Goal: Communication & Community: Answer question/provide support

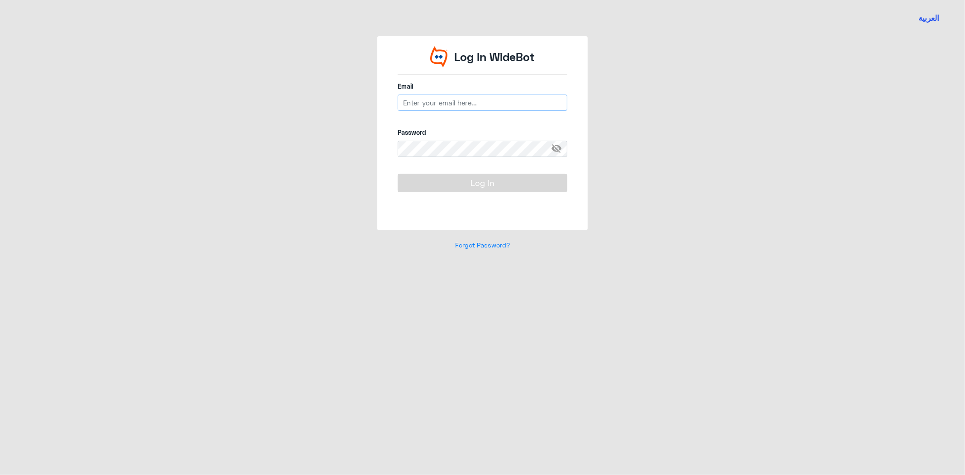
click at [419, 102] on input "email" at bounding box center [483, 103] width 170 height 16
type input "[EMAIL_ADDRESS][DOMAIN_NAME]"
click at [398, 174] on button "Log In" at bounding box center [483, 183] width 170 height 18
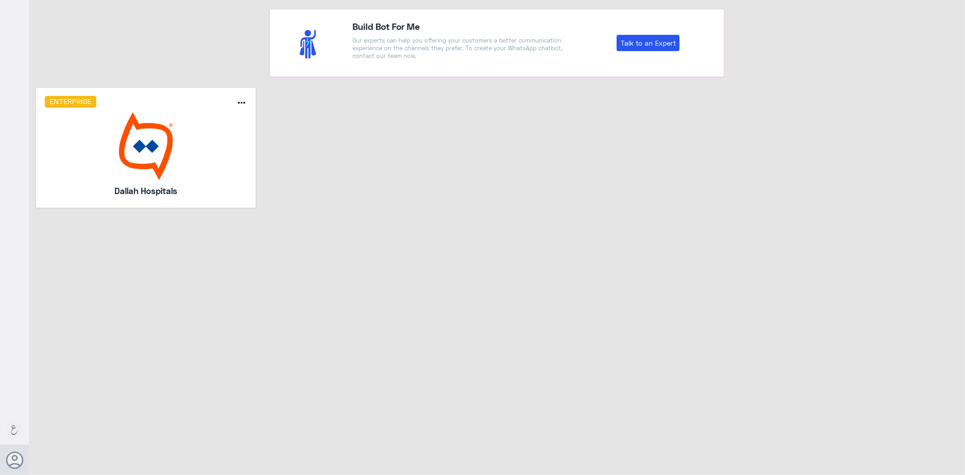
click at [100, 153] on img at bounding box center [146, 146] width 203 height 68
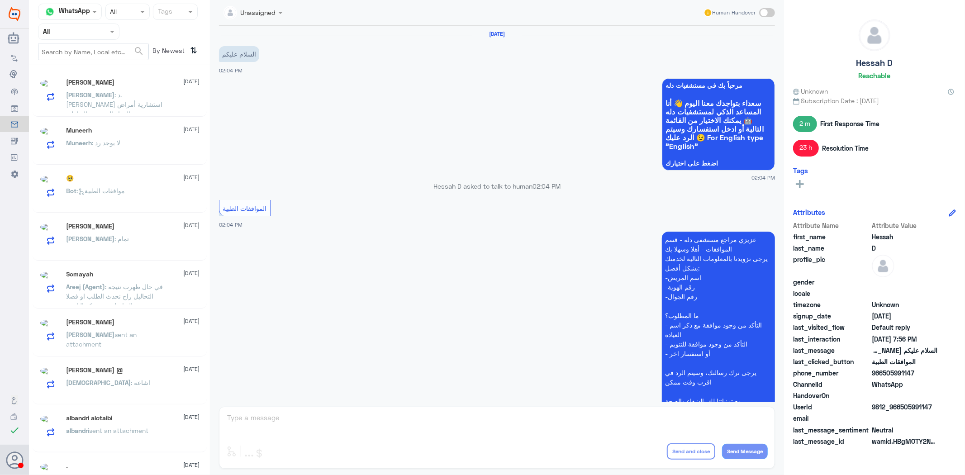
scroll to position [1061, 0]
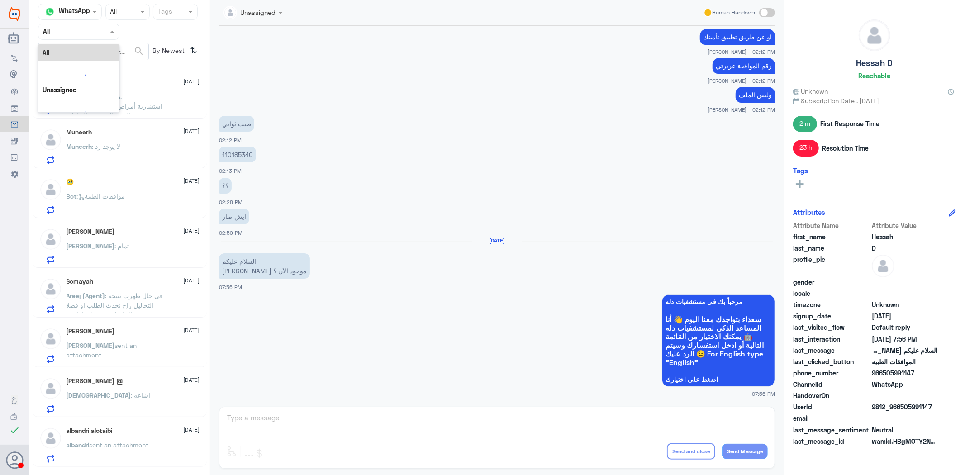
click at [88, 32] on input "text" at bounding box center [68, 31] width 50 height 10
click at [75, 84] on div "Your Inbox" at bounding box center [78, 92] width 81 height 21
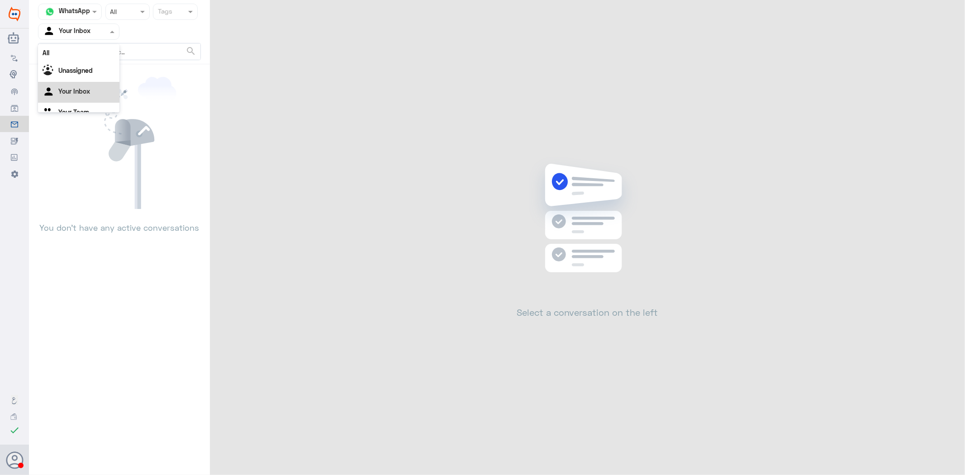
click at [73, 34] on input "text" at bounding box center [68, 31] width 50 height 10
click at [81, 101] on Team "Your Team" at bounding box center [73, 101] width 31 height 8
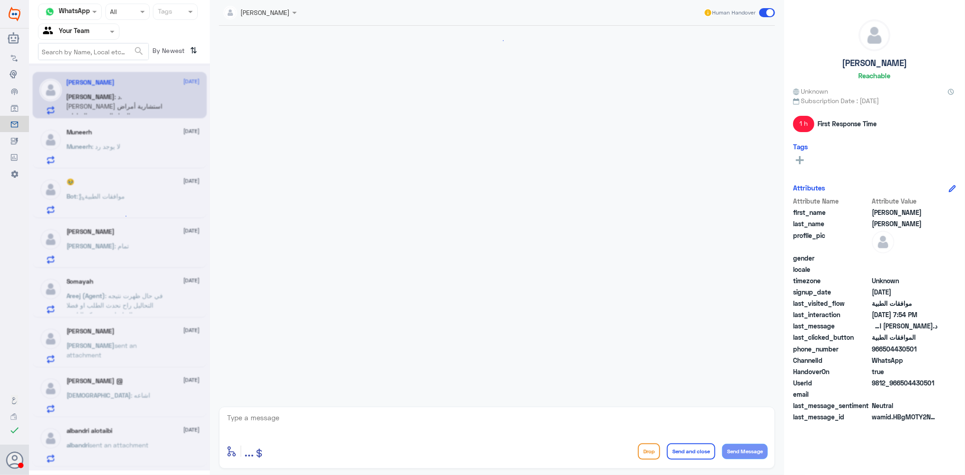
scroll to position [662, 0]
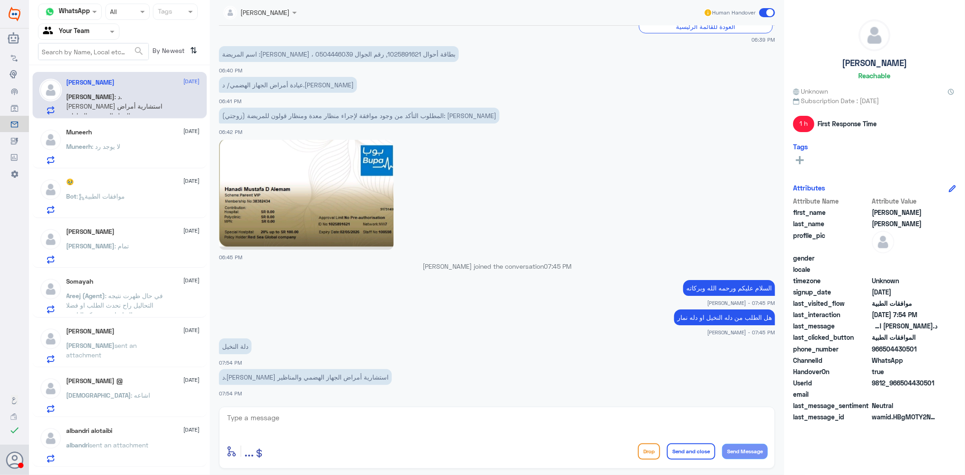
click at [138, 142] on div "Muneerh [DATE] Muneerh : لا يوجد رد" at bounding box center [133, 146] width 133 height 36
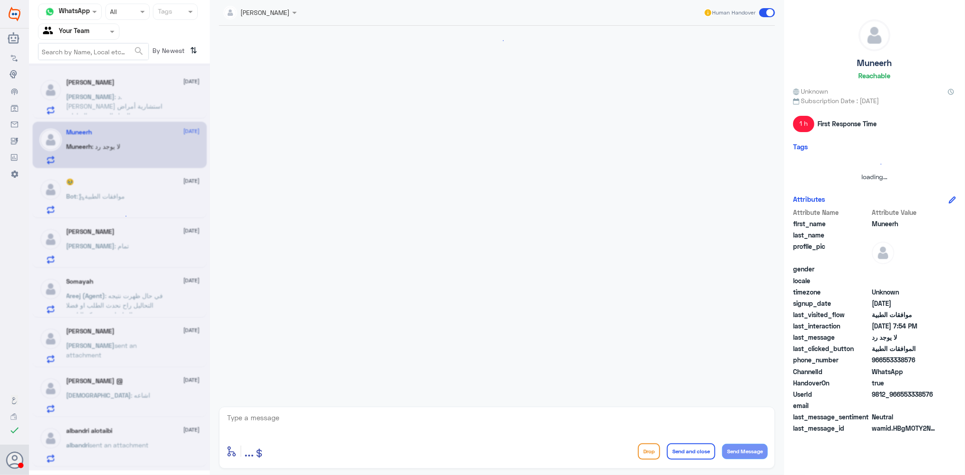
scroll to position [1375, 0]
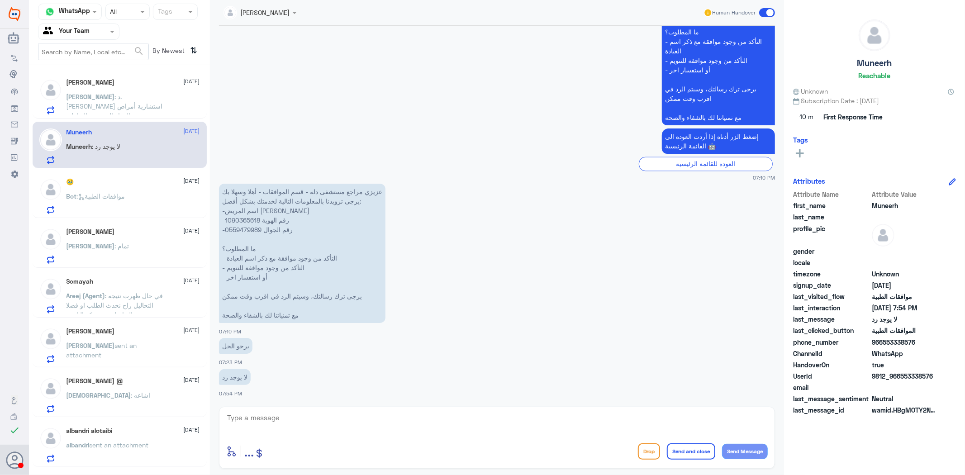
click at [241, 219] on p "عزيزي مراجع مستشفى دله - قسم الموافقات - أهلا وسهلا بك يرجى تزويدنا بالمعلومات …" at bounding box center [302, 253] width 167 height 139
copy p "1090365618"
click at [302, 428] on textarea at bounding box center [497, 423] width 542 height 22
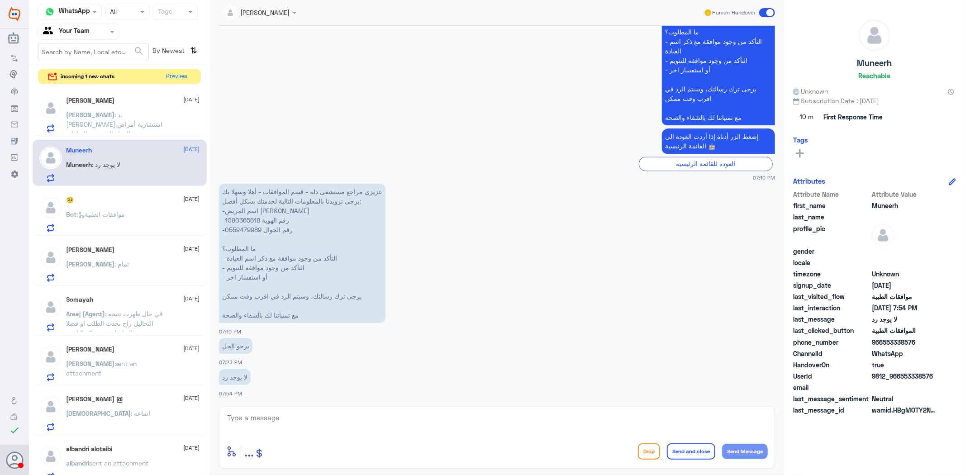
click at [242, 220] on p "عزيزي مراجع مستشفى دله - قسم الموافقات - أهلا وسهلا بك يرجى تزويدنا بالمعلومات …" at bounding box center [302, 253] width 167 height 139
copy p "1090365618"
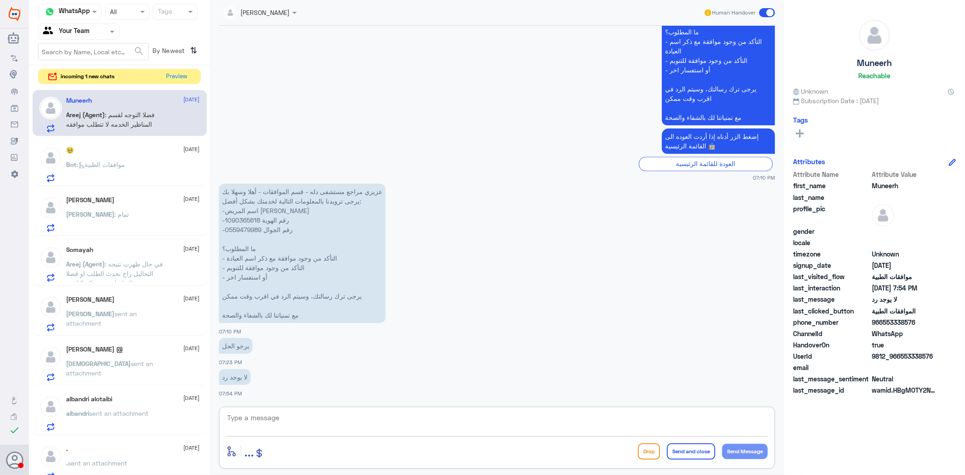
click at [273, 426] on textarea at bounding box center [497, 423] width 542 height 22
type textarea "l"
type textarea "من فضلك زودني برقم الطلب"
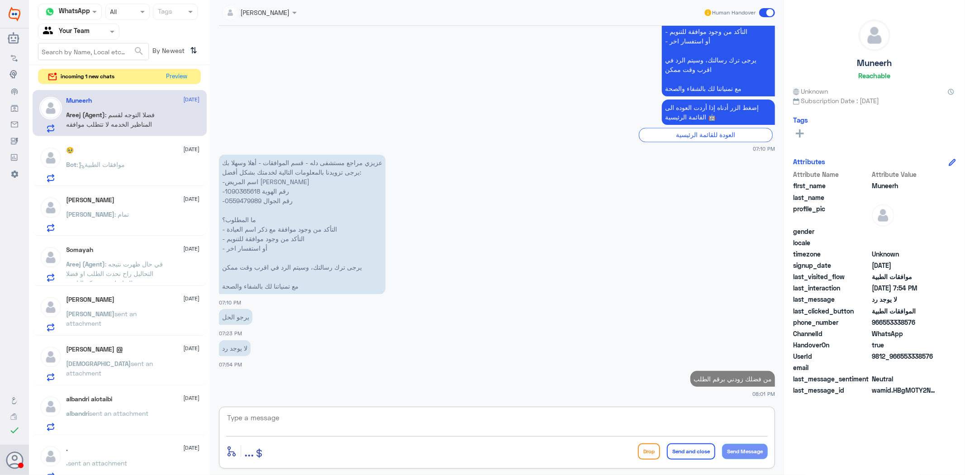
click at [125, 164] on span ": موافقات الطبية" at bounding box center [101, 165] width 48 height 8
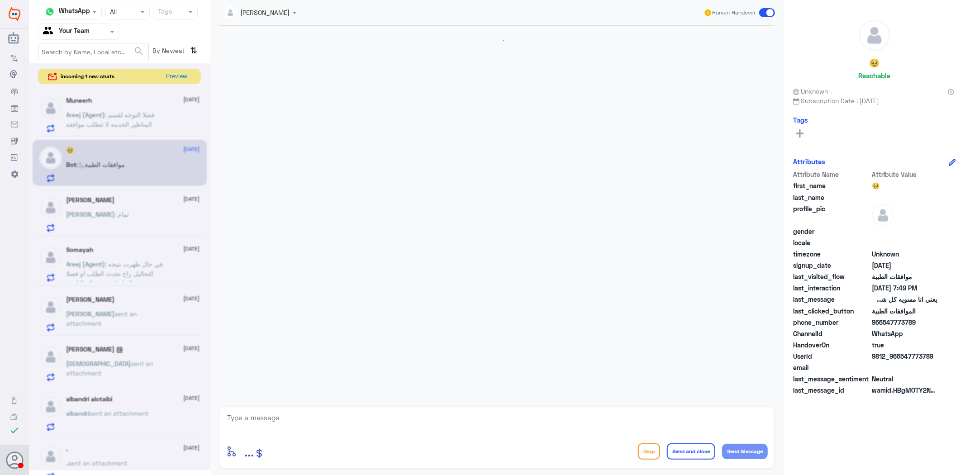
scroll to position [1497, 0]
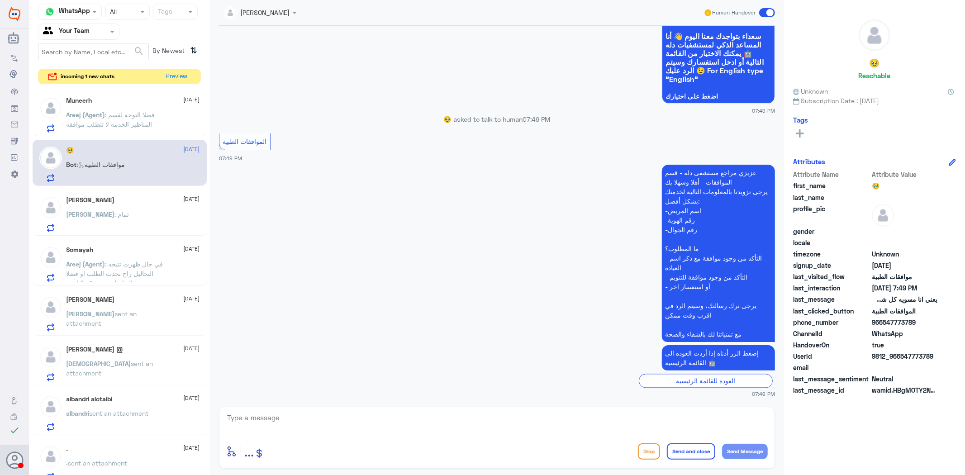
click at [399, 440] on div "enter flow name ... Drop Send and close Send Message" at bounding box center [497, 438] width 556 height 62
click at [394, 428] on textarea at bounding box center [497, 423] width 542 height 22
type textarea "مرحبا كيف اقدر اساعدك"
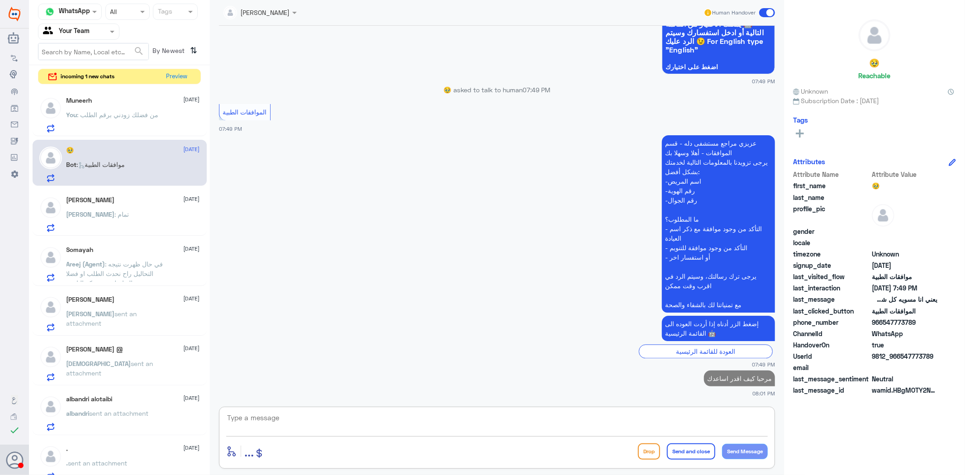
click at [121, 213] on div "[PERSON_NAME] : تمام" at bounding box center [133, 222] width 133 height 20
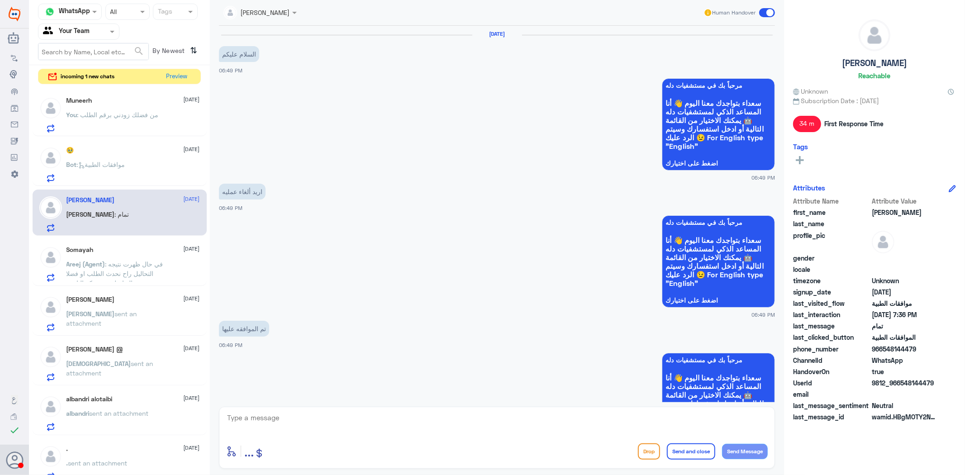
scroll to position [774, 0]
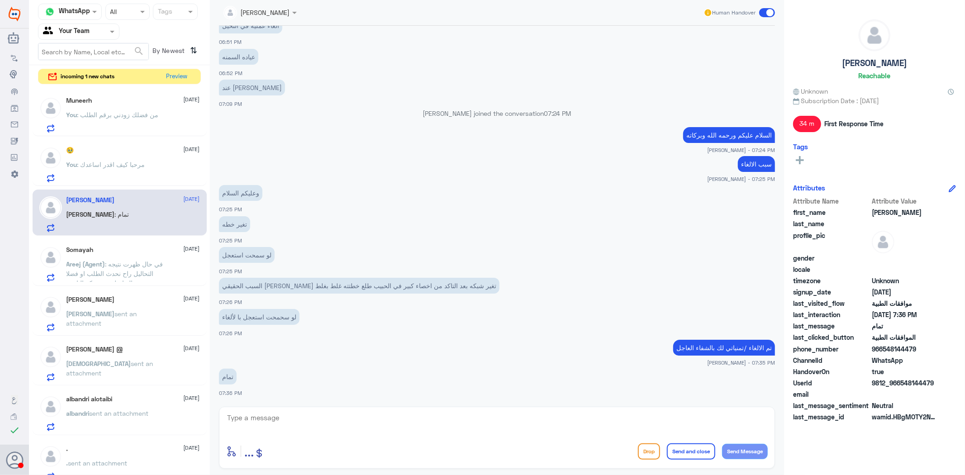
click at [121, 268] on p "Areej (Agent) : في حال ظهرت نتيجه التحاليل راح نحدث الطلب او فضلا التواصل مع شر…" at bounding box center [118, 270] width 102 height 23
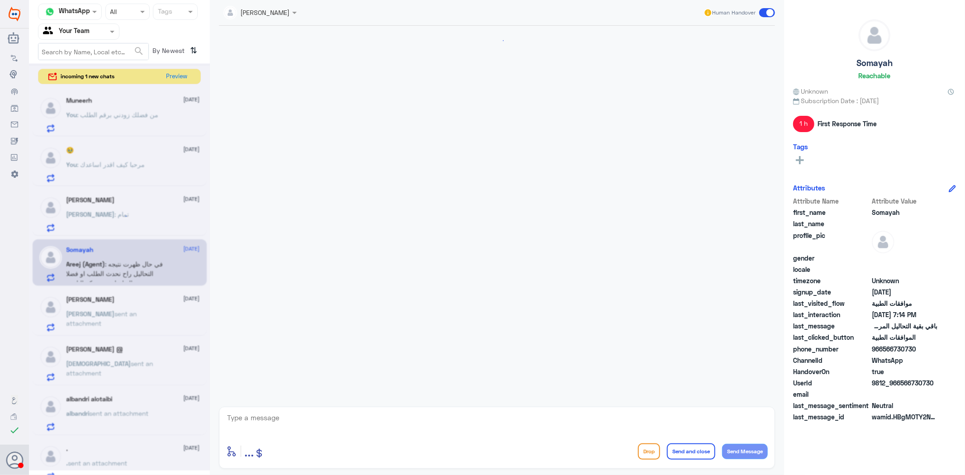
scroll to position [1190, 0]
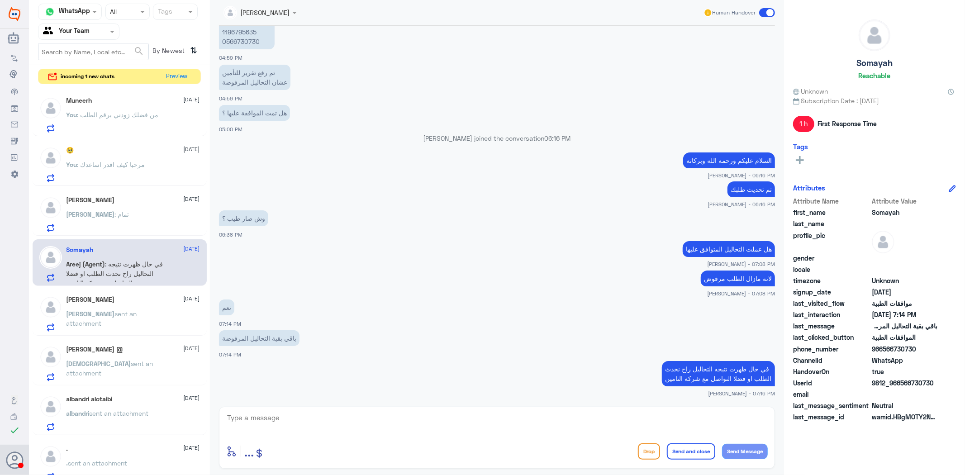
click at [132, 315] on span "sent an attachment" at bounding box center [102, 318] width 71 height 17
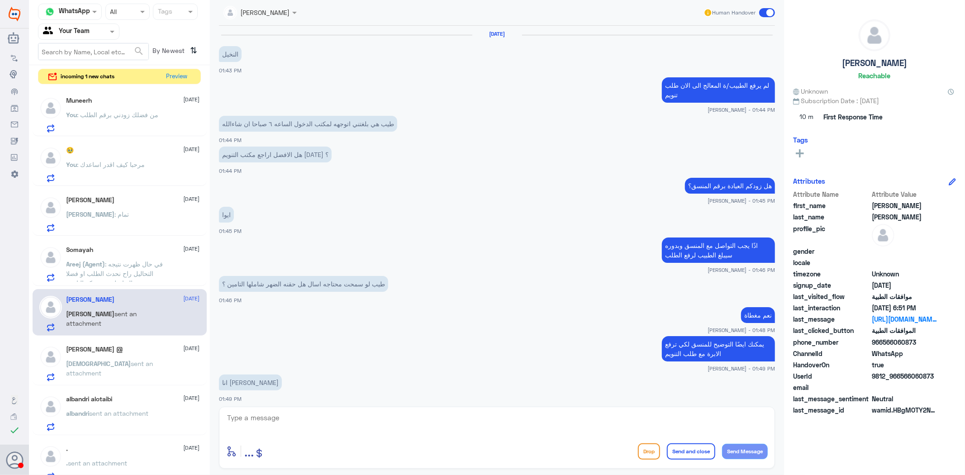
scroll to position [938, 0]
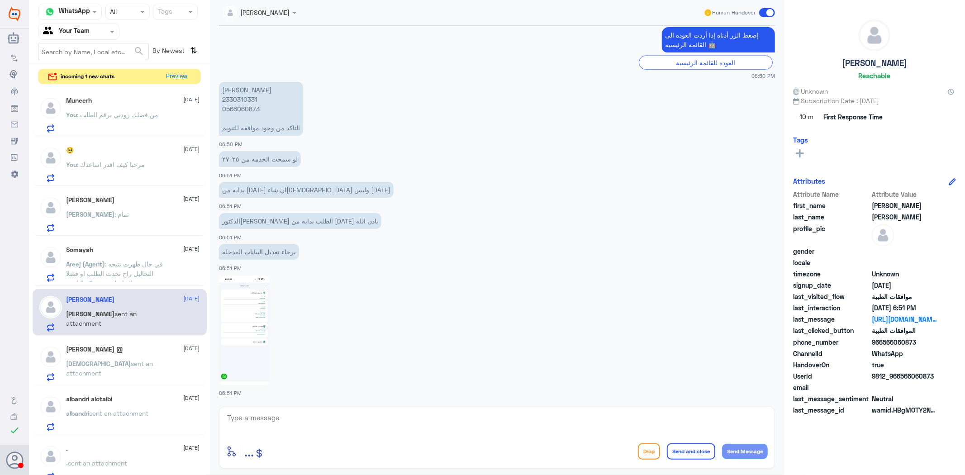
click at [233, 101] on p "ايه [PERSON_NAME] 2330310331 0566060873 التاكد من وجود موافقه للتنويم" at bounding box center [261, 109] width 84 height 54
copy p "2330310331"
click at [324, 420] on textarea at bounding box center [497, 423] width 542 height 22
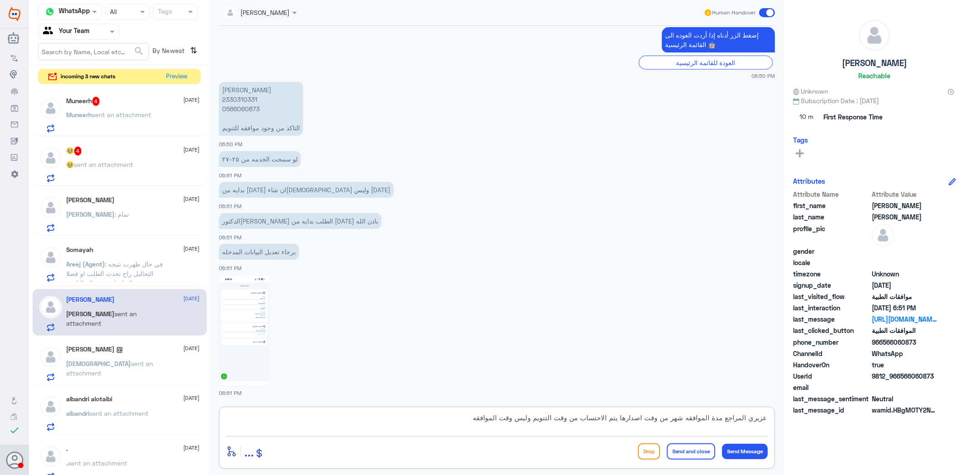
type textarea "عزيزي المراجع مدة الموافقه شهر من وقت اصدارها يتم الاحتساب من وقت التنويم وليس …"
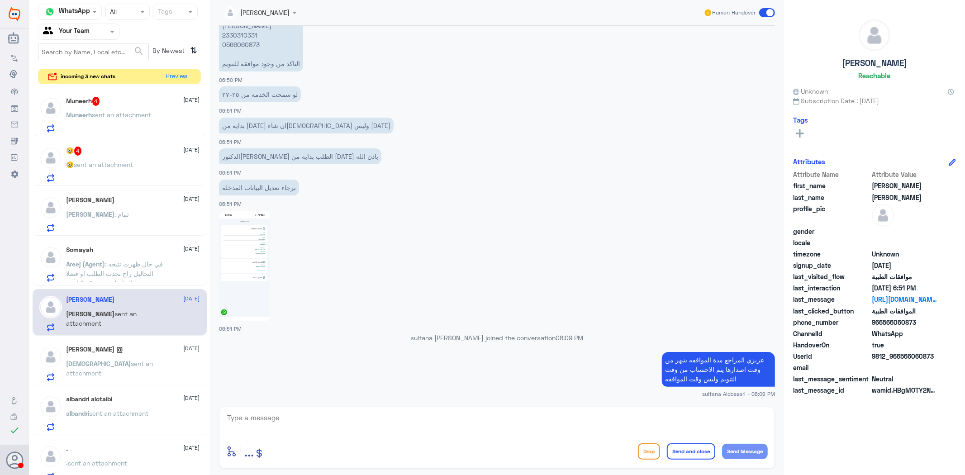
click at [114, 155] on div "🥹 4 [DATE]" at bounding box center [133, 151] width 133 height 9
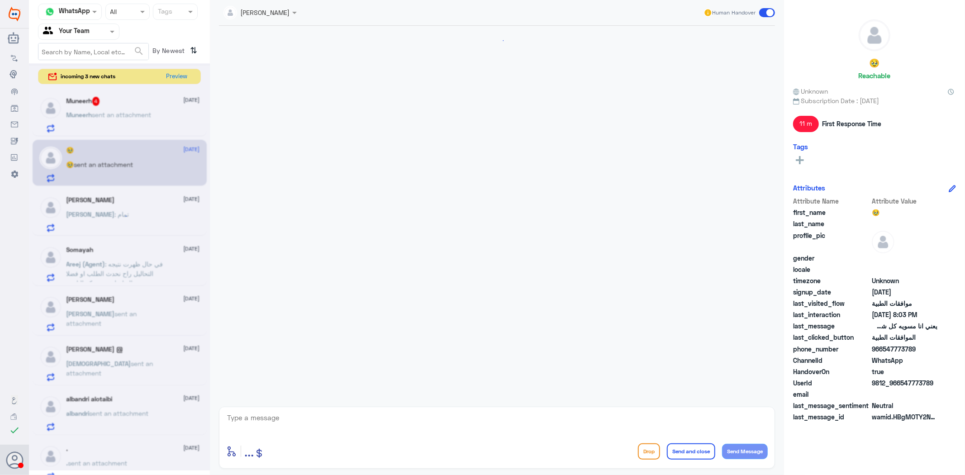
scroll to position [1502, 0]
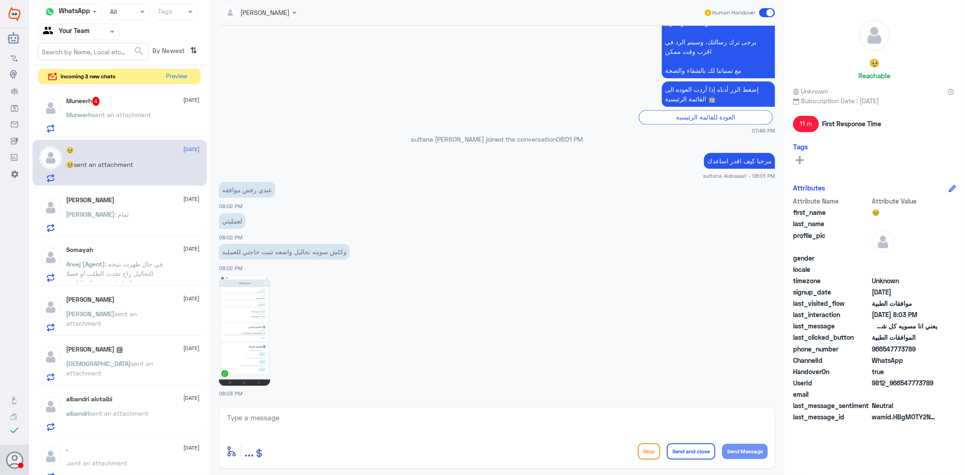
click at [245, 314] on img at bounding box center [244, 331] width 51 height 110
click at [330, 427] on textarea at bounding box center [497, 423] width 542 height 22
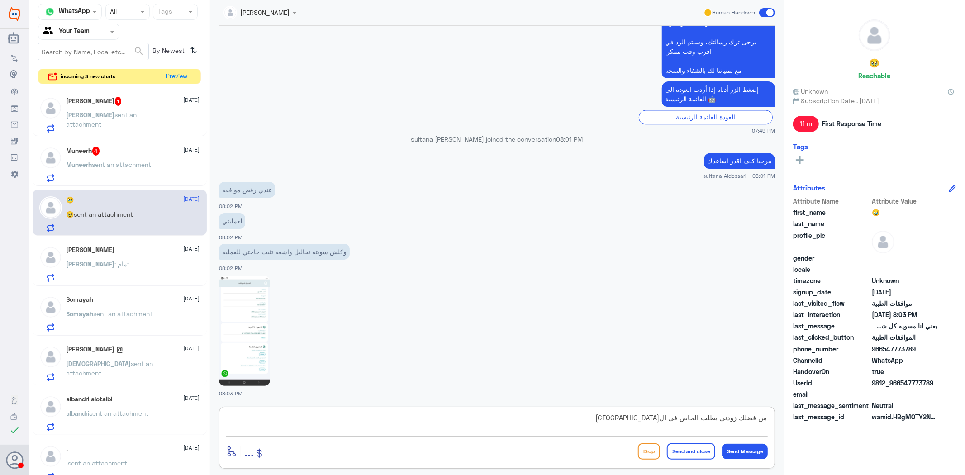
type textarea "من فضلك زودني بطلب الخاص في ال[GEOGRAPHIC_DATA]"
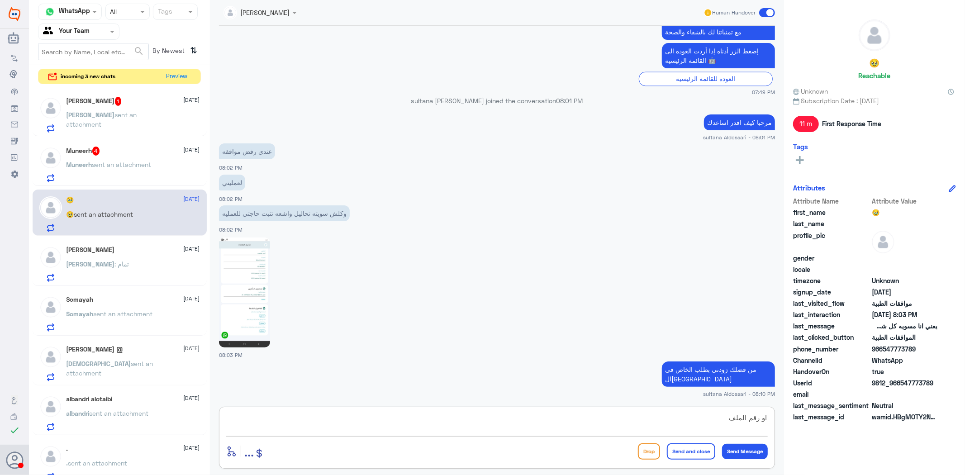
type textarea "او رقم الملف"
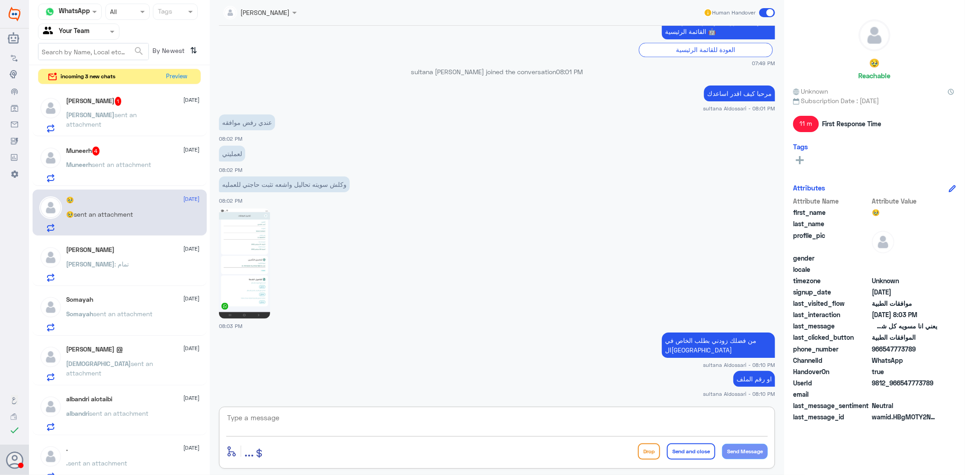
click at [134, 162] on span "sent an attachment" at bounding box center [121, 165] width 59 height 8
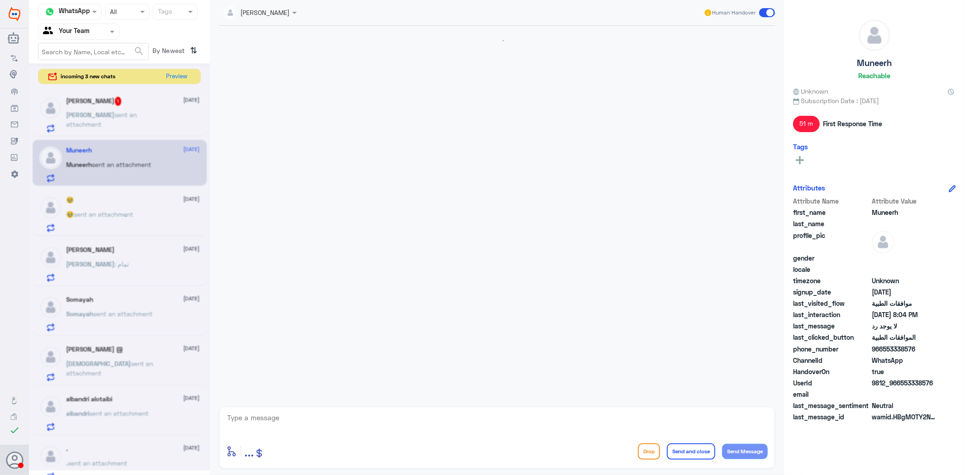
scroll to position [1050, 0]
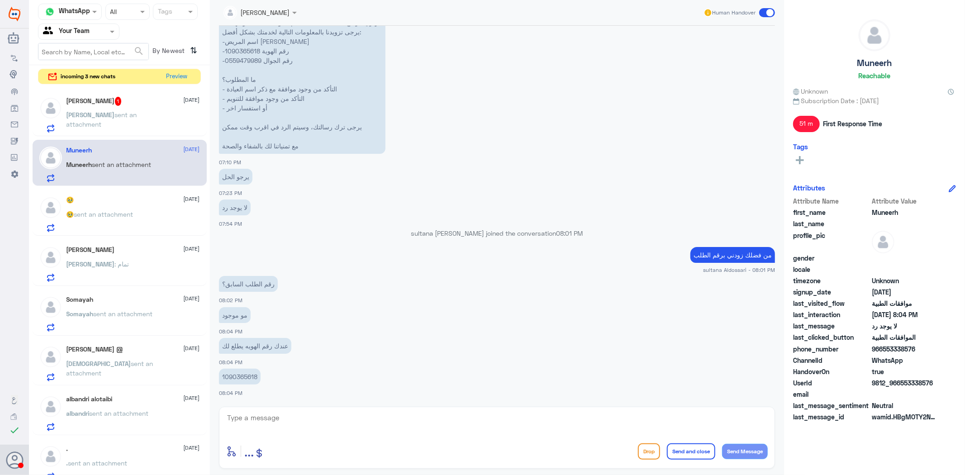
click at [247, 376] on p "1090365618" at bounding box center [240, 377] width 42 height 16
click at [342, 414] on textarea at bounding box center [497, 423] width 542 height 22
click at [243, 376] on p "1090365618" at bounding box center [240, 377] width 42 height 16
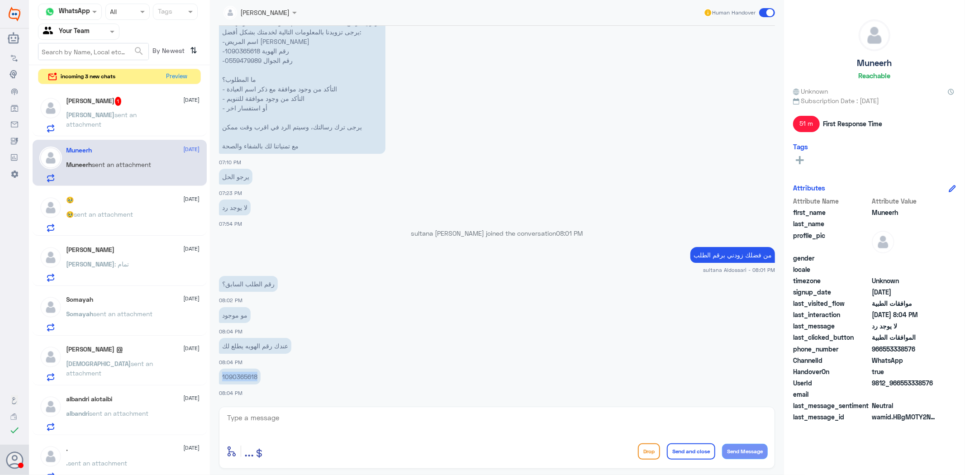
copy p "1090365618"
click at [471, 419] on textarea at bounding box center [497, 423] width 542 height 22
click at [451, 426] on textarea at bounding box center [497, 423] width 542 height 22
click at [445, 417] on textarea at bounding box center [497, 423] width 542 height 22
type textarea "م"
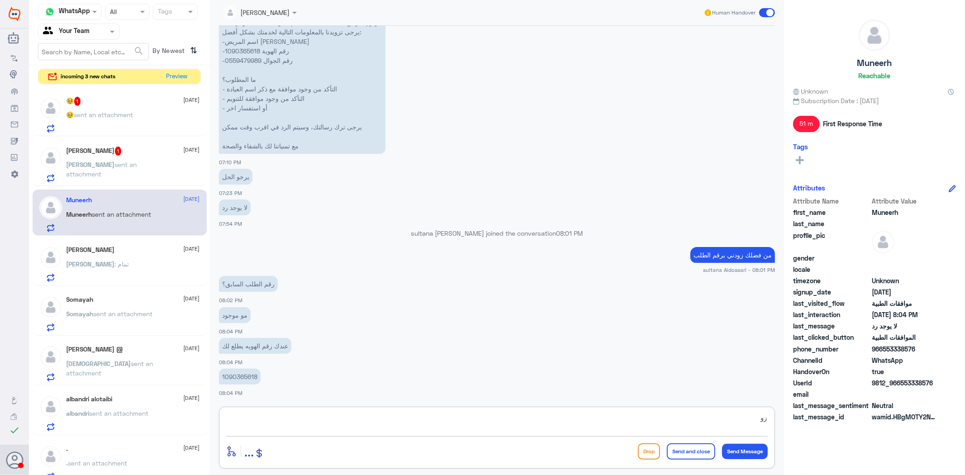
type textarea "ز"
type textarea "من فضلك وضح استفسارك هل يخص العيادات الخارجية او التنويم"
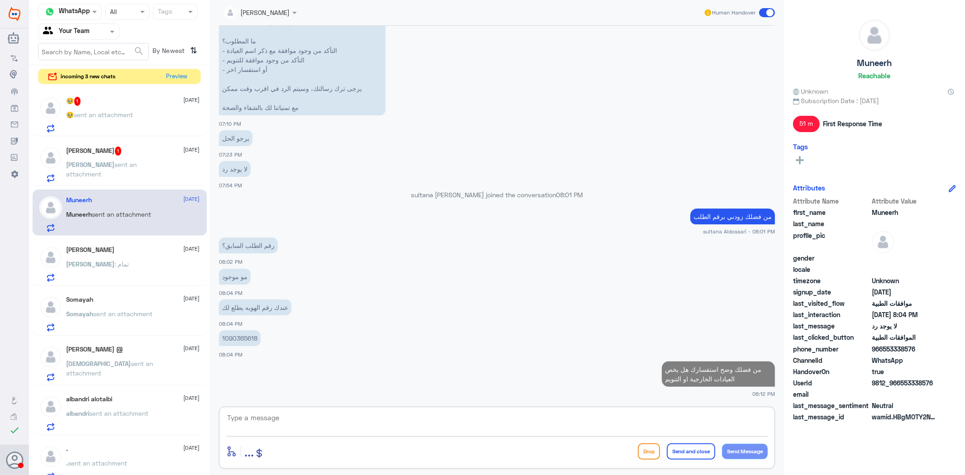
click at [110, 161] on span "sent an attachment" at bounding box center [102, 169] width 71 height 17
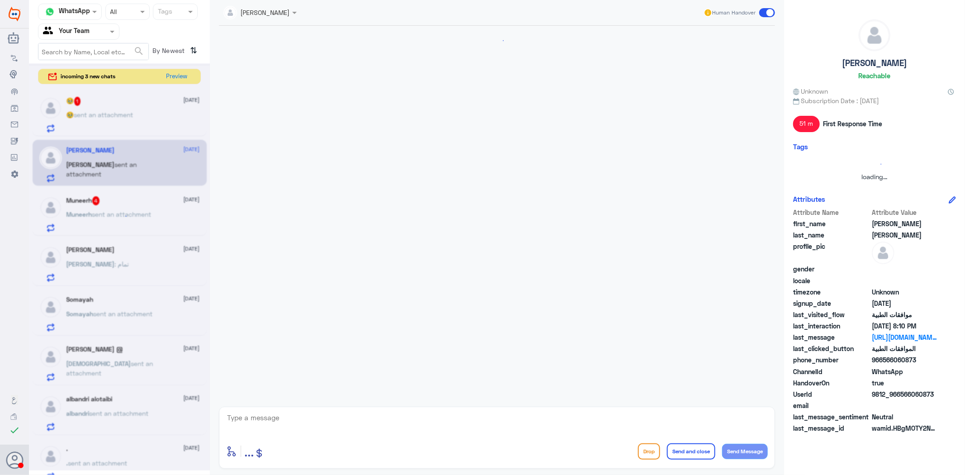
scroll to position [933, 0]
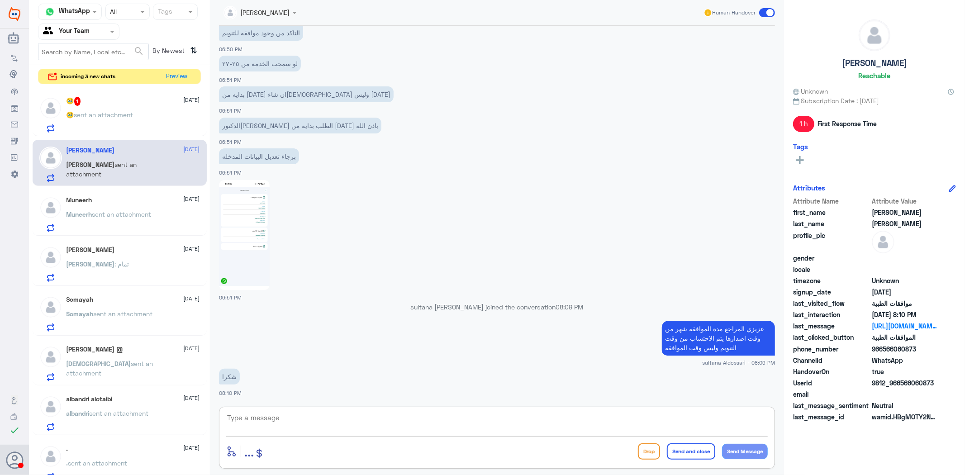
click at [317, 424] on textarea at bounding box center [497, 423] width 542 height 22
type textarea "العفو قدامك العافيه"
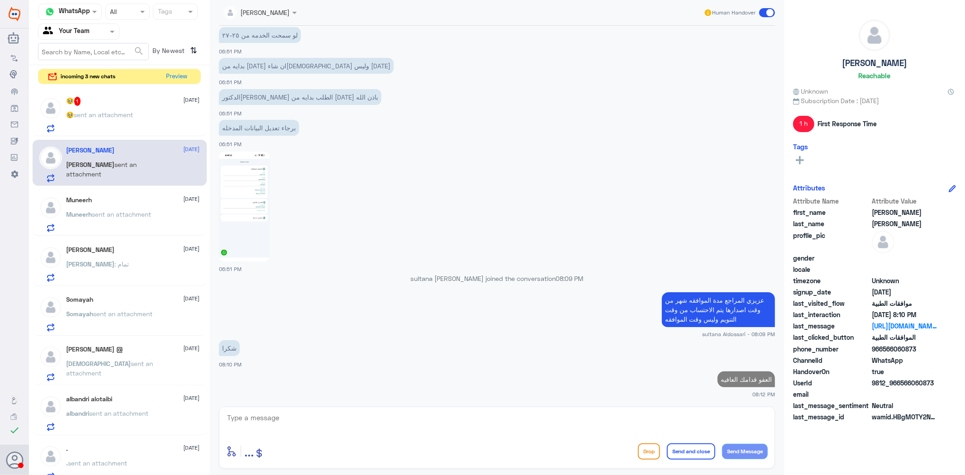
click at [141, 119] on div "🥹 sent an attachment" at bounding box center [133, 122] width 133 height 20
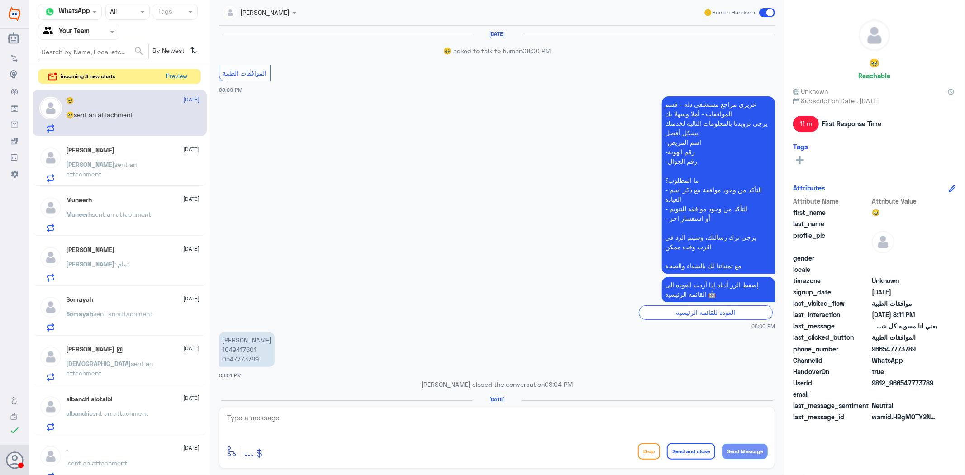
scroll to position [1465, 0]
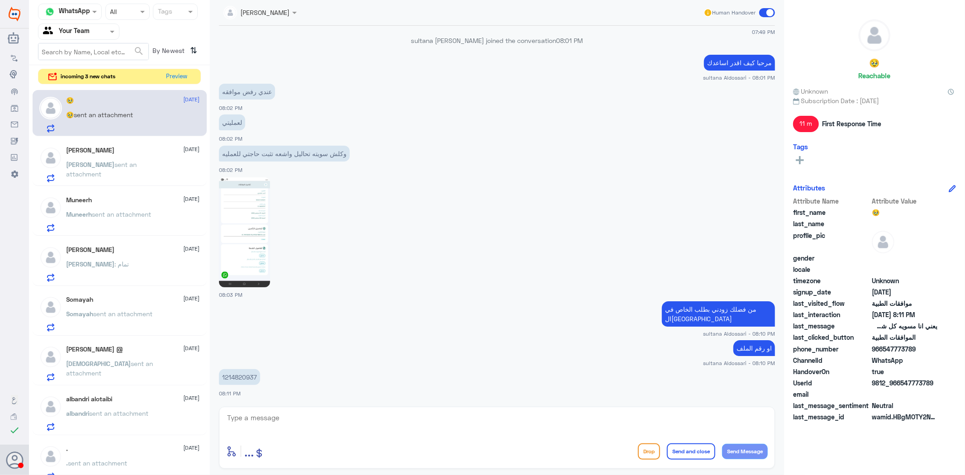
click at [240, 376] on p "1214820937" at bounding box center [239, 377] width 41 height 16
copy p "1214820937"
click at [252, 207] on img at bounding box center [244, 232] width 51 height 110
click at [305, 418] on textarea at bounding box center [497, 423] width 542 height 22
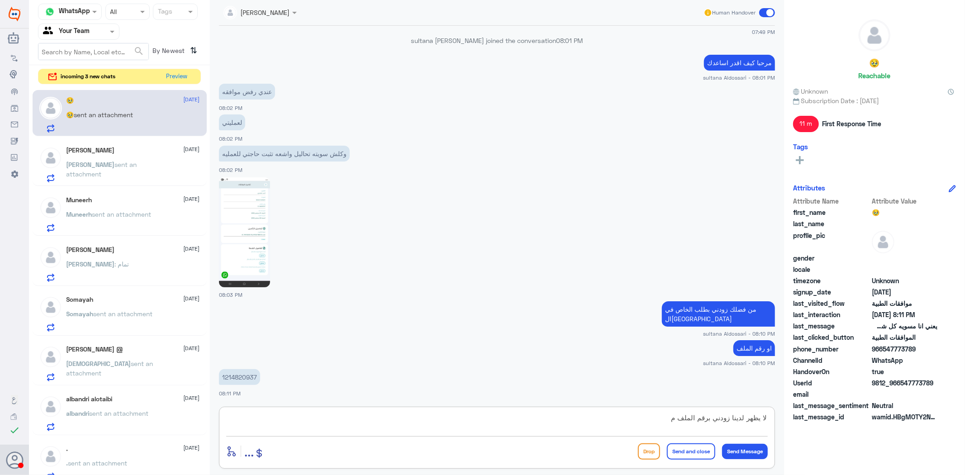
type textarea "لا يظهر لدينا زودني برقم الملف"
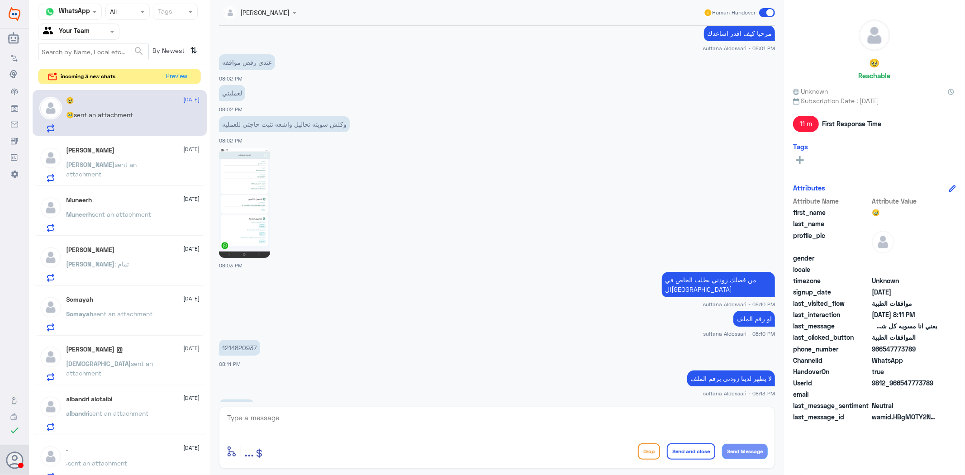
scroll to position [1525, 0]
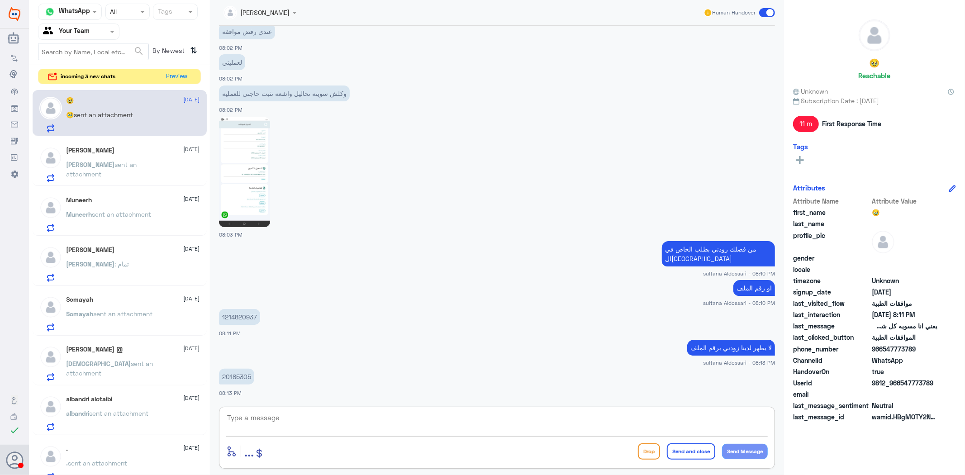
click at [237, 377] on p "20185305" at bounding box center [236, 377] width 35 height 16
copy p "20185305"
click at [253, 187] on img at bounding box center [244, 172] width 51 height 110
click at [376, 422] on textarea at bounding box center [497, 423] width 542 height 22
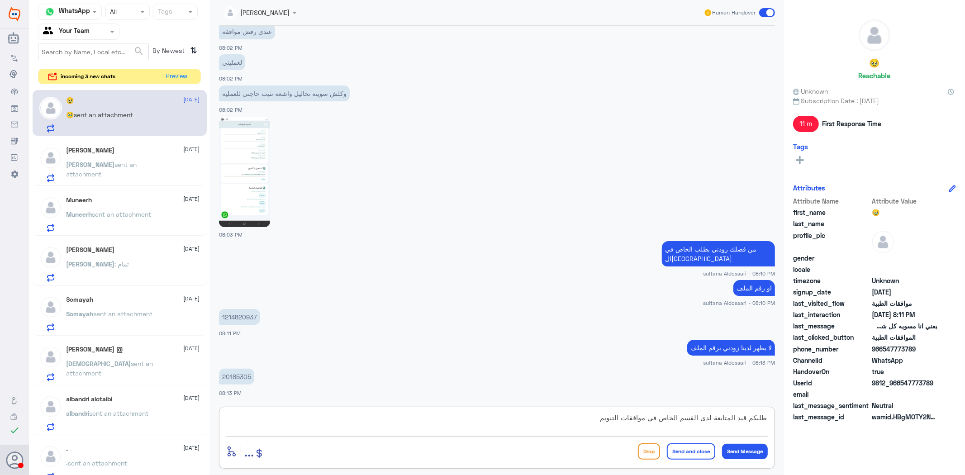
type textarea "طلبكم قيد المتابعة لدى القسم الخاص في موافقات التنويم"
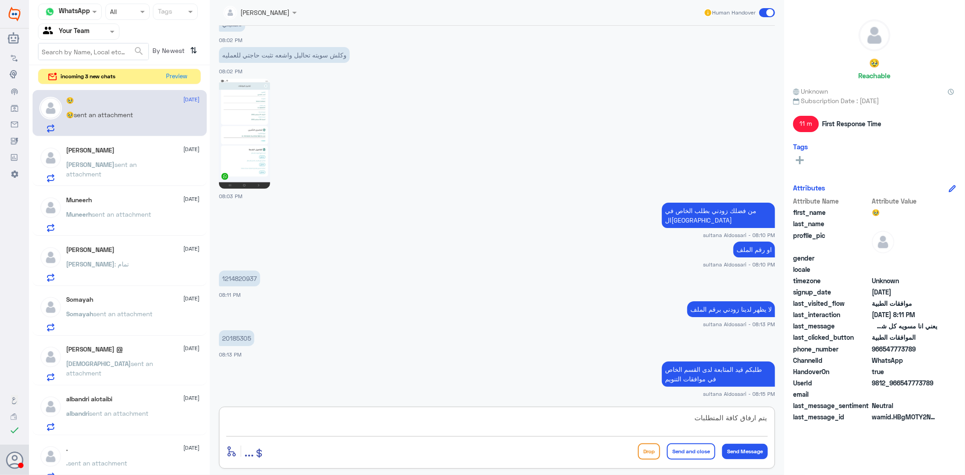
scroll to position [1594, 0]
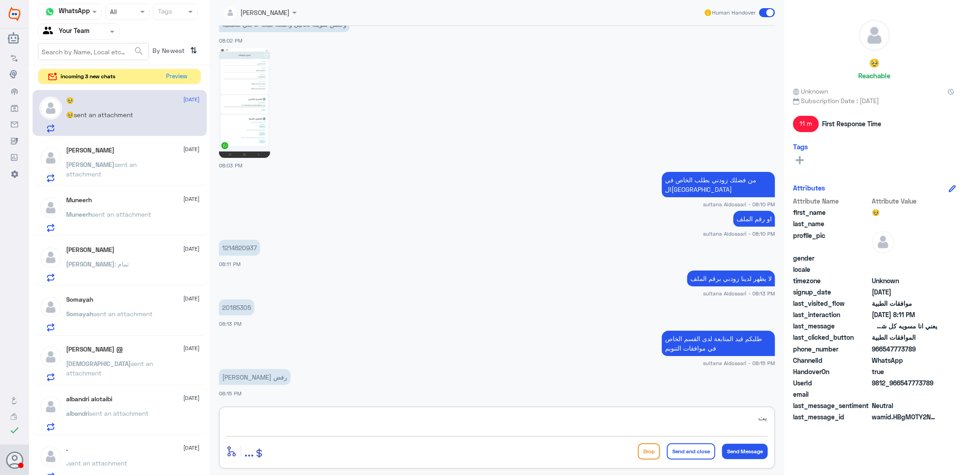
type textarea "ي"
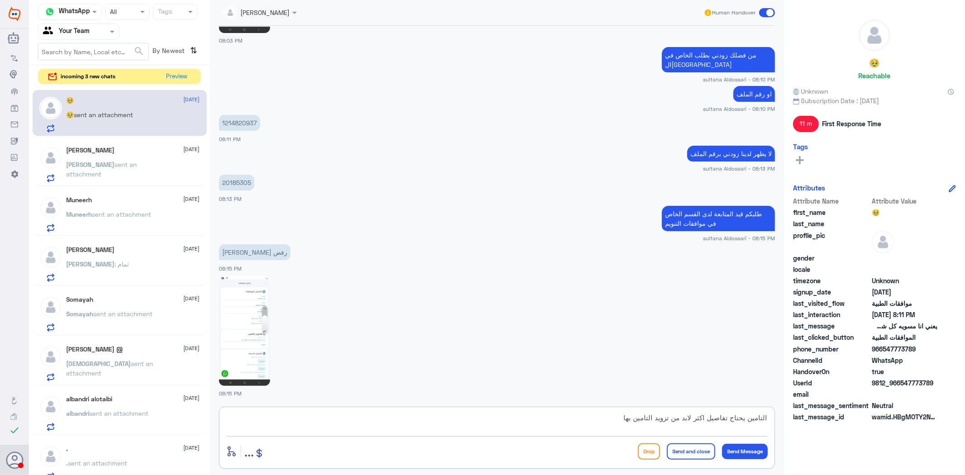
type textarea "التامين يحتاج تفاصيل اكثر لابد من تزويد التامين بها"
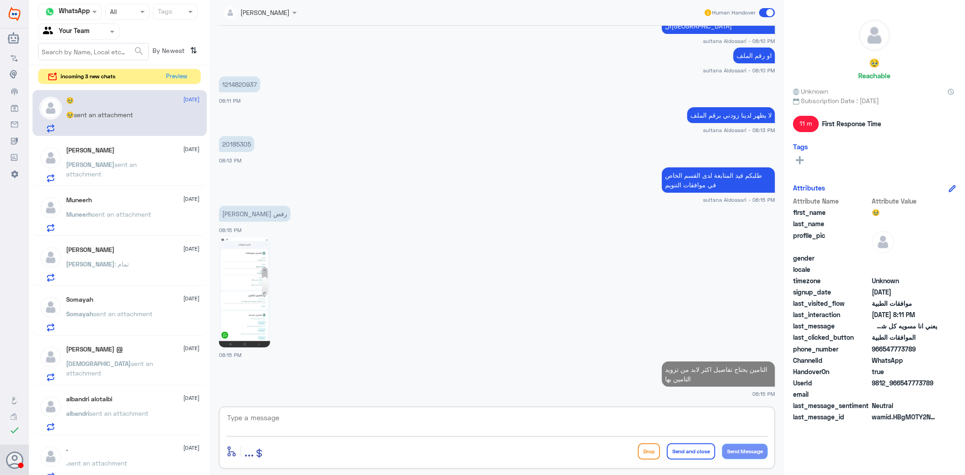
type textarea "ل"
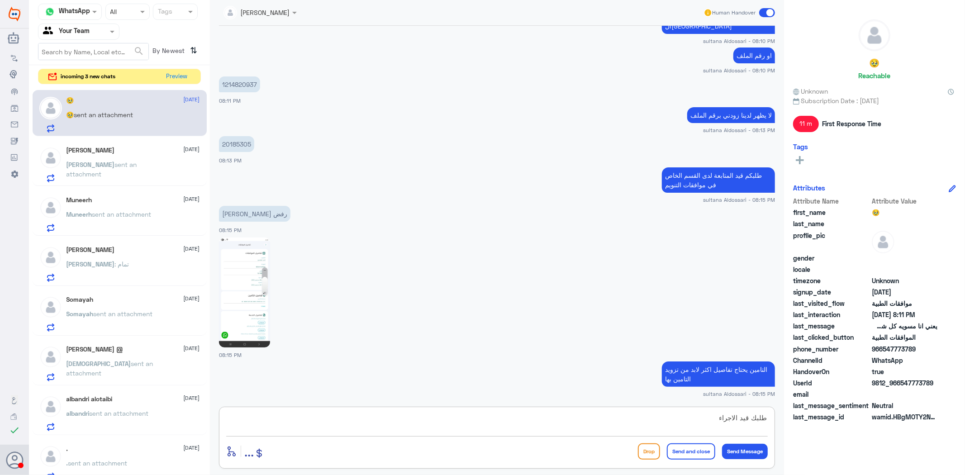
type textarea "طلبك قيد الاجراء"
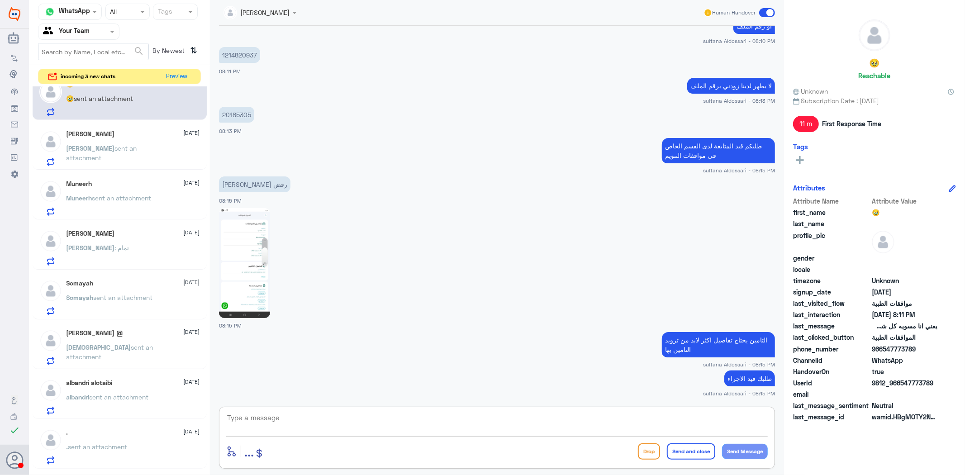
scroll to position [0, 0]
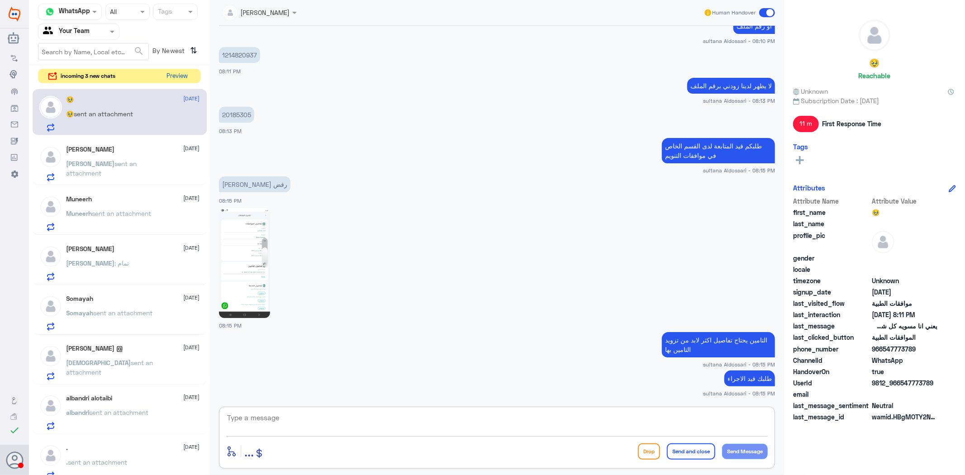
click at [166, 82] on button "Preview" at bounding box center [177, 76] width 28 height 14
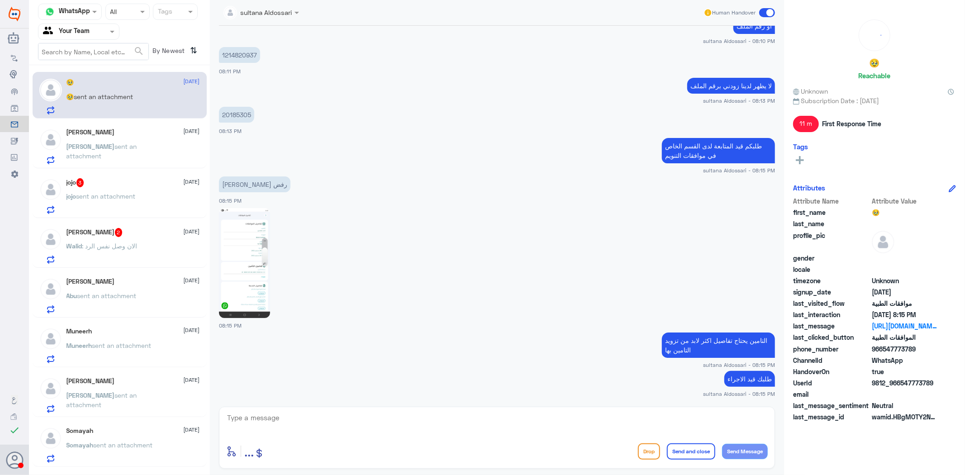
scroll to position [1317, 0]
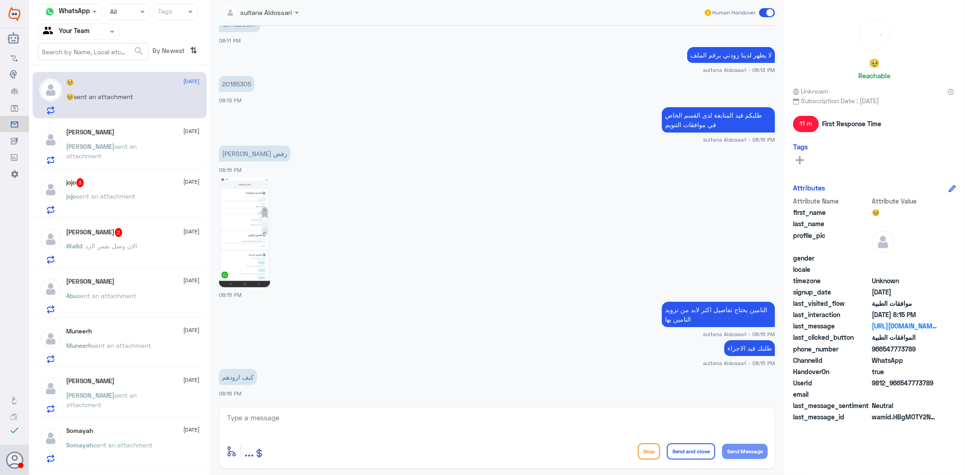
click at [364, 419] on textarea at bounding box center [497, 423] width 542 height 22
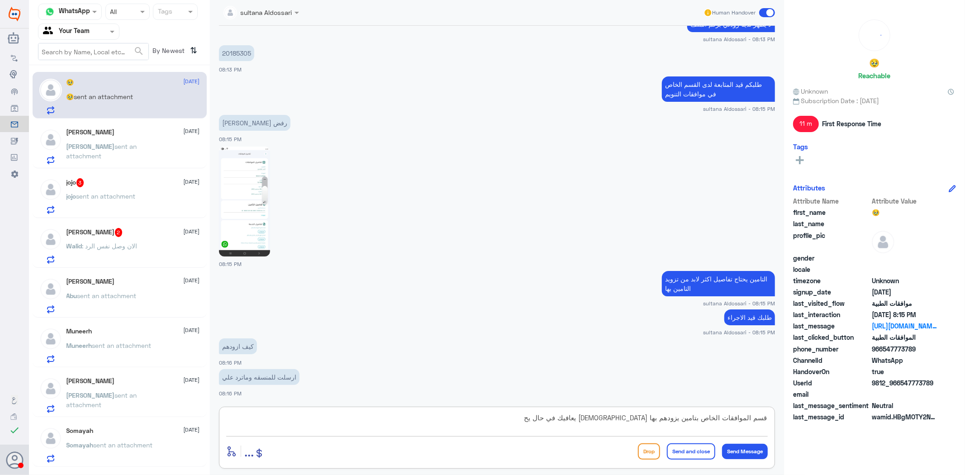
scroll to position [1379, 0]
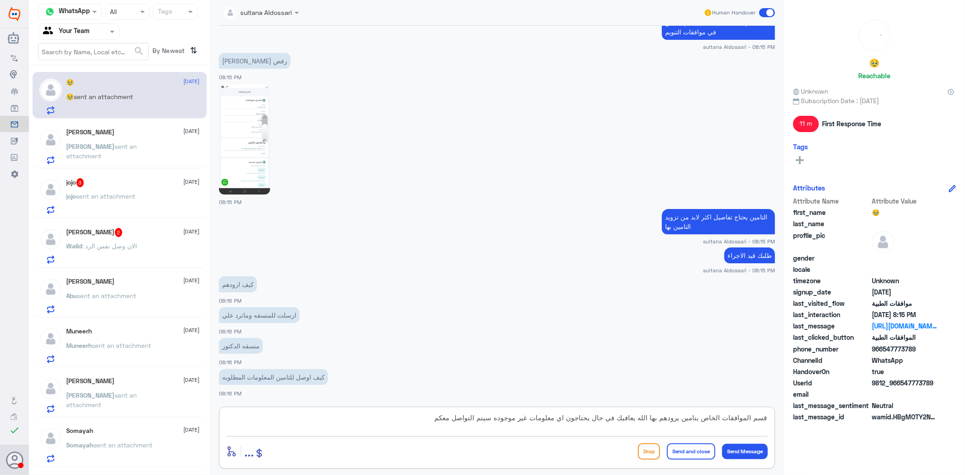
type textarea "قسم الموافقات الخاص بتامين يزودهم بها الله يعافيك في حال يحتاجون اي معلومات غير…"
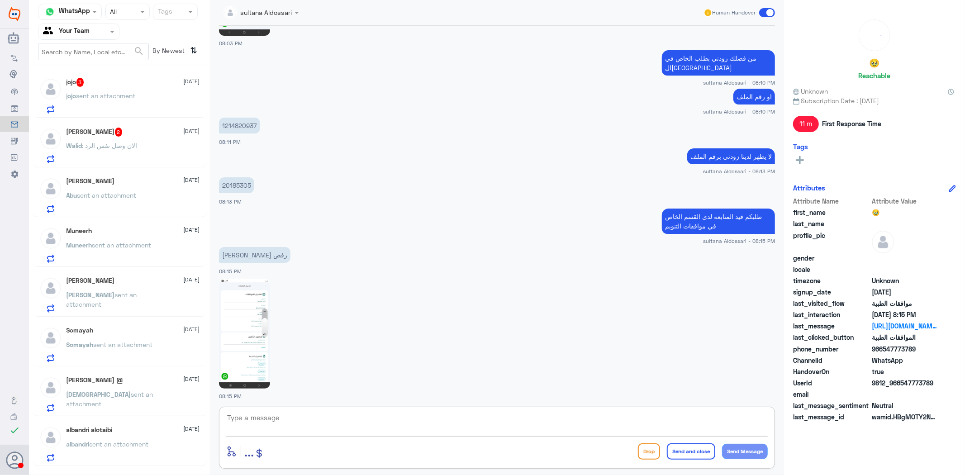
scroll to position [0, 0]
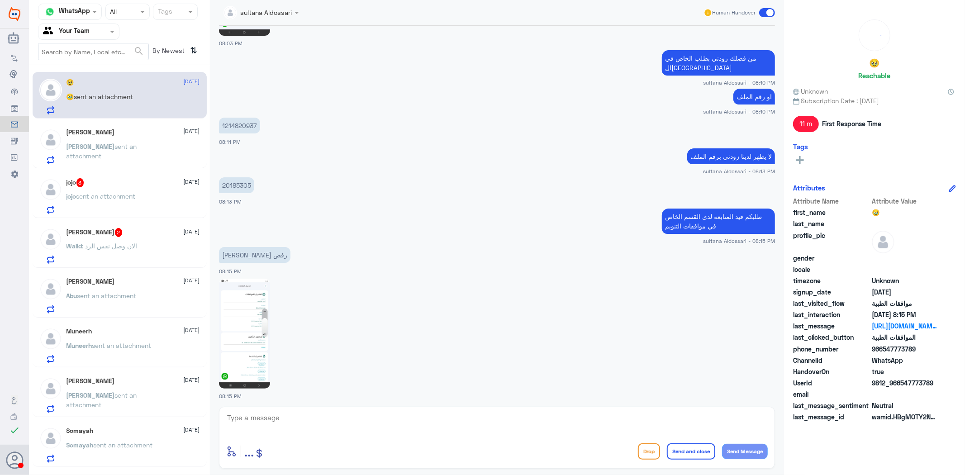
click at [132, 154] on p "[PERSON_NAME] sent an attachment" at bounding box center [118, 153] width 102 height 23
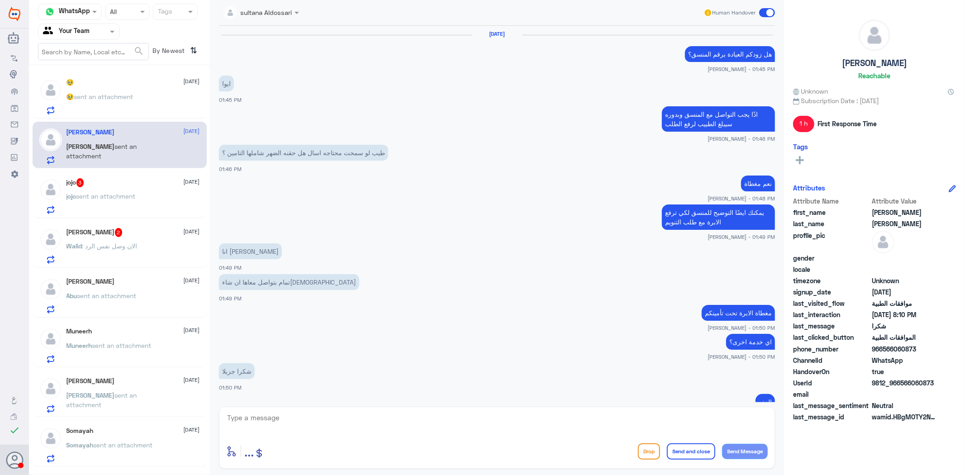
scroll to position [931, 0]
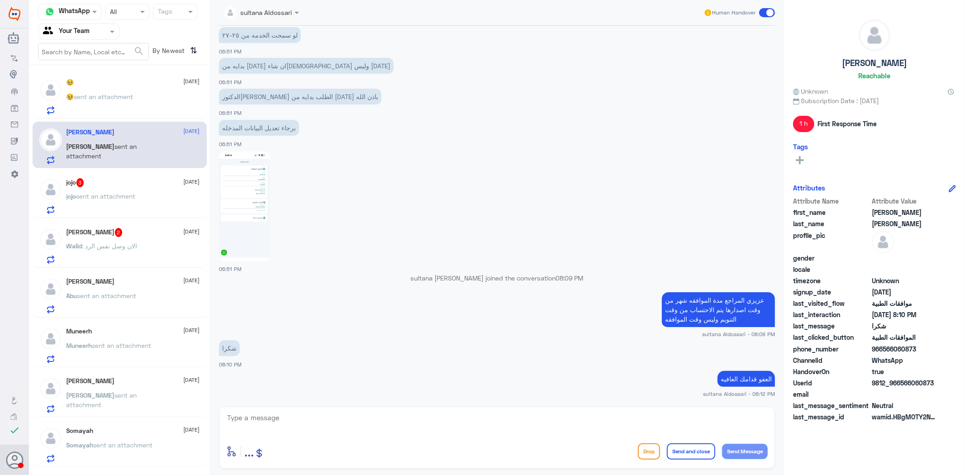
click at [132, 183] on div "jojo 3 [DATE]" at bounding box center [133, 182] width 133 height 9
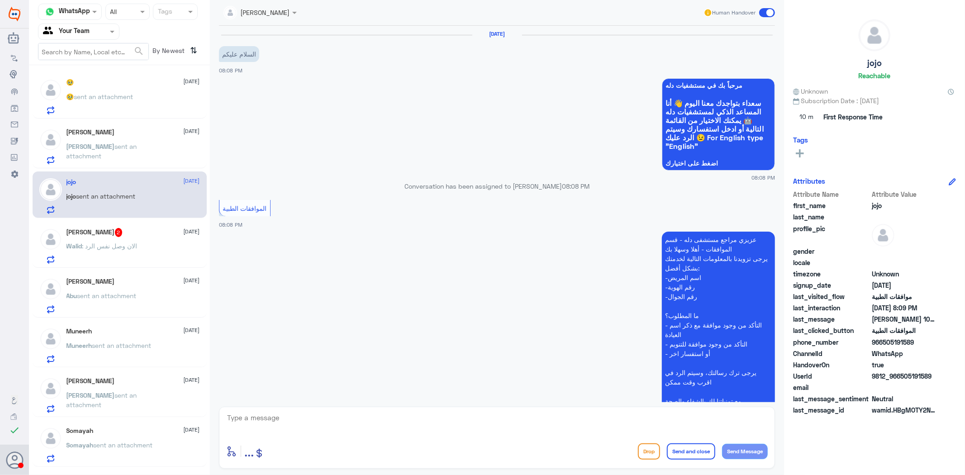
scroll to position [127, 0]
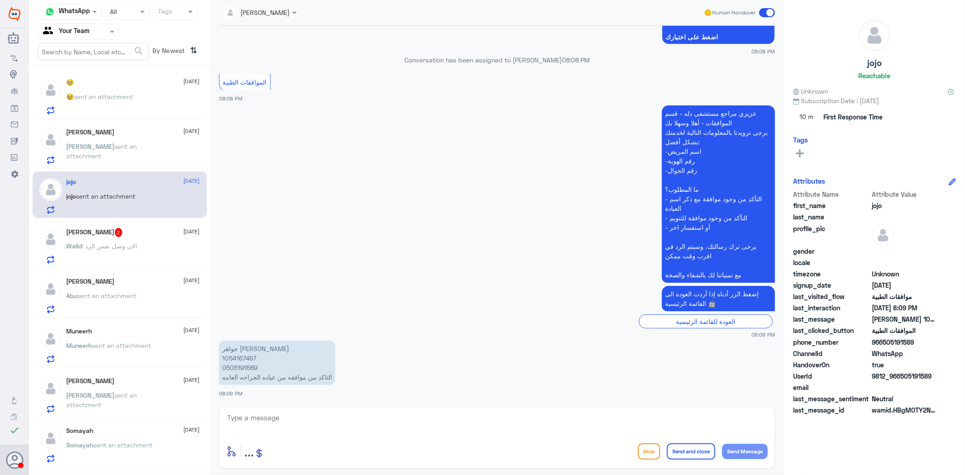
click at [243, 357] on p "[PERSON_NAME] 1054167497 0505191589 التاكد من موافقه من عياده الجراحه العامه" at bounding box center [277, 363] width 116 height 44
copy p "1054167497"
click at [279, 415] on textarea at bounding box center [497, 423] width 542 height 22
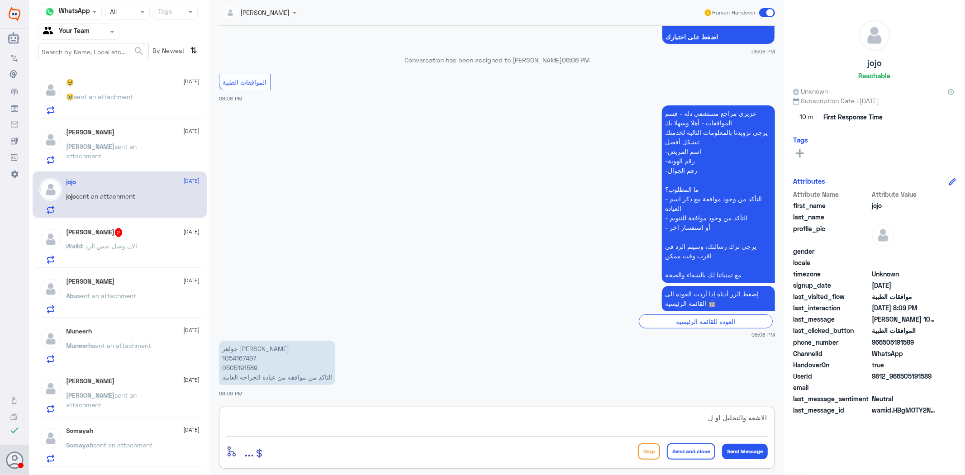
type textarea "الاشعه والتحليل او لا"
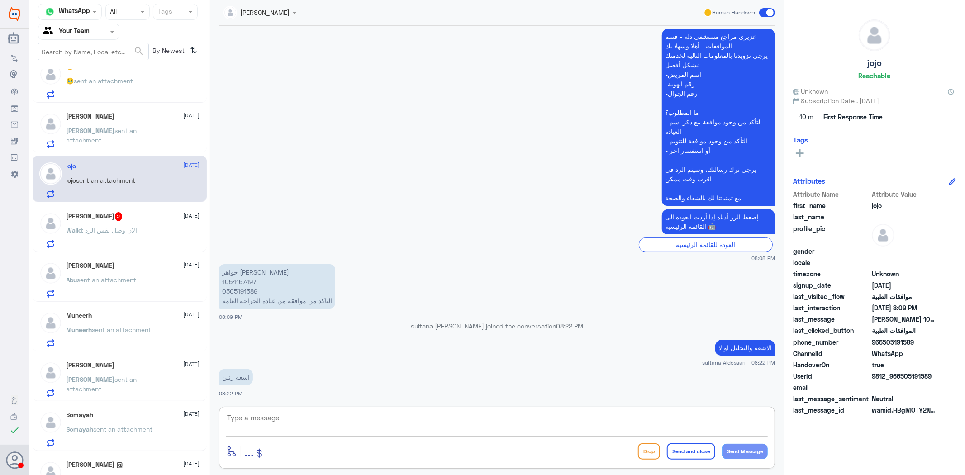
scroll to position [0, 0]
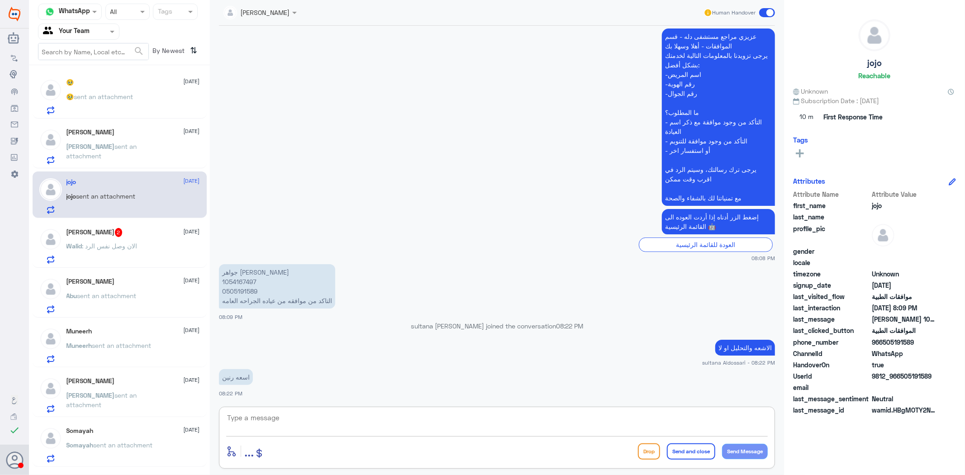
click at [137, 295] on span "sent an attachment" at bounding box center [106, 296] width 59 height 8
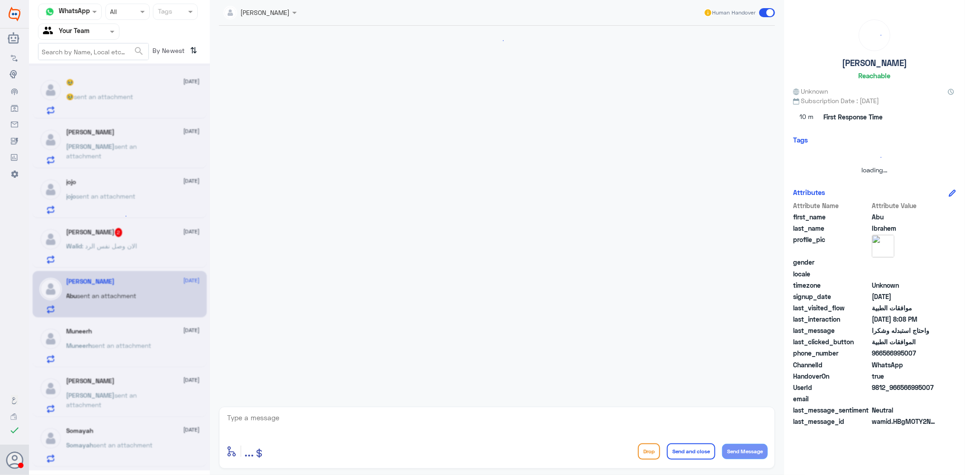
scroll to position [204, 0]
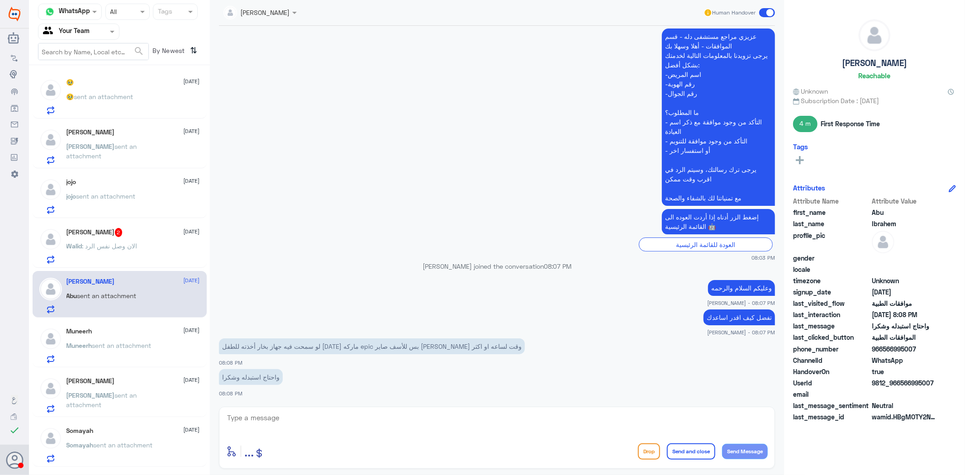
click at [516, 422] on textarea at bounding box center [497, 423] width 542 height 22
type textarea "ع"
type textarea "يرجى مراجعة الصيدليه هنا فقط متابعة الموافقات الطبيه"
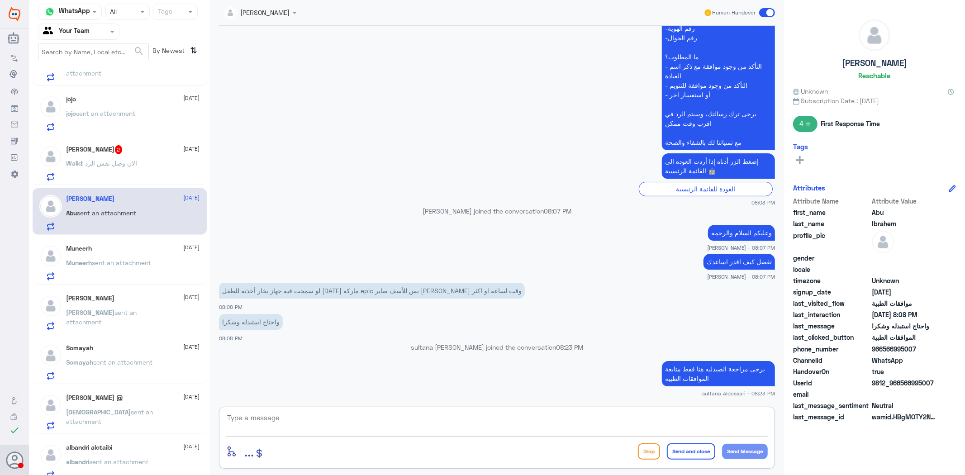
scroll to position [0, 0]
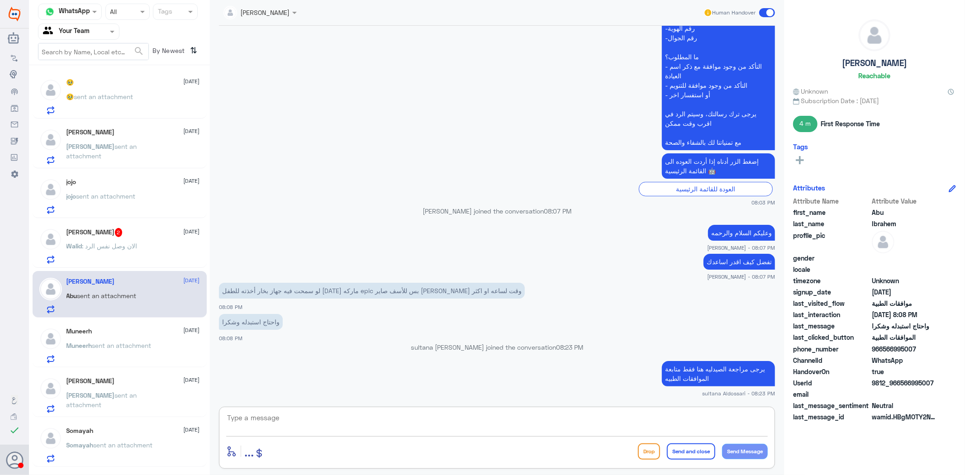
click at [128, 326] on div "Muneerh [DATE] Muneerh sent an attachment" at bounding box center [120, 344] width 174 height 47
click at [121, 342] on span "sent an attachment" at bounding box center [121, 346] width 59 height 8
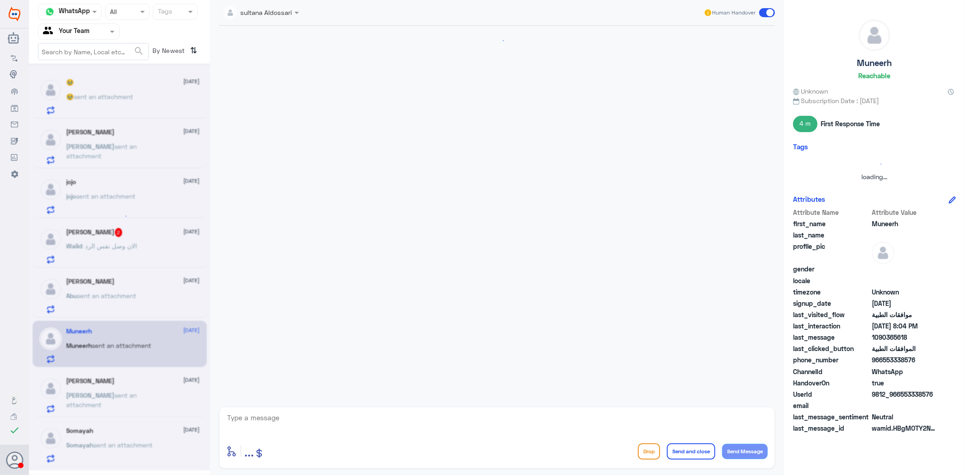
scroll to position [1056, 0]
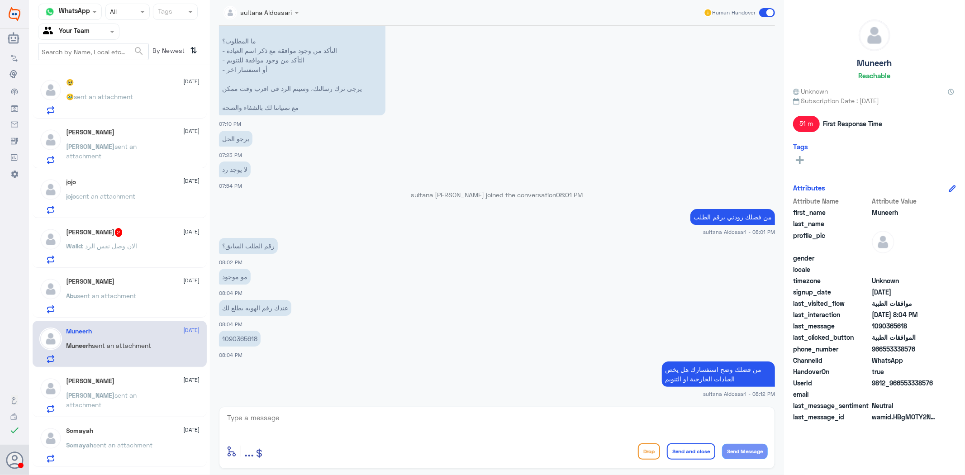
click at [129, 386] on div "[PERSON_NAME] [DATE] [PERSON_NAME] sent an attachment" at bounding box center [133, 395] width 133 height 36
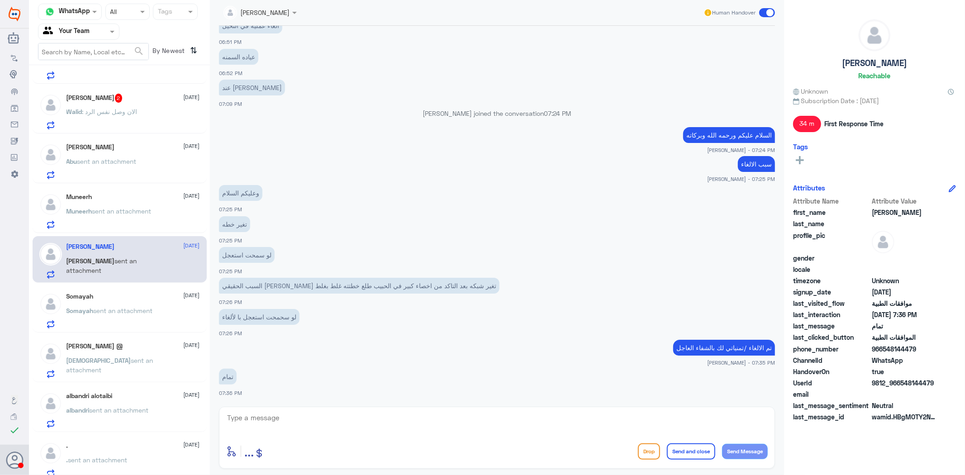
scroll to position [151, 0]
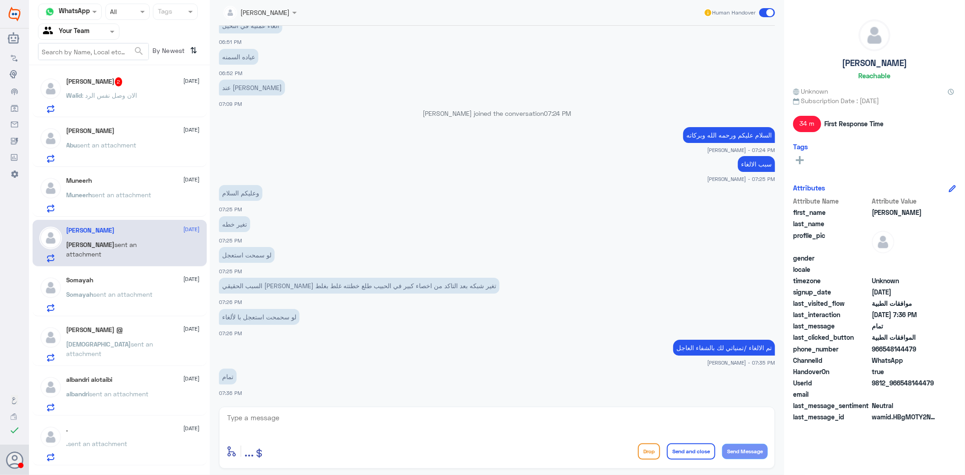
click at [117, 299] on p "Somayah sent an attachment" at bounding box center [110, 301] width 86 height 23
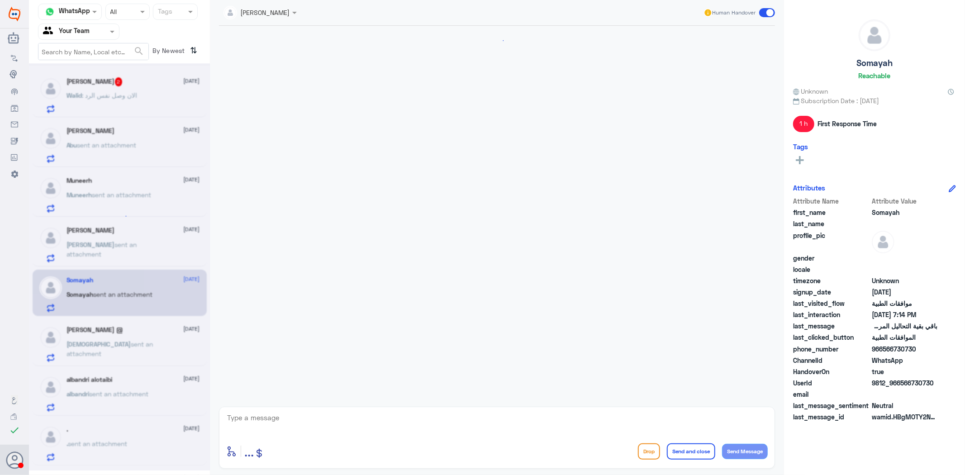
scroll to position [1190, 0]
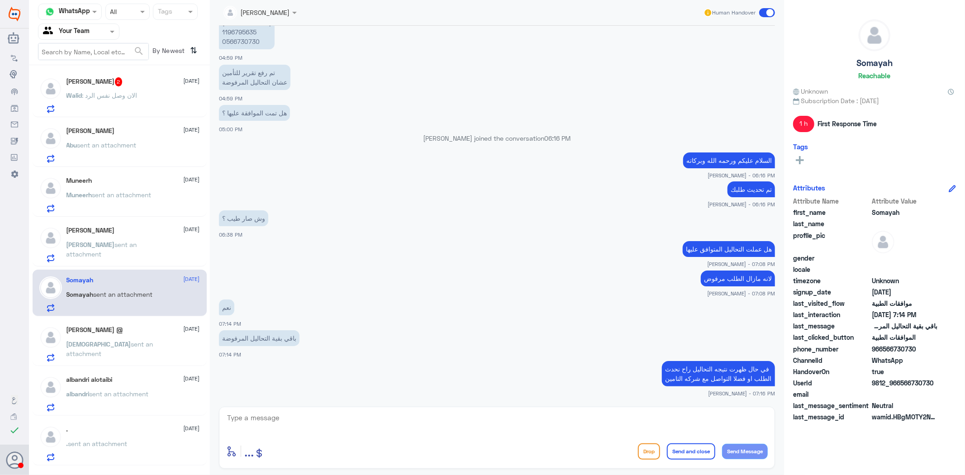
click at [124, 329] on div "[PERSON_NAME] @ [DATE]" at bounding box center [133, 330] width 133 height 8
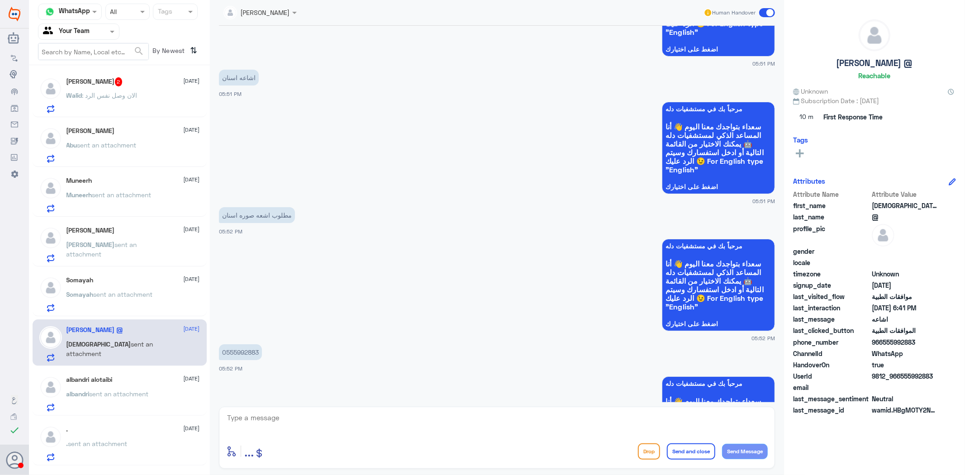
scroll to position [402, 0]
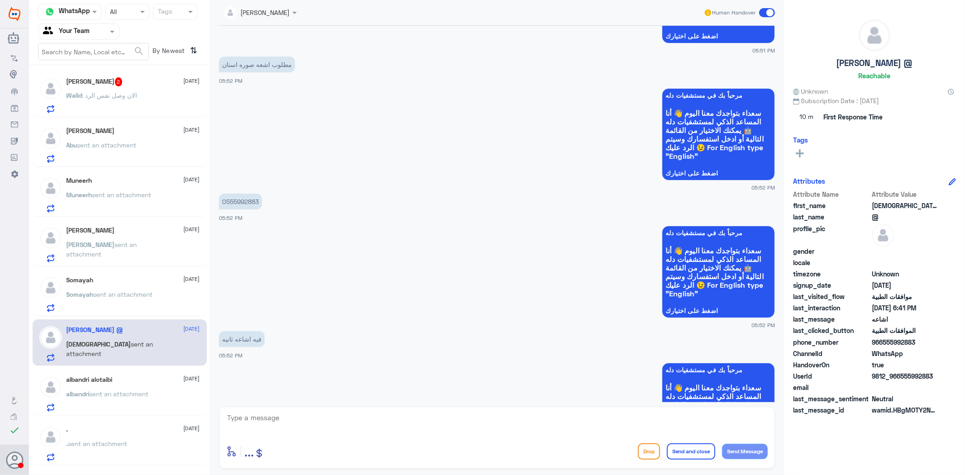
click at [243, 200] on p "0555992883" at bounding box center [240, 202] width 43 height 16
copy p "0555992883"
click at [439, 428] on textarea at bounding box center [497, 423] width 542 height 22
type textarea "من فضلك زودنى برقم الطلب"
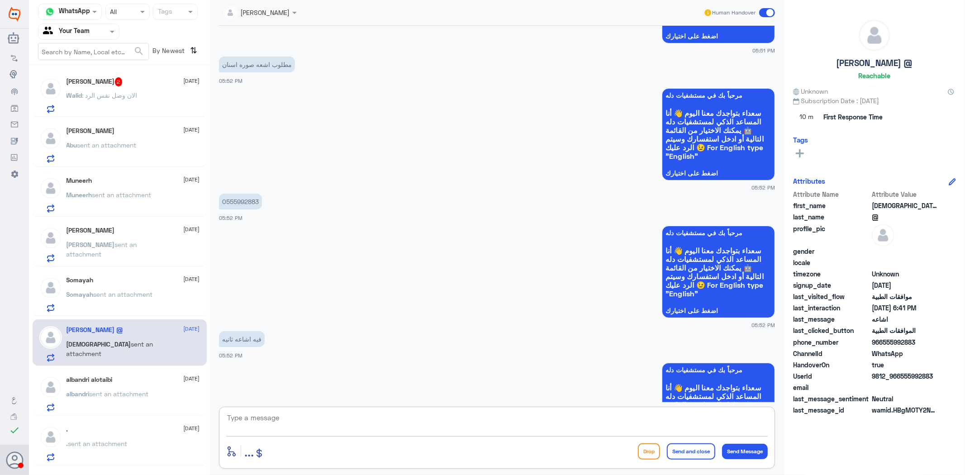
scroll to position [1226, 0]
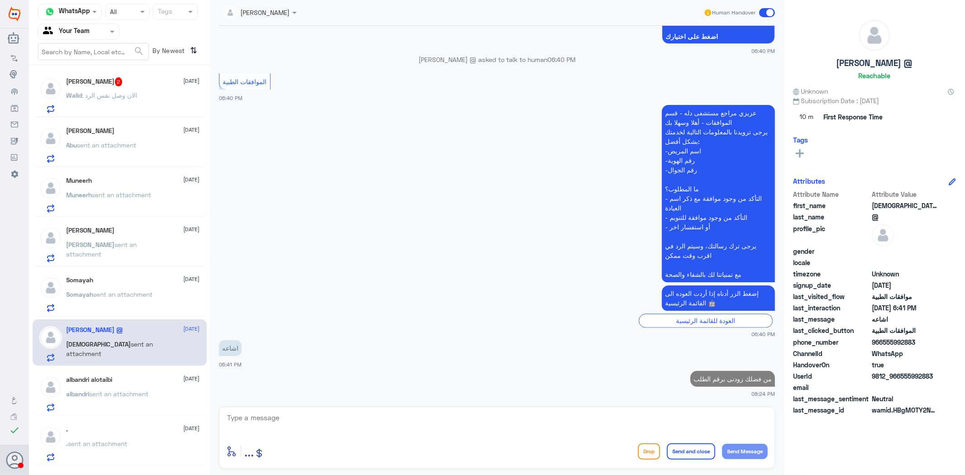
click at [148, 383] on div "albandri alotaibi [DATE]" at bounding box center [133, 380] width 133 height 8
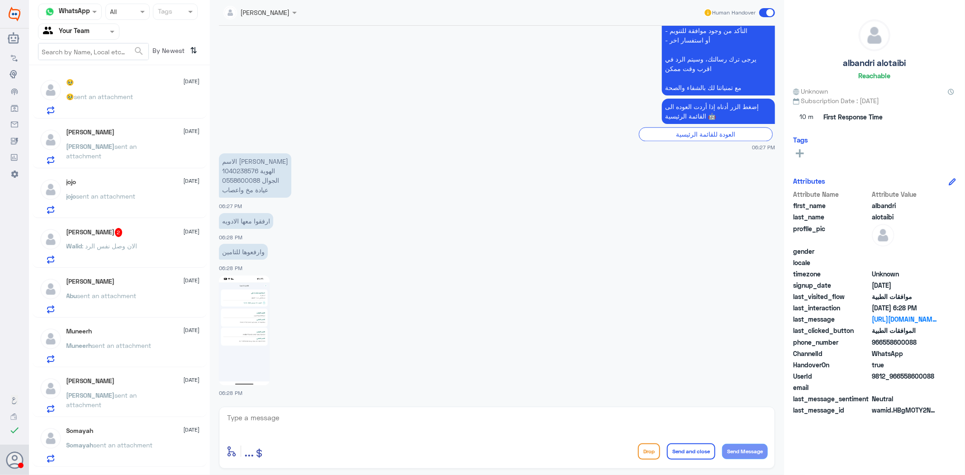
click at [236, 168] on p "الاسم البندري [PERSON_NAME] 1040238576 الجوال 0558600088 عيادة مخ واعصاب" at bounding box center [255, 175] width 72 height 44
copy p "1040238576"
click at [243, 295] on img at bounding box center [244, 331] width 51 height 110
click at [431, 419] on textarea at bounding box center [497, 423] width 542 height 22
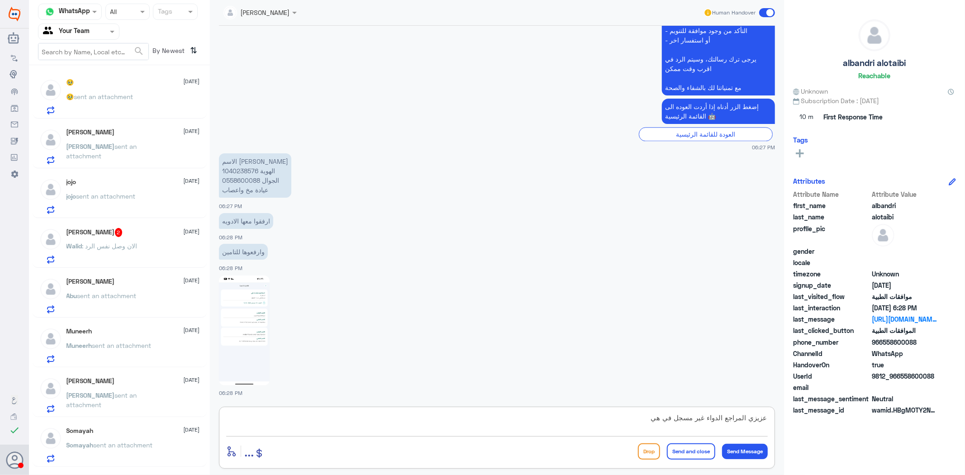
drag, startPoint x: 709, startPoint y: 416, endPoint x: 722, endPoint y: 419, distance: 12.6
click at [722, 419] on textarea "عزيزي المراجع الدواء غير مسجل في هي" at bounding box center [497, 423] width 542 height 22
click at [638, 418] on textarea "عزيزي المراجع الخدمة غير مسجل في هي" at bounding box center [497, 423] width 542 height 22
click at [705, 417] on textarea "عزيزي المراجع الخدمة غير مسجل في هيئة الغذاء والدواء" at bounding box center [497, 423] width 542 height 22
click at [701, 416] on textarea "عزيزي المراجع الخدمة غير مسجل في هيئة الغذاء والدواء" at bounding box center [497, 423] width 542 height 22
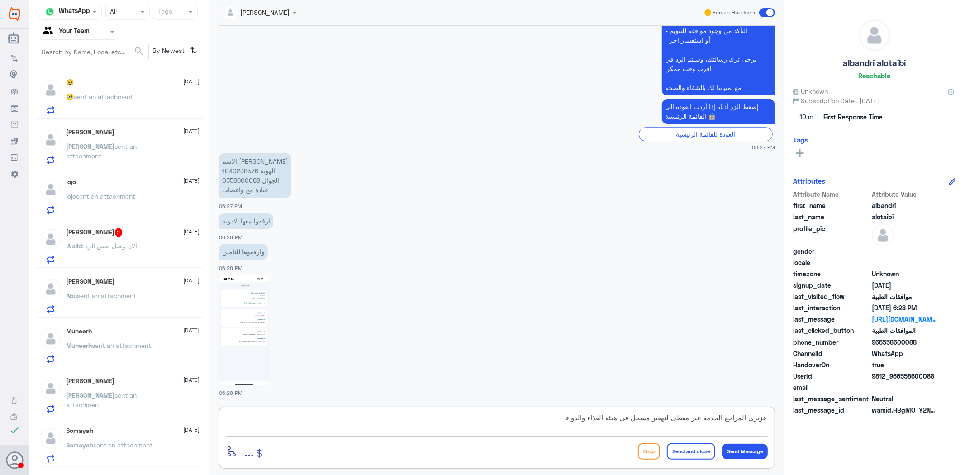
type textarea "عزيزي المراجع الخدمة غير مغطى لنه غير مسجل في هيئة الغذاء والدواء"
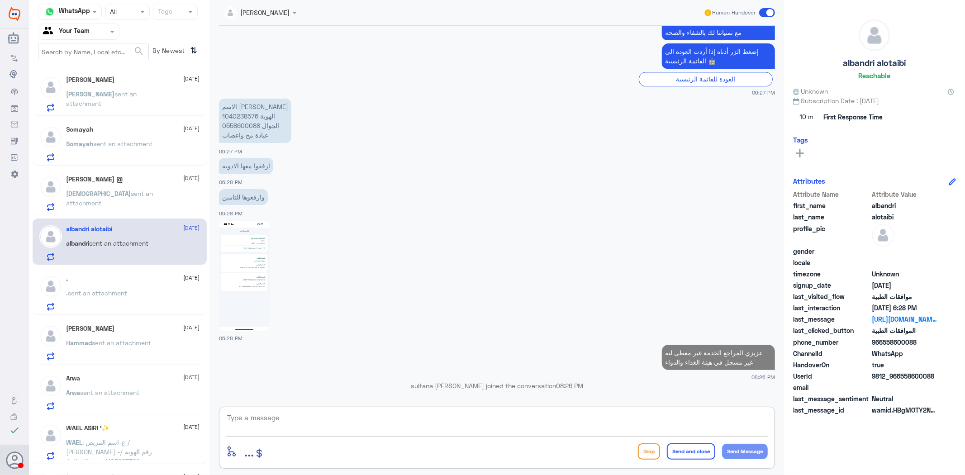
scroll to position [1842, 0]
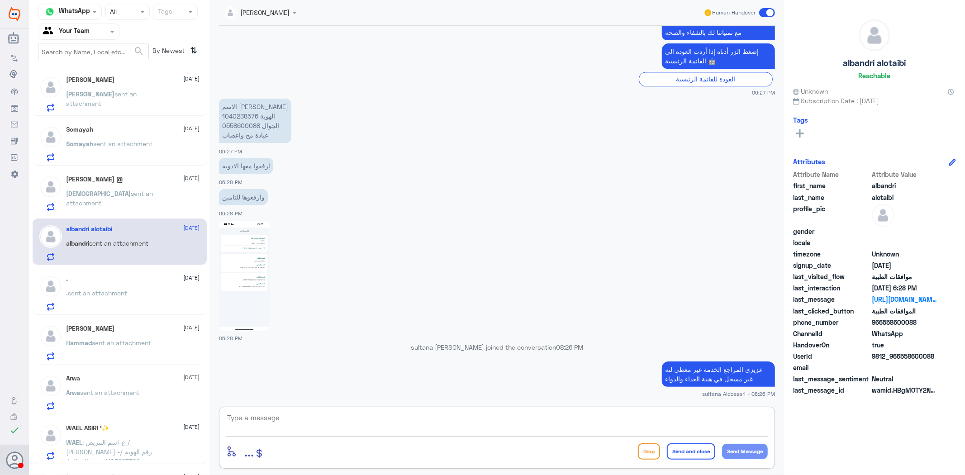
click at [119, 299] on p ". sent an attachment" at bounding box center [97, 299] width 61 height 23
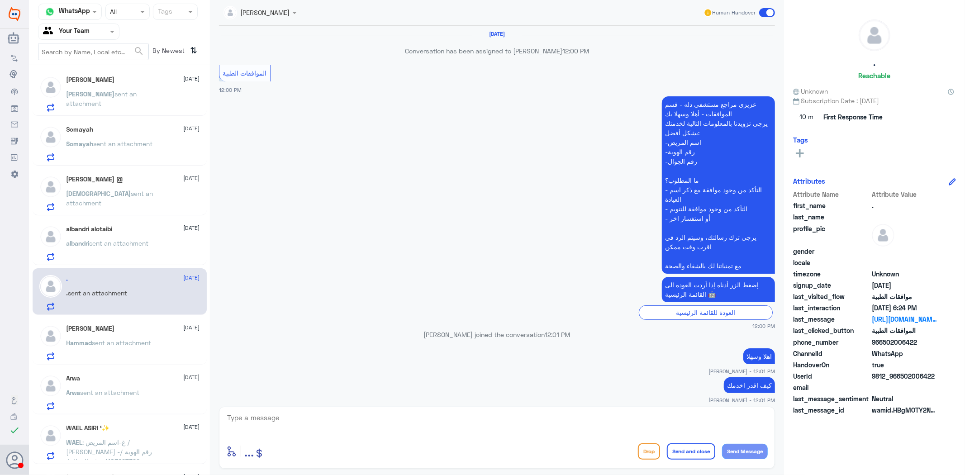
scroll to position [1313, 0]
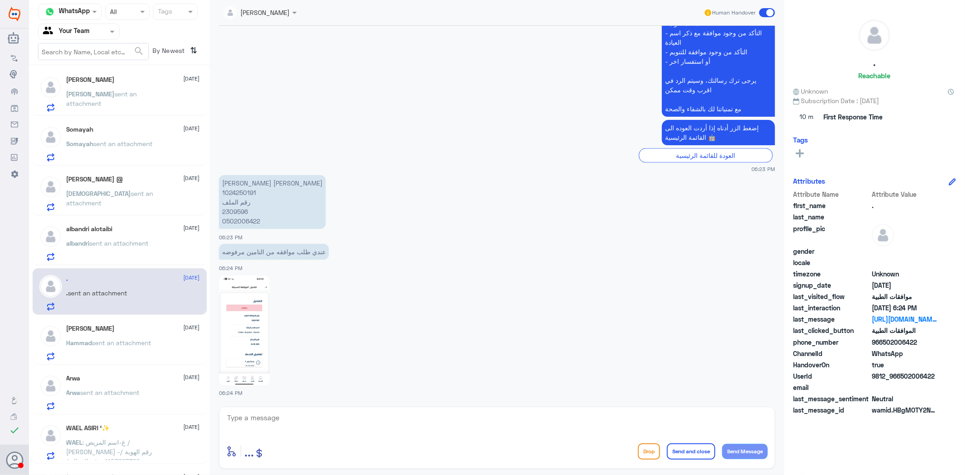
click at [240, 329] on img at bounding box center [244, 331] width 51 height 110
click at [233, 212] on p "[PERSON_NAME] [PERSON_NAME] 1024250191 رقم الملف 2309596 0502006422" at bounding box center [272, 202] width 107 height 54
click at [237, 337] on img at bounding box center [244, 331] width 51 height 110
click at [293, 419] on textarea at bounding box center [497, 423] width 542 height 22
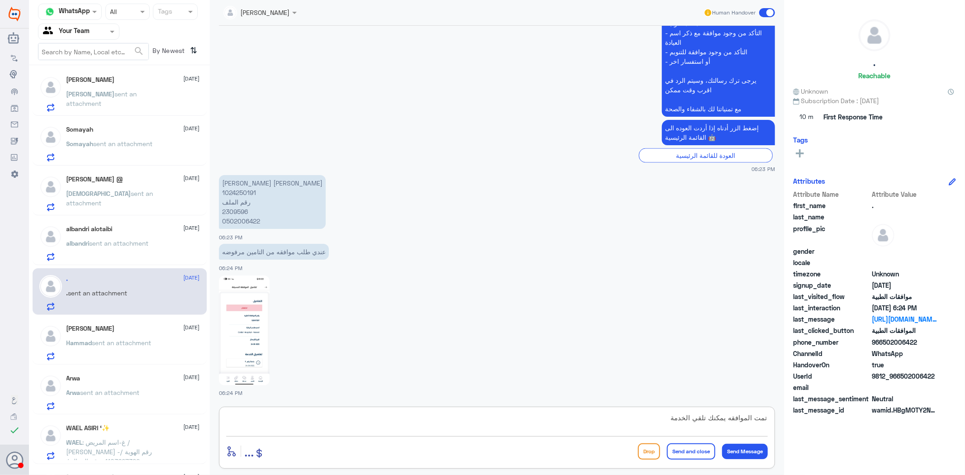
type textarea "تمت الموافقه يمكنك تلقي الخدمة"
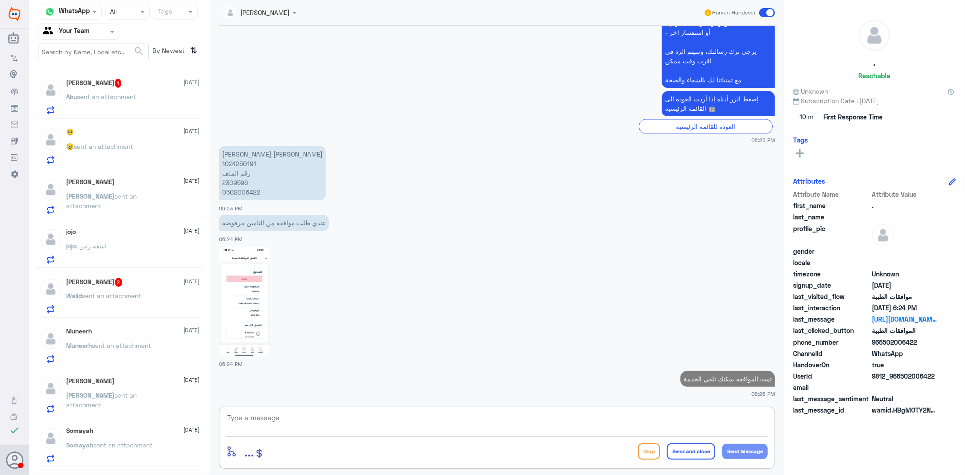
scroll to position [1340, 0]
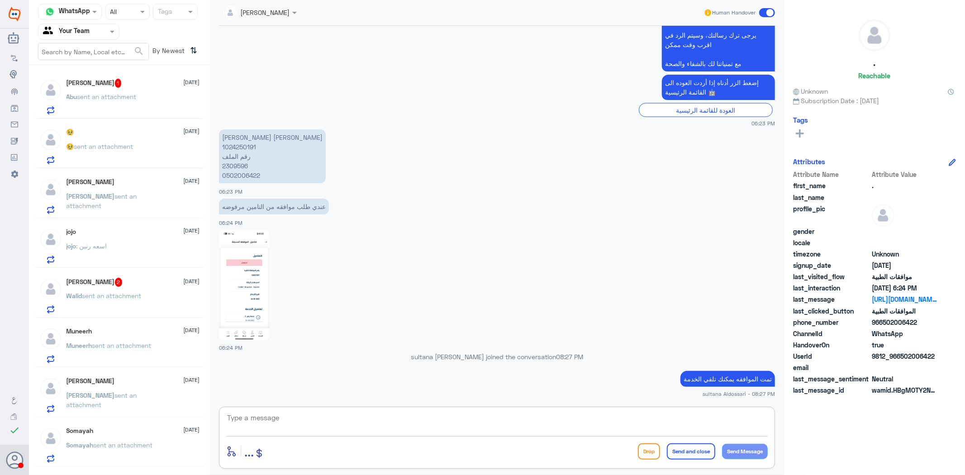
click at [127, 102] on p "Abu sent an attachment" at bounding box center [102, 103] width 70 height 23
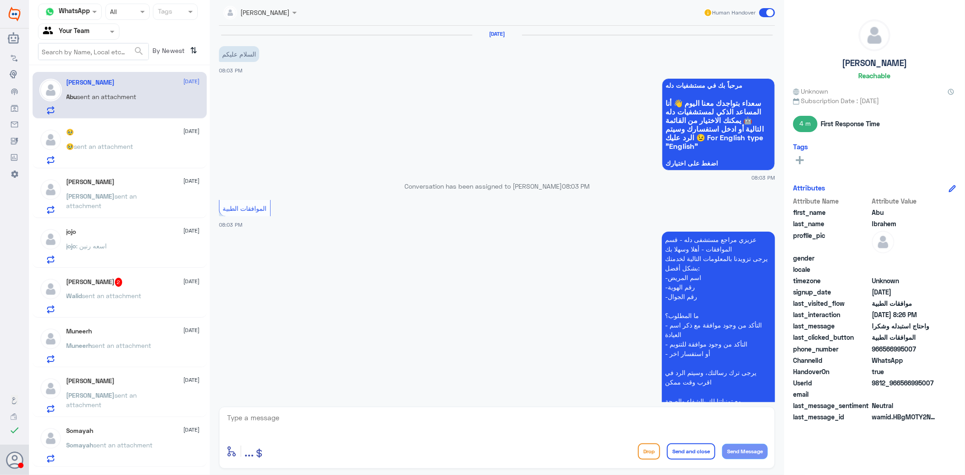
scroll to position [290, 0]
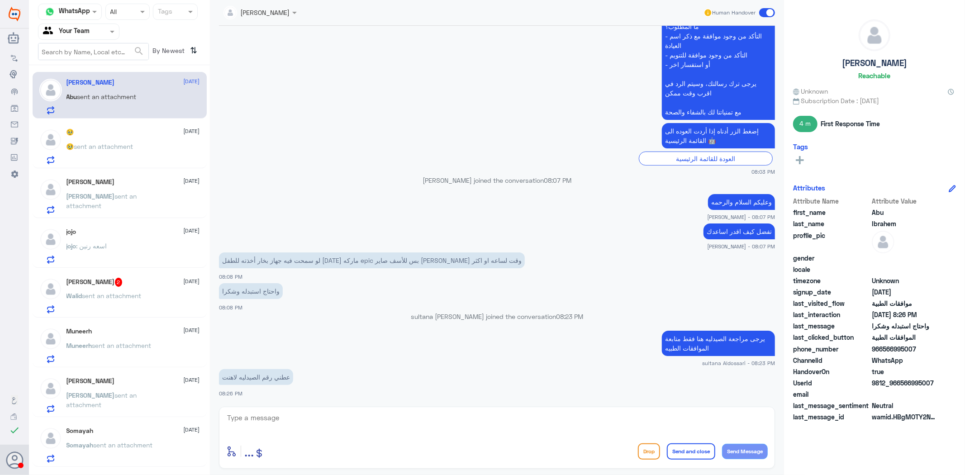
click at [328, 408] on div "enter flow name ... Drop Send and close Send Message" at bounding box center [497, 438] width 556 height 62
click at [344, 419] on textarea at bounding box center [497, 423] width 542 height 22
click at [430, 424] on textarea at bounding box center [497, 423] width 542 height 22
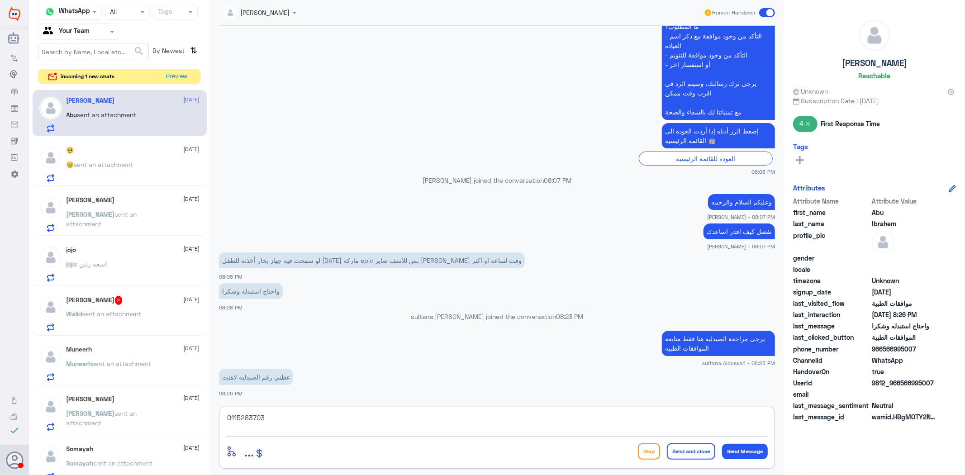
type textarea "0115283703"
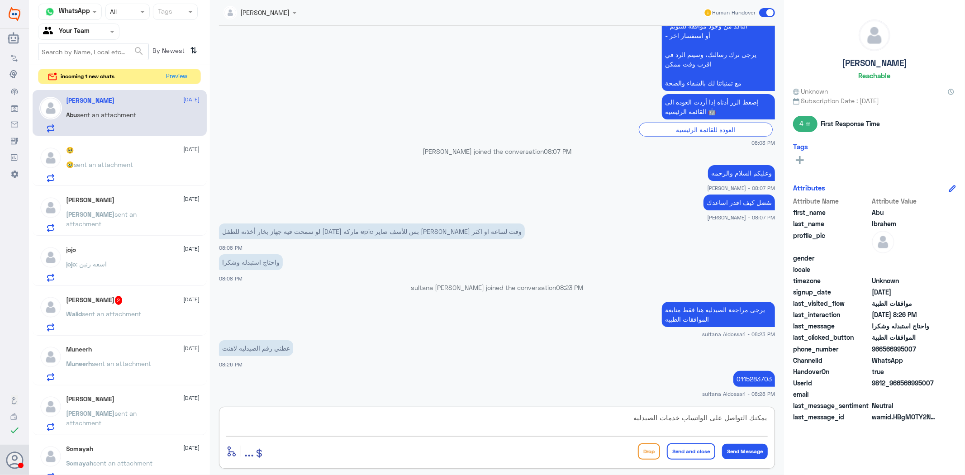
type textarea "يمكنك التواصل على الواتساب خدمات الصيدليه"
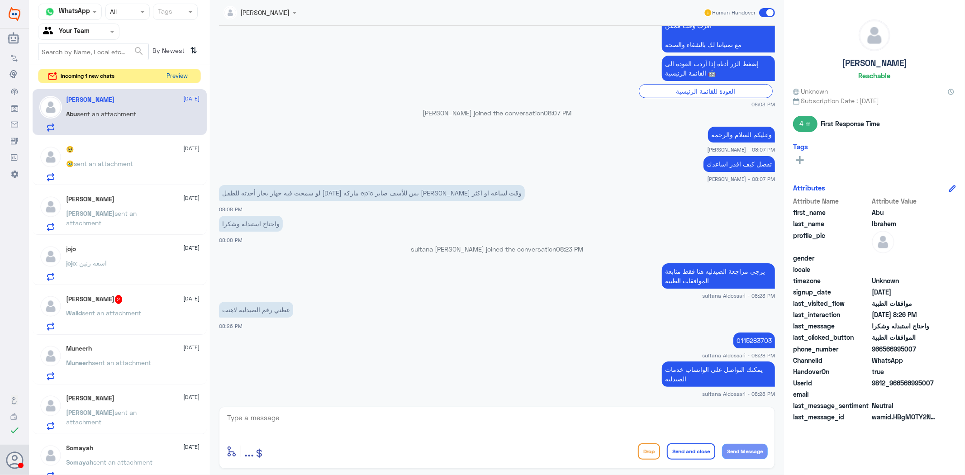
click at [179, 74] on button "Preview" at bounding box center [177, 76] width 28 height 14
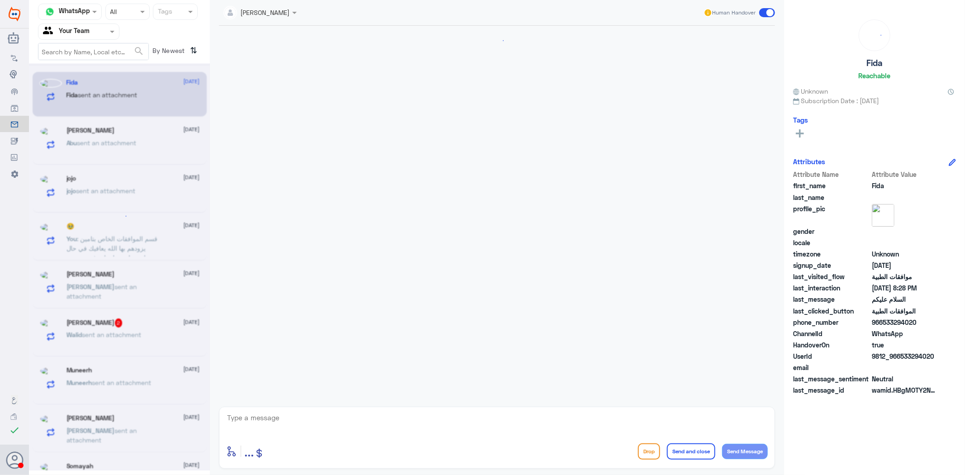
scroll to position [67, 0]
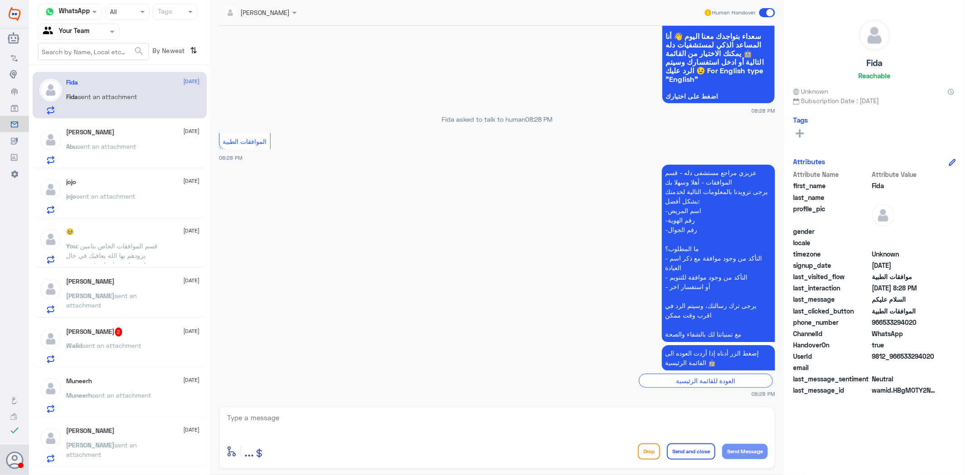
click at [516, 418] on textarea at bounding box center [497, 423] width 542 height 22
type textarea "مرحبا كيف اقدر اساعدك"
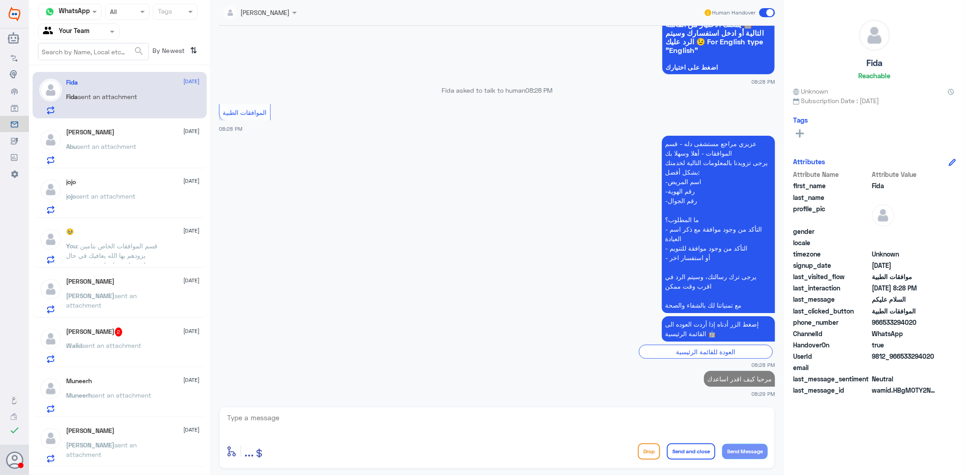
click at [146, 157] on div "Abu sent an attachment" at bounding box center [133, 154] width 133 height 20
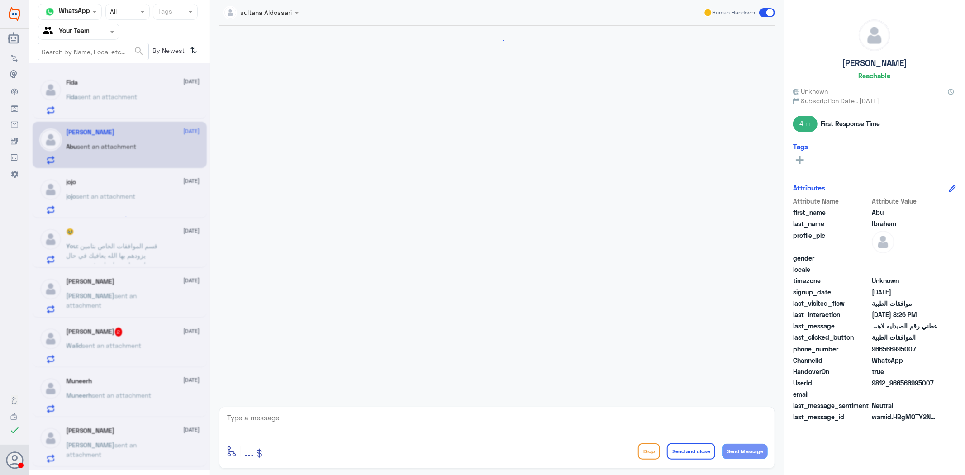
scroll to position [357, 0]
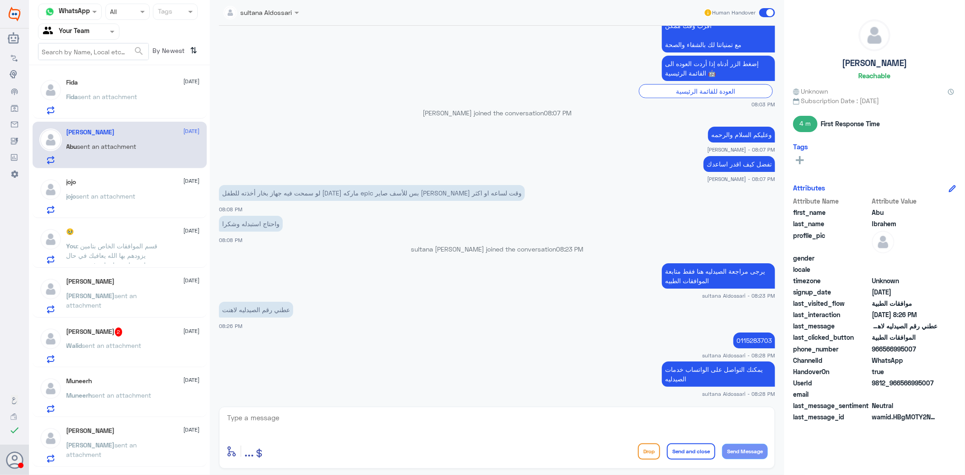
click at [129, 189] on div "jojo [DATE] [PERSON_NAME] sent an attachment" at bounding box center [133, 196] width 133 height 36
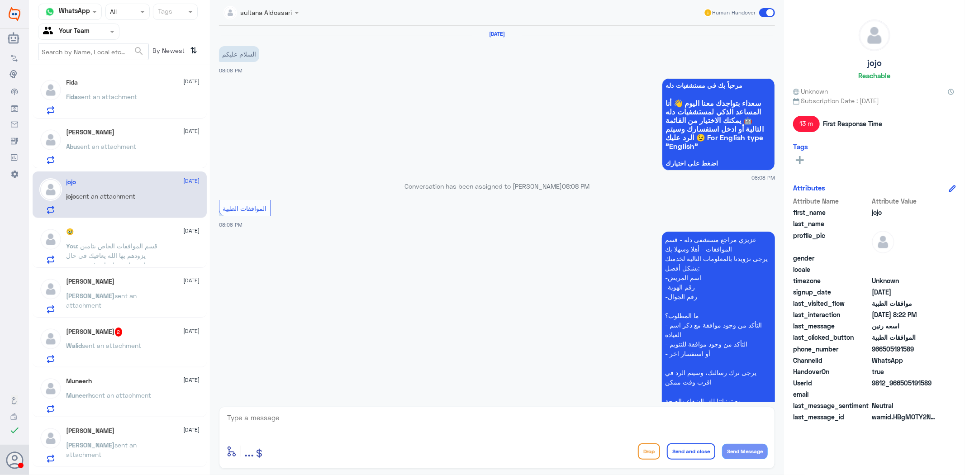
scroll to position [203, 0]
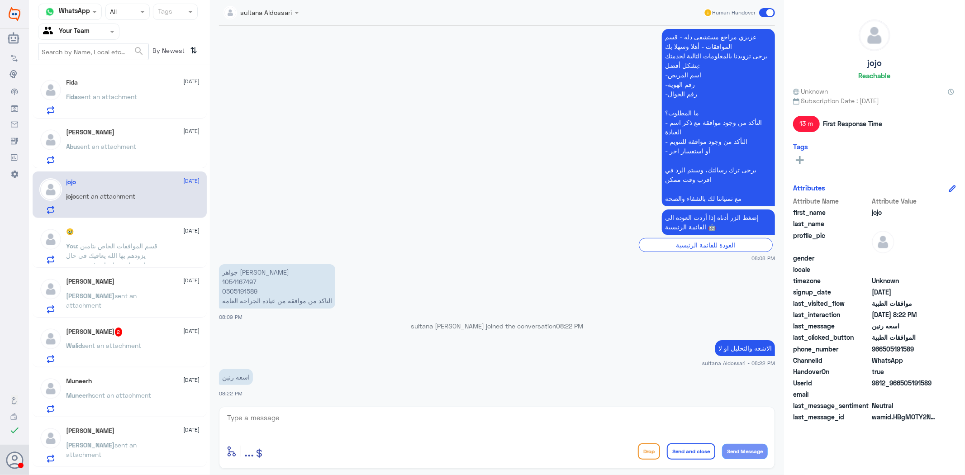
click at [414, 410] on div "enter flow name ... Drop Send and close Send Message" at bounding box center [497, 438] width 556 height 62
click at [414, 419] on textarea at bounding box center [497, 423] width 542 height 22
type textarea "عزيزي المراجع الطلب مرفوض من شركة التامين بسبب عدم الافصاح اثناء التعاقد يرجى ا…"
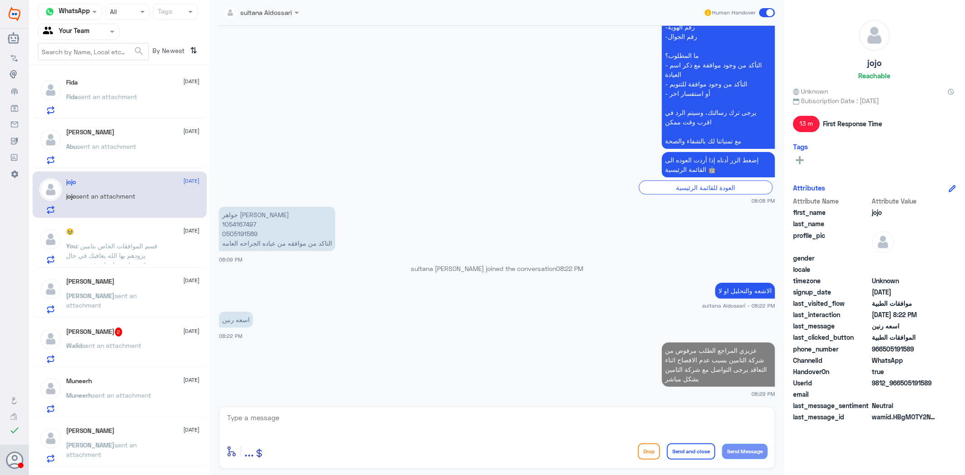
click at [132, 247] on span ": قسم الموافقات الخاص بتامين يزودهم بها الله يعافيك في حال يحتاجون اي معلومات غ…" at bounding box center [112, 260] width 91 height 36
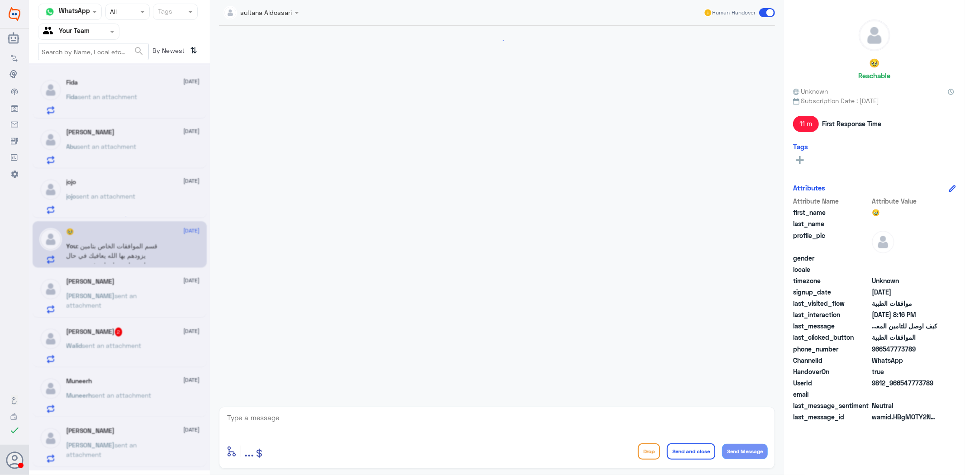
scroll to position [1028, 0]
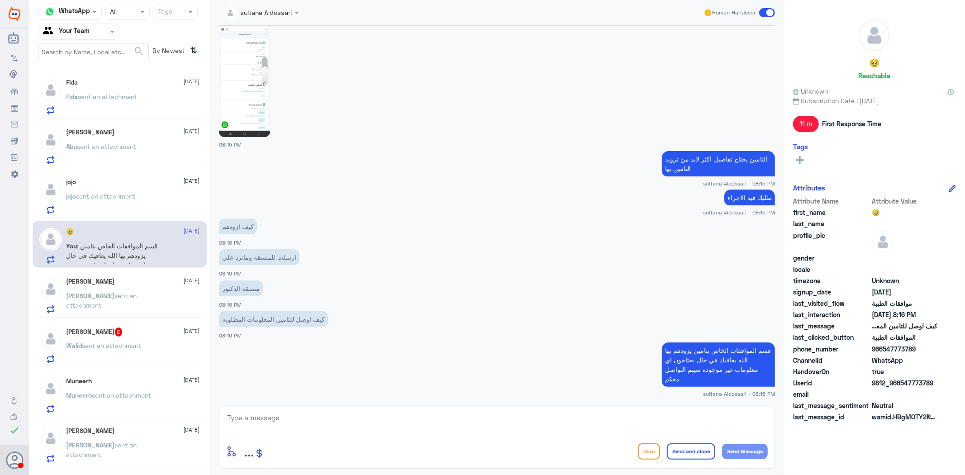
click at [133, 279] on div "[PERSON_NAME] [DATE]" at bounding box center [133, 282] width 133 height 8
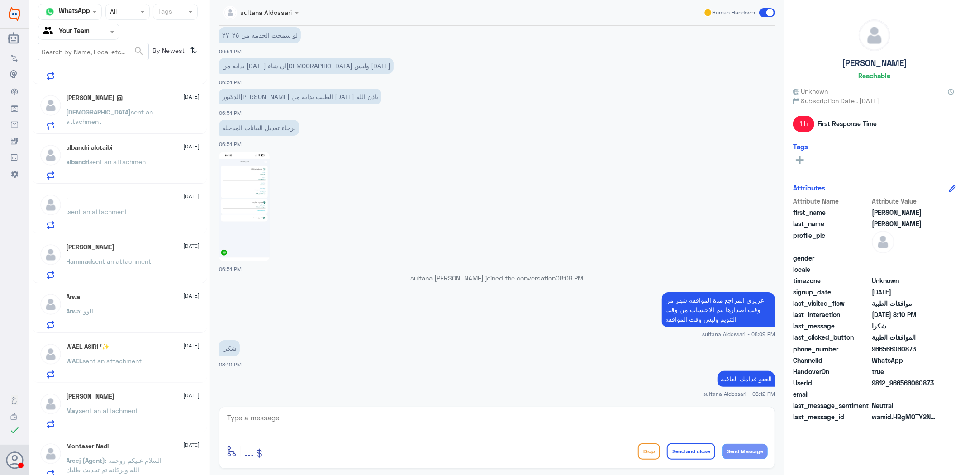
scroll to position [589, 0]
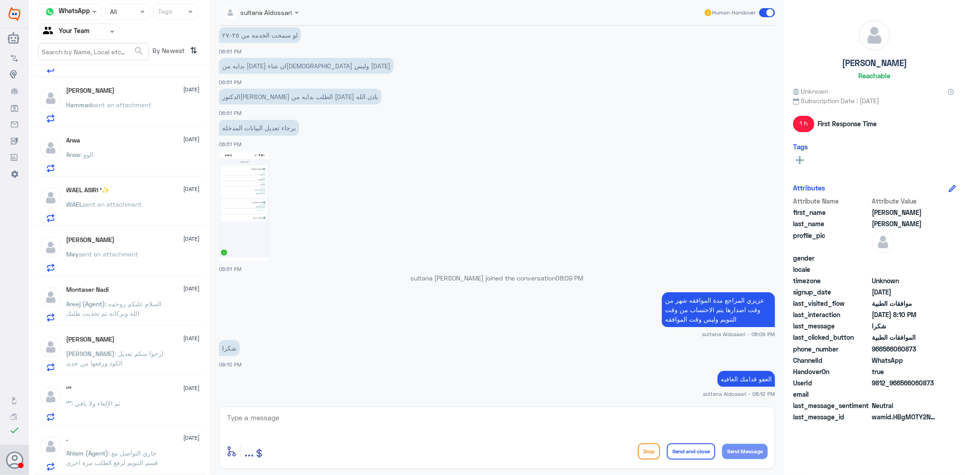
click at [154, 442] on div ". [DATE]" at bounding box center [133, 439] width 133 height 8
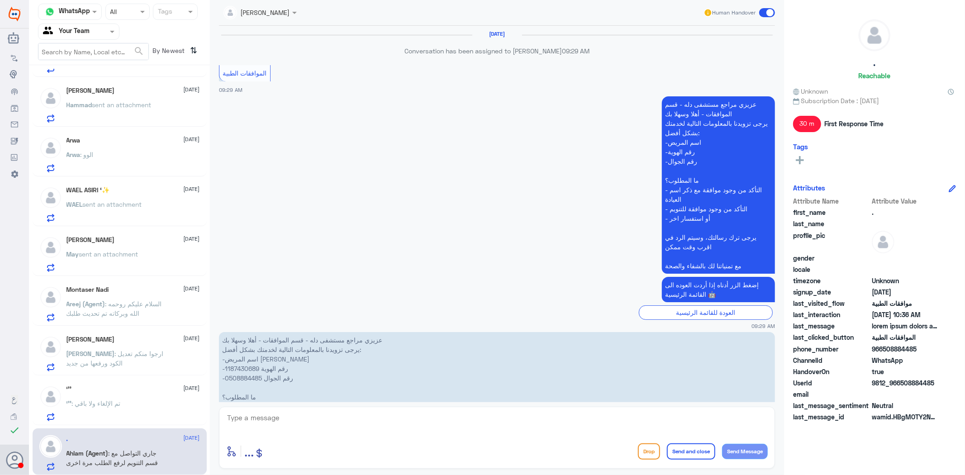
scroll to position [1882, 0]
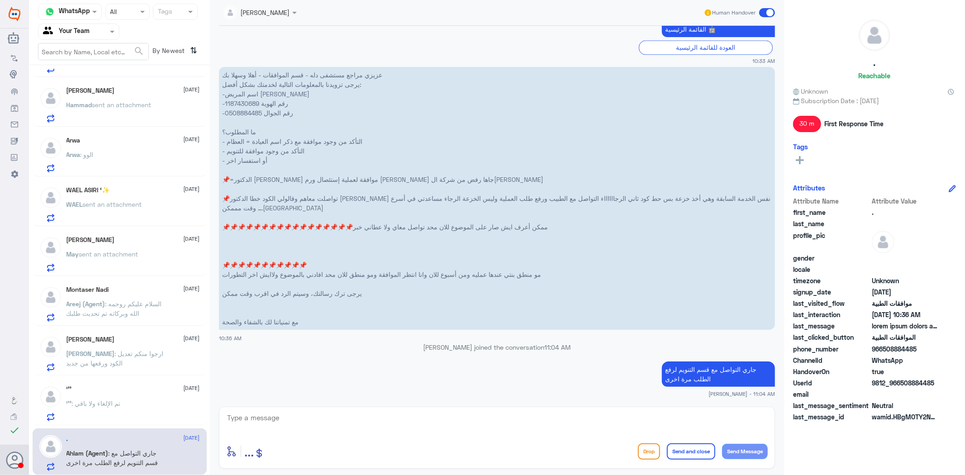
click at [148, 405] on div "‘’’ : تم الإلغاء ولا باقي" at bounding box center [133, 411] width 133 height 20
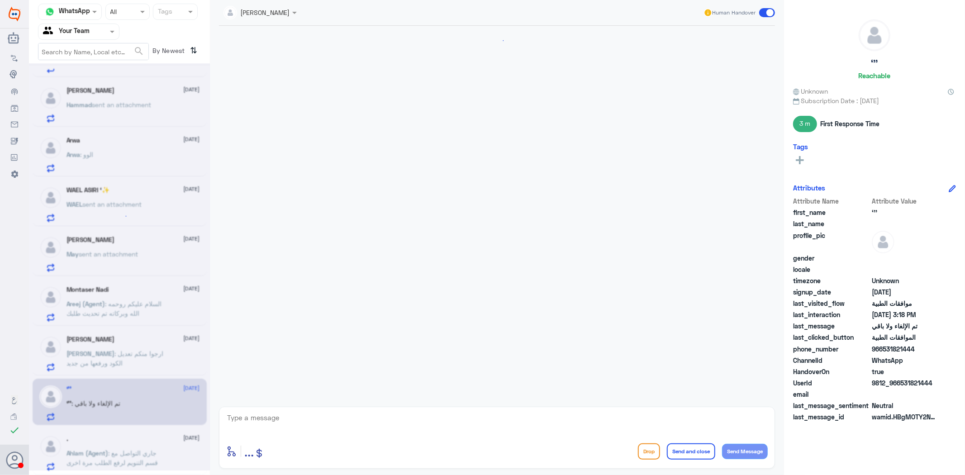
scroll to position [487, 0]
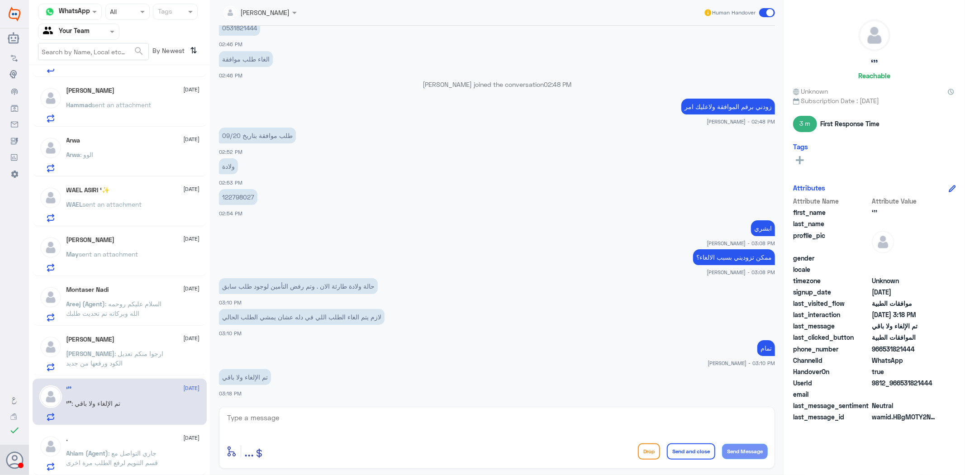
click at [154, 441] on div ". [DATE]" at bounding box center [133, 439] width 133 height 8
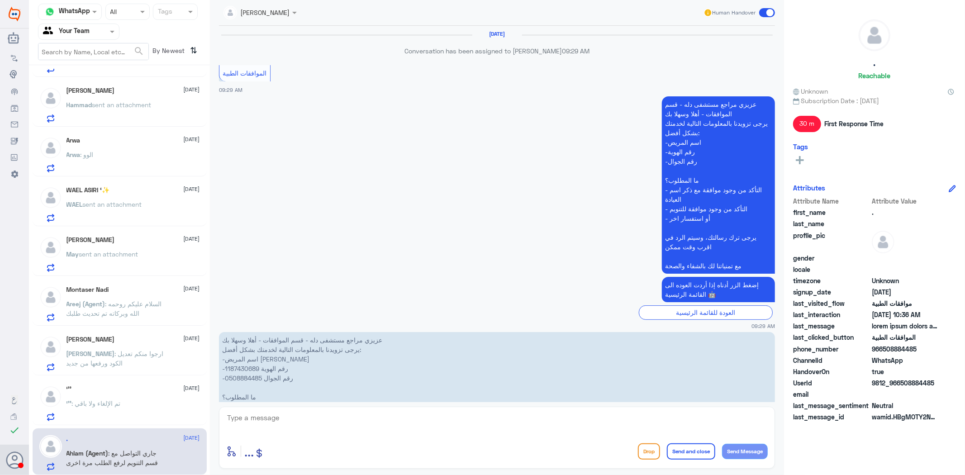
scroll to position [1882, 0]
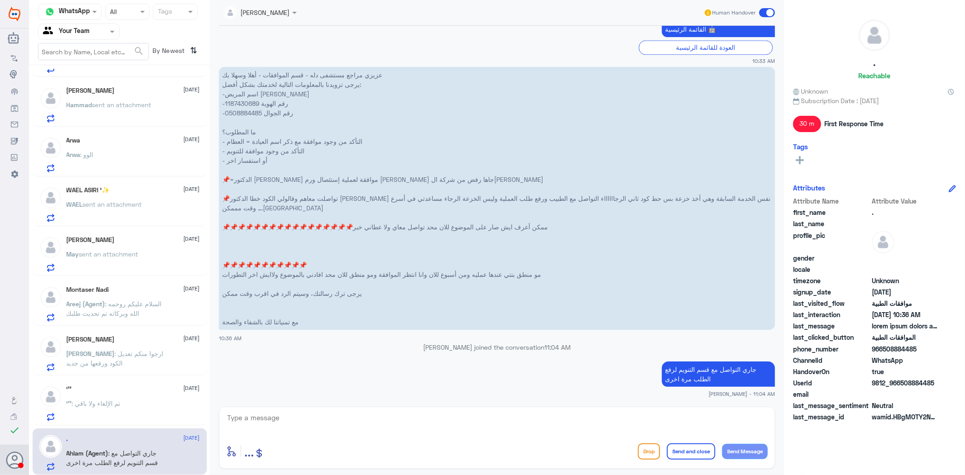
click at [157, 362] on p "[PERSON_NAME] : ارجوا منكم تعديل الكود ورفعها من جديد" at bounding box center [118, 360] width 102 height 23
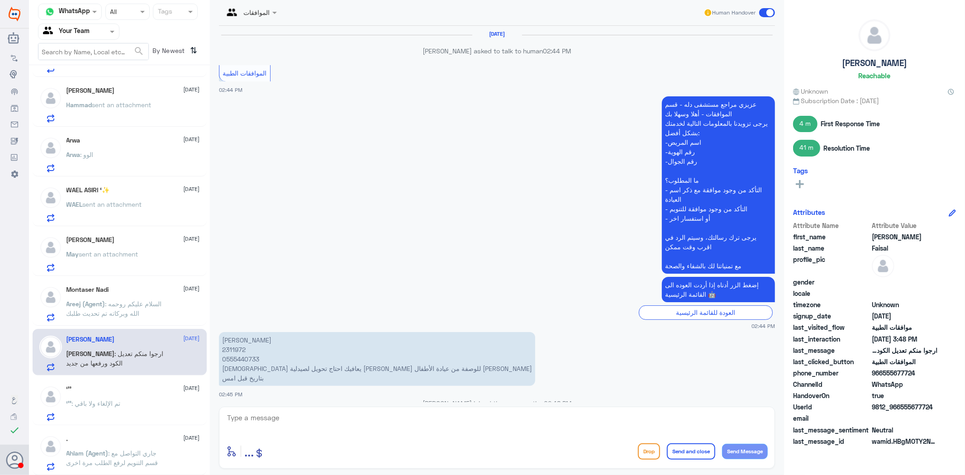
scroll to position [1139, 0]
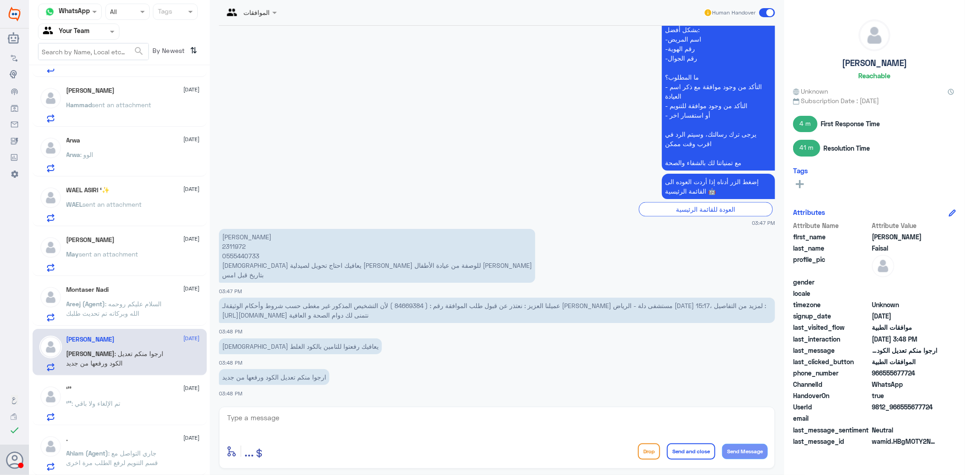
click at [136, 312] on span ": السلام عليكم روحمه الله وبركاته تم تحديث طلبك" at bounding box center [114, 308] width 95 height 17
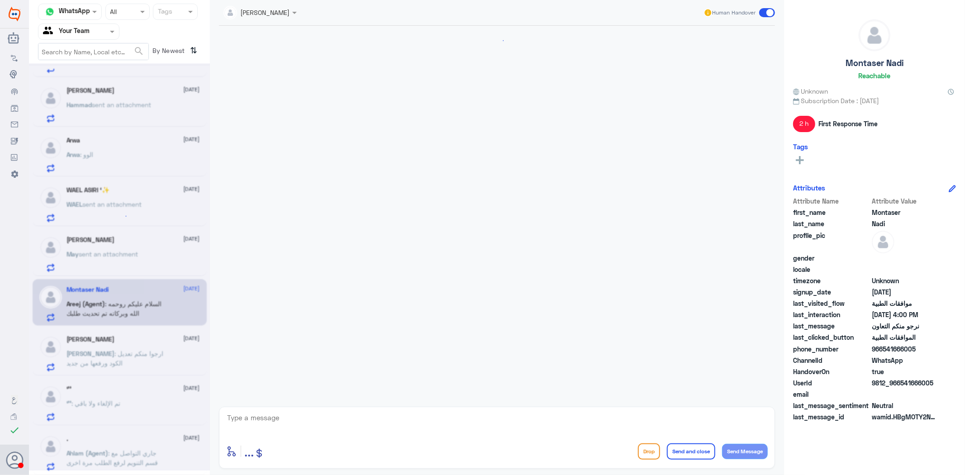
scroll to position [814, 0]
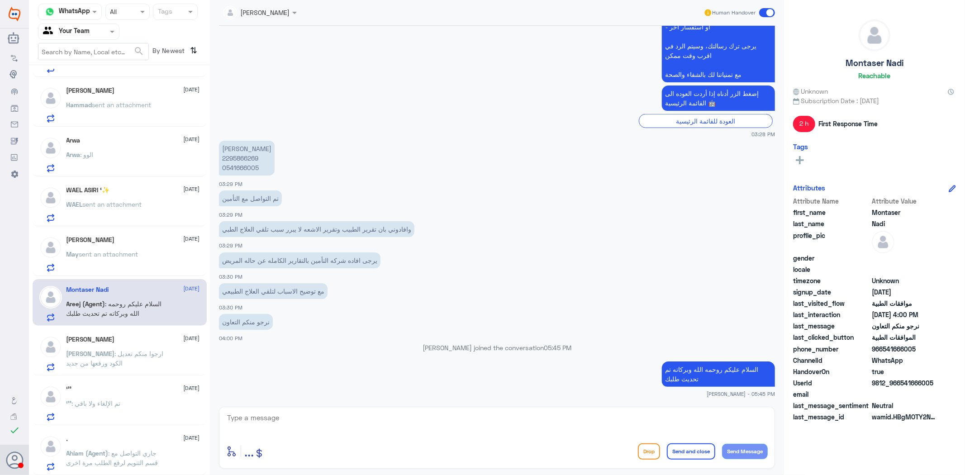
click at [136, 265] on p "May sent an attachment" at bounding box center [103, 260] width 72 height 23
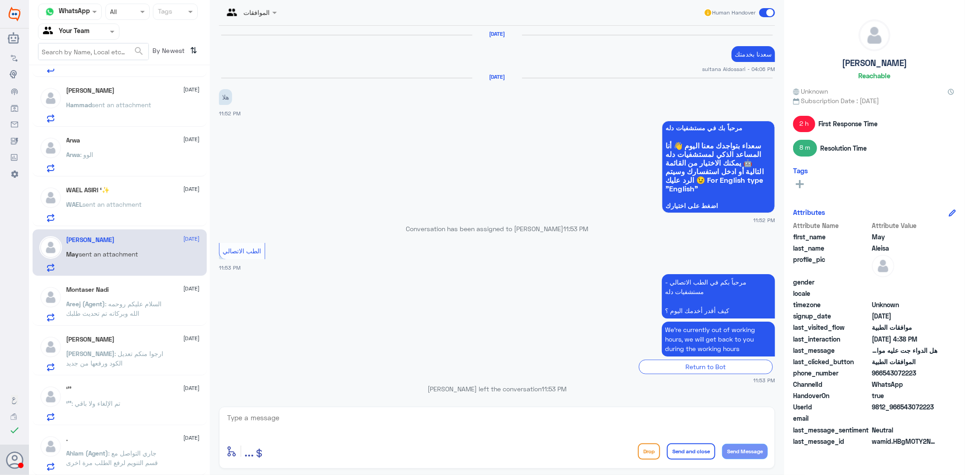
scroll to position [1204, 0]
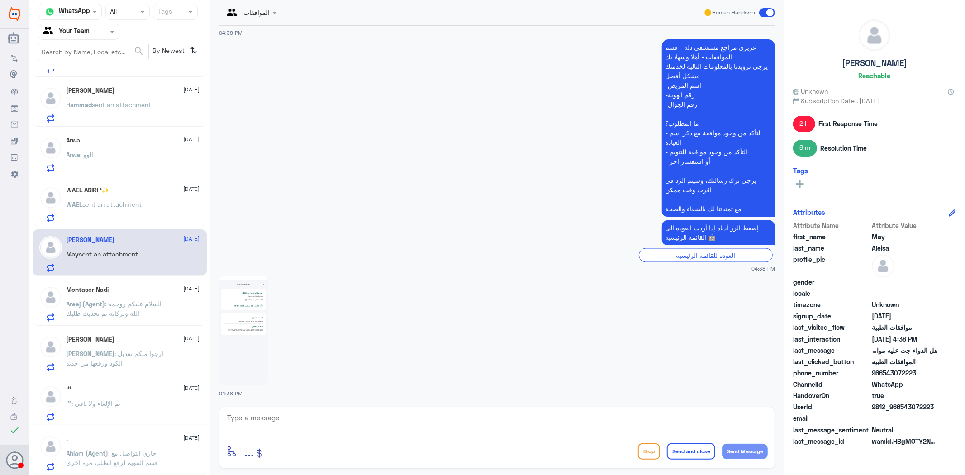
click at [243, 314] on img at bounding box center [243, 331] width 49 height 110
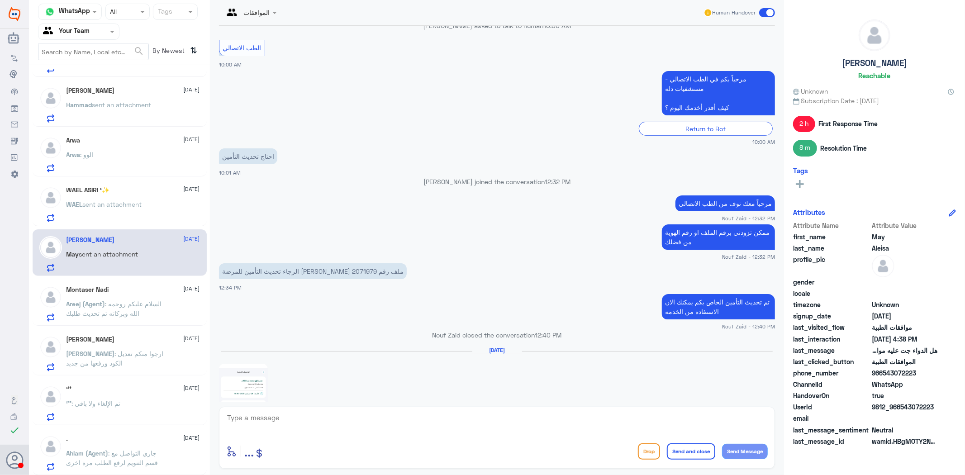
scroll to position [600, 0]
click at [119, 208] on p "WAEL sent an attachment" at bounding box center [105, 211] width 76 height 23
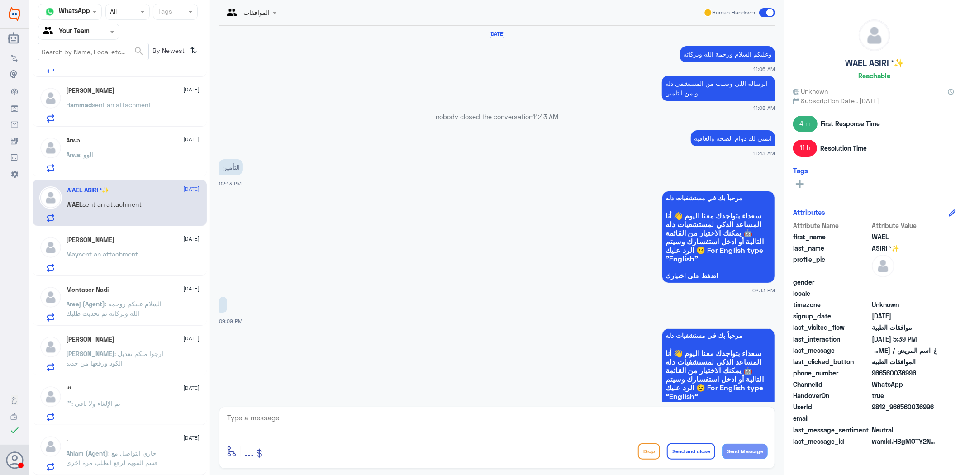
scroll to position [1461, 0]
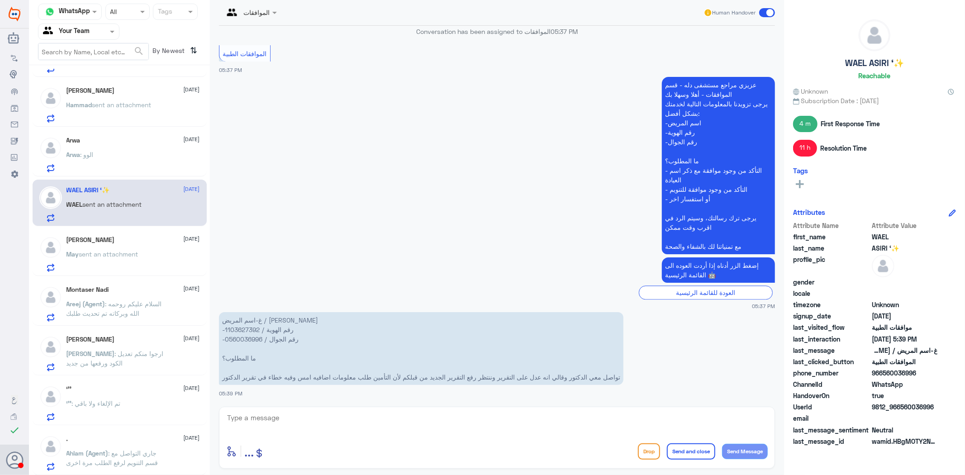
click at [244, 324] on p "غ-اسم المريض / [PERSON_NAME] -رقم الهوية / 1103627392 -رقم الجوال / 0560036996 …" at bounding box center [421, 348] width 404 height 73
click at [505, 415] on textarea at bounding box center [497, 423] width 542 height 22
type textarea "تتم متابعة طلبكم لدى القسم الخاص في موافقات التنويم"
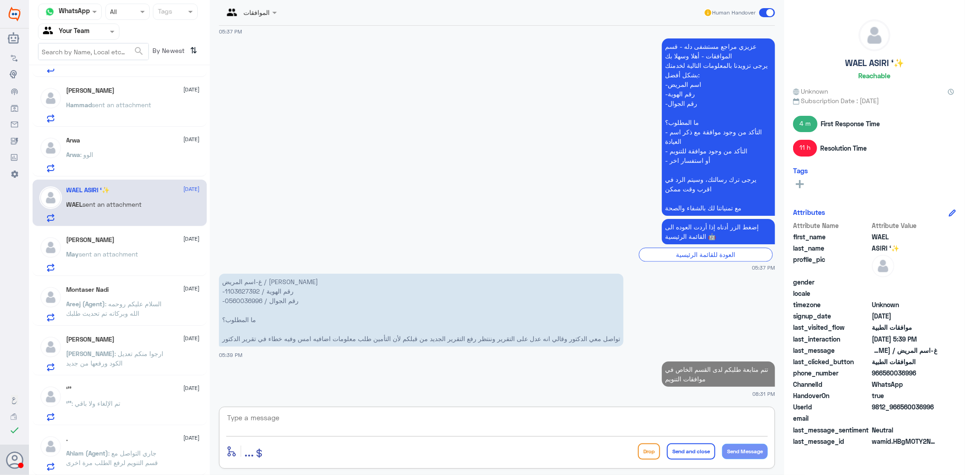
click at [118, 159] on div "Arwa : الوو" at bounding box center [133, 162] width 133 height 20
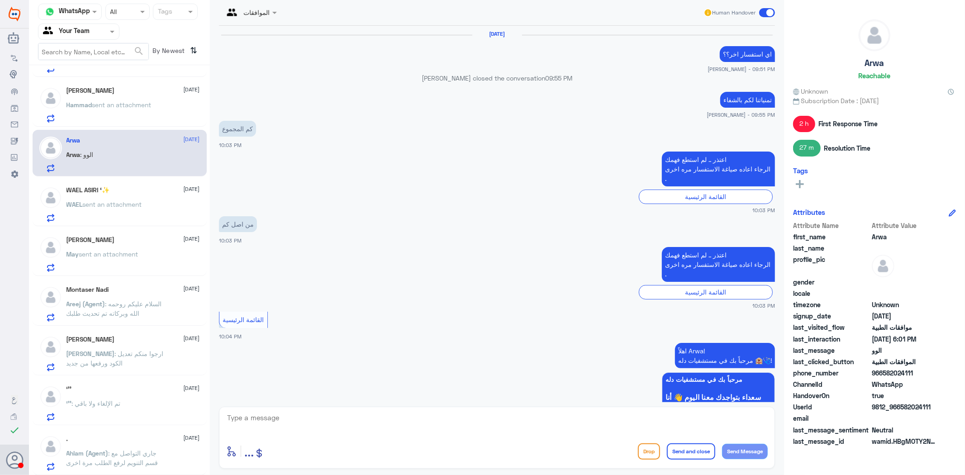
scroll to position [1177, 0]
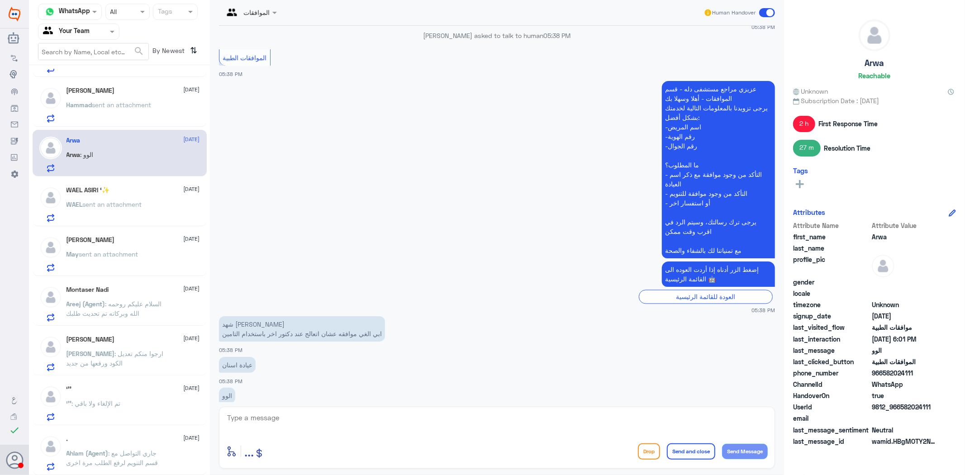
click at [317, 420] on textarea at bounding box center [497, 423] width 542 height 22
type textarea "من فضلك زودني برقم الطلب المراد الغائه"
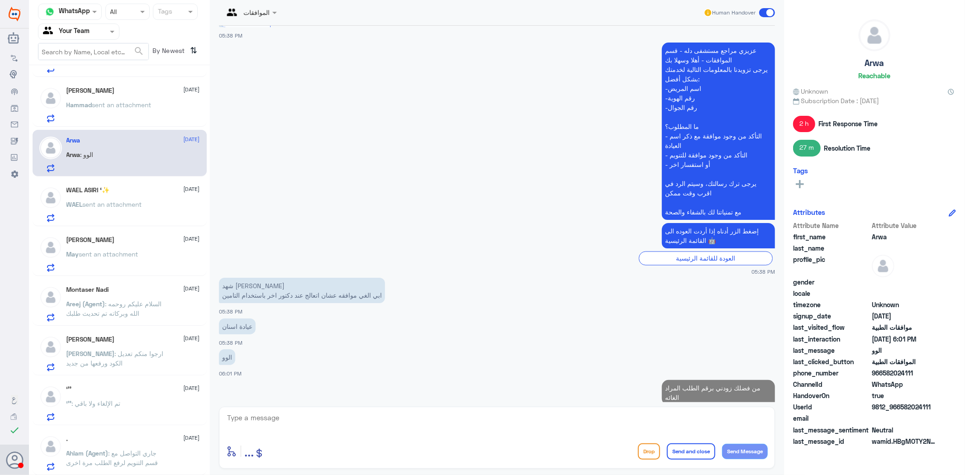
click at [111, 108] on p "Hammad sent an attachment" at bounding box center [109, 111] width 85 height 23
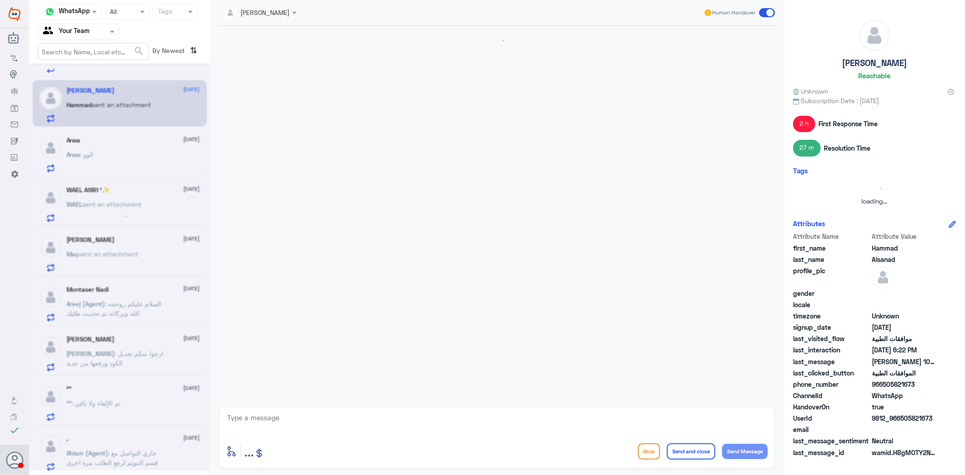
scroll to position [321, 0]
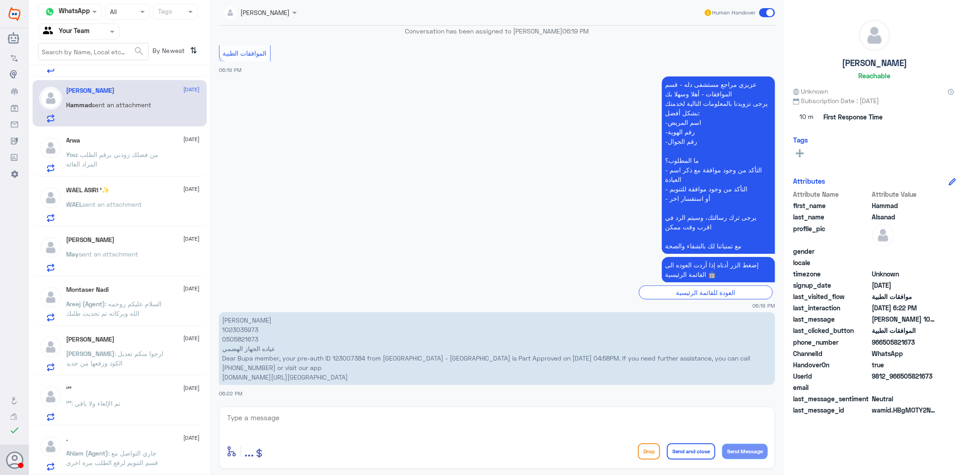
click at [237, 327] on p "[PERSON_NAME] 1023035973 0505821673 عياده الجهاز الهضمي Dear Bupa member, your …" at bounding box center [497, 348] width 556 height 73
click at [347, 355] on p "[PERSON_NAME] 1023035973 0505821673 عياده الجهاز الهضمي Dear Bupa member, your …" at bounding box center [497, 348] width 556 height 73
click at [345, 423] on textarea at bounding box center [497, 423] width 542 height 22
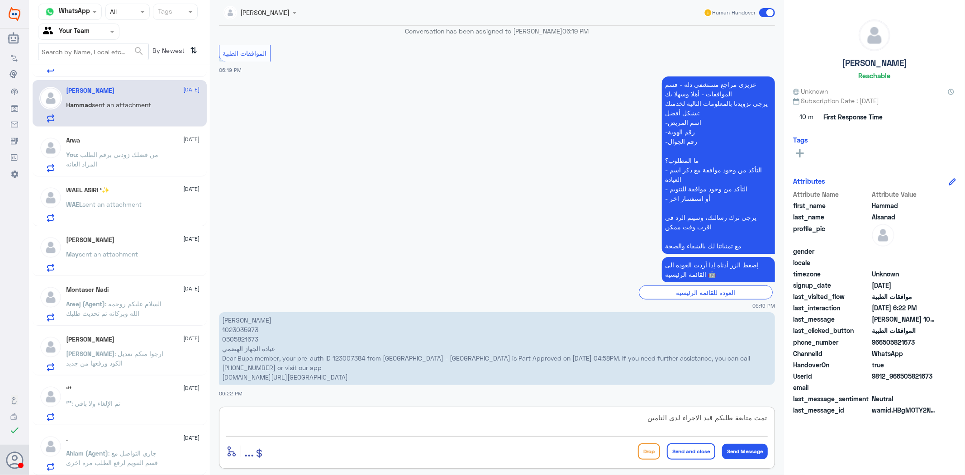
type textarea "تمت متابعة طلبكم قيد الاجراء لدى التامين"
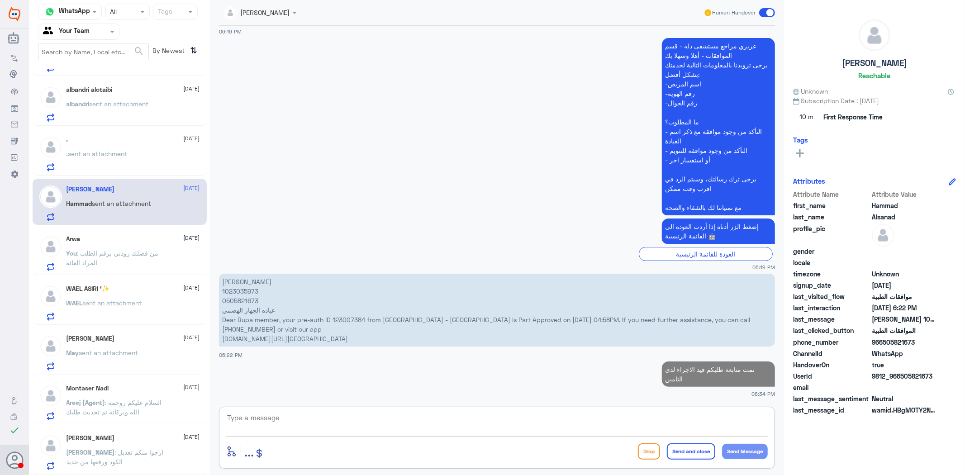
scroll to position [489, 0]
click at [151, 148] on div ". [DATE] . sent an attachment" at bounding box center [133, 156] width 133 height 36
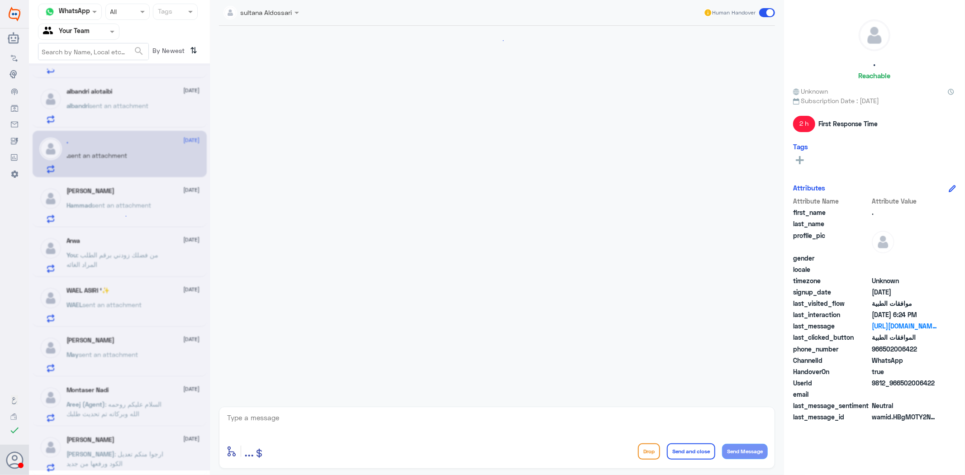
scroll to position [1309, 0]
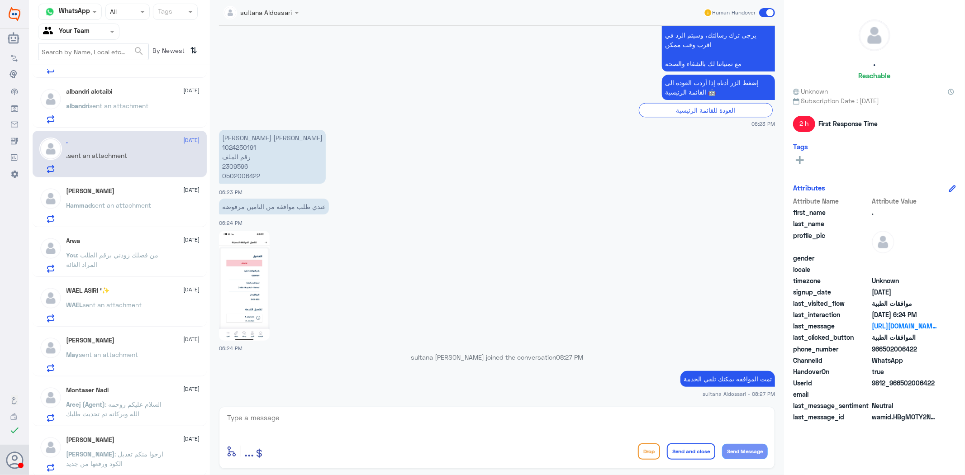
click at [145, 103] on span "sent an attachment" at bounding box center [119, 106] width 59 height 8
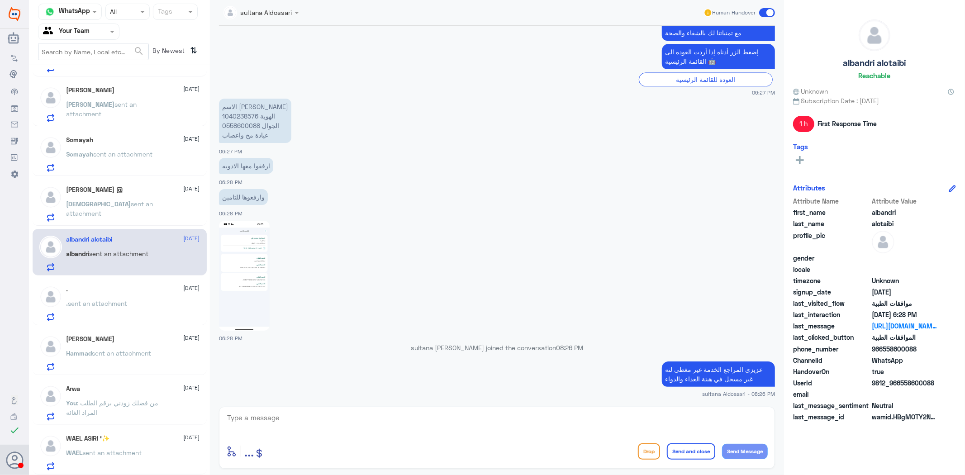
scroll to position [338, 0]
click at [129, 195] on div "[PERSON_NAME] @ [DATE]" at bounding box center [133, 193] width 133 height 8
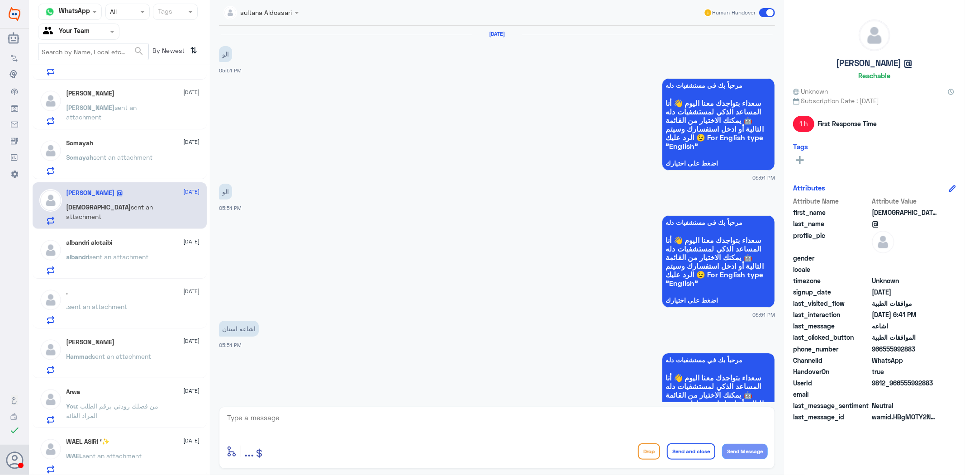
scroll to position [1242, 0]
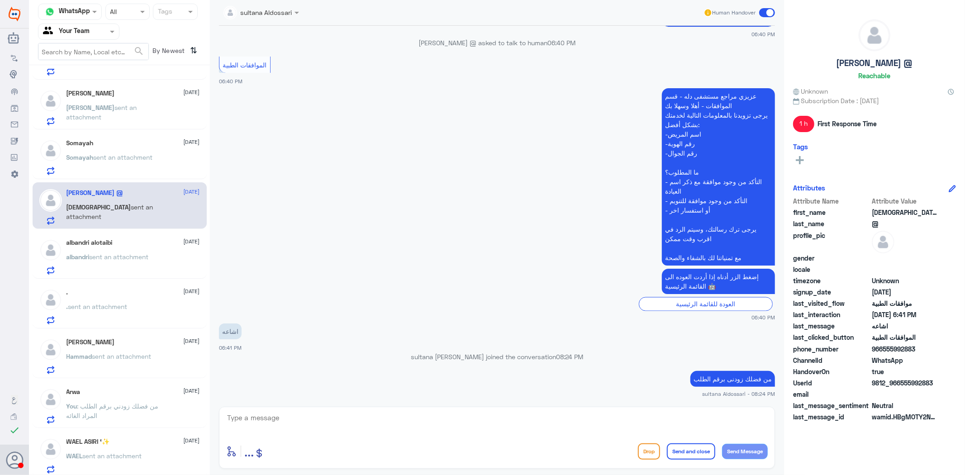
click at [120, 145] on div "Somayah [DATE]" at bounding box center [133, 143] width 133 height 8
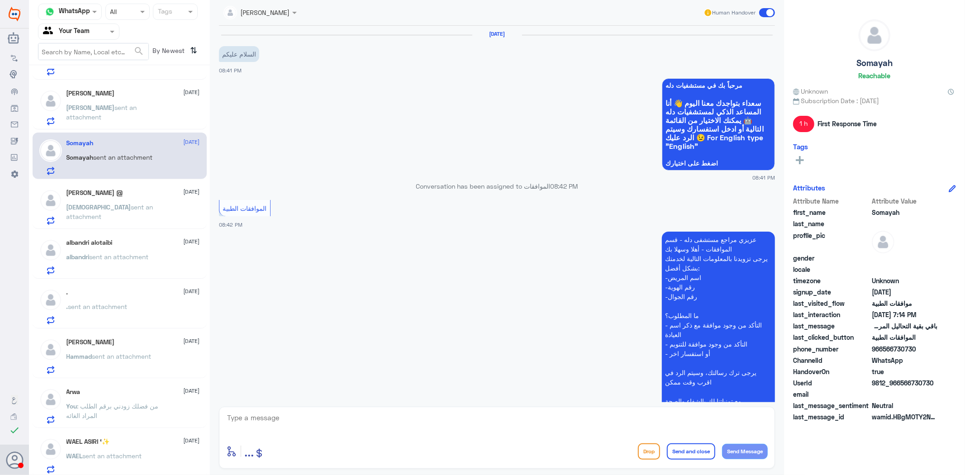
scroll to position [1190, 0]
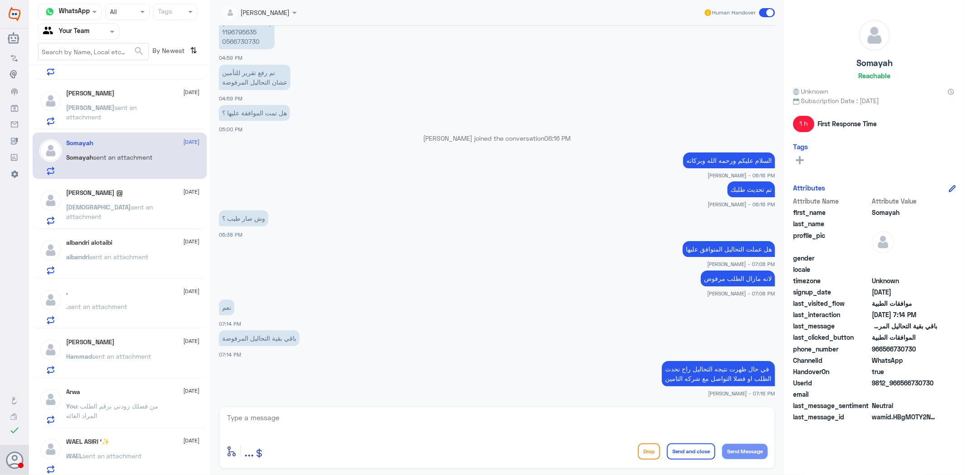
click at [125, 117] on p "[PERSON_NAME] sent an attachment" at bounding box center [118, 114] width 102 height 23
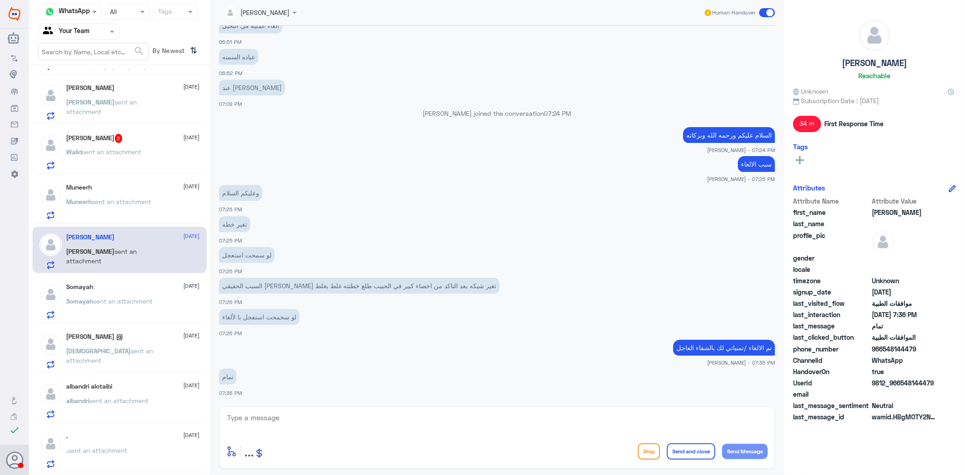
scroll to position [187, 0]
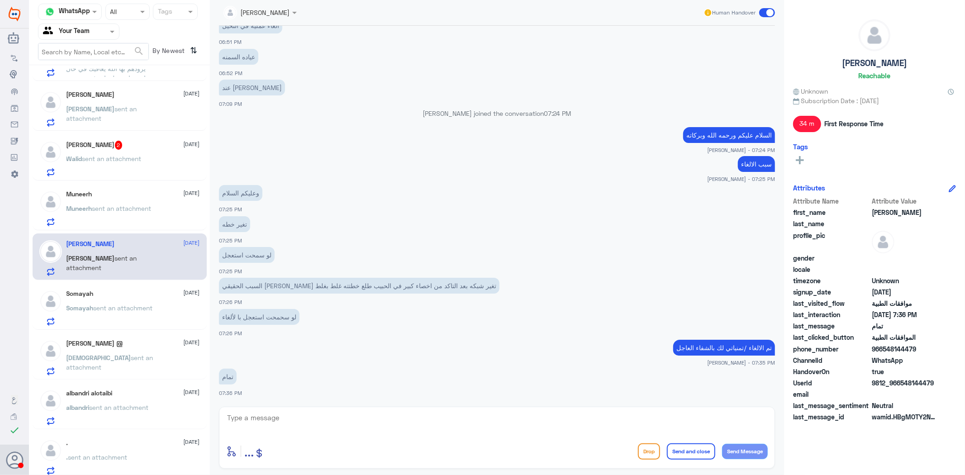
click at [136, 197] on div "Muneerh [DATE]" at bounding box center [133, 194] width 133 height 8
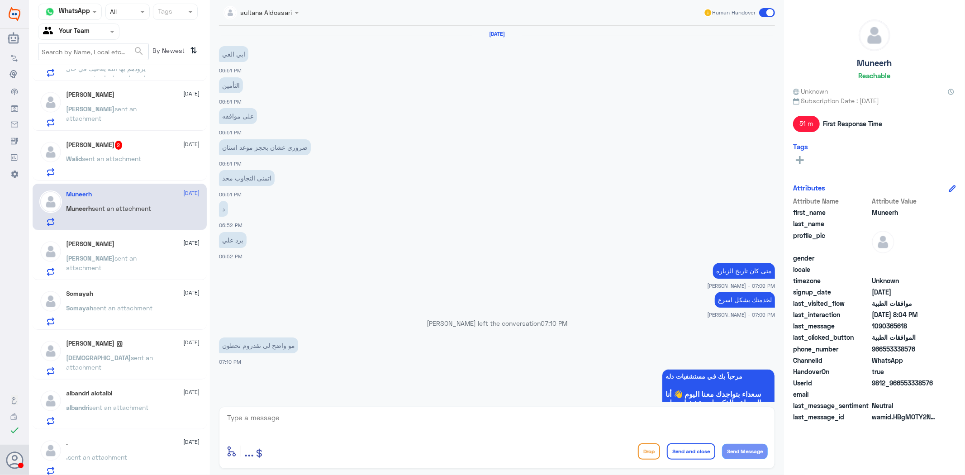
scroll to position [1056, 0]
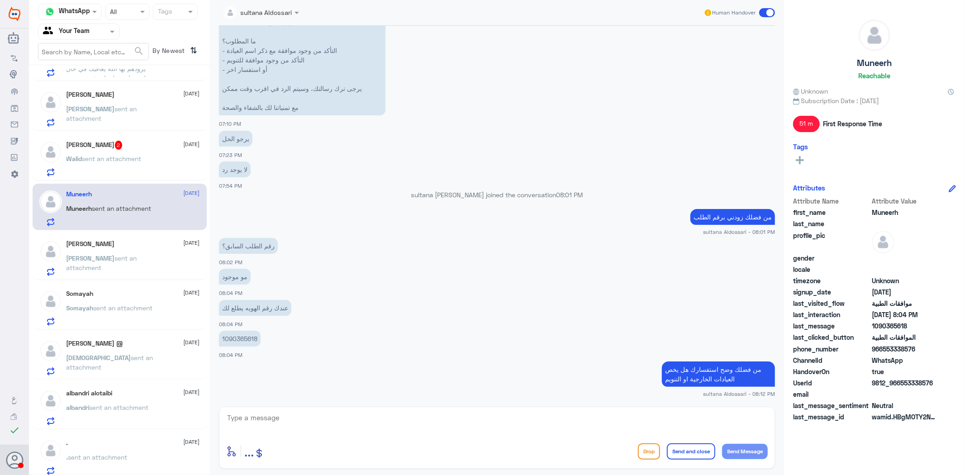
click at [159, 118] on div "[PERSON_NAME] sent an attachment" at bounding box center [133, 116] width 133 height 20
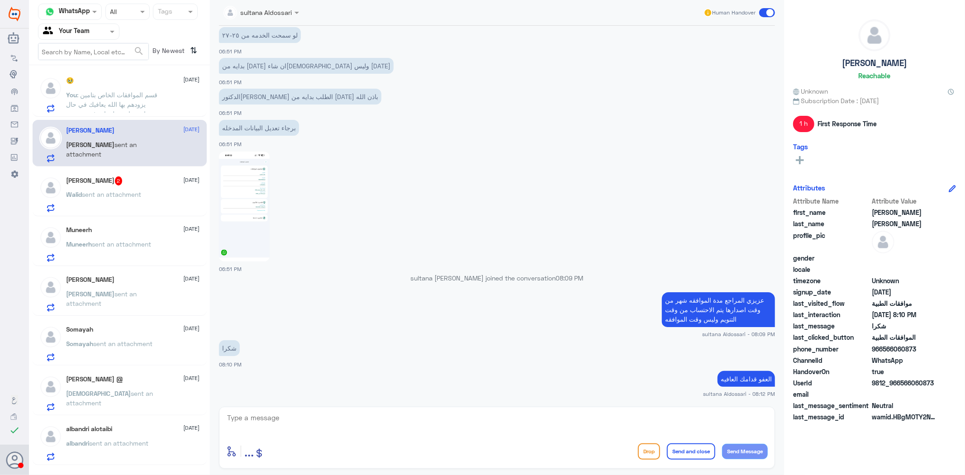
scroll to position [137, 0]
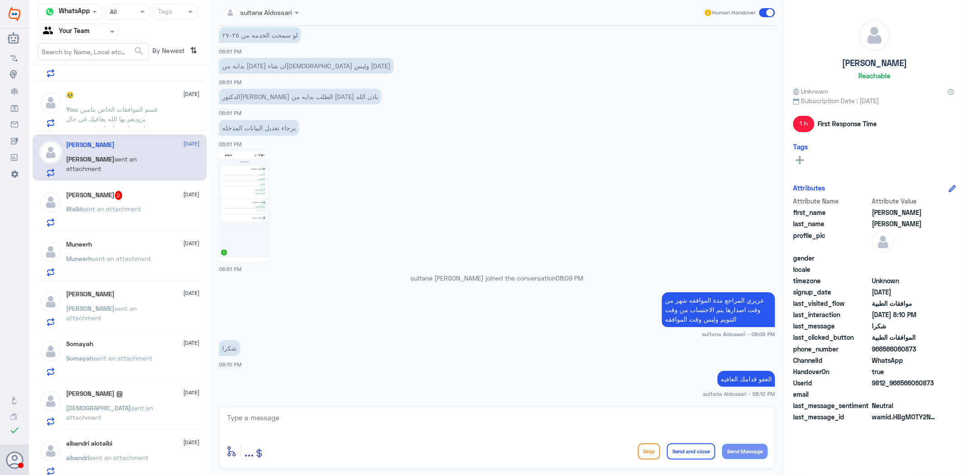
click at [159, 118] on p "You : قسم الموافقات الخاص بتامين يزودهم بها الله يعافيك في حال يحتاجون اي معلوم…" at bounding box center [118, 116] width 102 height 23
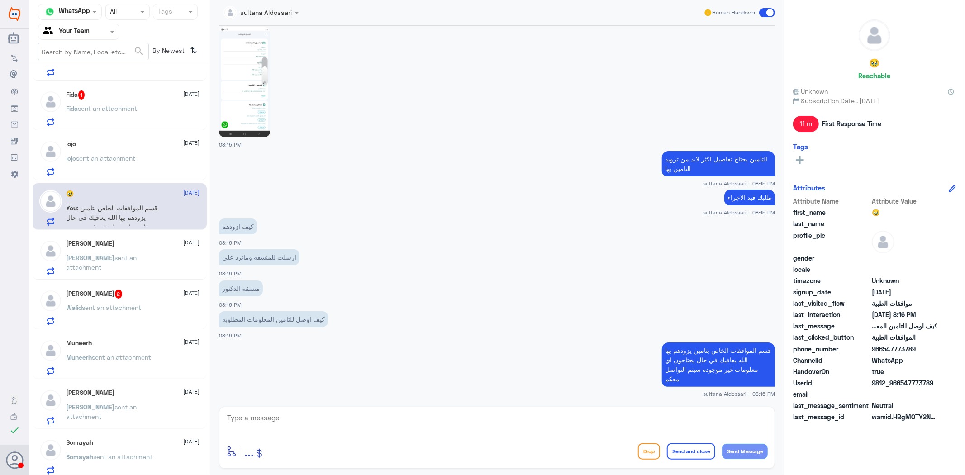
scroll to position [36, 0]
click at [155, 151] on div "jojo [DATE] [PERSON_NAME] sent an attachment" at bounding box center [133, 160] width 133 height 36
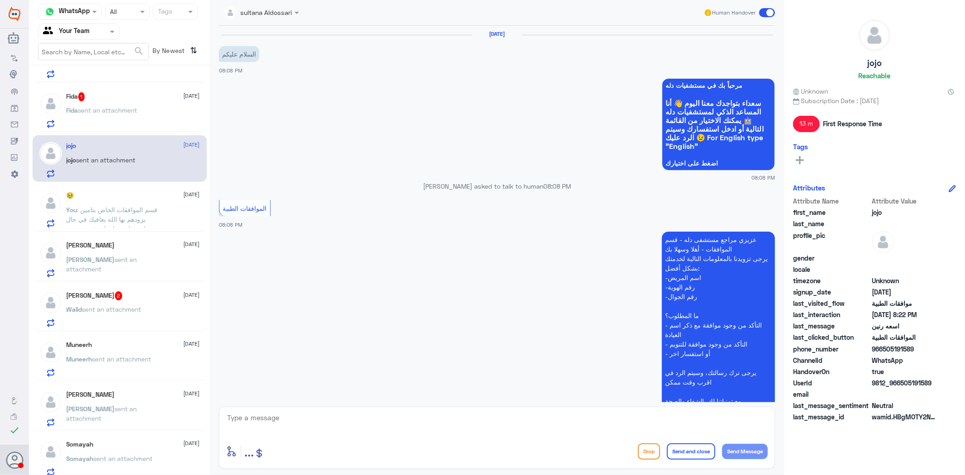
scroll to position [260, 0]
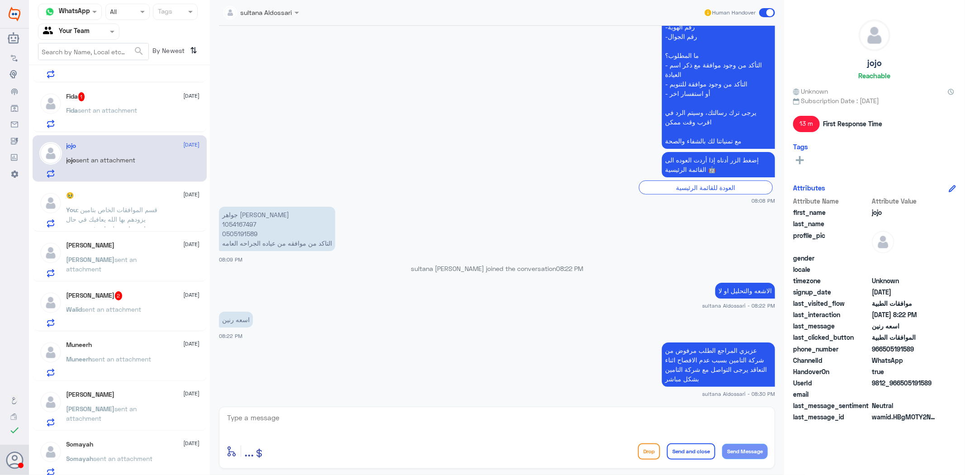
click at [163, 112] on div "Fida sent an attachment" at bounding box center [133, 118] width 133 height 20
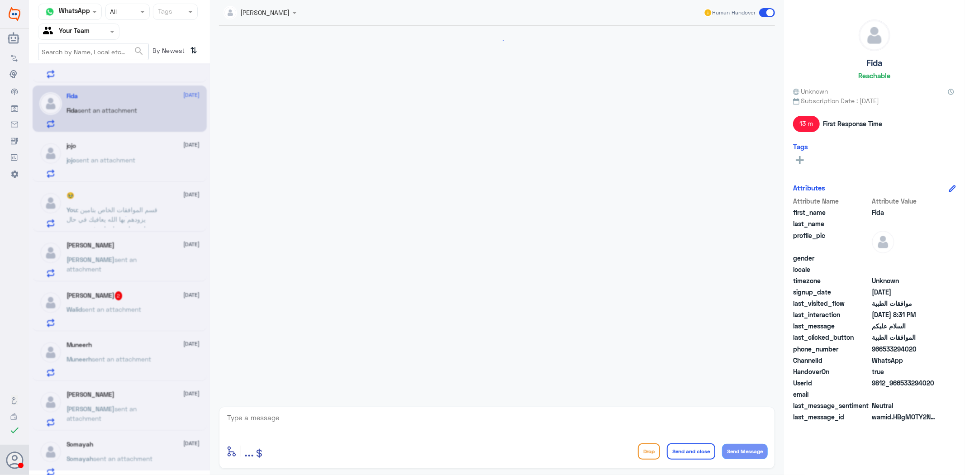
scroll to position [210, 0]
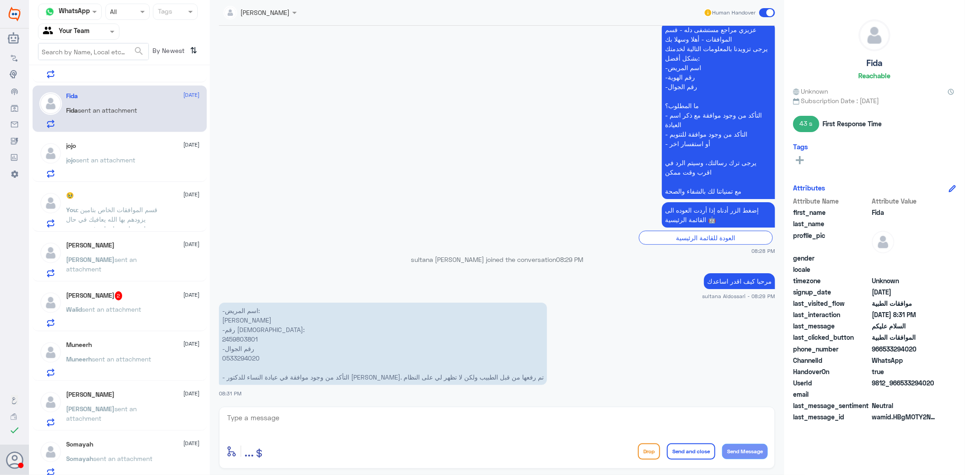
click at [242, 338] on p "-اسم المريض: [PERSON_NAME] -رقم الهوية: 2459803801 -رقم الجوال 0533294020 - الت…" at bounding box center [383, 344] width 328 height 82
click at [481, 431] on textarea at bounding box center [497, 423] width 542 height 22
type textarea "ل"
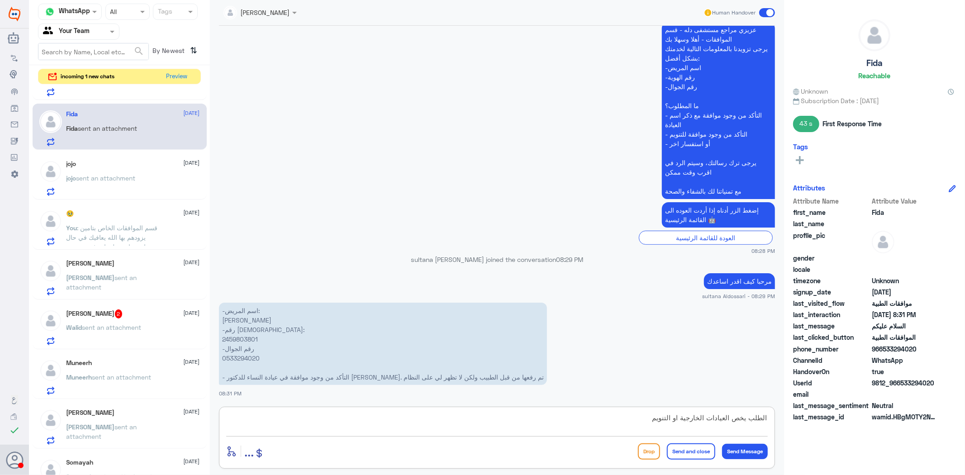
type textarea "الطلب يخص العيادات الخارجية او التنويم"
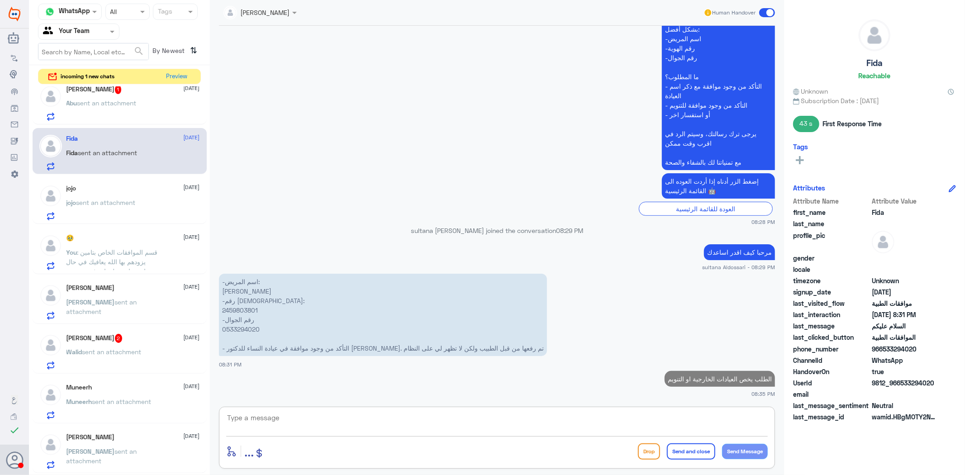
scroll to position [0, 0]
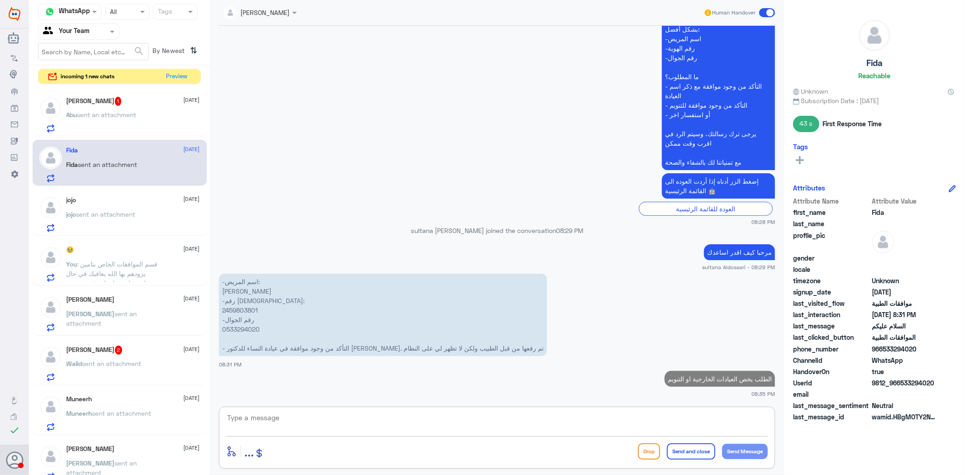
click at [130, 119] on p "Abu sent an attachment" at bounding box center [102, 121] width 70 height 23
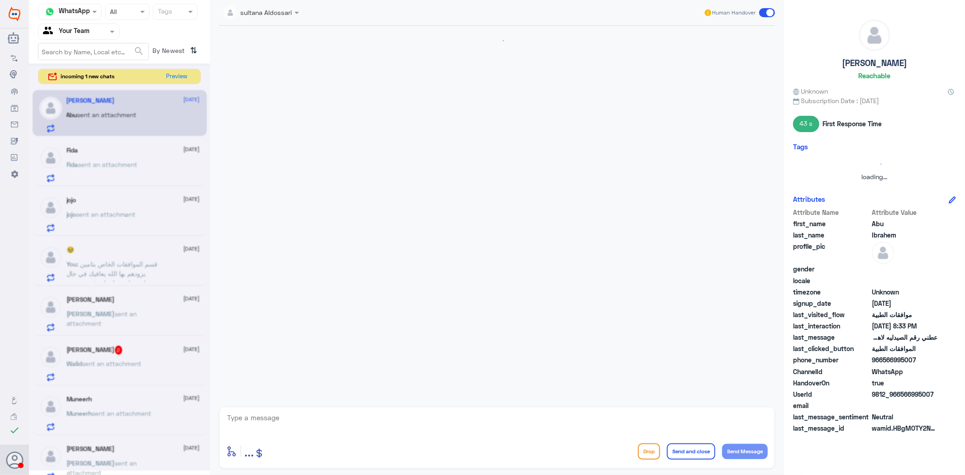
scroll to position [388, 0]
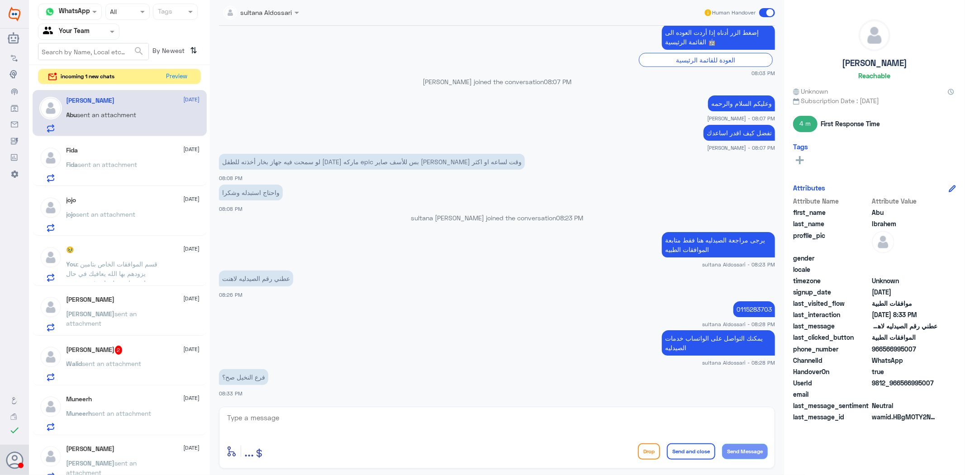
click at [286, 414] on textarea at bounding box center [497, 423] width 542 height 22
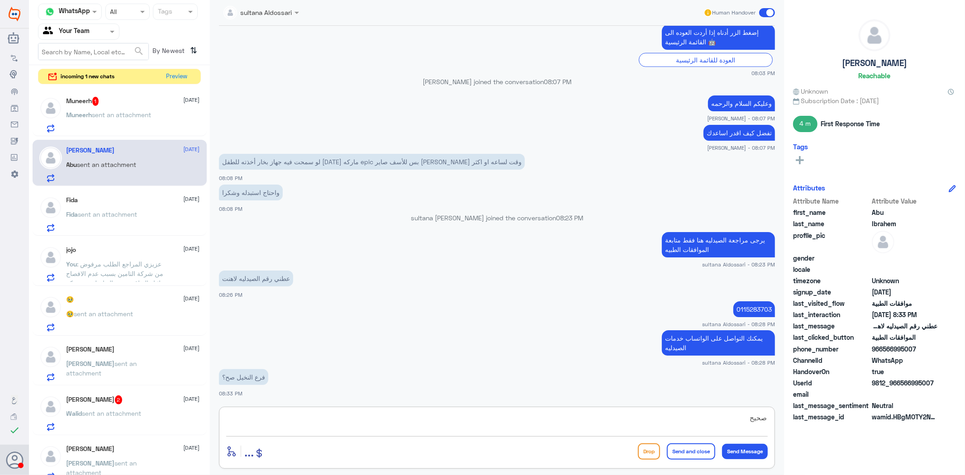
type textarea "صحيح"
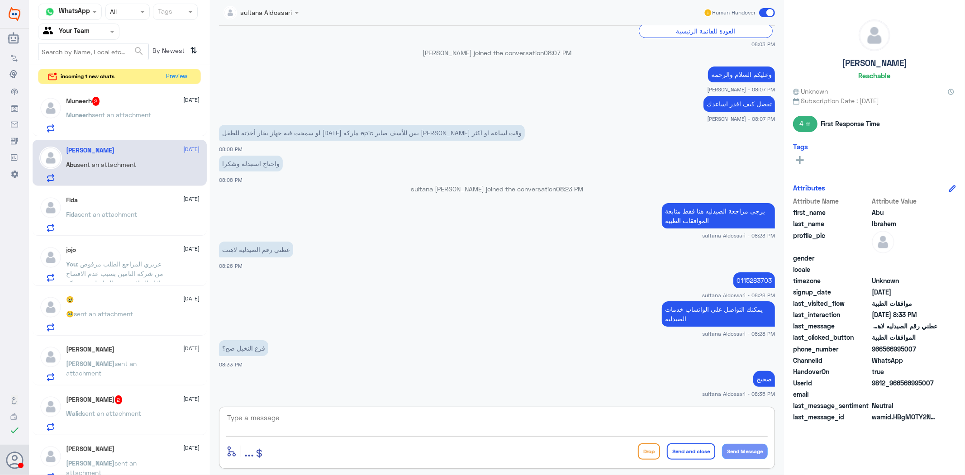
click at [104, 123] on p "Muneerh sent an attachment" at bounding box center [109, 121] width 85 height 23
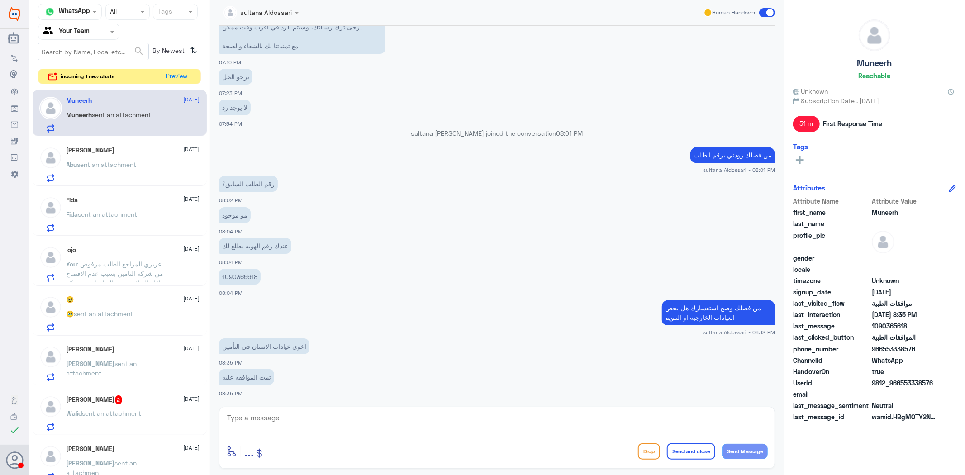
scroll to position [1088, 0]
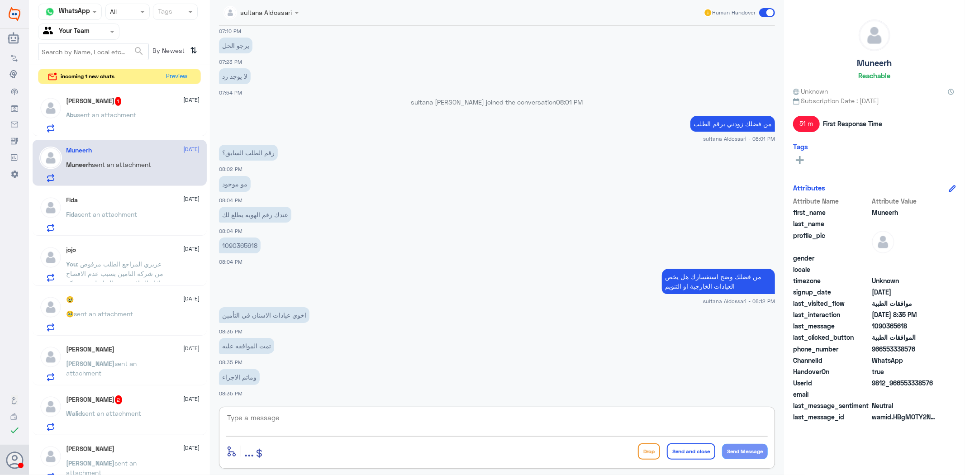
click at [349, 418] on textarea at bounding box center [497, 423] width 542 height 22
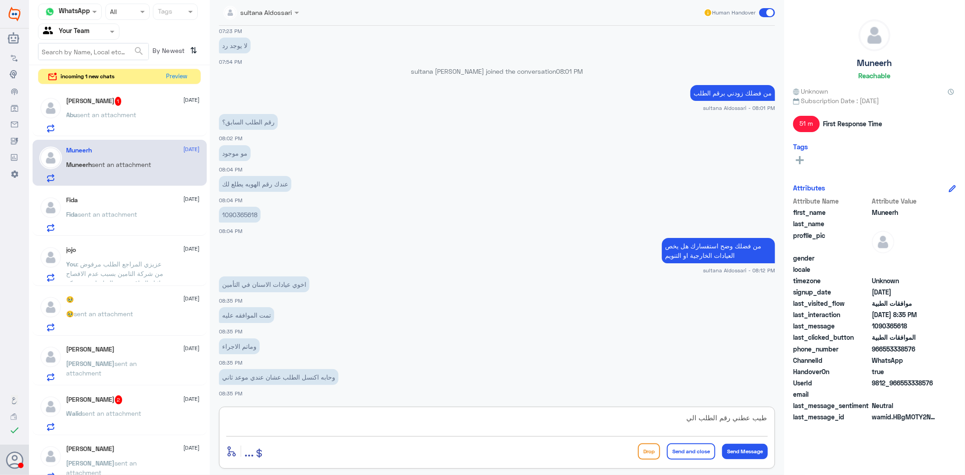
scroll to position [1150, 0]
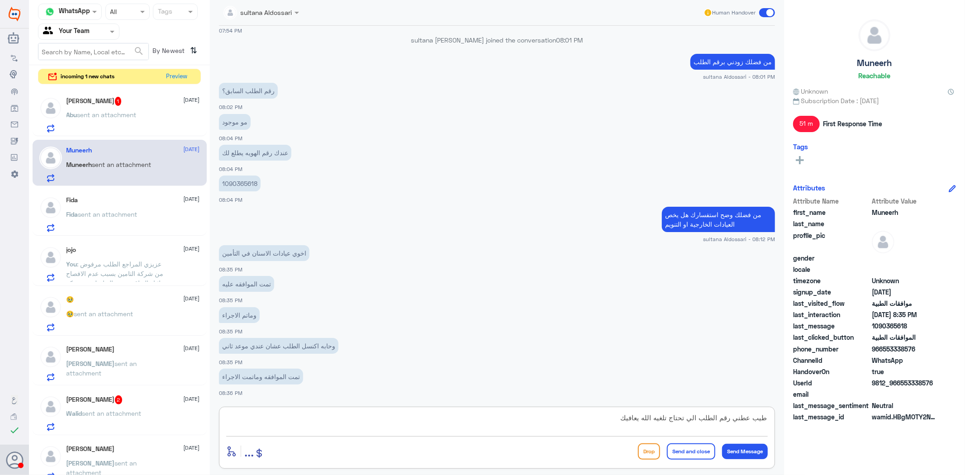
drag, startPoint x: 753, startPoint y: 416, endPoint x: 771, endPoint y: 419, distance: 17.9
click at [771, 419] on div "طيب عطني رقم الطلب الي تحتاج تلغيه الله يعافيك enter flow name ... Drop Send an…" at bounding box center [497, 438] width 556 height 62
drag, startPoint x: 743, startPoint y: 419, endPoint x: 792, endPoint y: 417, distance: 49.4
click at [792, 417] on div "Channel WhatsApp Status × All Tags Agent Filter Your Team search By Newest ⇅ in…" at bounding box center [497, 239] width 936 height 478
type textarea "زودني رقم الطلب الي تحتاج تلغيه الله يعافيك"
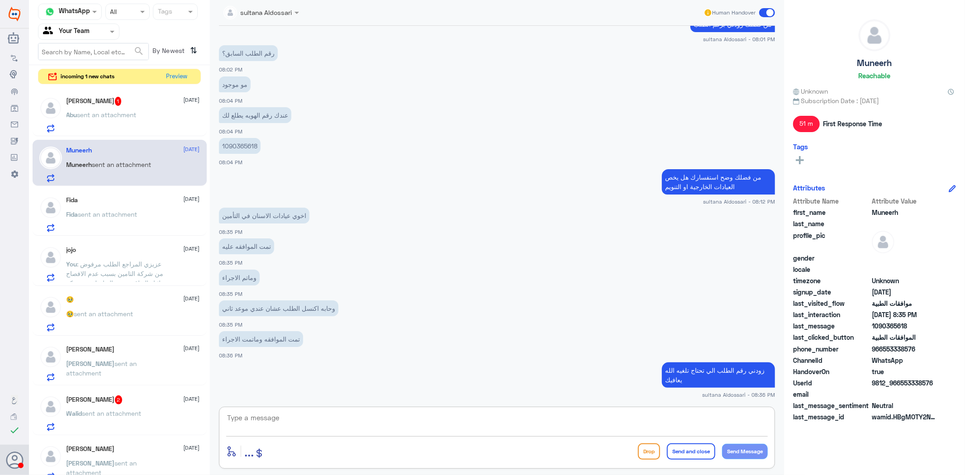
scroll to position [1188, 0]
click at [124, 112] on span "sent an attachment" at bounding box center [106, 115] width 59 height 8
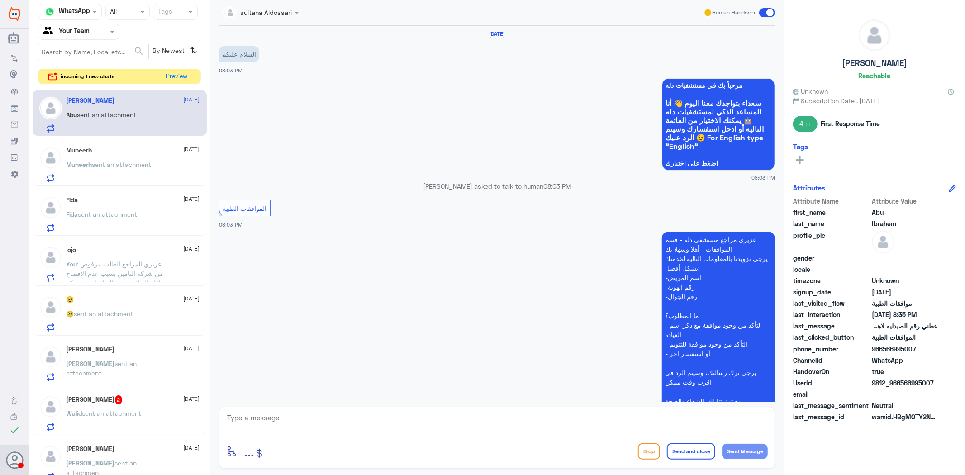
scroll to position [448, 0]
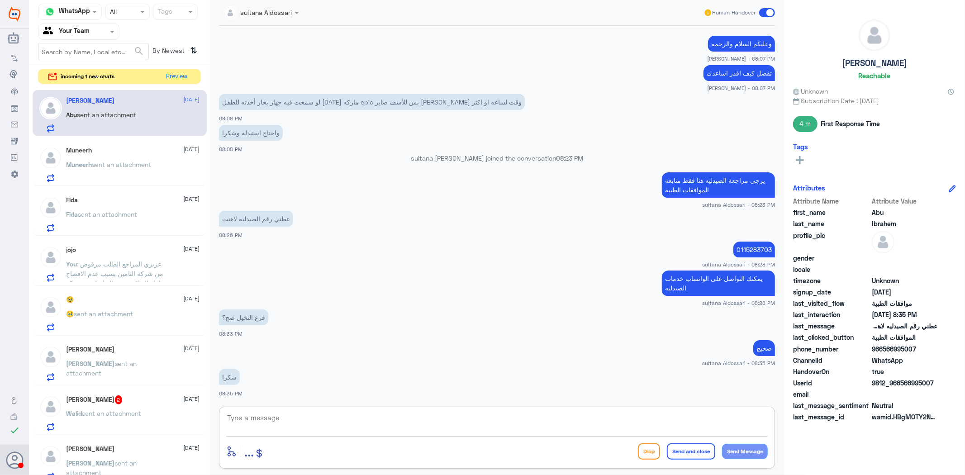
click at [302, 425] on textarea at bounding box center [497, 423] width 542 height 22
type textarea "العفوء"
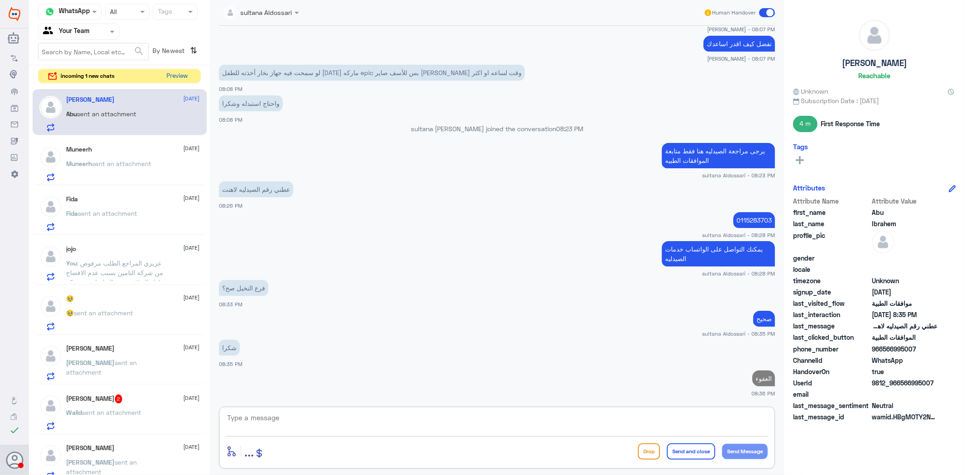
click at [175, 76] on button "Preview" at bounding box center [177, 76] width 28 height 14
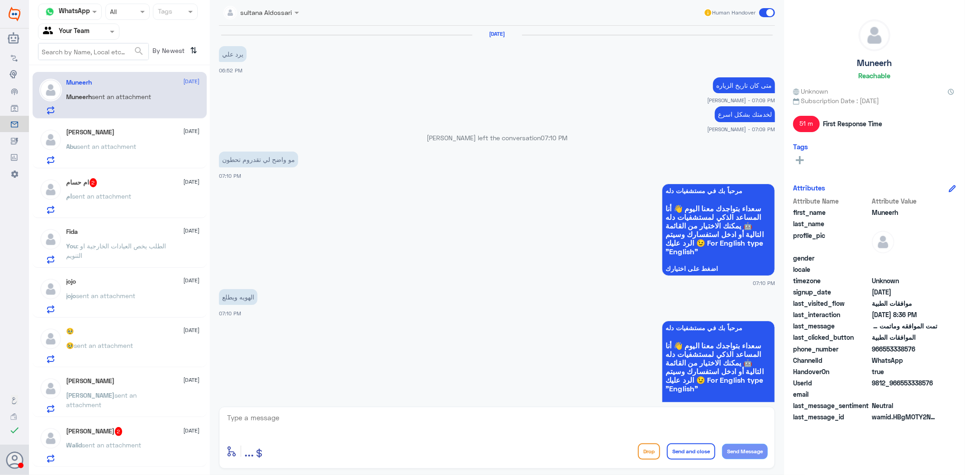
scroll to position [1065, 0]
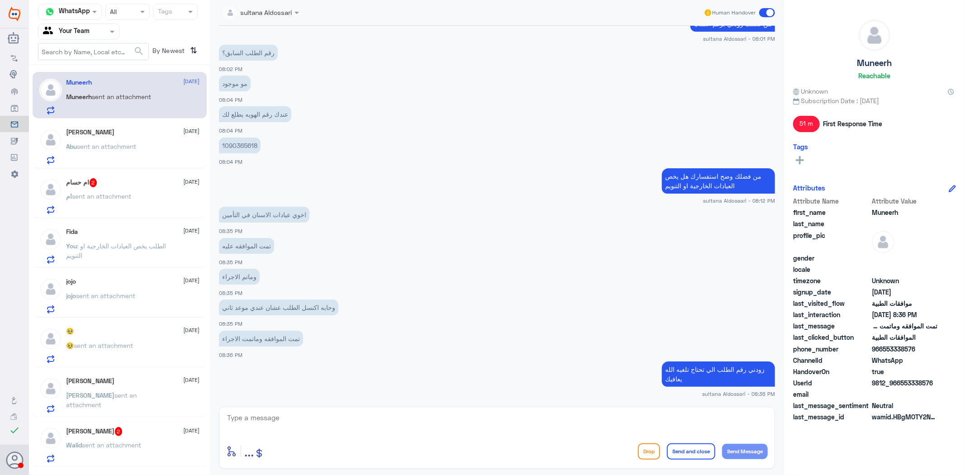
click at [129, 138] on div "[PERSON_NAME] [DATE] Abu sent an attachment" at bounding box center [133, 146] width 133 height 36
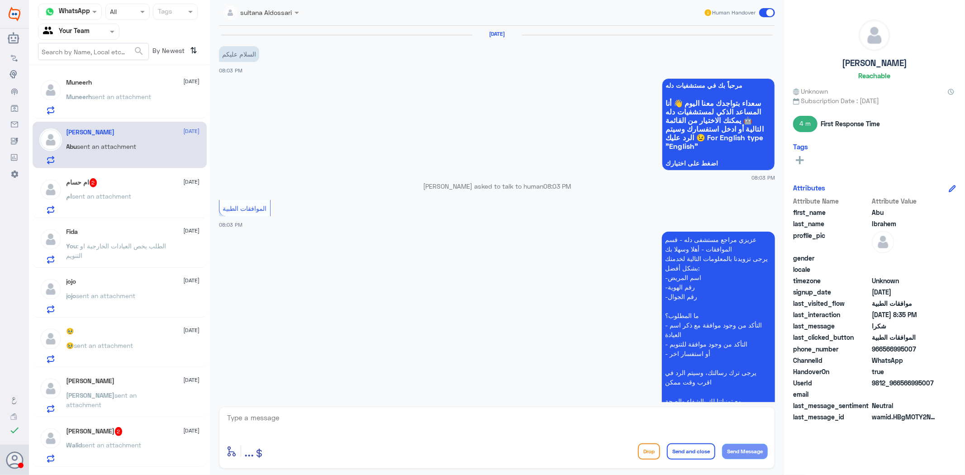
scroll to position [477, 0]
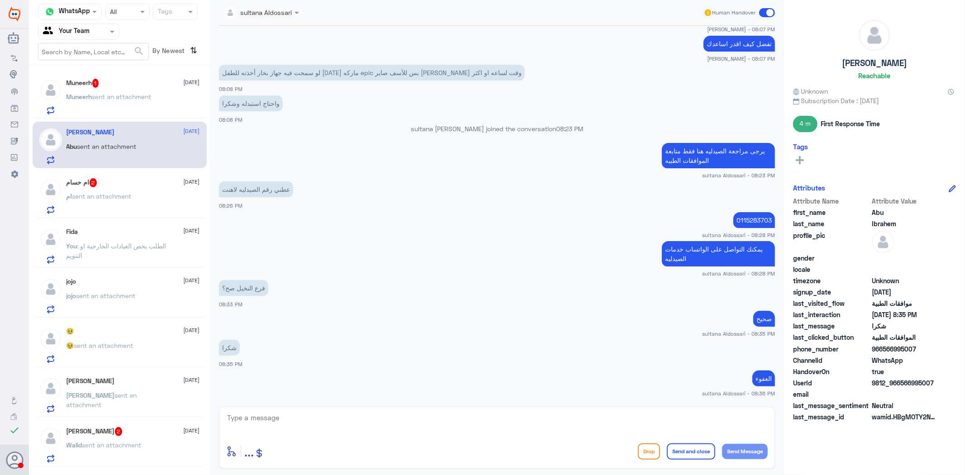
click at [133, 108] on p "Muneerh sent an attachment" at bounding box center [109, 103] width 85 height 23
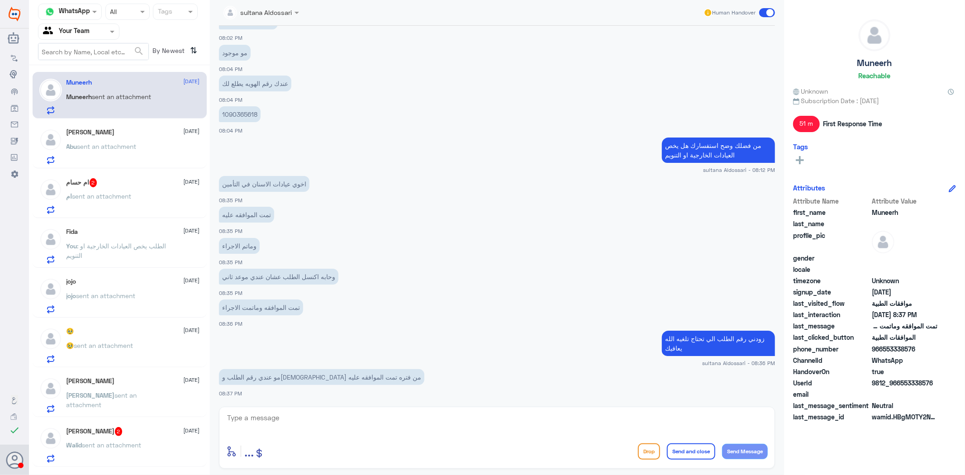
scroll to position [1095, 0]
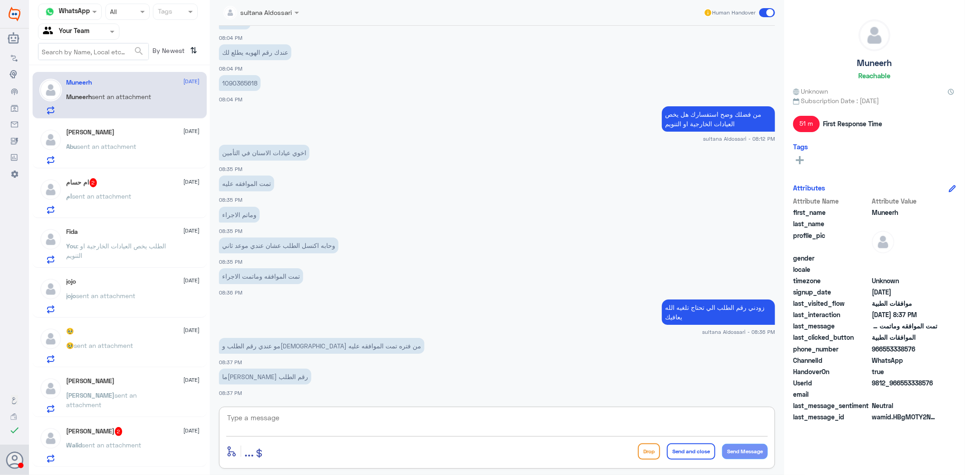
click at [352, 420] on textarea at bounding box center [497, 423] width 542 height 22
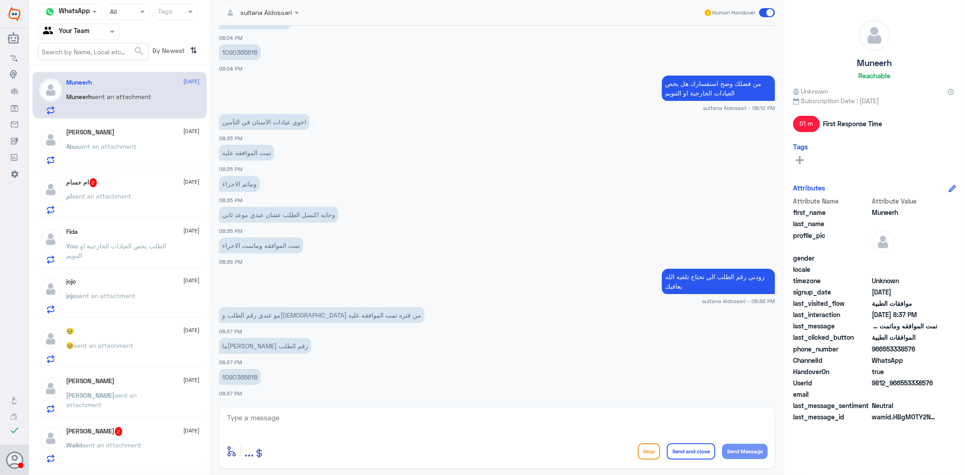
click at [238, 376] on p "1090365618" at bounding box center [240, 377] width 42 height 16
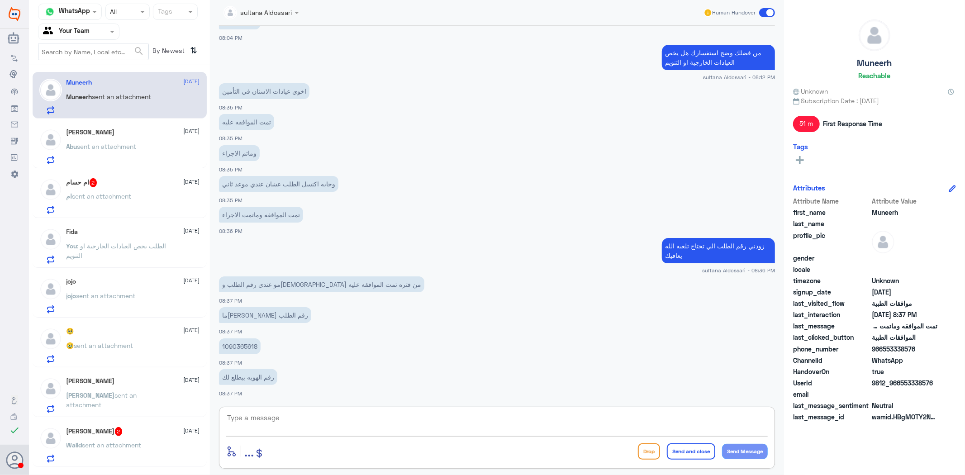
click at [550, 427] on textarea at bounding box center [497, 423] width 542 height 22
click at [238, 341] on p "1090365618" at bounding box center [240, 346] width 42 height 16
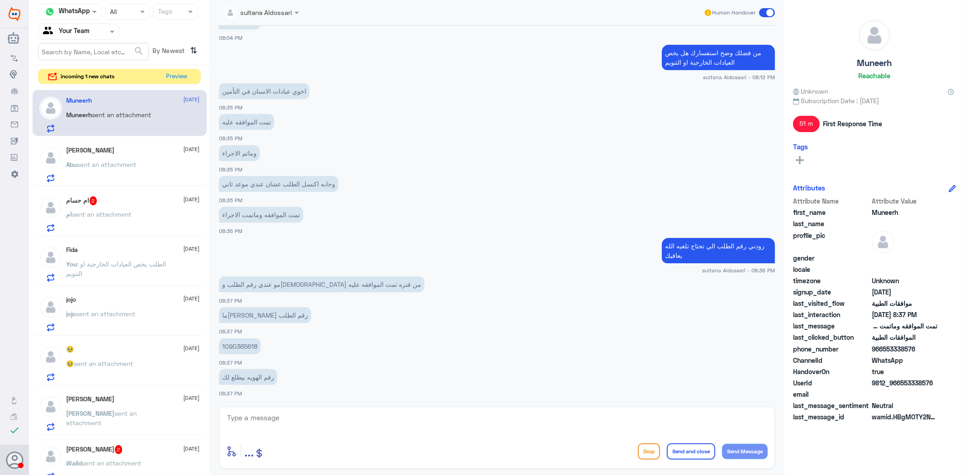
click at [432, 424] on textarea at bounding box center [497, 423] width 542 height 22
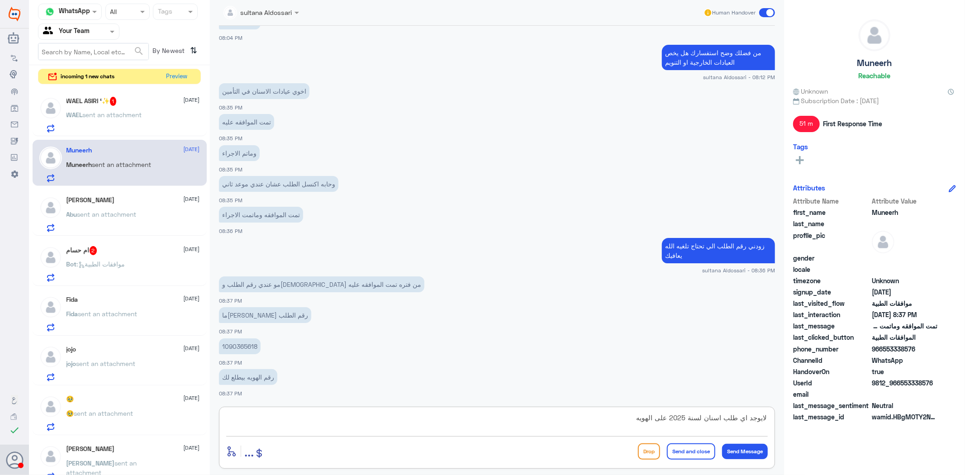
type textarea "لايوجد اي طلب اسنان لسنة 2025 على الهويه"
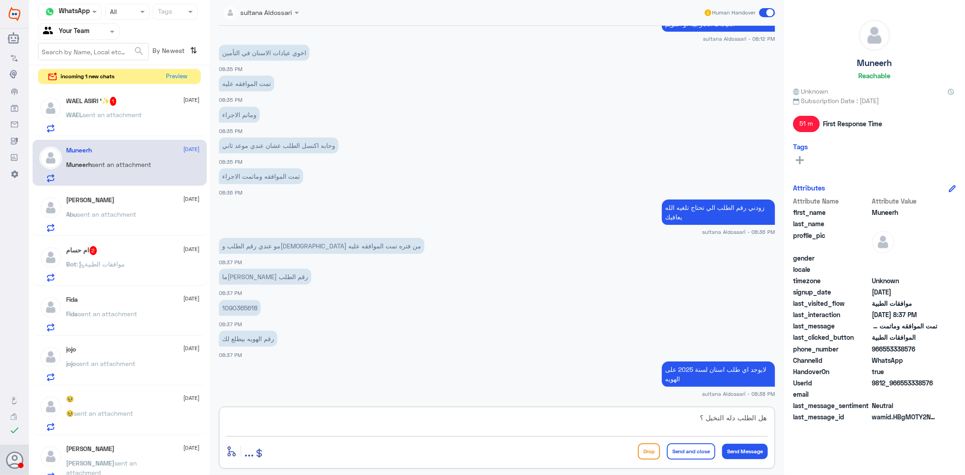
type textarea "هل الطلب دله النخيل ؟؟"
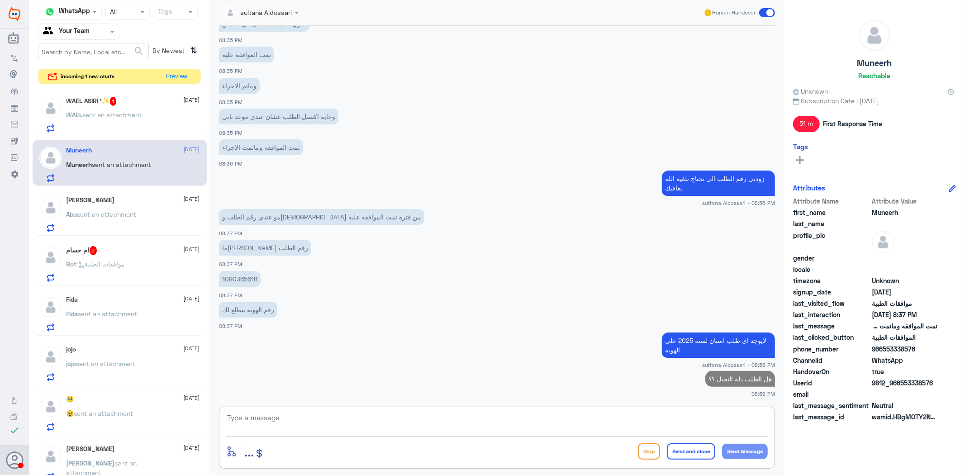
click at [122, 118] on p "WAEL sent an attachment" at bounding box center [105, 121] width 76 height 23
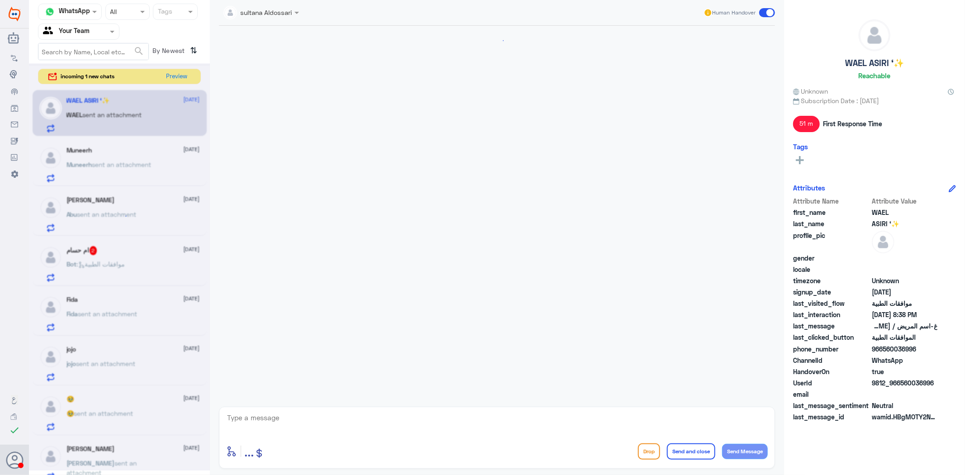
scroll to position [1526, 0]
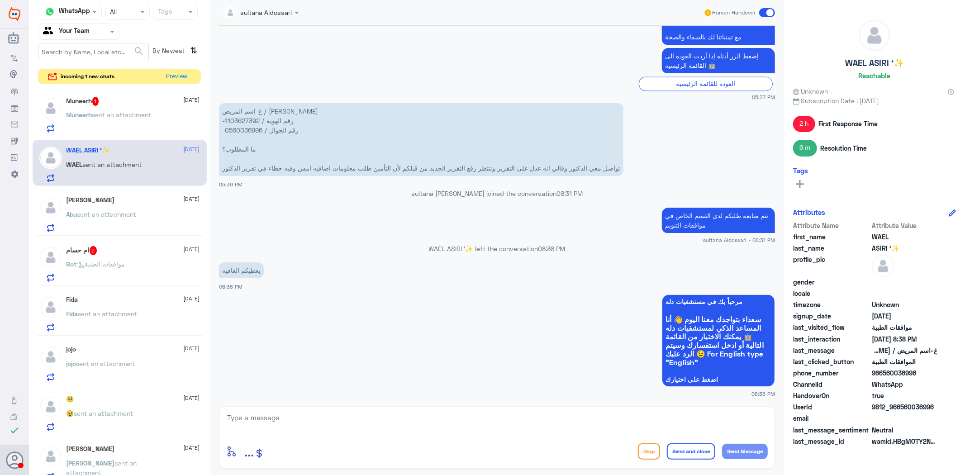
click at [122, 109] on div "Muneerh 1 [DATE] Muneerh sent an attachment" at bounding box center [133, 115] width 133 height 36
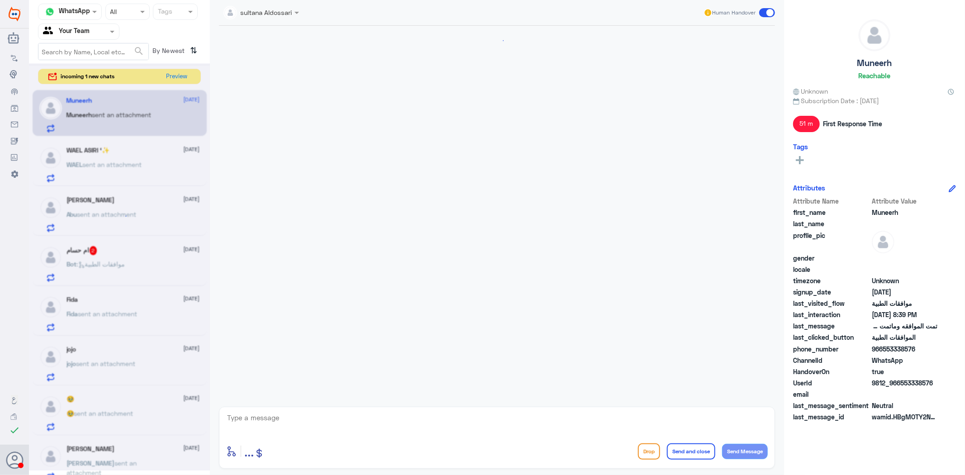
scroll to position [1013, 0]
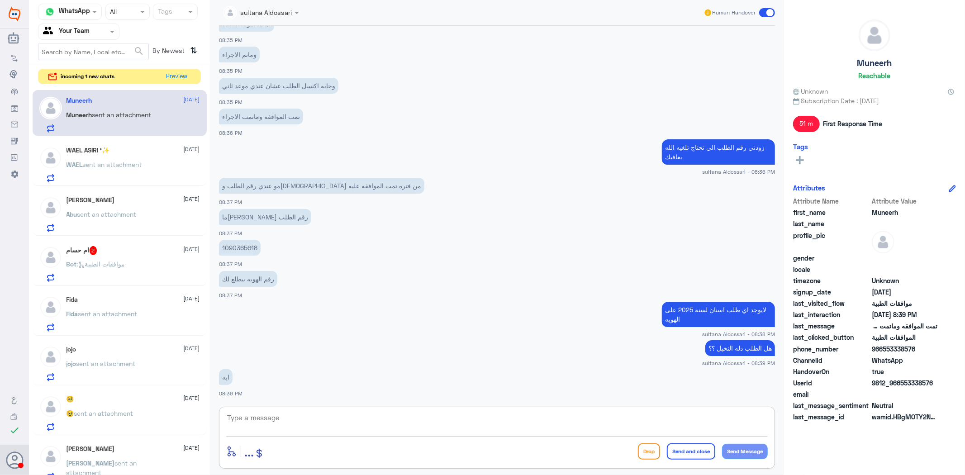
click at [628, 425] on textarea at bounding box center [497, 423] width 542 height 22
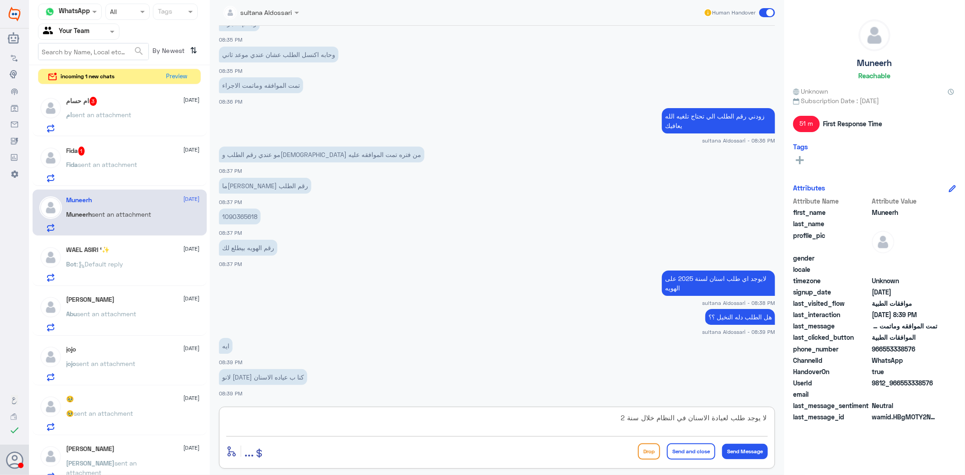
scroll to position [1075, 0]
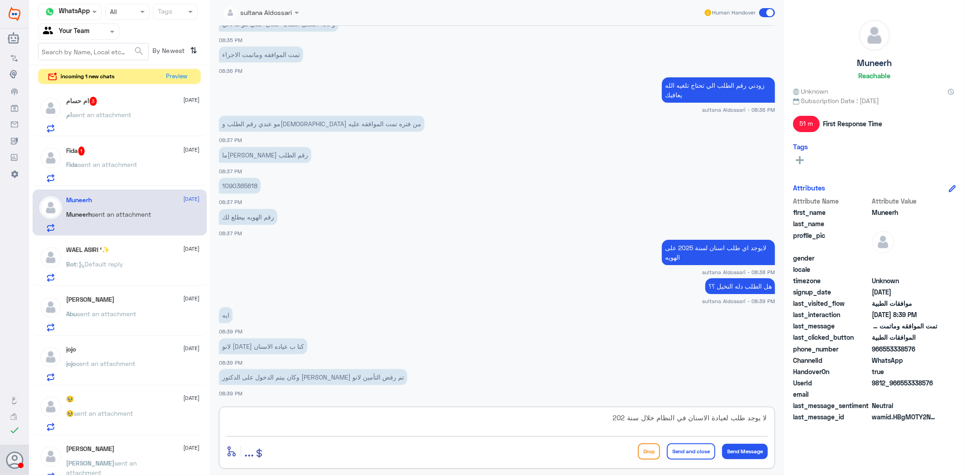
type textarea "لا يوجد طلب لعيادة الاسنان في النظام خلال سنة 2025"
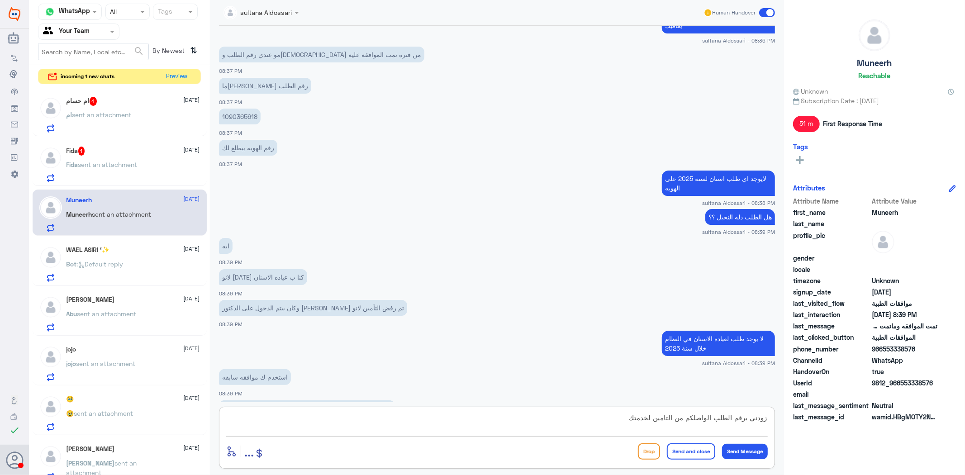
scroll to position [1175, 0]
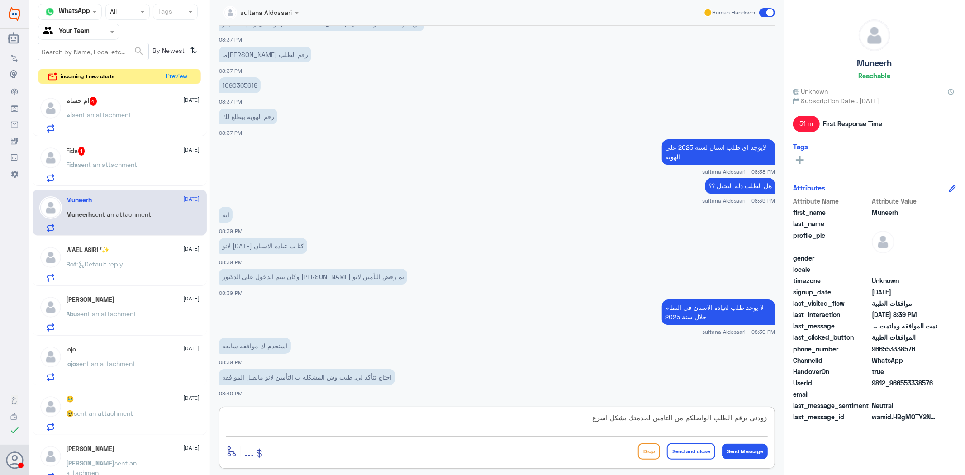
type textarea "زودني برقم الطلب الواصلكم من التامين لخدمتك بشكل اسرع"
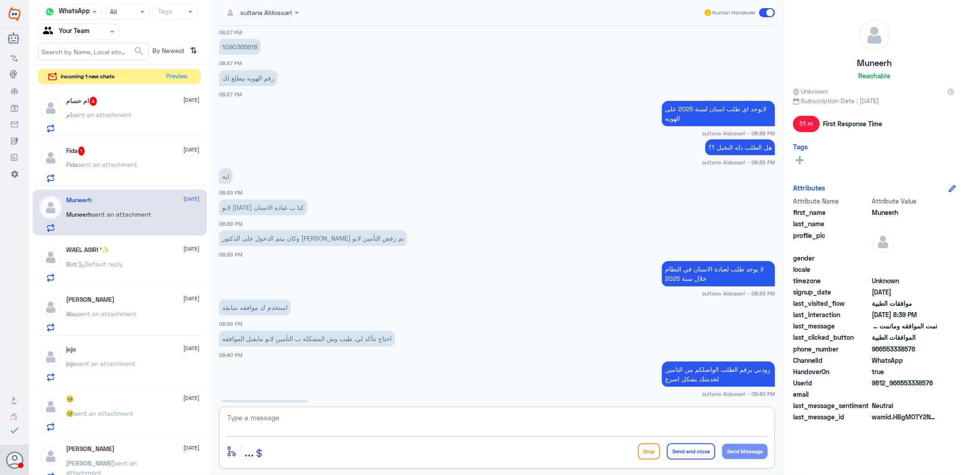
scroll to position [1245, 0]
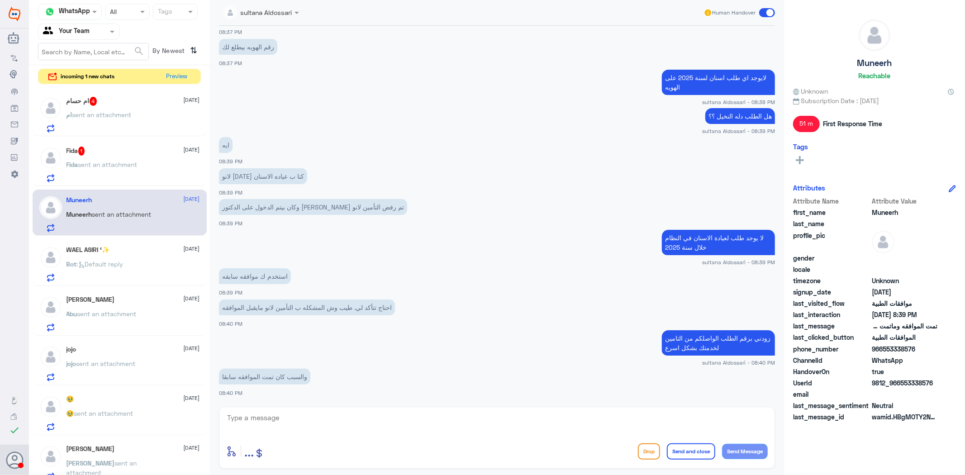
click at [106, 155] on div "Fida 1 [DATE]" at bounding box center [133, 151] width 133 height 9
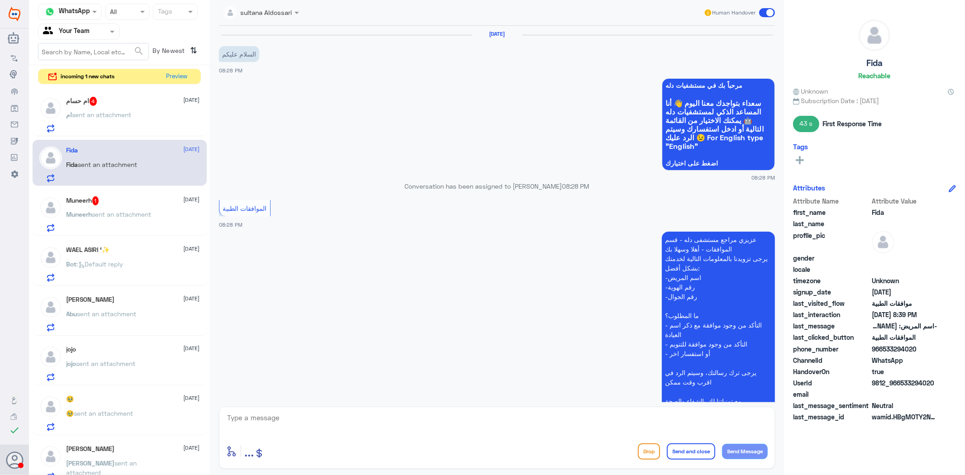
scroll to position [270, 0]
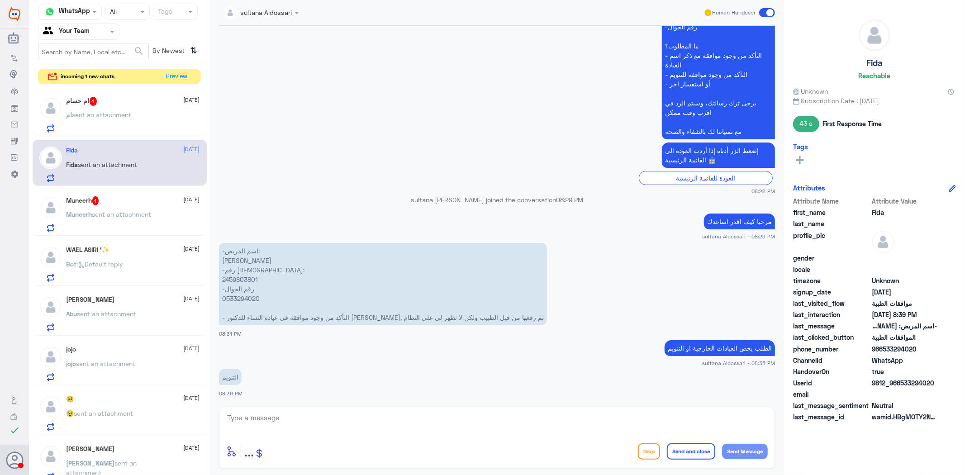
click at [231, 279] on p "-اسم المريض: [PERSON_NAME] -رقم الهوية: 2459803801 -رقم الجوال 0533294020 - الت…" at bounding box center [383, 284] width 328 height 82
click at [381, 422] on textarea at bounding box center [497, 423] width 542 height 22
type textarea "طلبكم قيد المتابعة لدى القسم الخاص في موافقات التنويم لتزويد التامين بي كافة مت…"
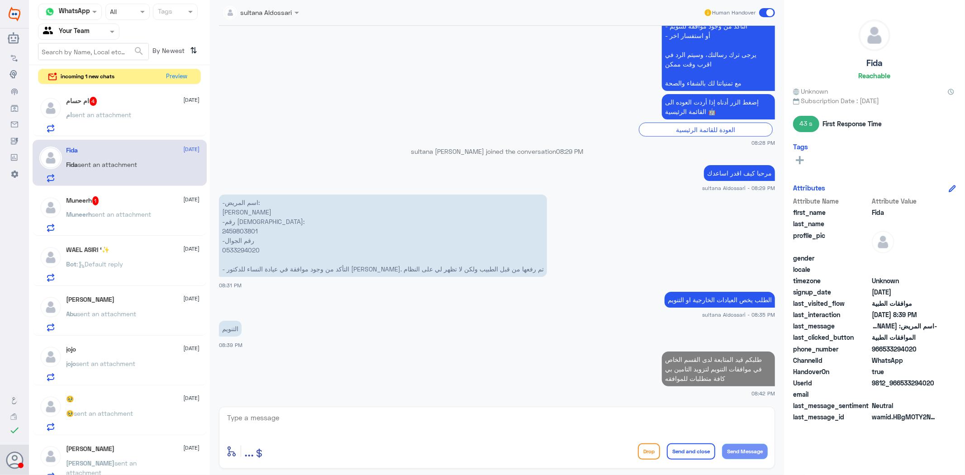
click at [97, 119] on p "ام sent an attachment" at bounding box center [99, 121] width 65 height 23
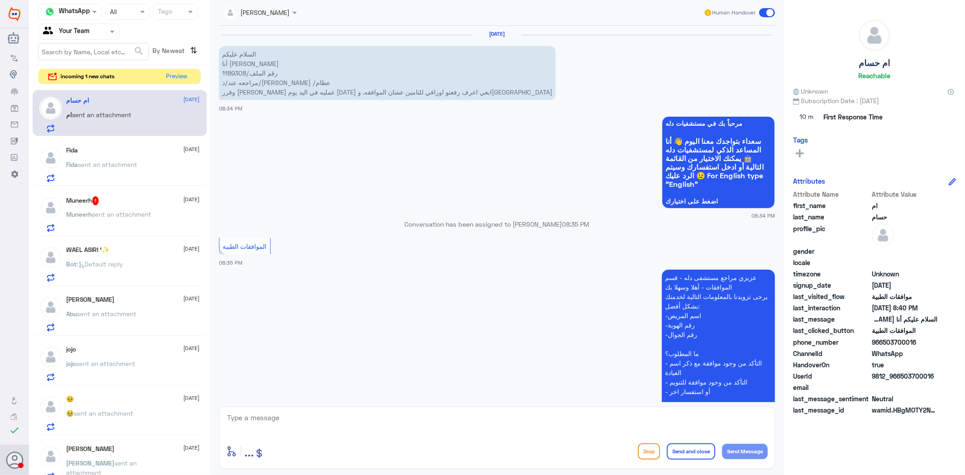
scroll to position [224, 0]
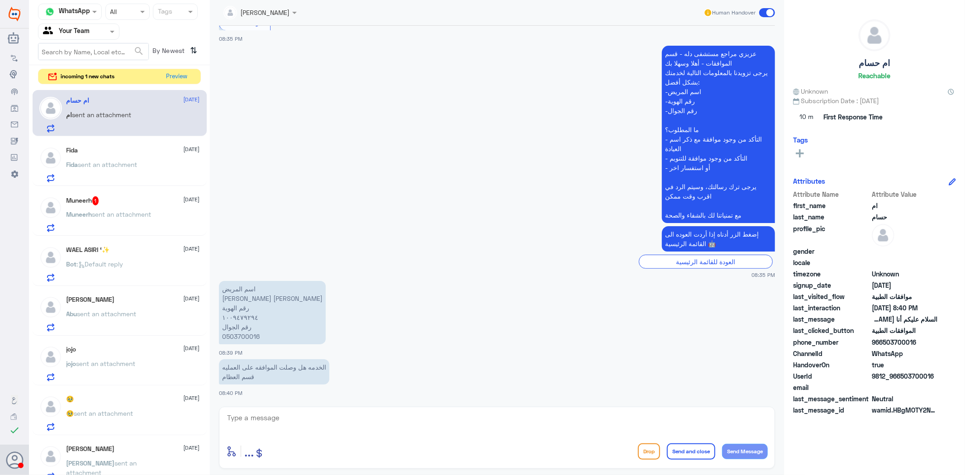
click at [125, 174] on p "Fida sent an attachment" at bounding box center [102, 171] width 71 height 23
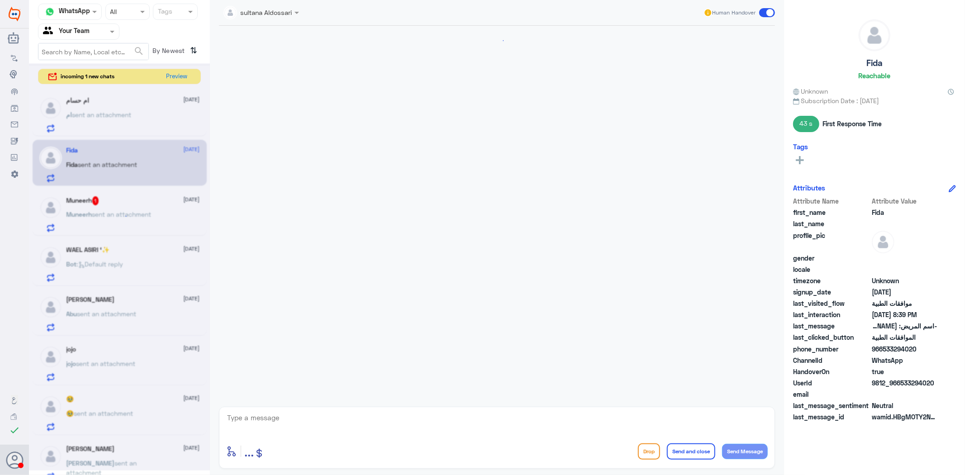
scroll to position [318, 0]
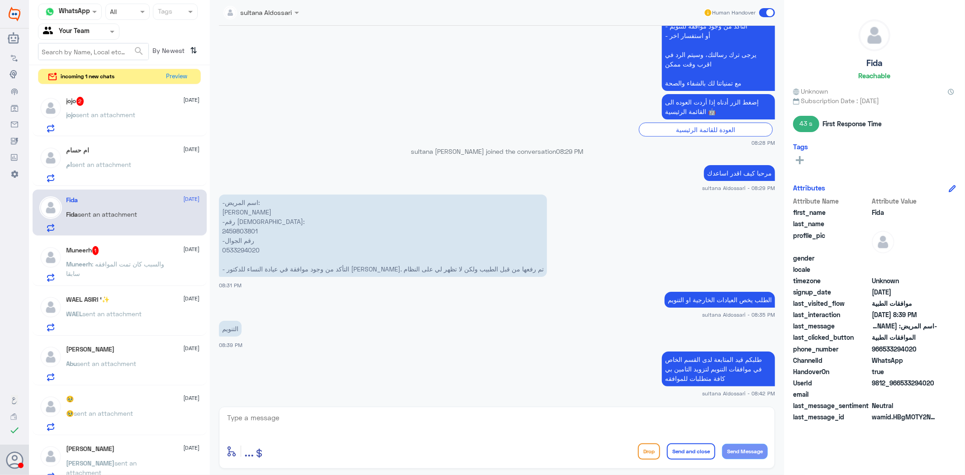
click at [126, 169] on p "ام sent an attachment" at bounding box center [99, 171] width 65 height 23
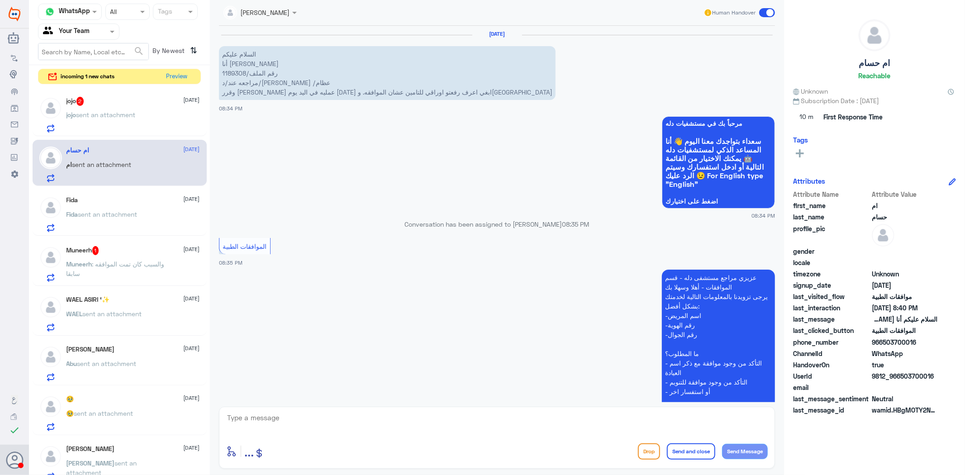
scroll to position [224, 0]
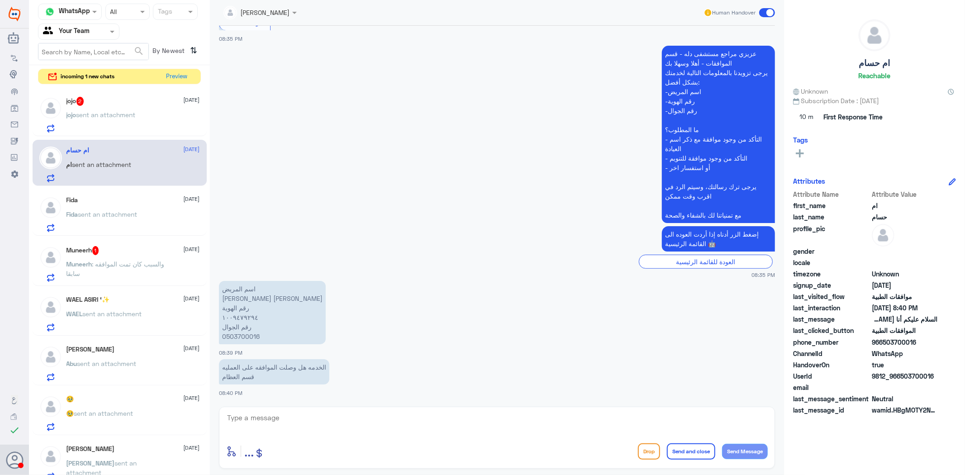
click at [260, 423] on textarea at bounding box center [497, 423] width 542 height 22
drag, startPoint x: 270, startPoint y: 419, endPoint x: 148, endPoint y: 402, distance: 123.8
click at [148, 402] on div "Channel WhatsApp Status × All Tags Agent Filter Your Team search By Newest ⇅ in…" at bounding box center [497, 239] width 936 height 478
click at [381, 412] on textarea "1009479294" at bounding box center [497, 423] width 542 height 22
type textarea "1"
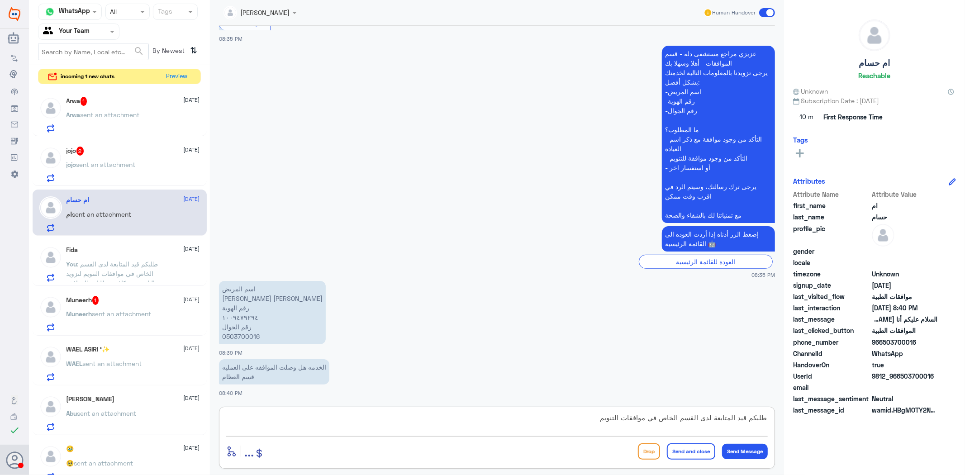
type textarea "طلبكم قيد المتابعة لدى القسم الخاص في موافقات التنويم"
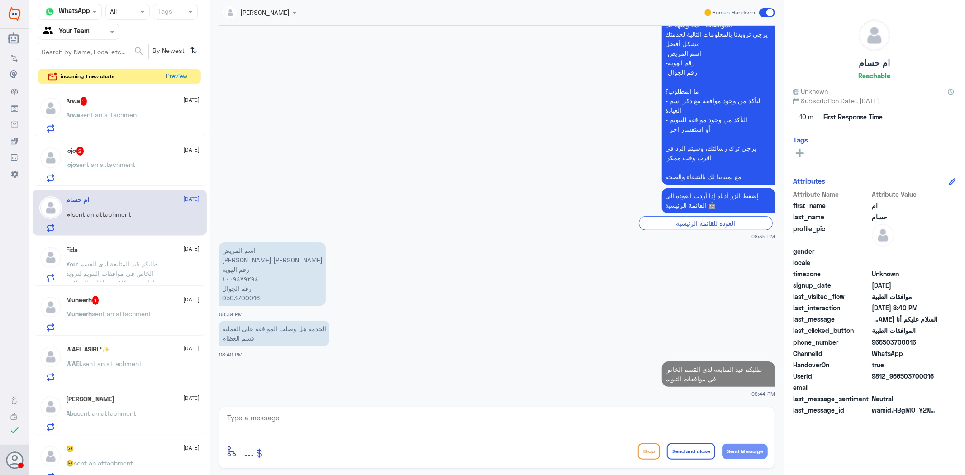
click at [131, 175] on p "[PERSON_NAME] sent an attachment" at bounding box center [101, 171] width 69 height 23
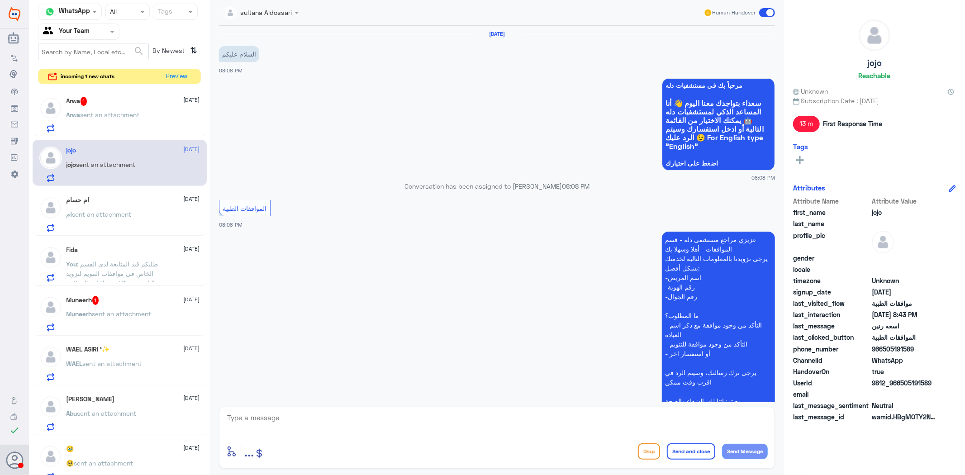
scroll to position [323, 0]
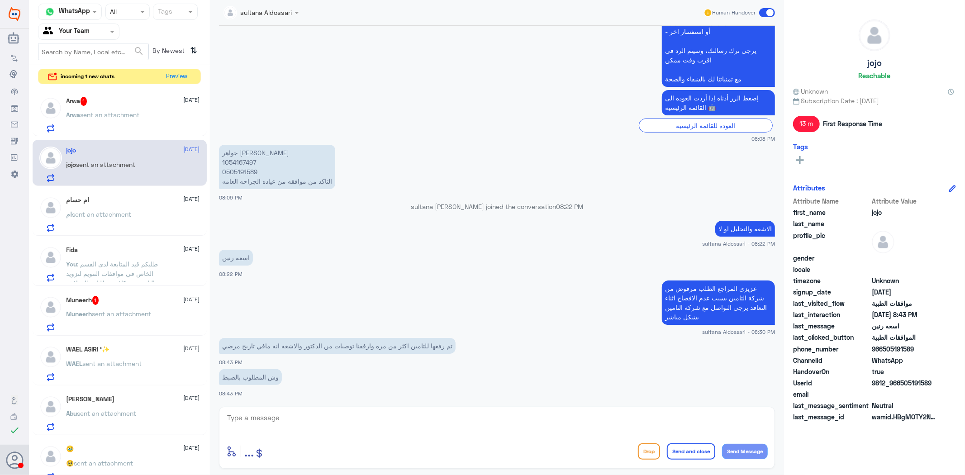
click at [364, 419] on textarea at bounding box center [497, 423] width 542 height 22
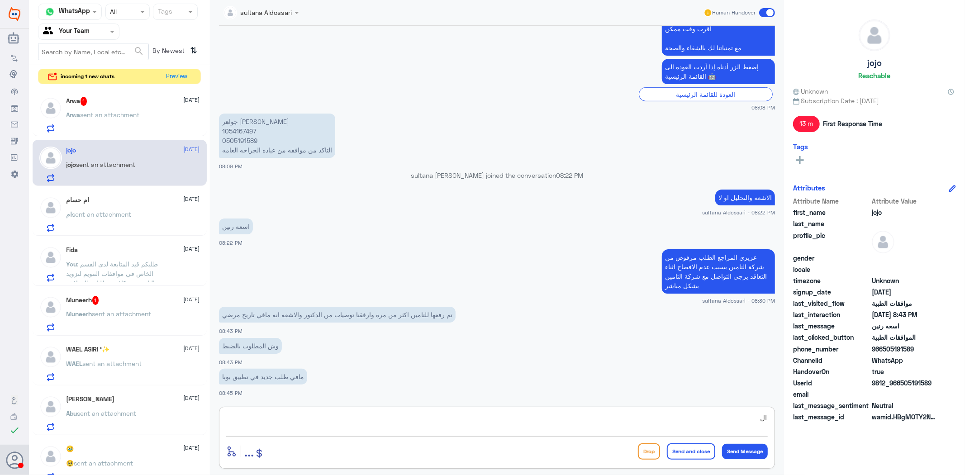
type textarea "ا"
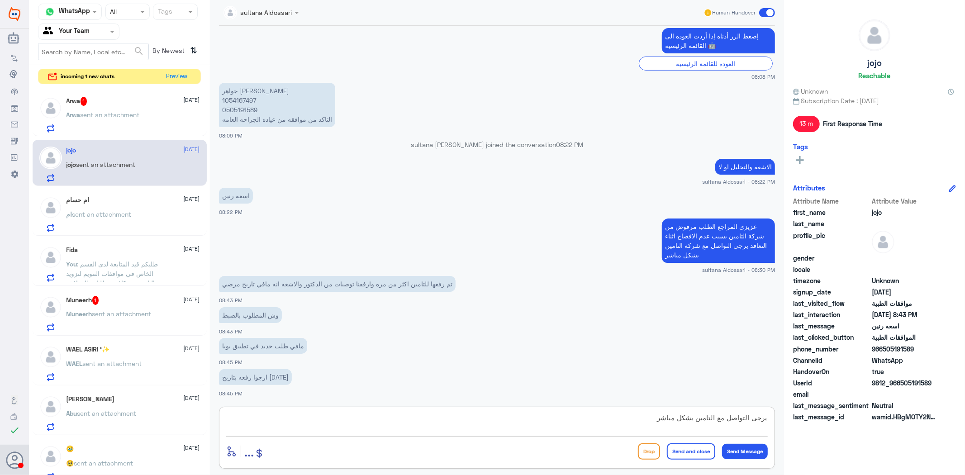
click at [229, 97] on p "[PERSON_NAME] 1054167497 0505191589 التاكد من موافقه من عياده الجراحه العامه" at bounding box center [277, 105] width 116 height 44
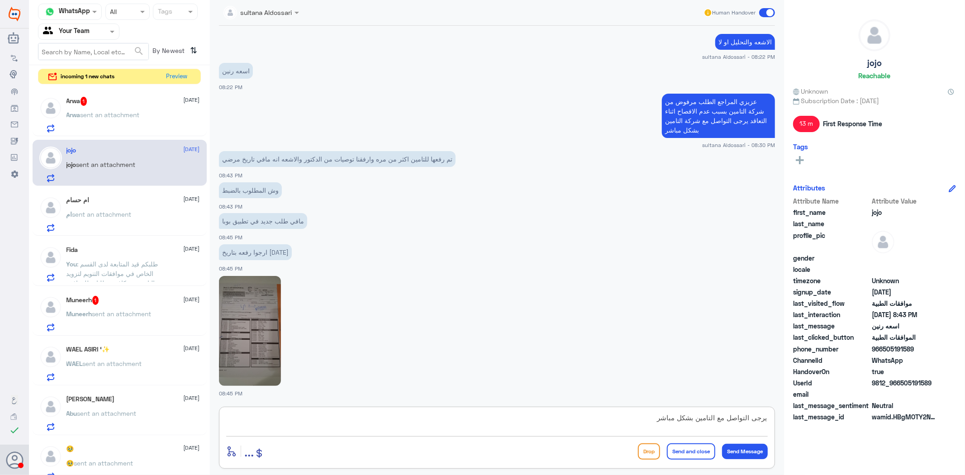
click at [765, 418] on textarea "يرجى التواصل مع التامين بشكل مباشر" at bounding box center [497, 423] width 542 height 22
click at [767, 419] on textarea "يرجى التواصل مع التامين بشكل مباشر" at bounding box center [497, 423] width 542 height 22
click at [496, 416] on textarea "تم اعادة الارسال مرة اخرى في حال تم الرفض يرجى التواصل مع التامين بشكل مباشر" at bounding box center [497, 423] width 542 height 22
type textarea "تم اعادة الارسال مرة اخرى في حال تم الرفض يرجى التواصل مع التامين بشكل مباشر تم…"
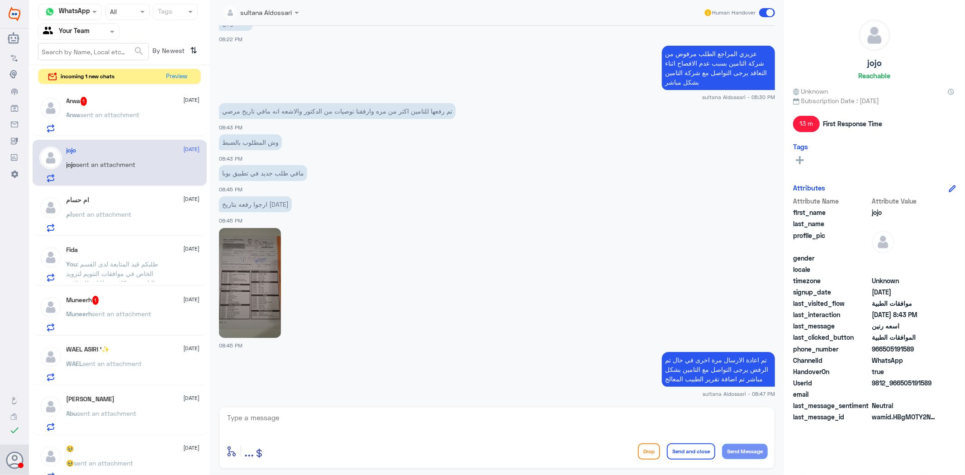
click at [97, 111] on span "sent an attachment" at bounding box center [110, 115] width 59 height 8
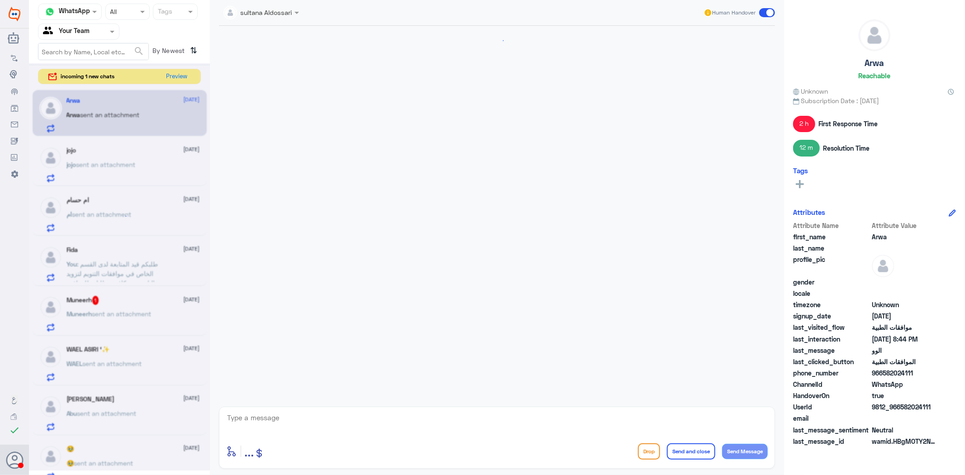
scroll to position [1225, 0]
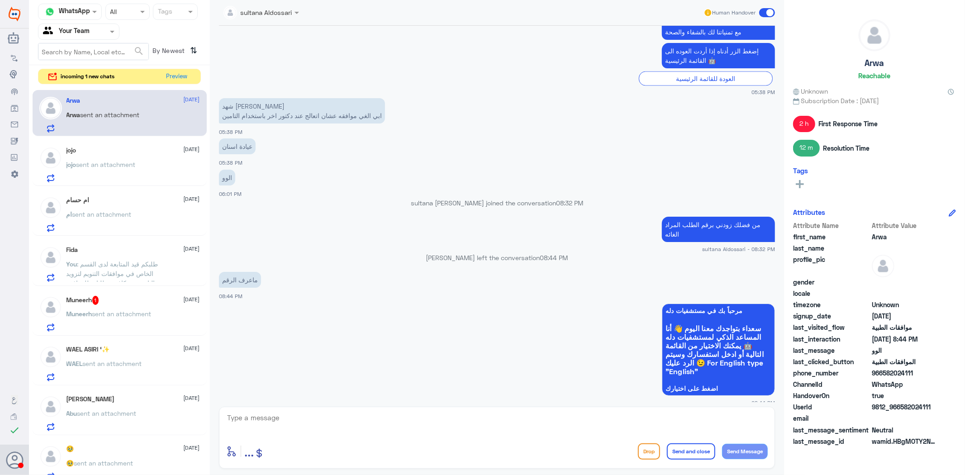
click at [469, 421] on textarea at bounding box center [497, 423] width 542 height 22
type textarea "يظهر لك في التطبيق الخاص بالتامين التابع له"
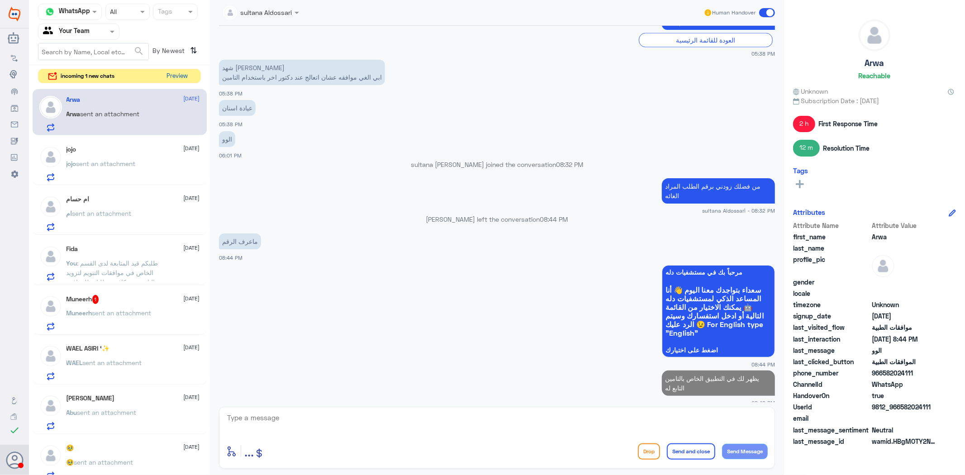
click at [184, 75] on button "Preview" at bounding box center [177, 76] width 28 height 14
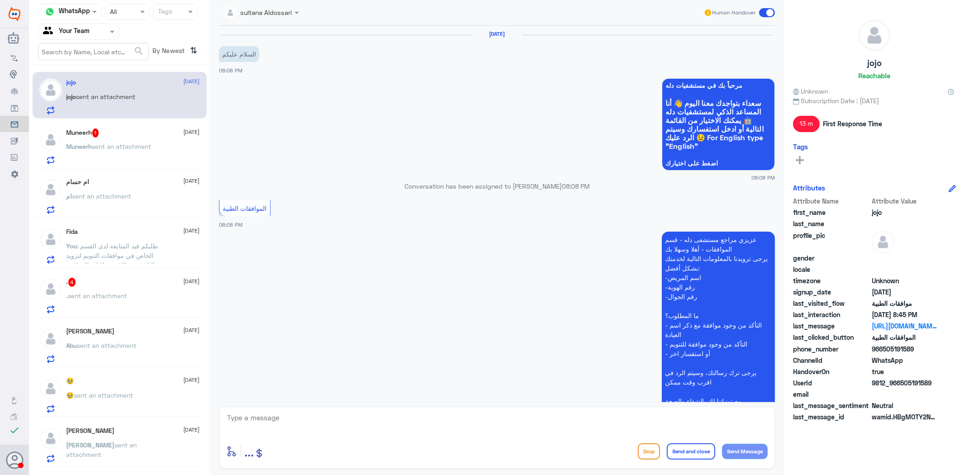
scroll to position [557, 0]
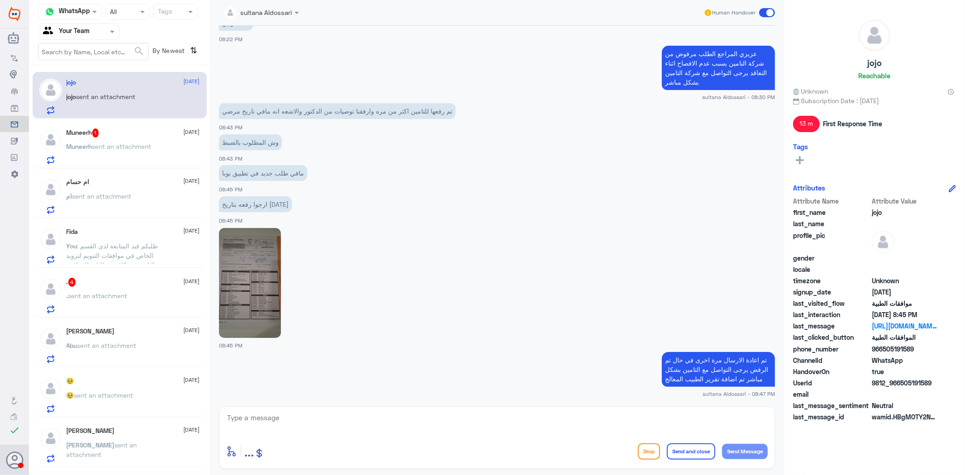
click at [156, 138] on div "Muneerh 1 [DATE] Muneerh sent an attachment" at bounding box center [133, 146] width 133 height 36
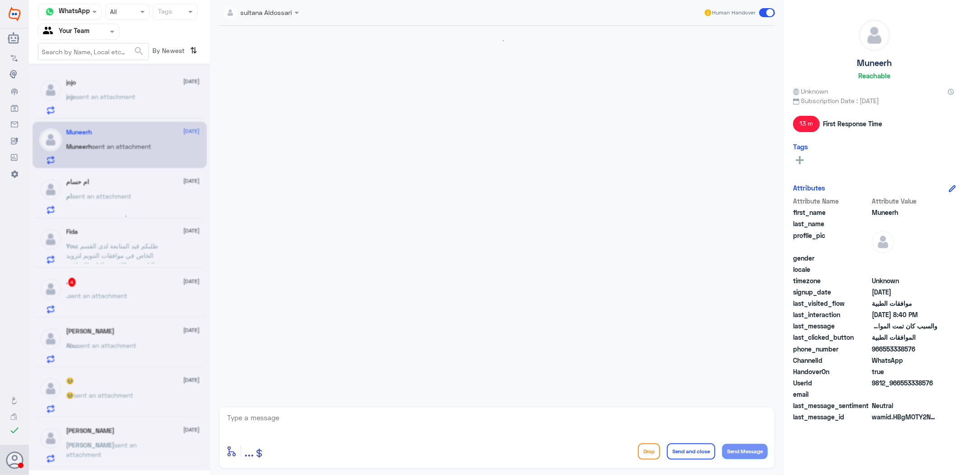
scroll to position [717, 0]
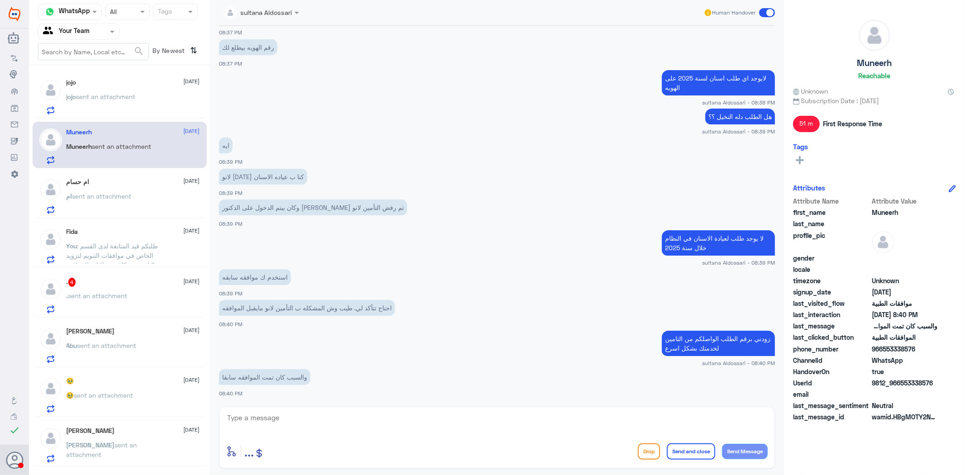
click at [109, 200] on p "ام sent an attachment" at bounding box center [99, 202] width 65 height 23
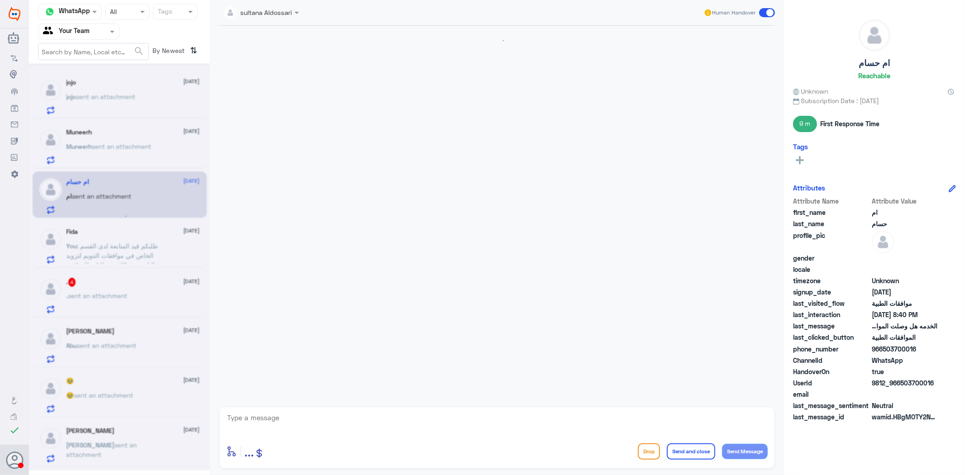
scroll to position [279, 0]
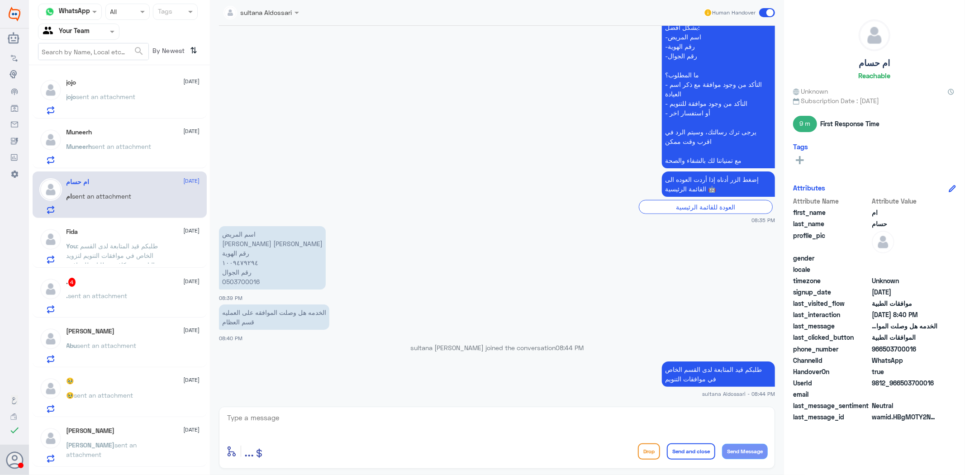
click at [116, 243] on span ": طلبكم قيد المتابعة لدى القسم الخاص في موافقات التنويم لتزويد التامين بي كافة …" at bounding box center [113, 255] width 92 height 27
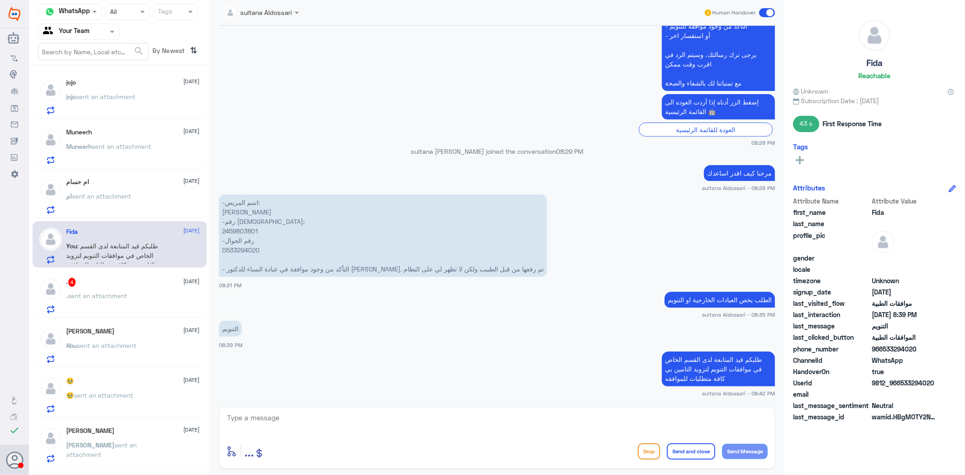
scroll to position [100, 0]
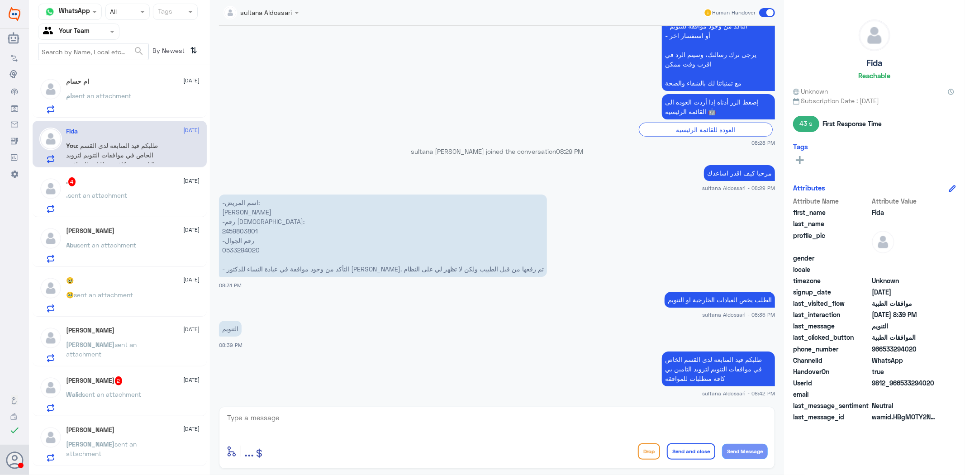
click at [121, 204] on p ". sent an attachment" at bounding box center [97, 201] width 61 height 23
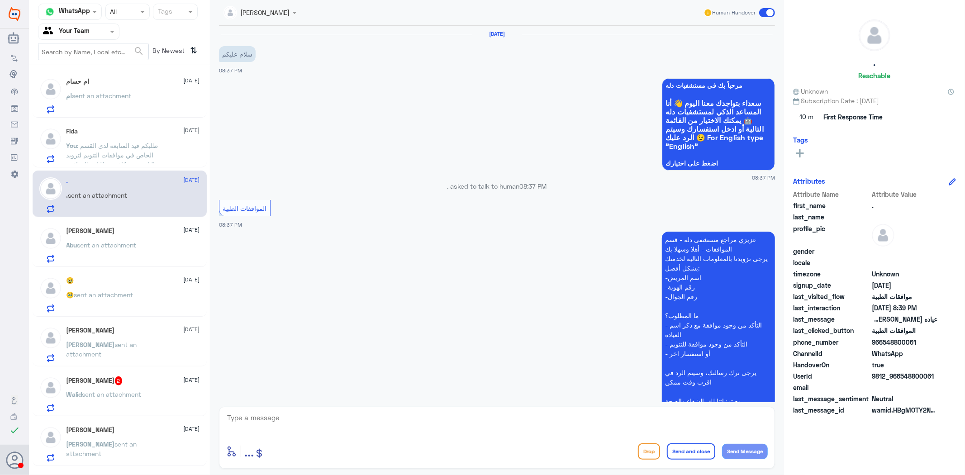
scroll to position [157, 0]
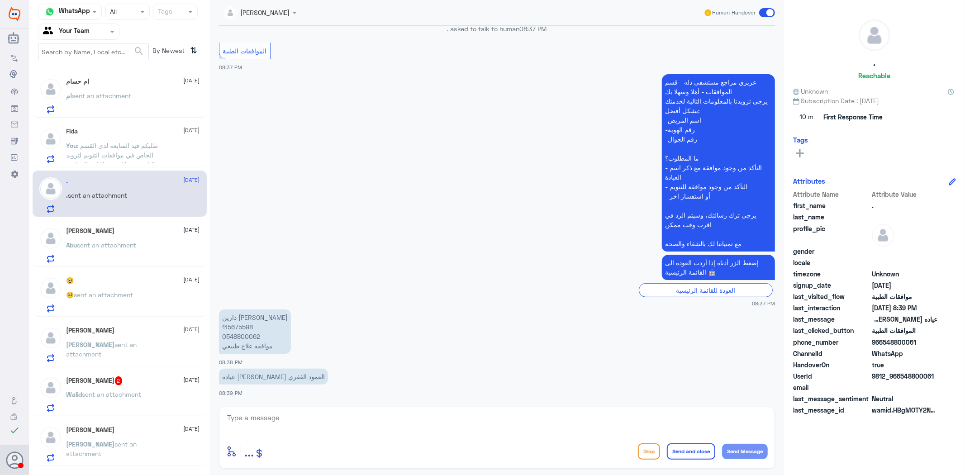
click at [245, 325] on p "دارين [PERSON_NAME] 115675598 0548800062 موافقه علاج طبيعي" at bounding box center [255, 331] width 72 height 44
click at [235, 337] on p "دارين [PERSON_NAME] 115675598 0548800062 موافقه علاج طبيعي" at bounding box center [255, 331] width 72 height 44
click at [233, 328] on p "دارين [PERSON_NAME] 115675598 0548800062 موافقه علاج طبيعي" at bounding box center [255, 331] width 72 height 44
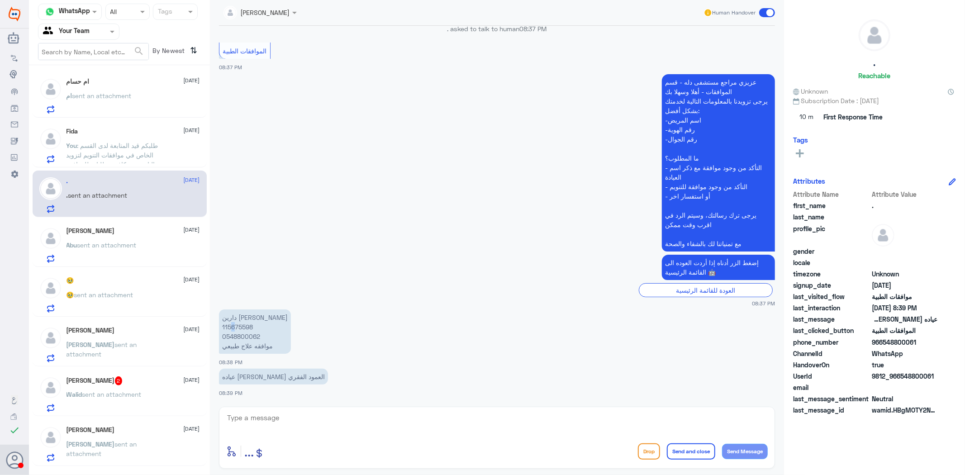
click at [233, 328] on p "دارين [PERSON_NAME] 115675598 0548800062 موافقه علاج طبيعي" at bounding box center [255, 331] width 72 height 44
click at [238, 326] on p "دارين [PERSON_NAME] 115675598 0548800062 موافقه علاج طبيعي" at bounding box center [255, 331] width 72 height 44
click at [404, 419] on textarea at bounding box center [497, 423] width 542 height 22
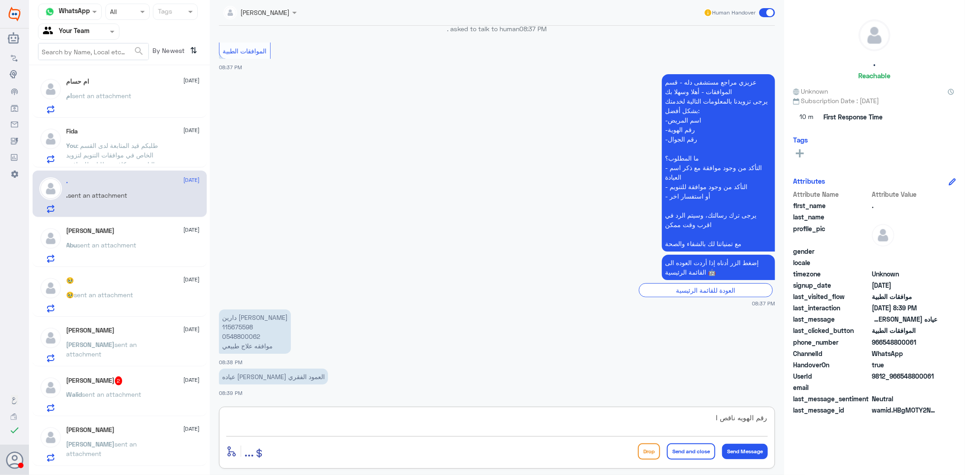
type textarea "رقم الهويه ناقص"
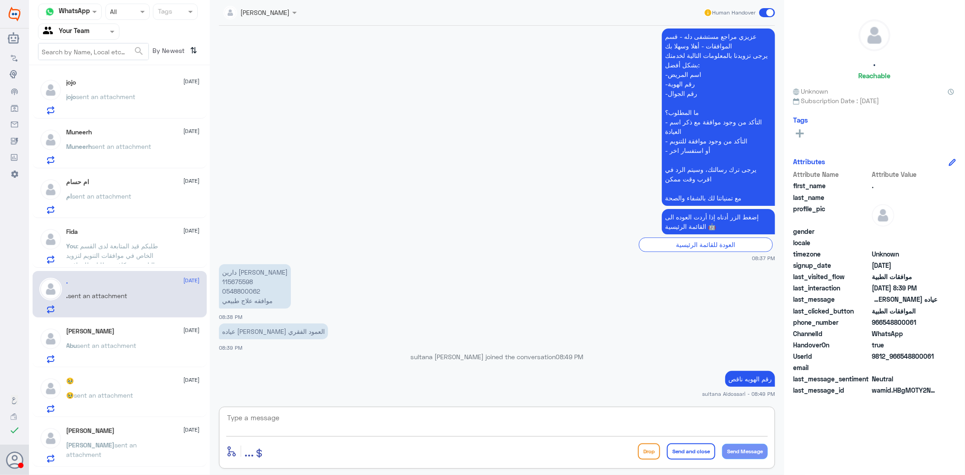
scroll to position [50, 0]
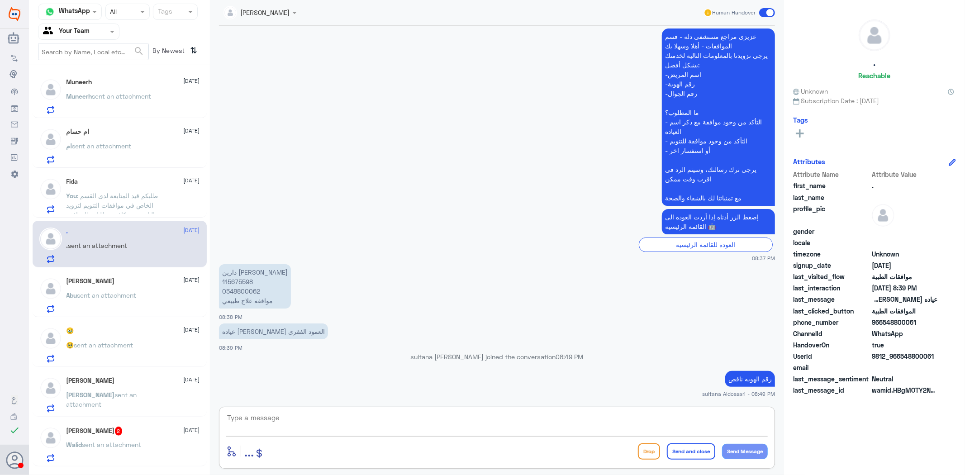
click at [119, 293] on span "sent an attachment" at bounding box center [106, 295] width 59 height 8
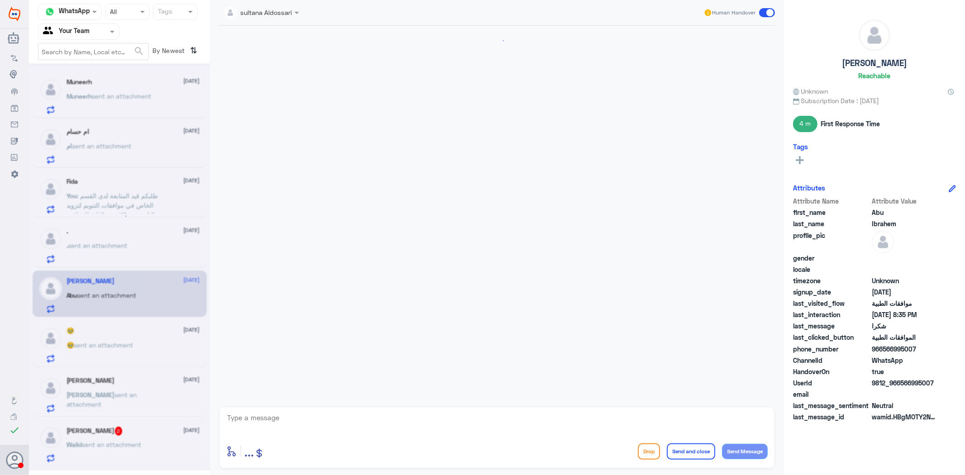
scroll to position [477, 0]
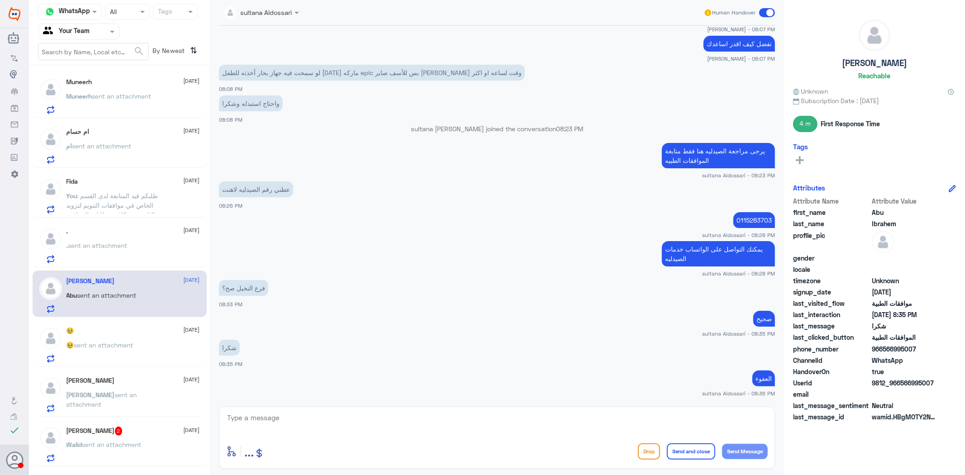
click at [123, 333] on div "🥹 [DATE]" at bounding box center [133, 331] width 133 height 8
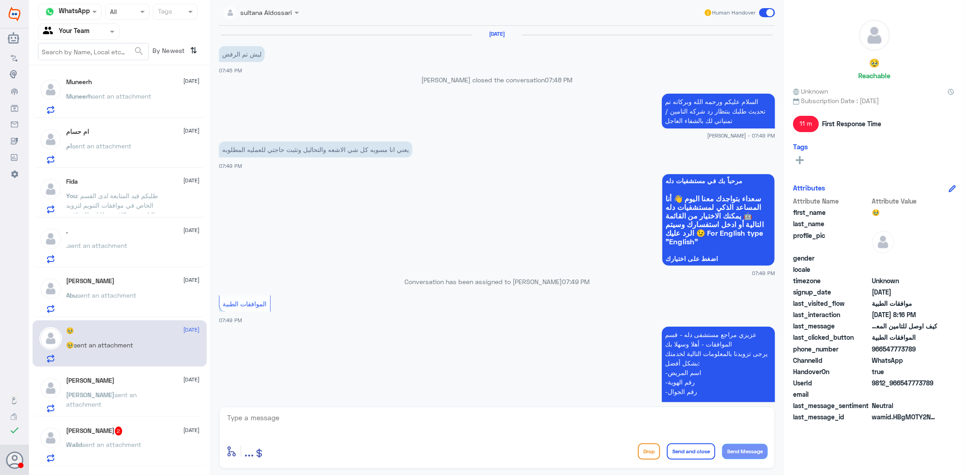
scroll to position [1028, 0]
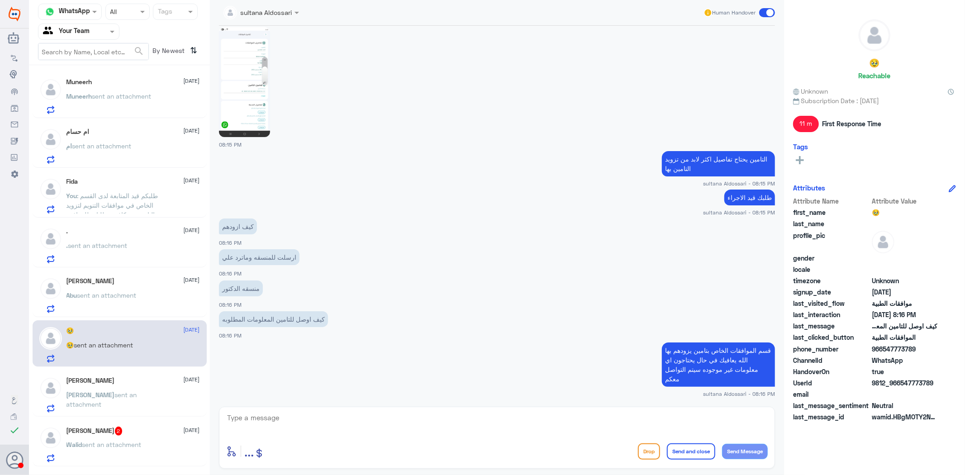
click at [133, 396] on span "sent an attachment" at bounding box center [102, 399] width 71 height 17
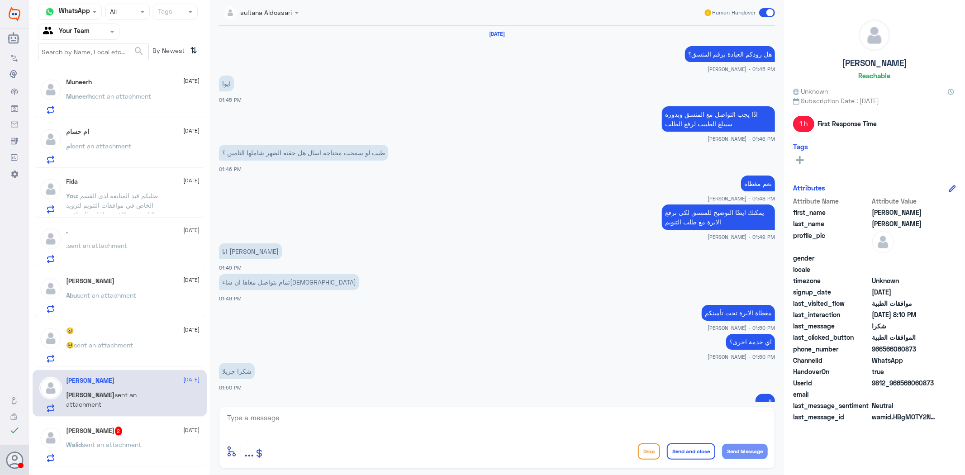
scroll to position [931, 0]
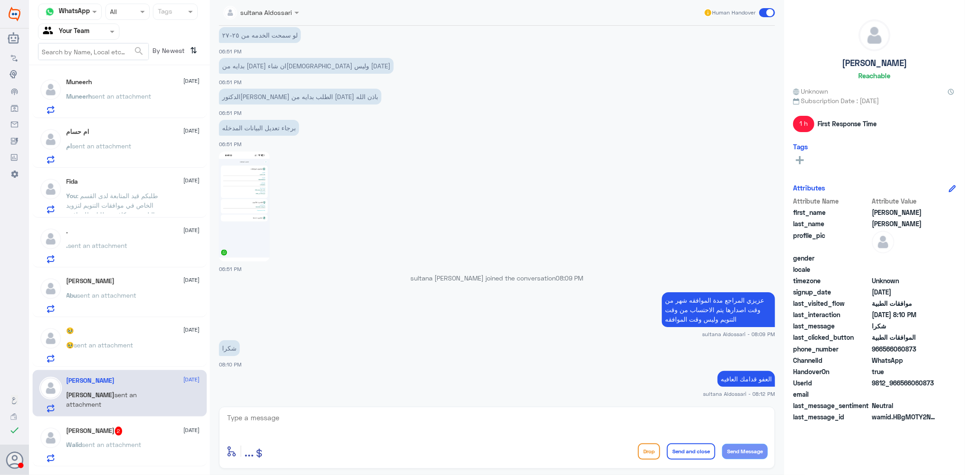
click at [132, 431] on div "[PERSON_NAME] 2 [DATE]" at bounding box center [133, 431] width 133 height 9
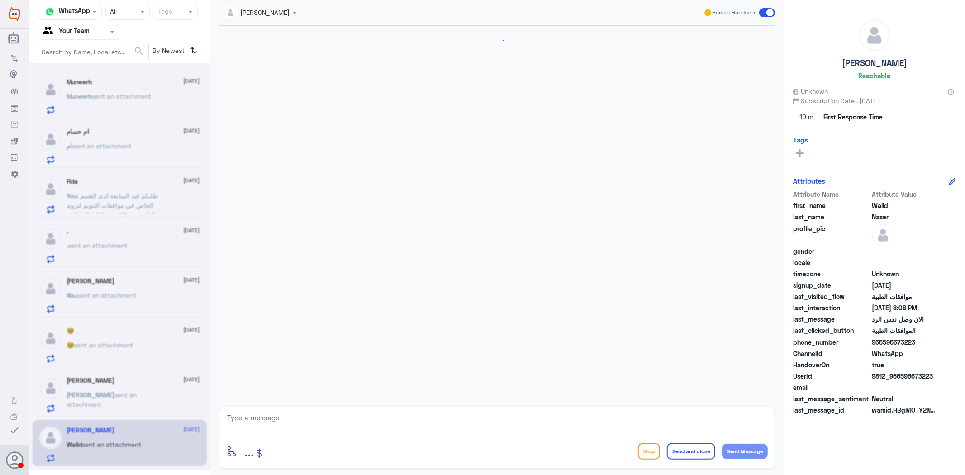
scroll to position [1214, 0]
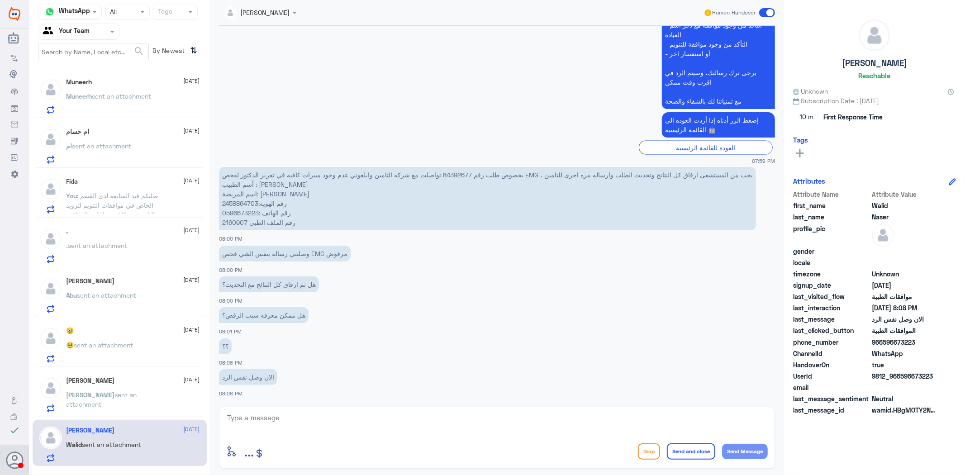
click at [456, 171] on p "بخصوص طلب رقم 84392677 تواصلت مع شركه التامين وابلغوني عدم وجود مببرات كافيه في…" at bounding box center [487, 198] width 537 height 63
click at [439, 421] on textarea at bounding box center [497, 423] width 542 height 22
type textarea "تم اضافة تقرير الطبيب المعالج لشركة التامين الطلب لازال مرفوض لا توجد مبررات كا…"
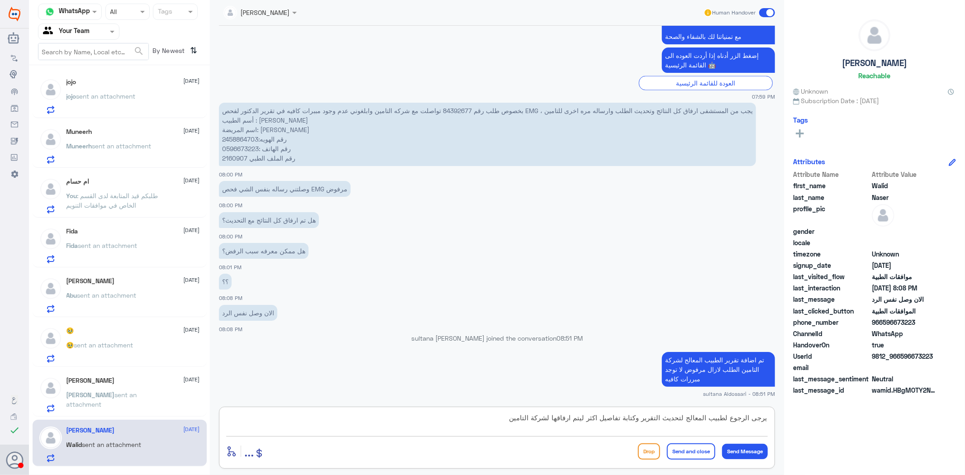
type textarea "يرجى الرجوع لطبيب المعالج لتحديث التقرير وكتابة تفاصيل اكثر ليتم ارفاقها لشركة …"
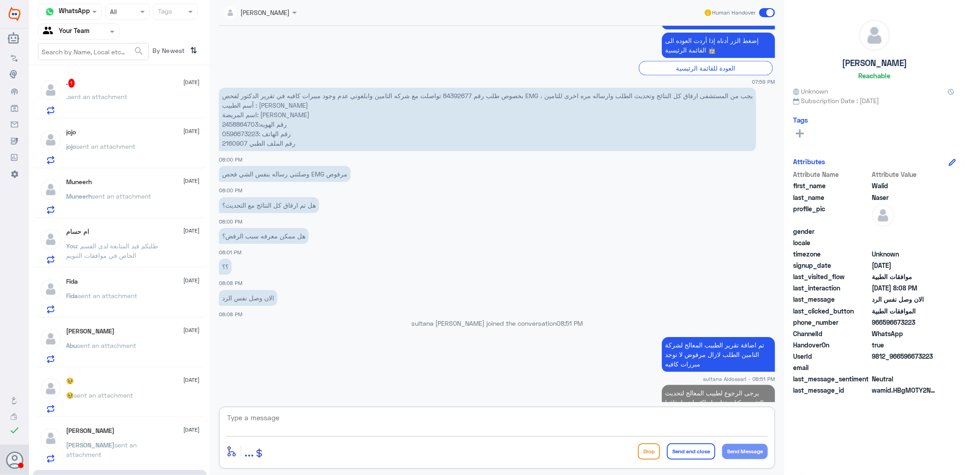
scroll to position [1260, 0]
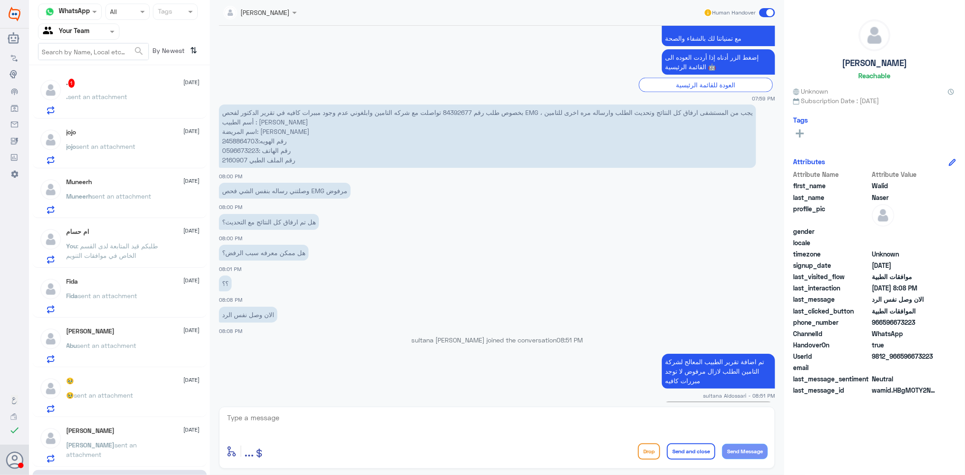
click at [167, 104] on div ". sent an attachment" at bounding box center [133, 104] width 133 height 20
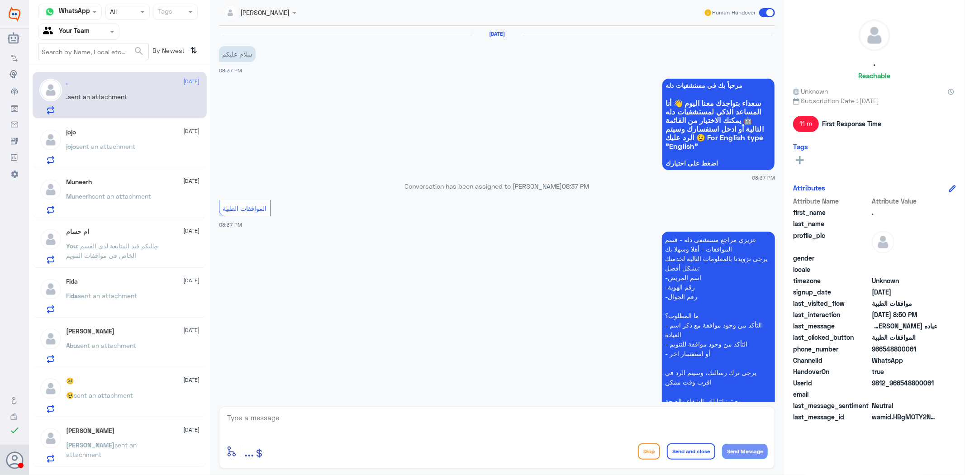
scroll to position [234, 0]
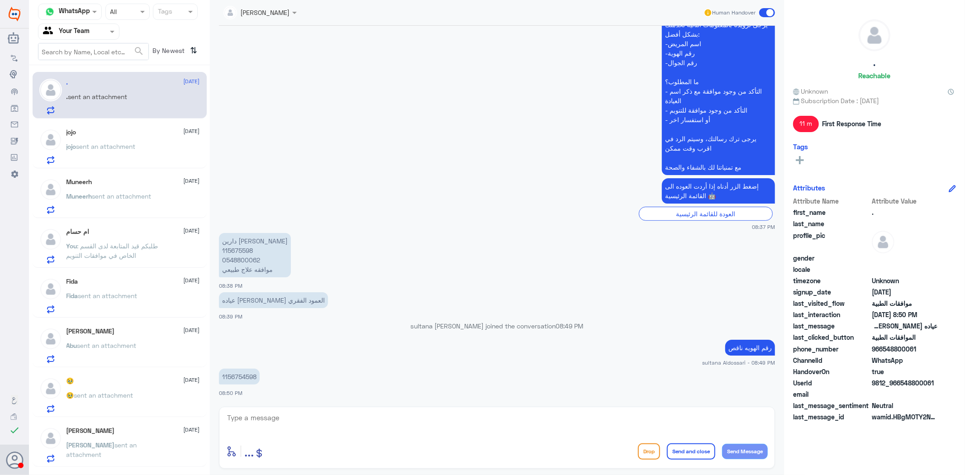
click at [243, 372] on p "1156754598" at bounding box center [239, 377] width 41 height 16
click at [391, 419] on textarea at bounding box center [497, 423] width 542 height 22
type textarea "ل"
type textarea "عزيزي المراجع لا يظهر اي طلب في النظام"
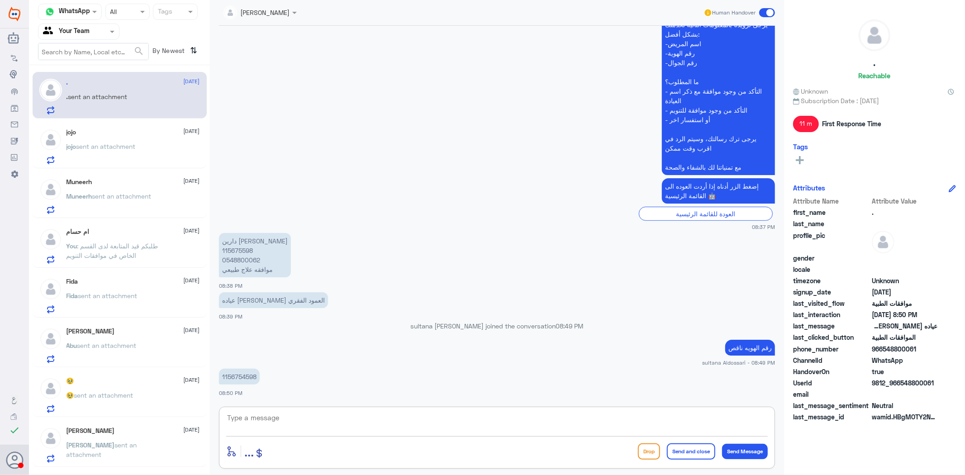
scroll to position [272, 0]
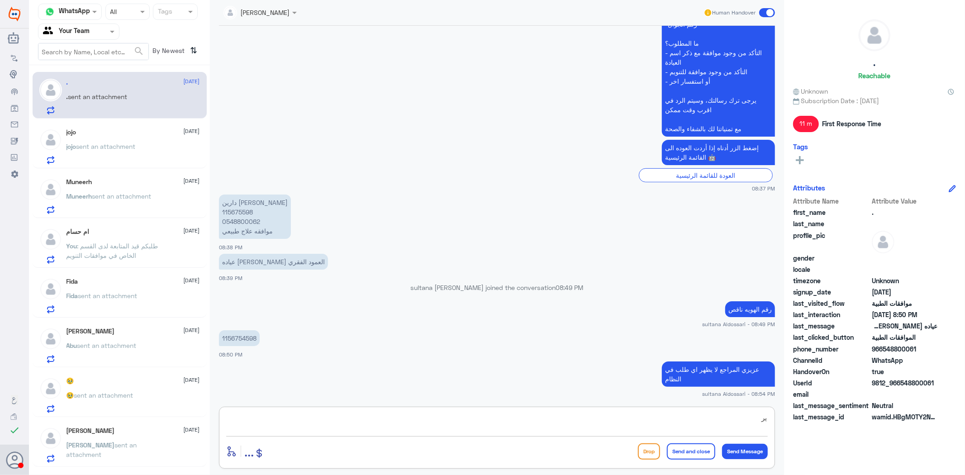
type textarea "ي"
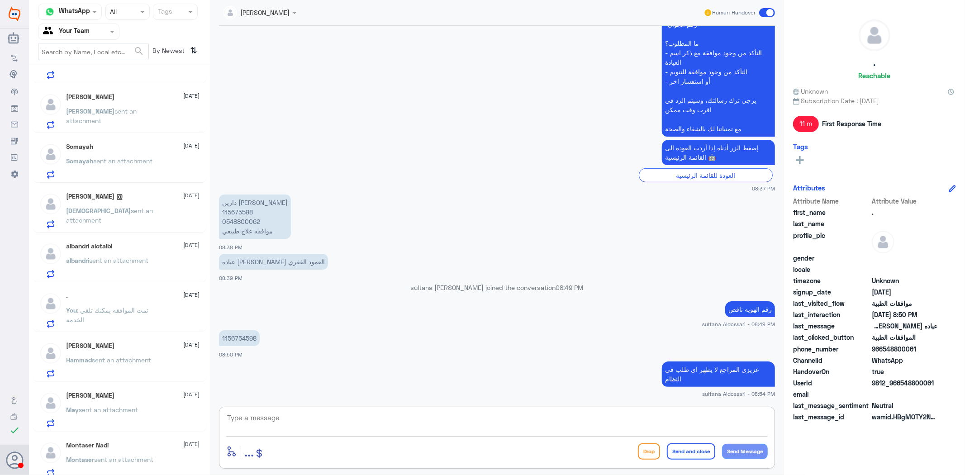
scroll to position [589, 0]
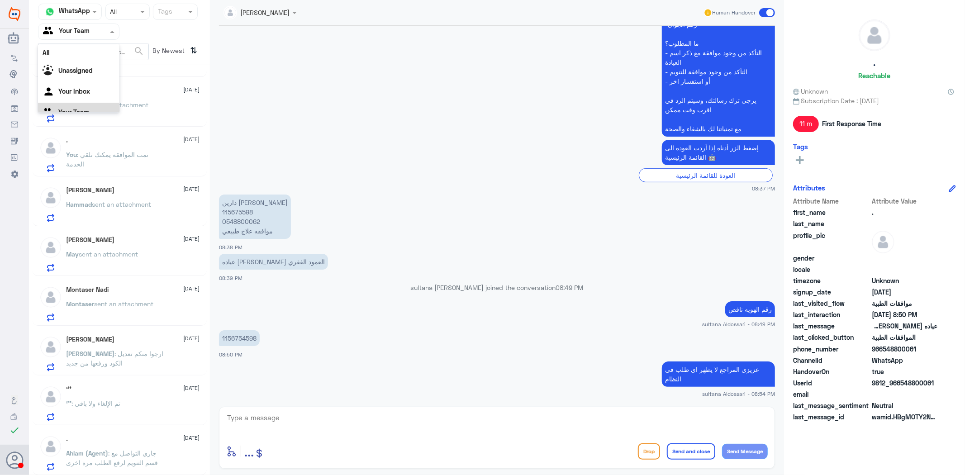
click at [111, 28] on span at bounding box center [113, 32] width 11 height 10
click at [80, 71] on div "Your Inbox" at bounding box center [78, 81] width 81 height 21
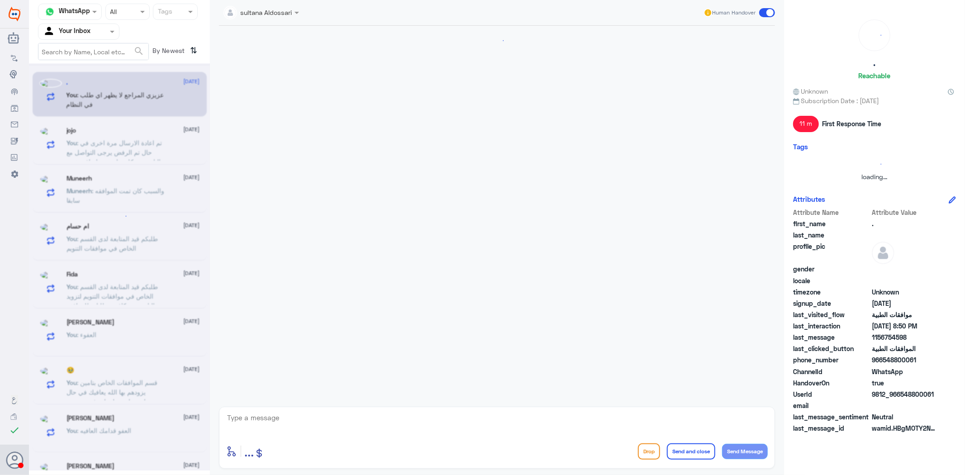
scroll to position [0, 0]
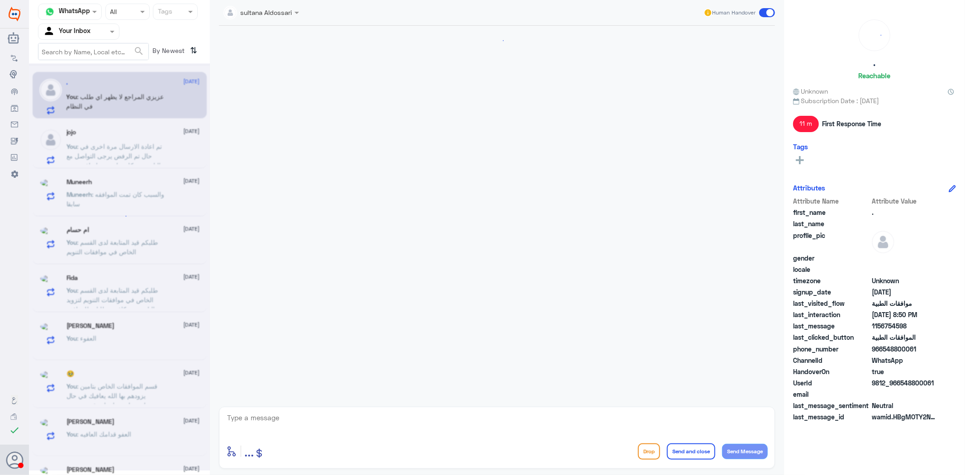
click at [92, 30] on input "text" at bounding box center [68, 31] width 50 height 10
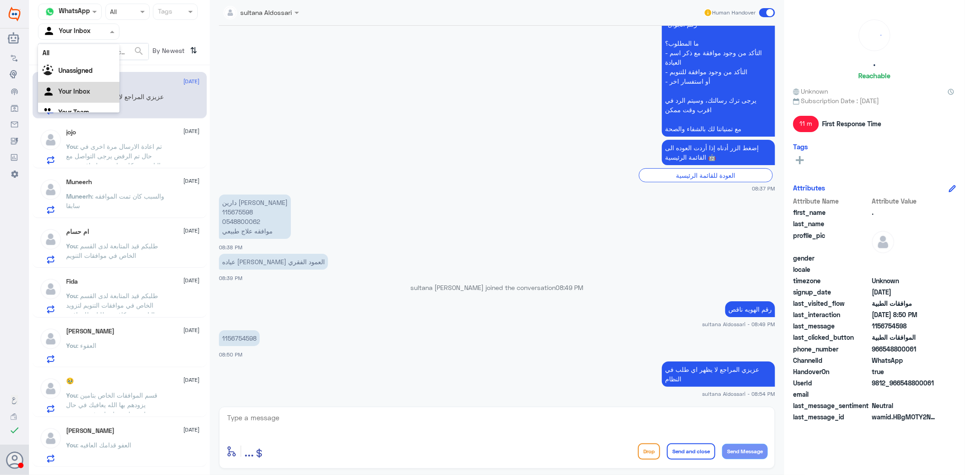
scroll to position [11, 0]
click at [78, 94] on div "Your Team" at bounding box center [78, 101] width 81 height 21
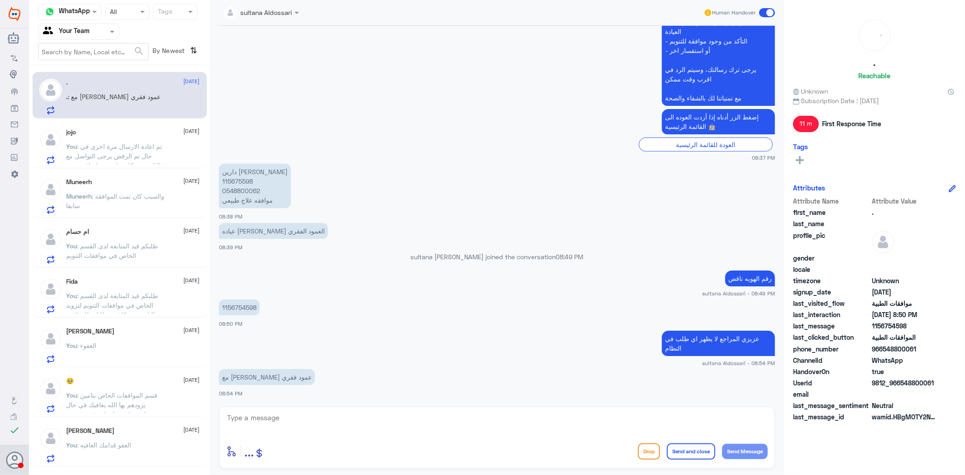
click at [389, 421] on textarea at bounding box center [497, 423] width 542 height 22
type textarea "ل"
type textarea "لايوجد اي طلب يرجى التاكد من العياده او الاستقبال"
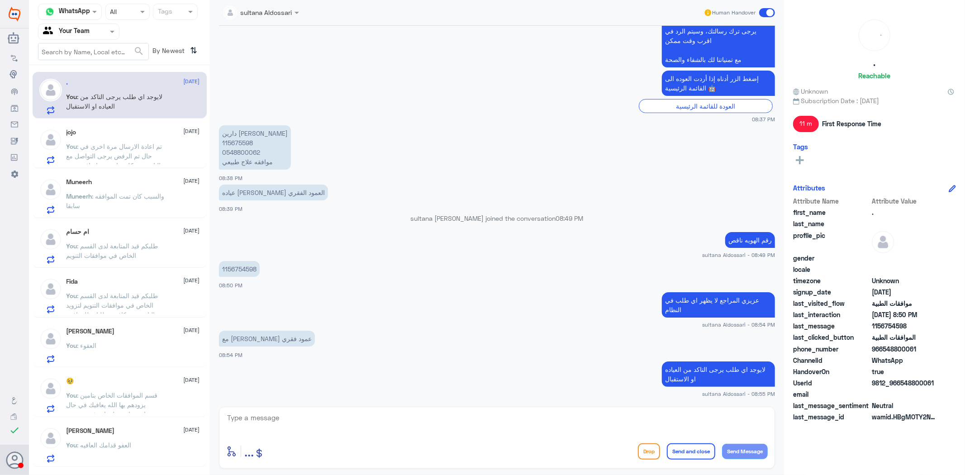
click at [138, 157] on span ": تم اعادة الارسال مرة اخرى في حال تم الرفض يرجى التواصل مع التامين بشكل مباشر …" at bounding box center [115, 161] width 96 height 36
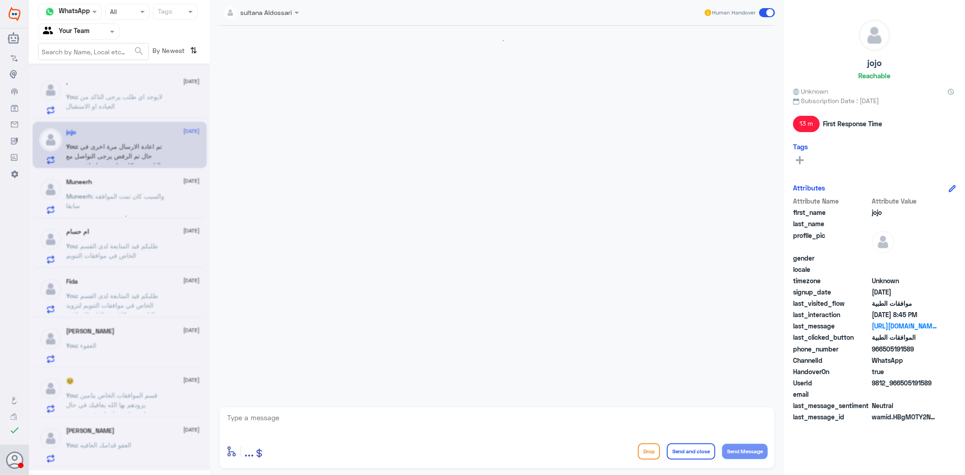
scroll to position [557, 0]
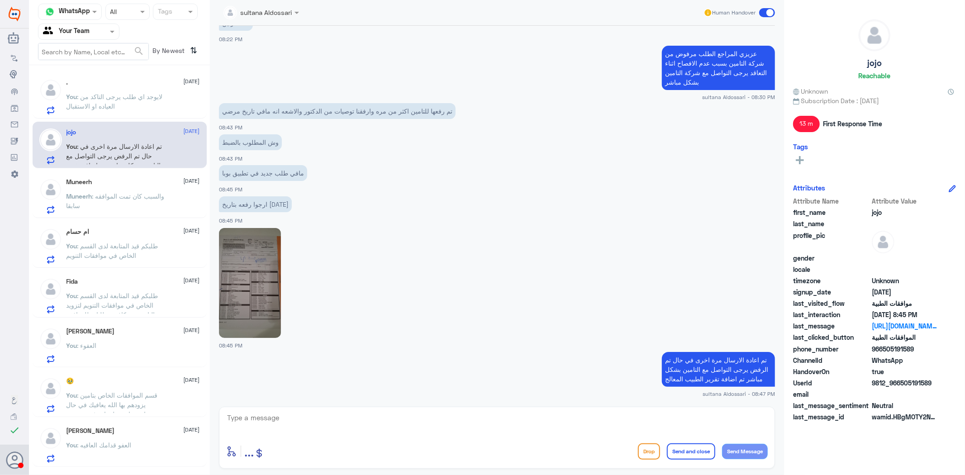
click at [139, 198] on span ": والسبب كان تمت الموافقه سابقا" at bounding box center [116, 200] width 98 height 17
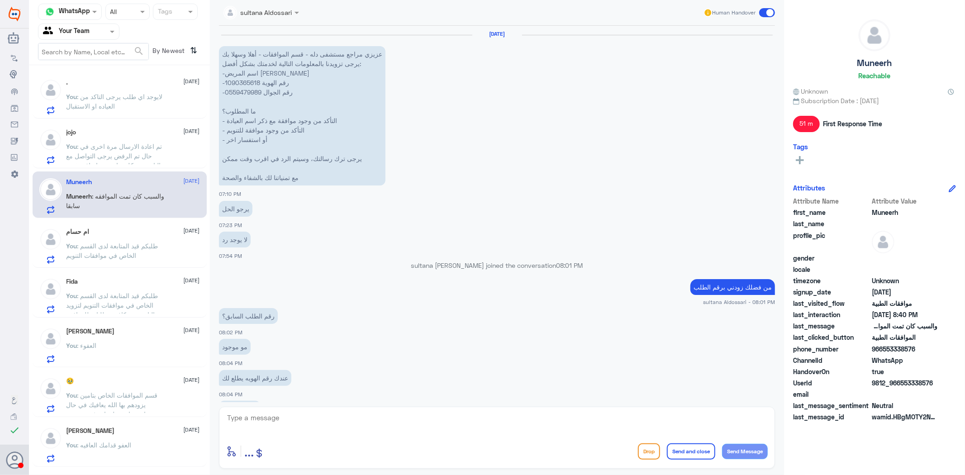
scroll to position [717, 0]
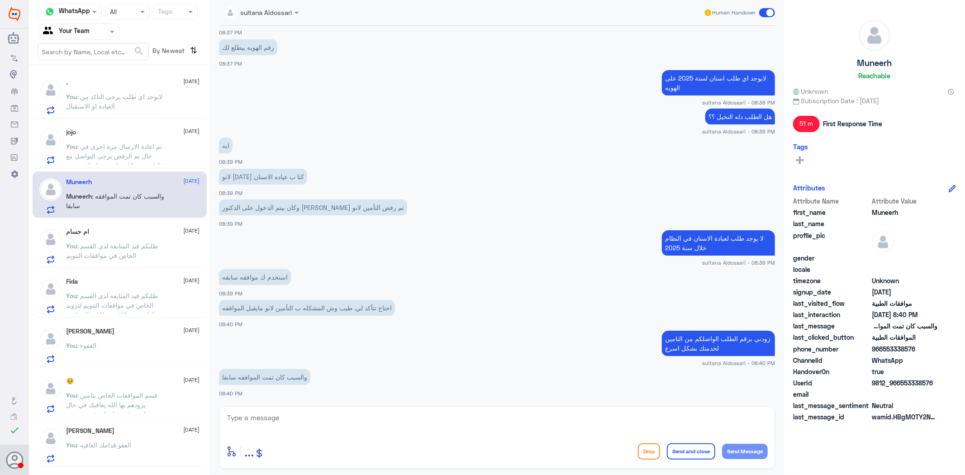
click at [146, 233] on div "ام حسام [DATE]" at bounding box center [133, 232] width 133 height 8
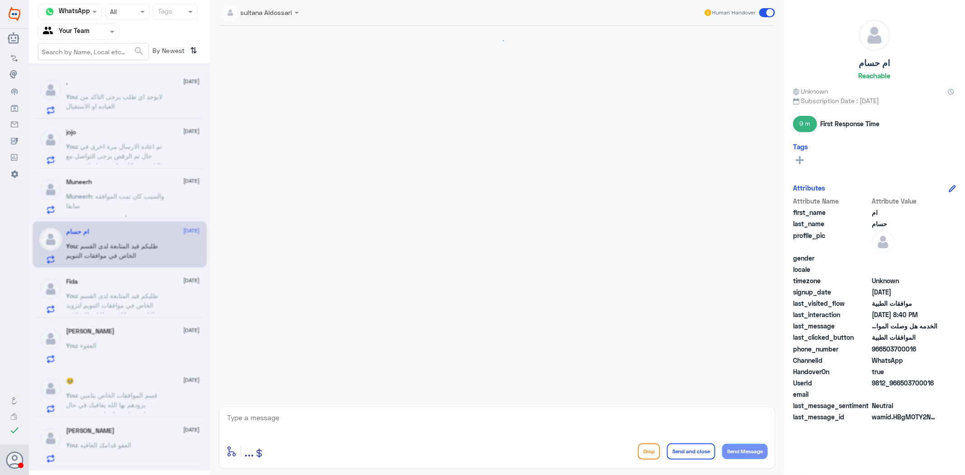
scroll to position [279, 0]
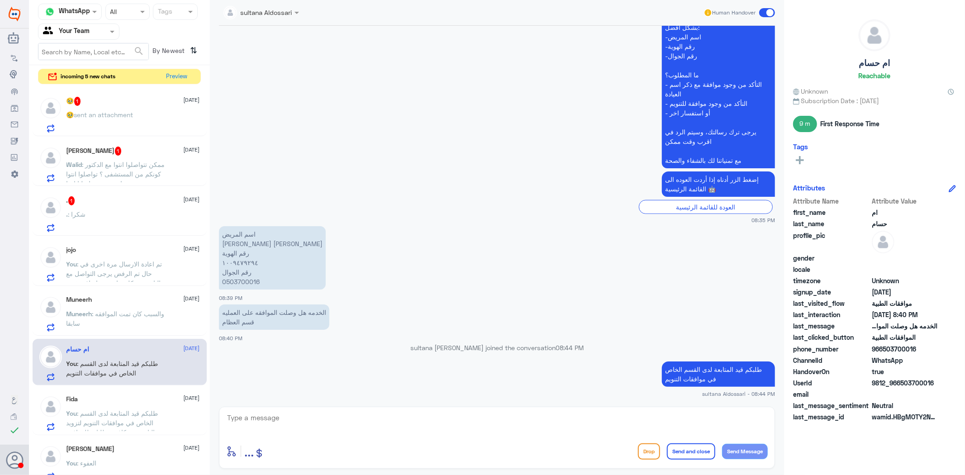
click at [132, 219] on div ". : شكرا" at bounding box center [133, 222] width 133 height 20
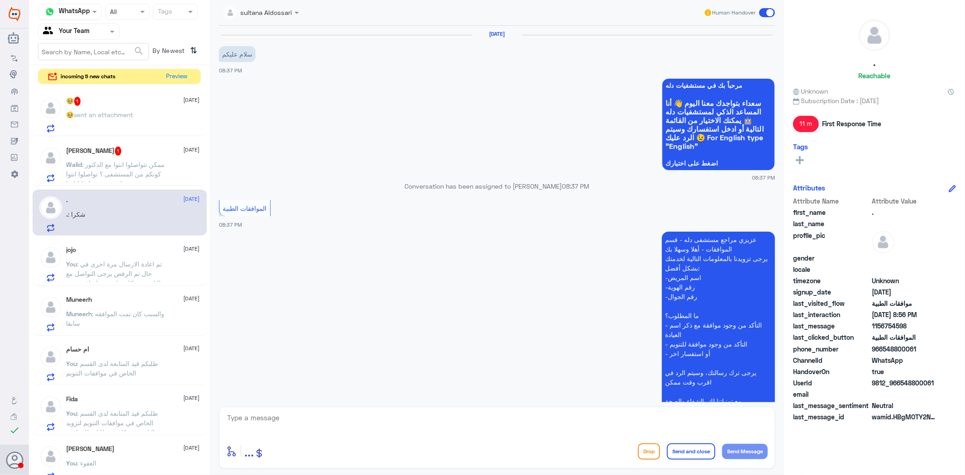
scroll to position [373, 0]
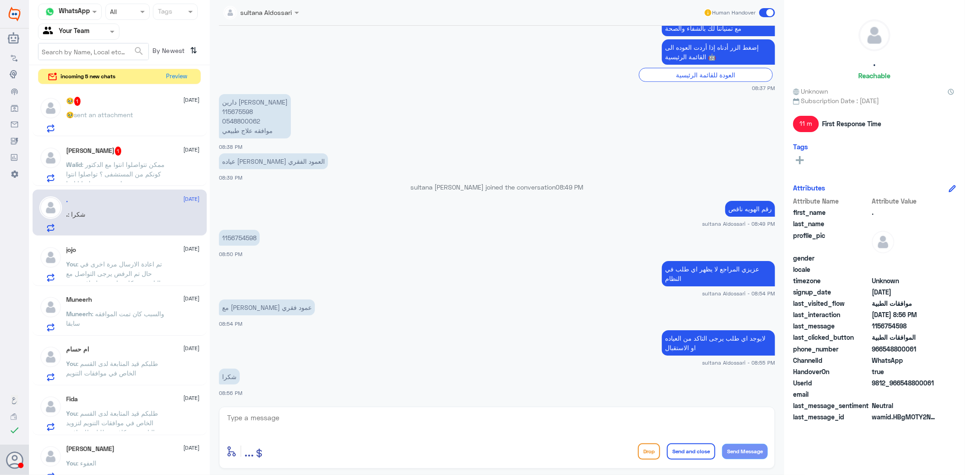
click at [112, 116] on span "sent an attachment" at bounding box center [103, 115] width 59 height 8
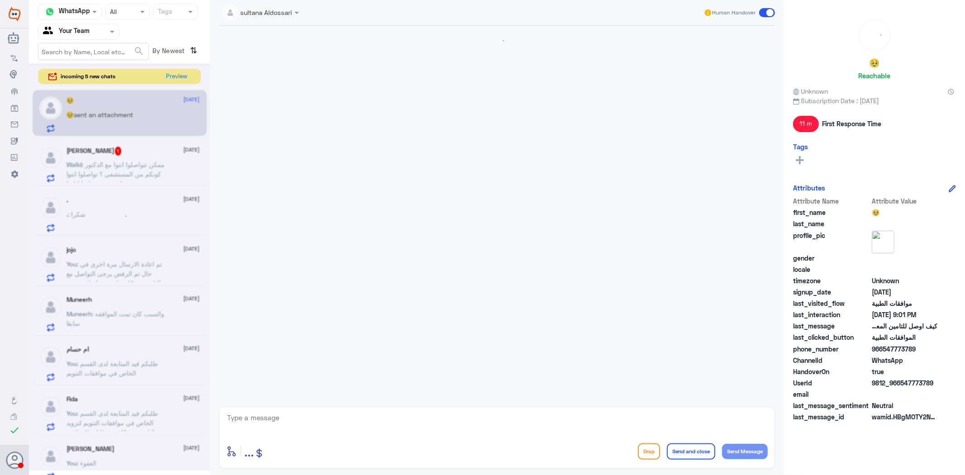
scroll to position [1045, 0]
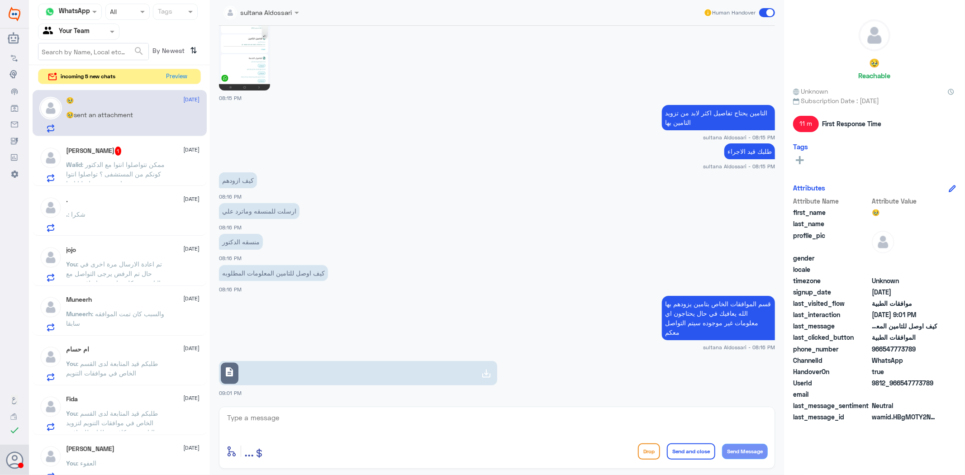
click at [487, 372] on icon at bounding box center [486, 373] width 11 height 11
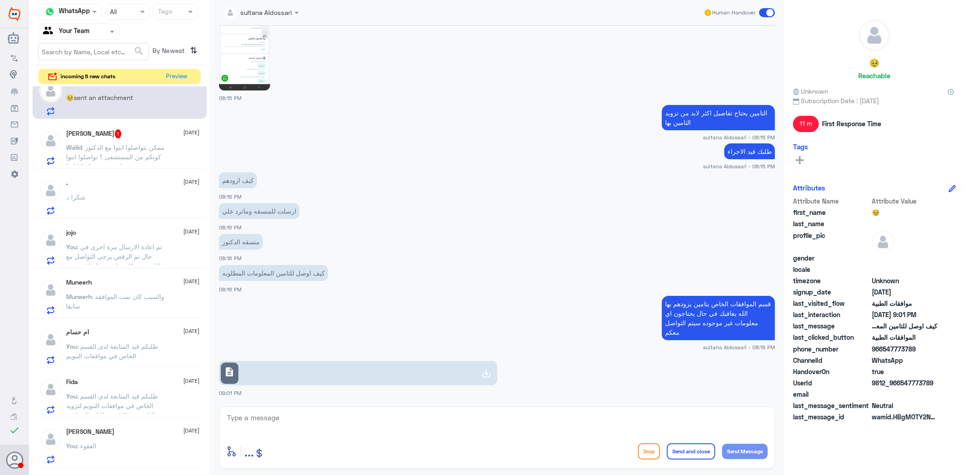
scroll to position [0, 0]
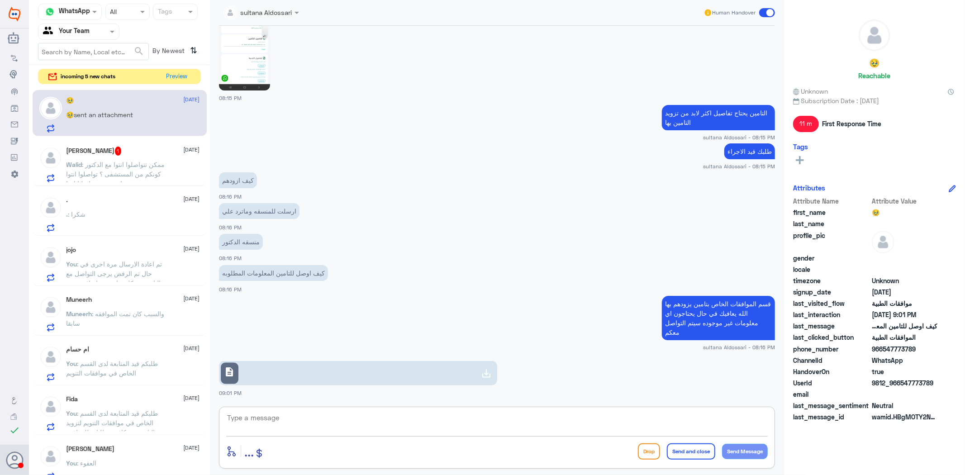
click at [404, 426] on textarea at bounding box center [497, 423] width 542 height 22
drag, startPoint x: 687, startPoint y: 328, endPoint x: 661, endPoint y: 306, distance: 33.7
click at [662, 306] on p "قسم الموافقات الخاص بتامين يزودهم بها الله يعافيك في حال يحتاجون اي معلومات غير…" at bounding box center [718, 318] width 113 height 44
click at [576, 423] on textarea at bounding box center [497, 423] width 542 height 22
type textarea "تم الارفاق لشركة التامين مسبقا الطلب قيد المتابعه"
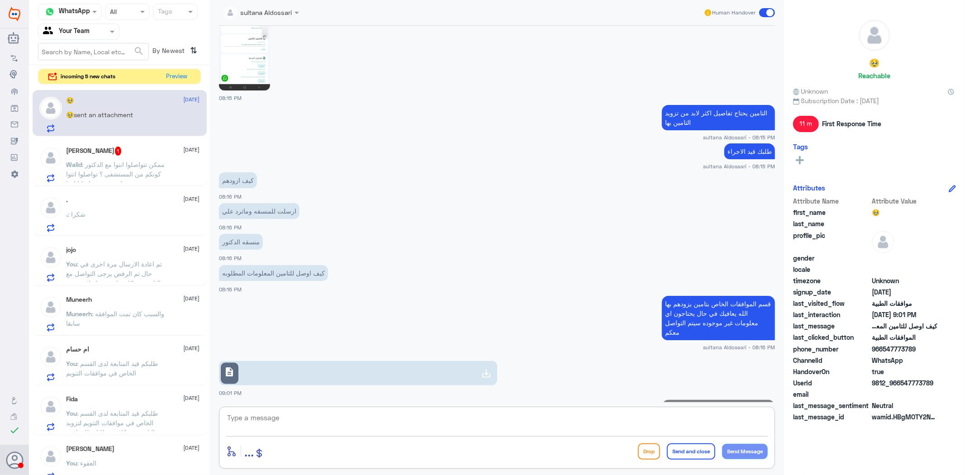
scroll to position [1084, 0]
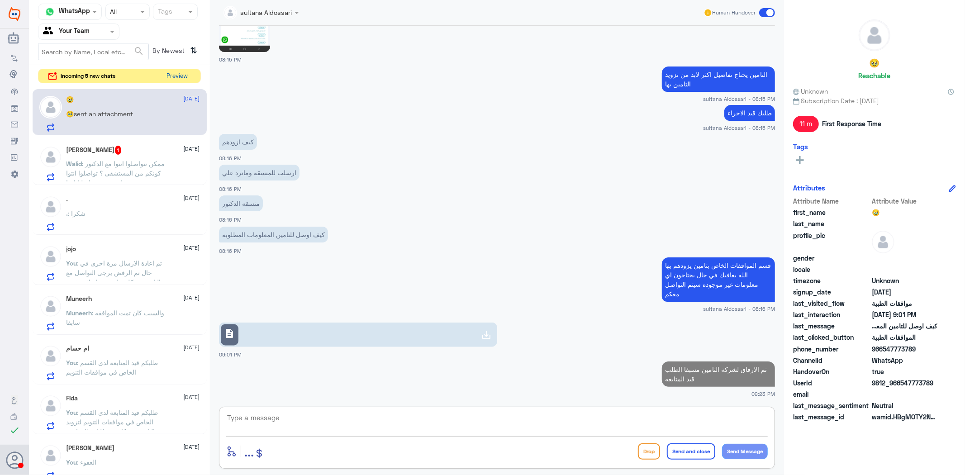
click at [176, 75] on button "Preview" at bounding box center [177, 76] width 28 height 14
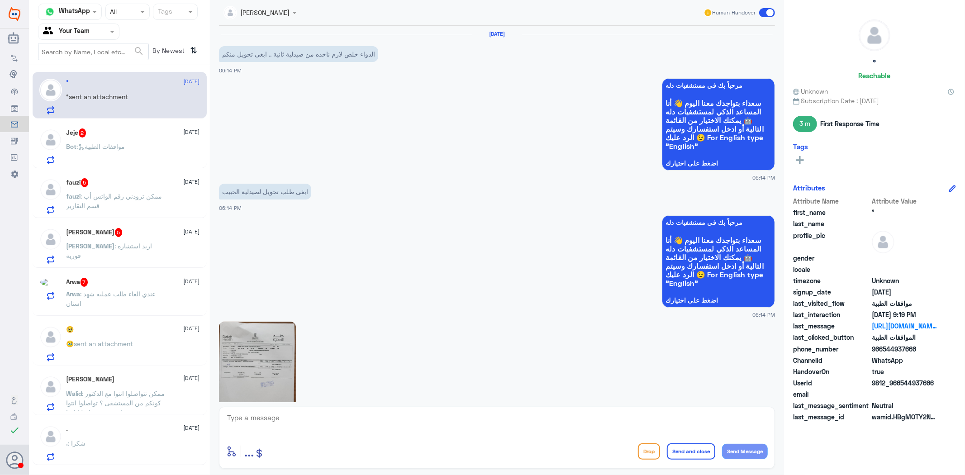
scroll to position [1465, 0]
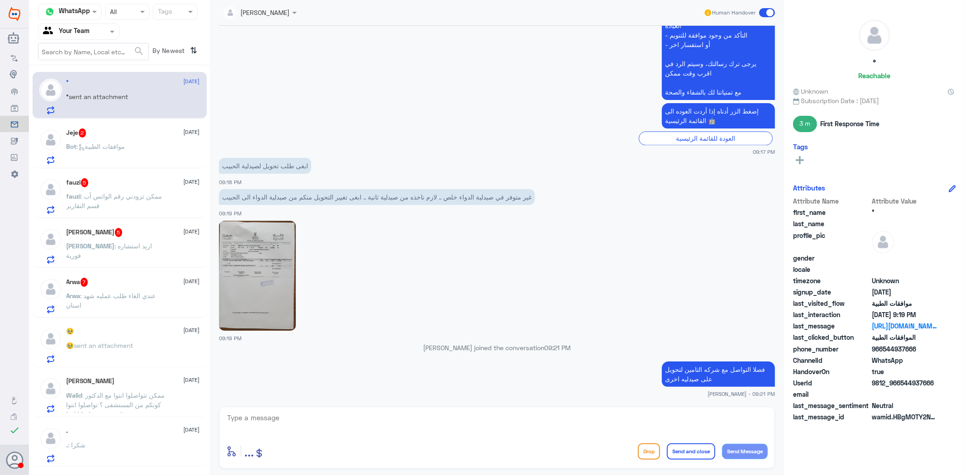
click at [141, 152] on div "Bot : موافقات الطبية" at bounding box center [133, 154] width 133 height 20
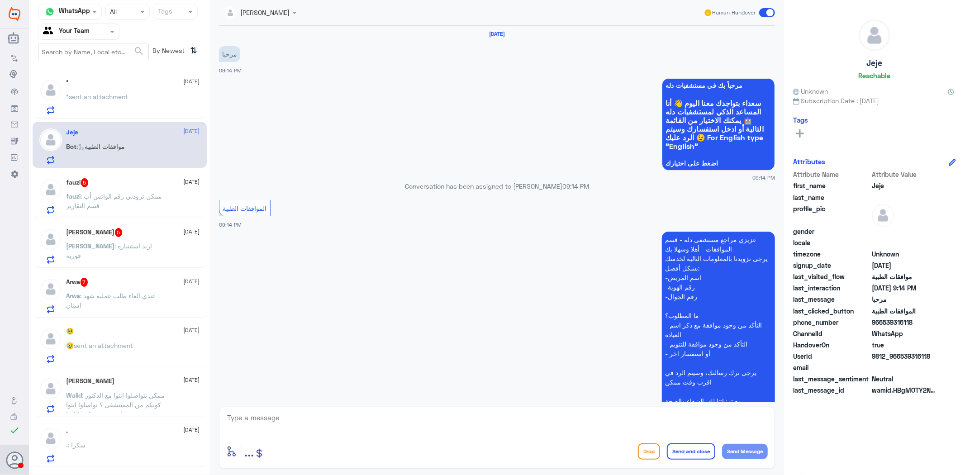
scroll to position [67, 0]
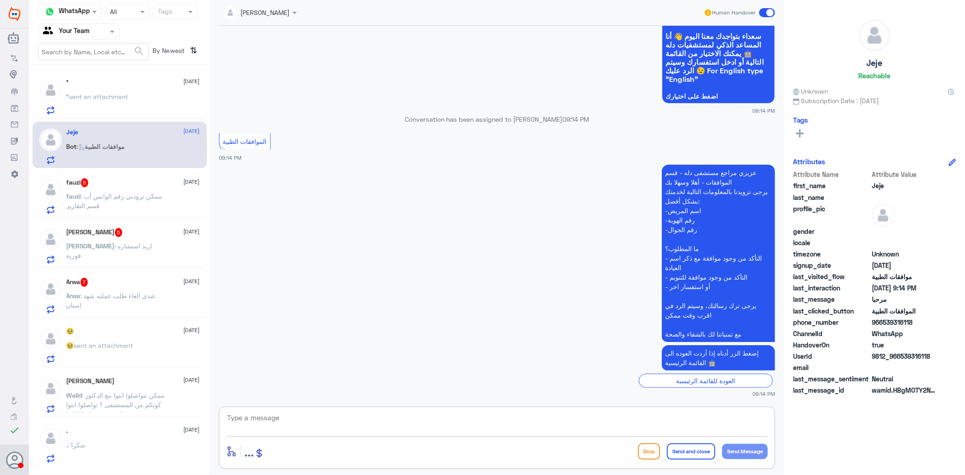
click at [386, 419] on textarea at bounding box center [497, 423] width 542 height 22
type textarea "مرحبا كيف اقدر اساعدك"
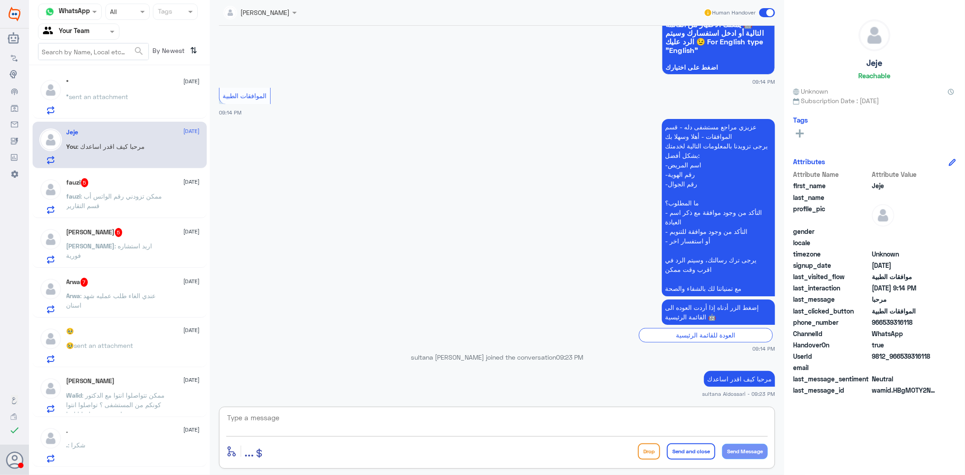
click at [157, 246] on div "[PERSON_NAME] : اريد استشاره فورية" at bounding box center [133, 253] width 133 height 20
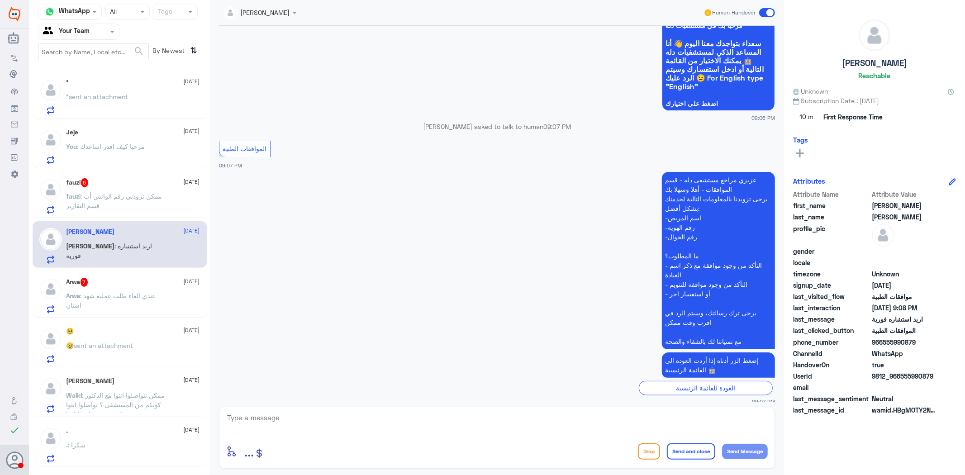
scroll to position [856, 0]
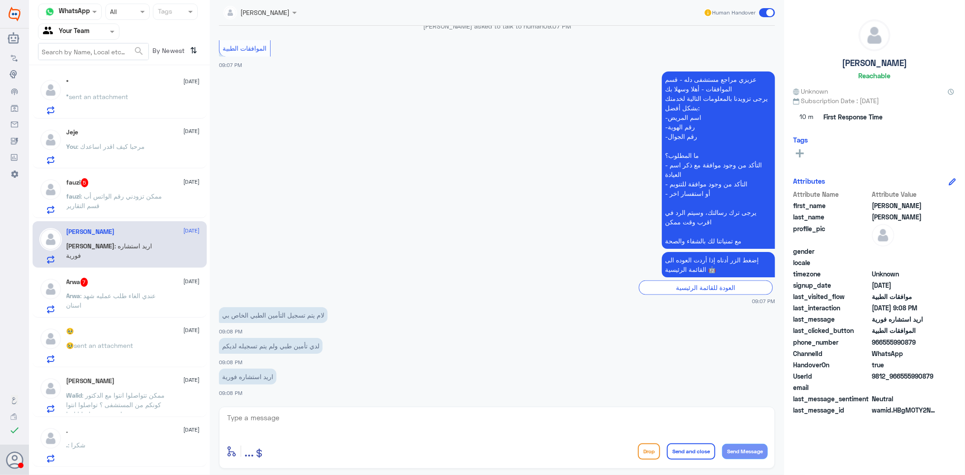
click at [324, 418] on textarea at bounding box center [497, 423] width 542 height 22
type textarea "من فضلك زودني برقم الهويه"
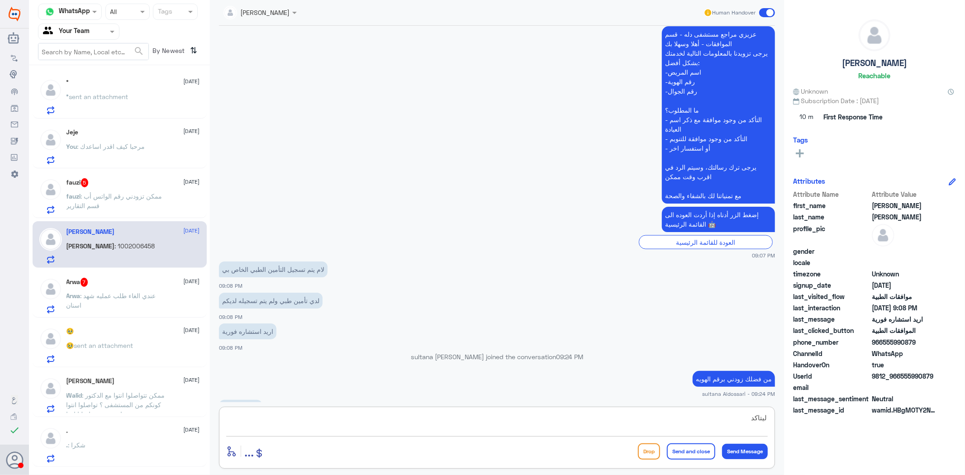
scroll to position [916, 0]
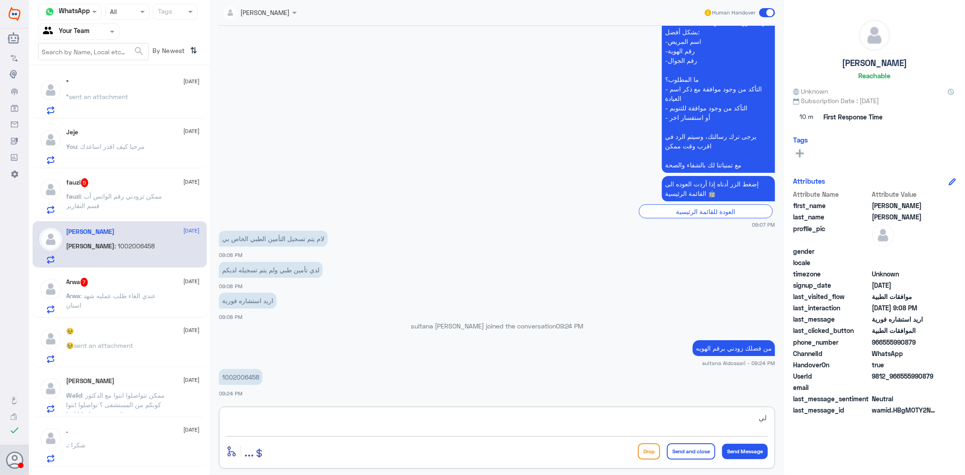
type textarea "ل"
click at [242, 376] on p "1002006458" at bounding box center [240, 377] width 43 height 16
click at [291, 427] on textarea at bounding box center [497, 423] width 542 height 22
type textarea "عزيزي المرجع التامين غير مشول [PERSON_NAME]"
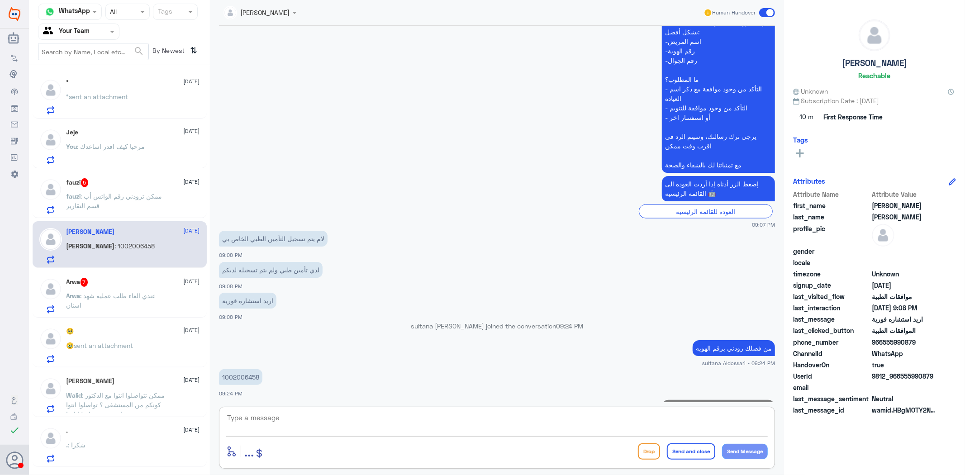
scroll to position [945, 0]
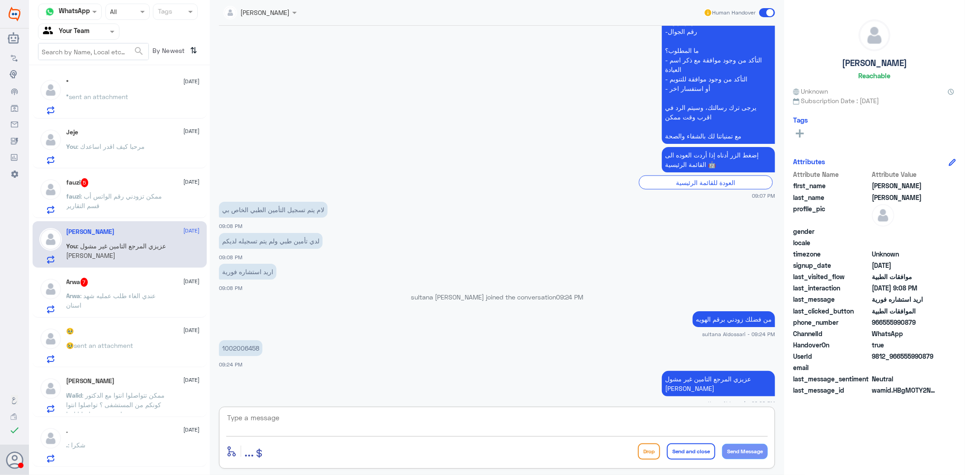
click at [132, 89] on div "° [DATE] ° sent an attachment" at bounding box center [133, 97] width 133 height 36
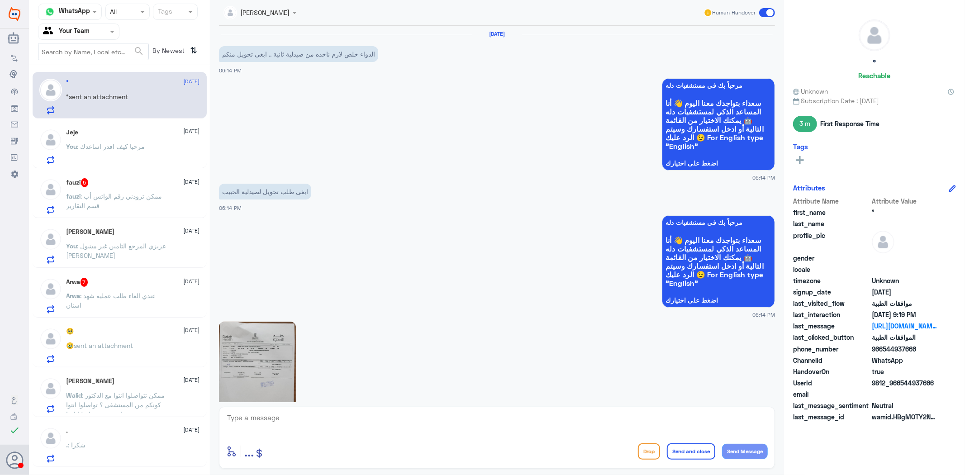
scroll to position [1465, 0]
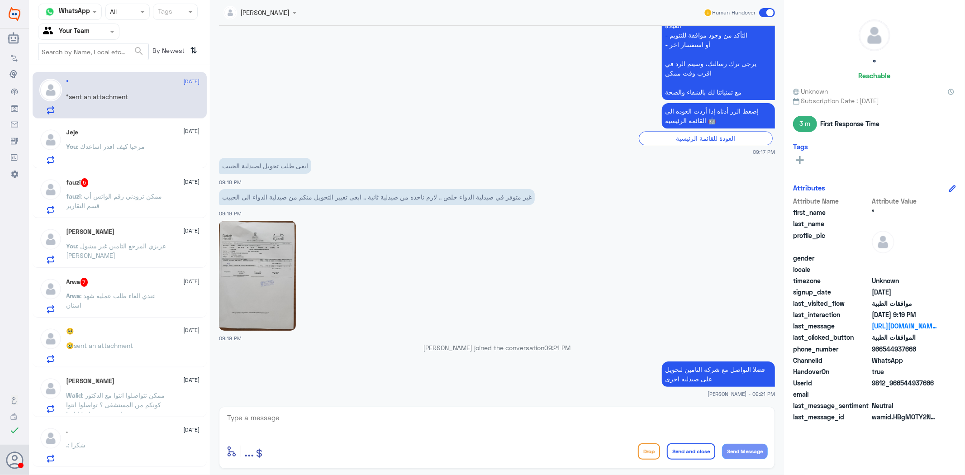
click at [132, 89] on div "° [DATE] ° sent an attachment" at bounding box center [133, 97] width 133 height 36
click at [114, 200] on p "fauzi : ممكن تزودني رقم الواتس أب قسم التقارير" at bounding box center [118, 202] width 102 height 23
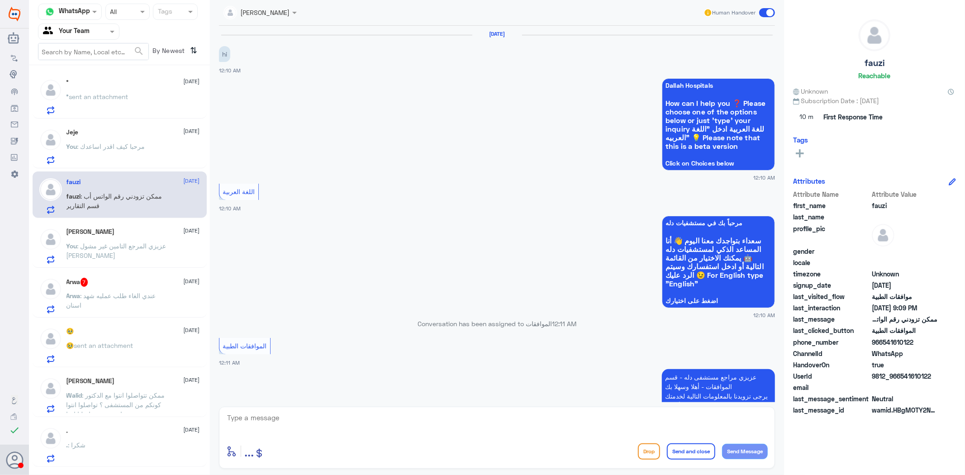
scroll to position [1227, 0]
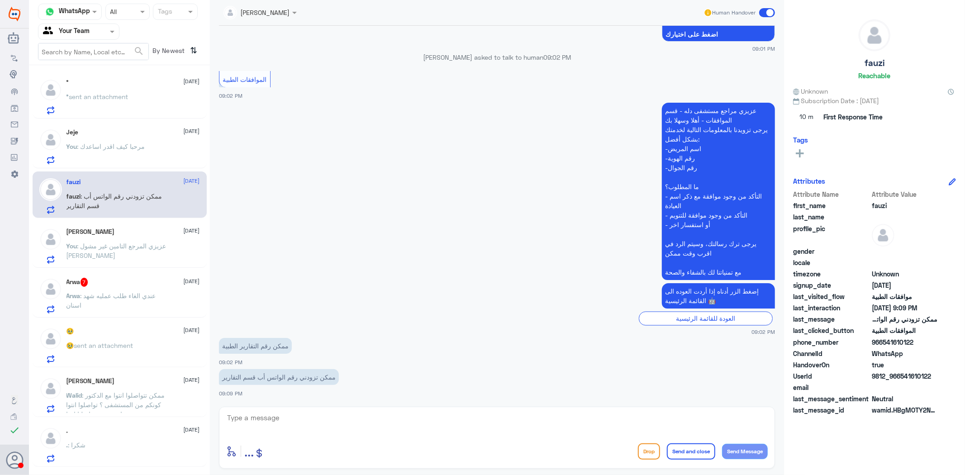
click at [391, 414] on textarea at bounding box center [497, 423] width 542 height 22
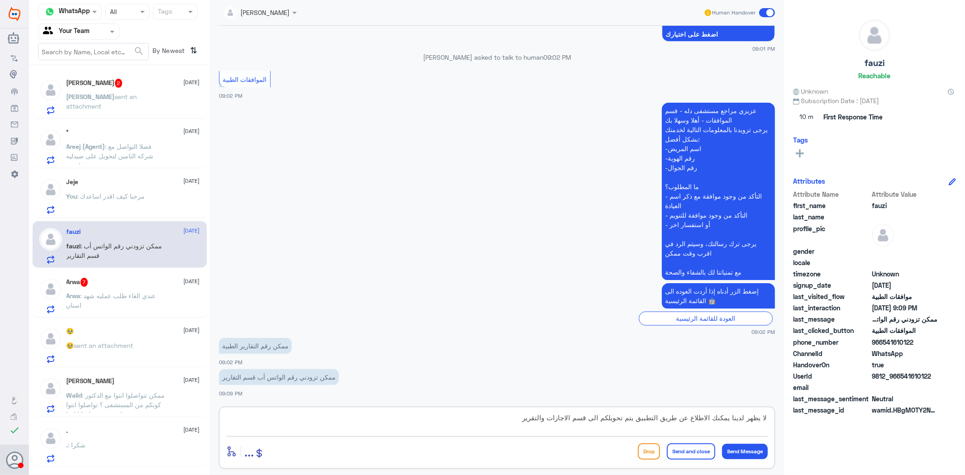
type textarea "لا يظهر لدينا يمكنك الاطلاع عن طريق التطبيق يتم تحويلكم الى قسم الاجازات والتقر…"
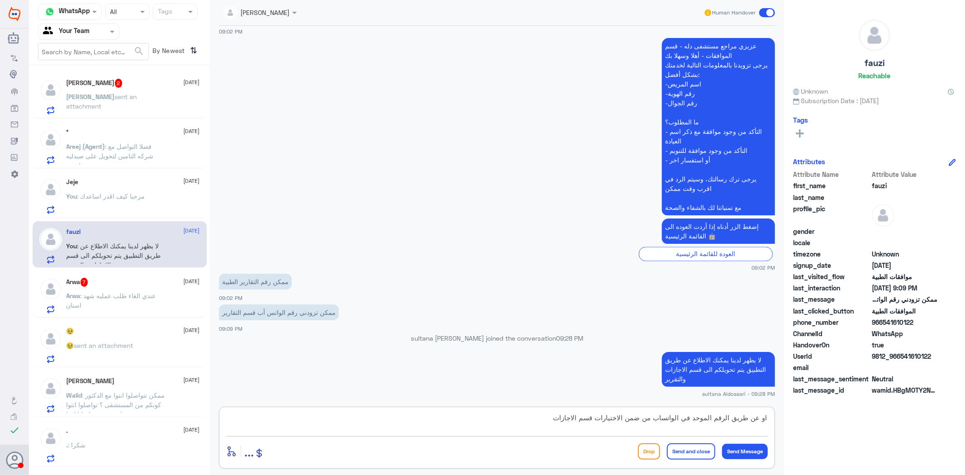
type textarea "او عن طريق الرقم الموحد في الواتساب من ضمن الاختيارات قسم الاجازات"
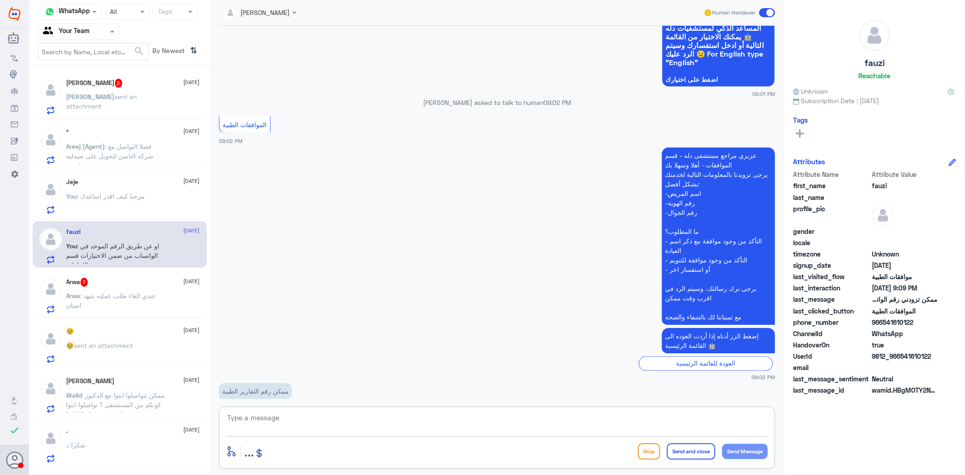
scroll to position [1313, 0]
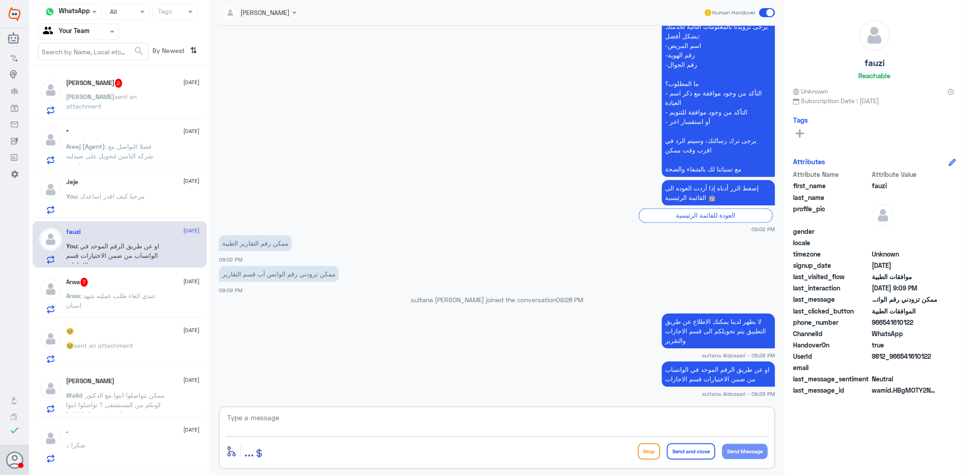
click at [122, 296] on span ": عندي الغاء طلب عمليه شهد اسنان" at bounding box center [112, 300] width 90 height 17
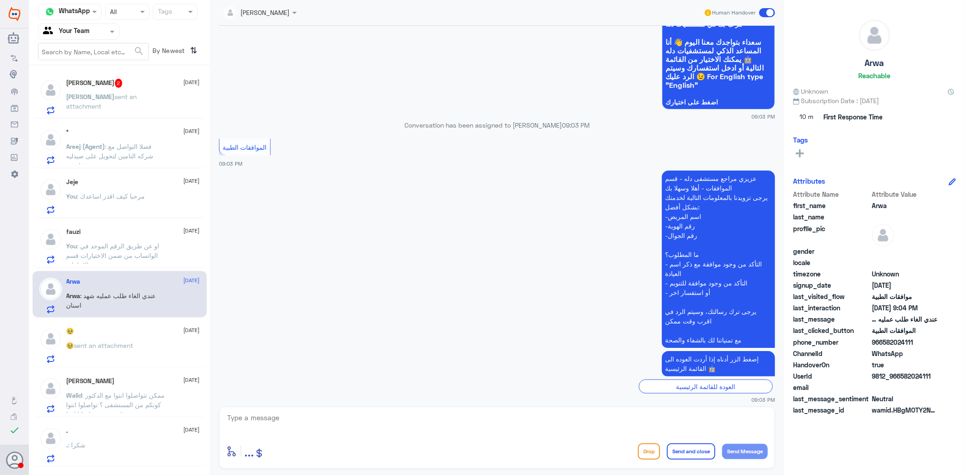
scroll to position [3680, 0]
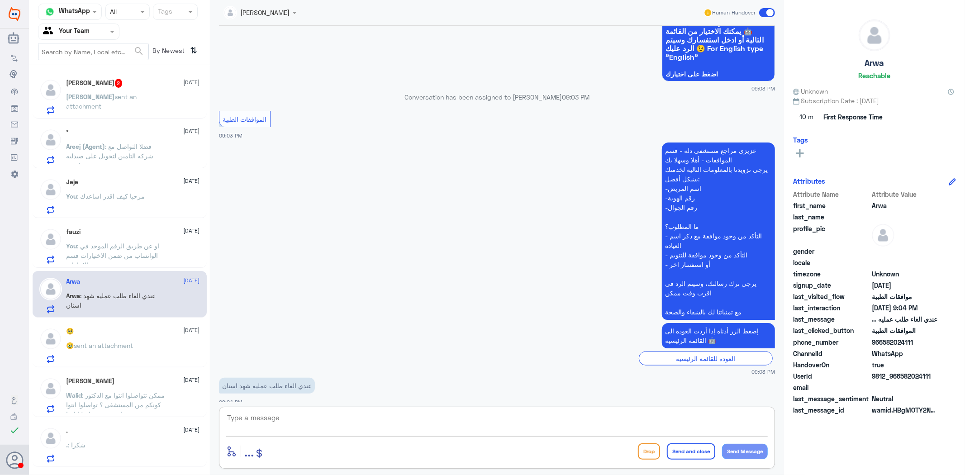
click at [394, 417] on textarea at bounding box center [497, 423] width 542 height 22
drag, startPoint x: 690, startPoint y: 419, endPoint x: 702, endPoint y: 418, distance: 11.3
click at [702, 418] on textarea "من فضلك زودنا برقم الهويه او رقم الطلب" at bounding box center [497, 423] width 542 height 22
type textarea "من فضلك زودنا برقم الملف او رقم الطلب"
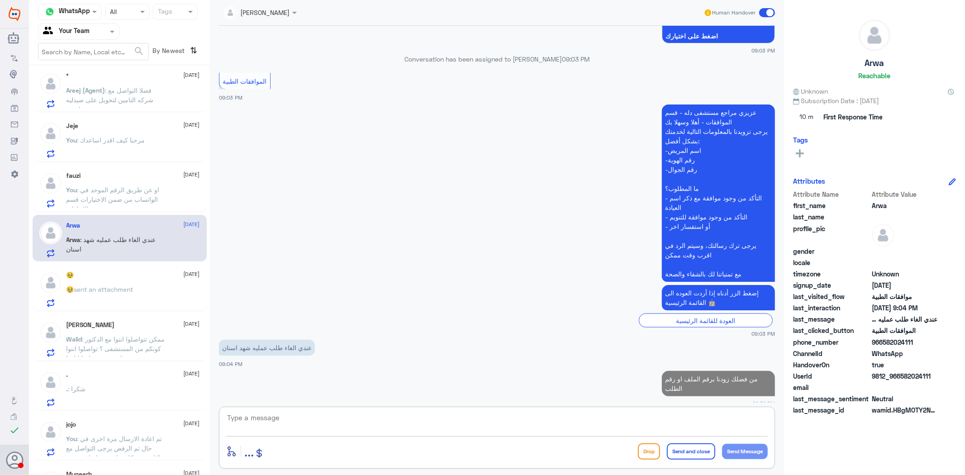
scroll to position [201, 0]
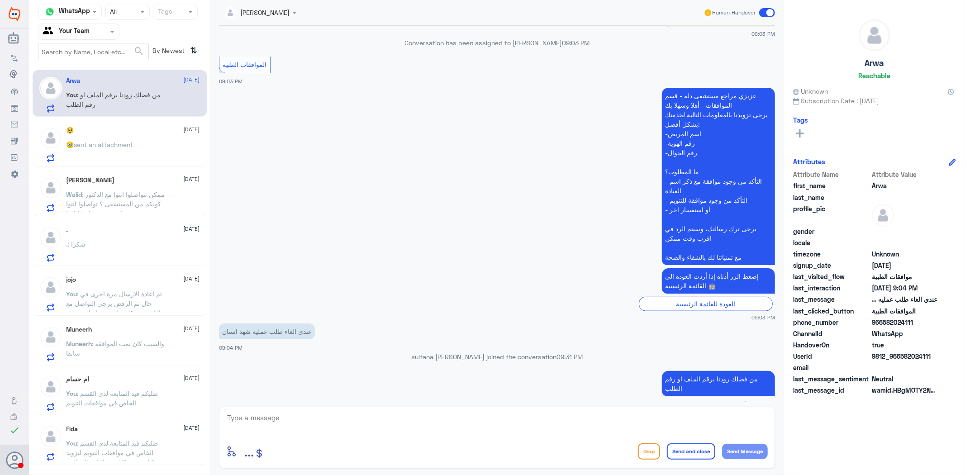
click at [117, 147] on span "sent an attachment" at bounding box center [103, 145] width 59 height 8
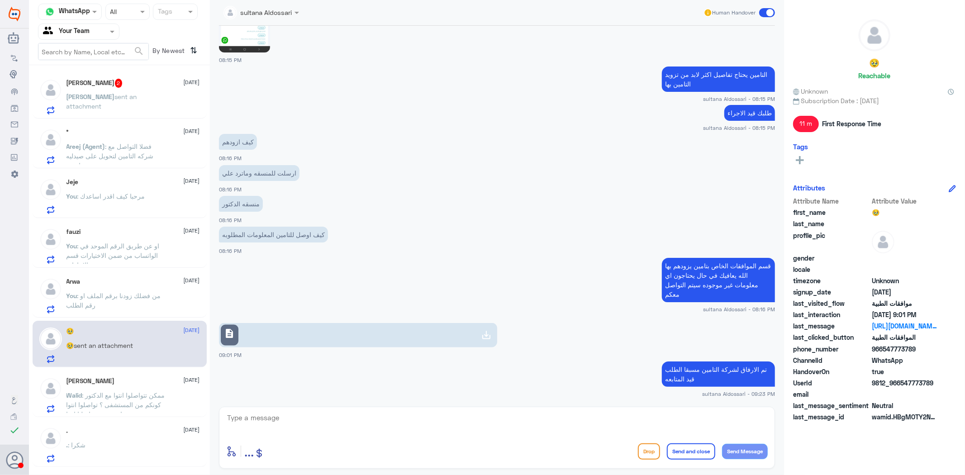
click at [132, 143] on span ": فضلا التواصل مع شركه التامين لتحويل على صيدليه اخرى" at bounding box center [110, 156] width 87 height 27
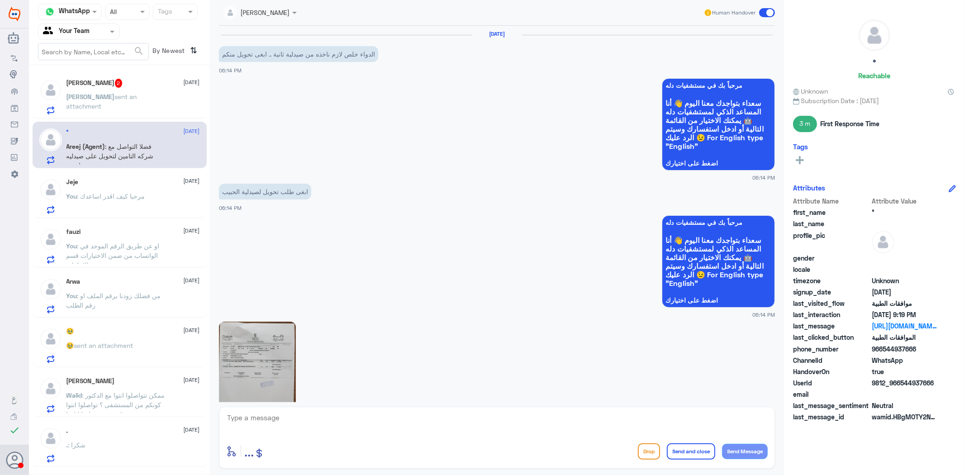
scroll to position [1465, 0]
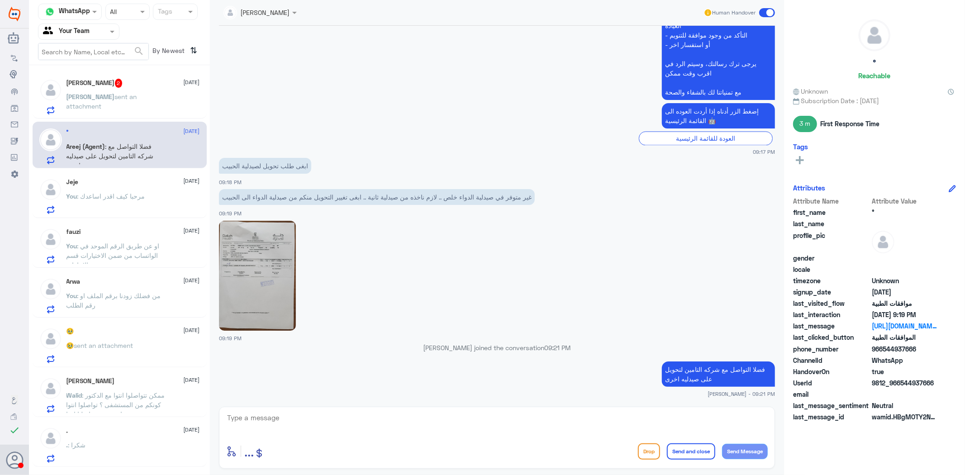
click at [124, 200] on p "You : مرحبا كيف اقدر اساعدك" at bounding box center [106, 202] width 79 height 23
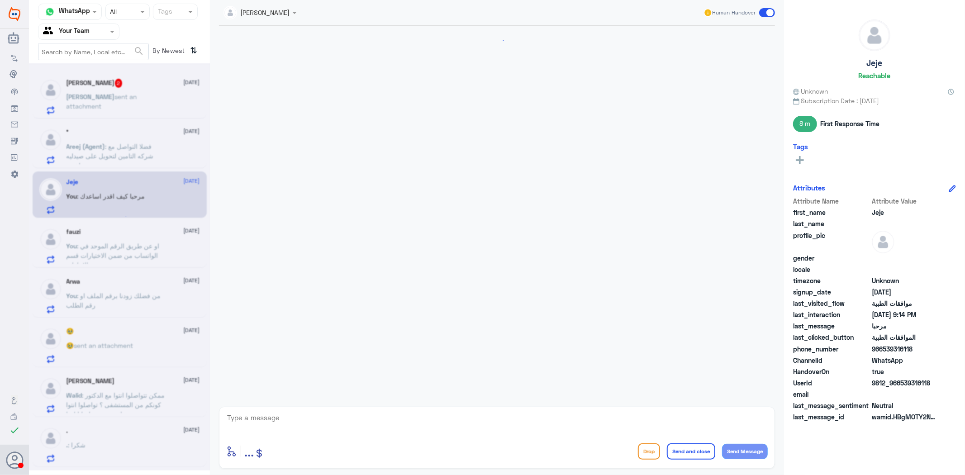
scroll to position [113, 0]
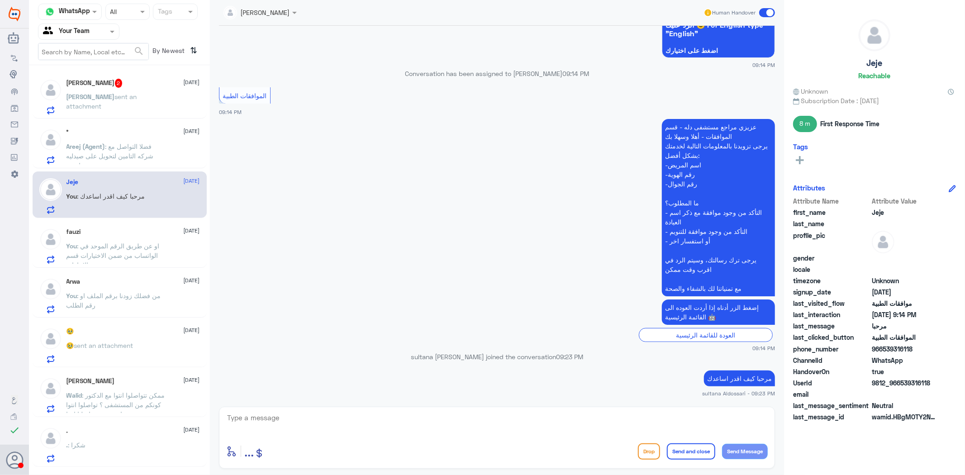
click at [131, 262] on p "You : او عن طريق الرقم الموحد في الواتساب من ضمن الاختيارات قسم الاجازات" at bounding box center [118, 252] width 102 height 23
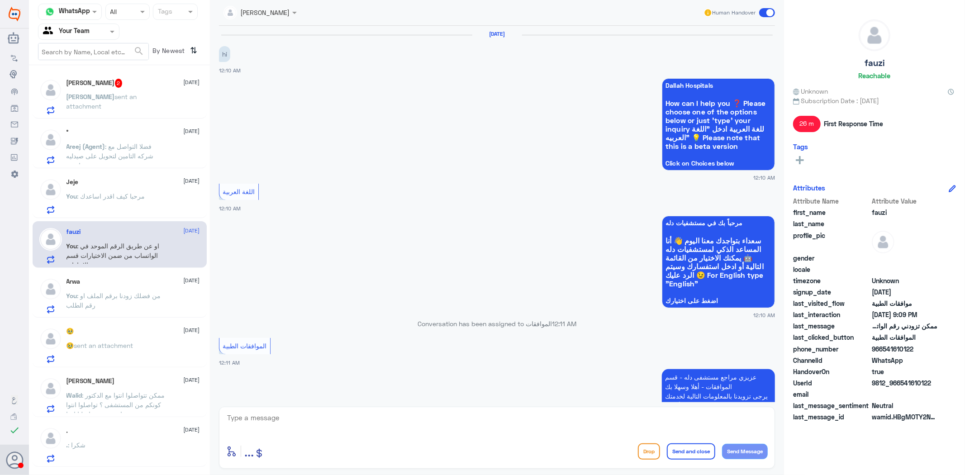
scroll to position [1329, 0]
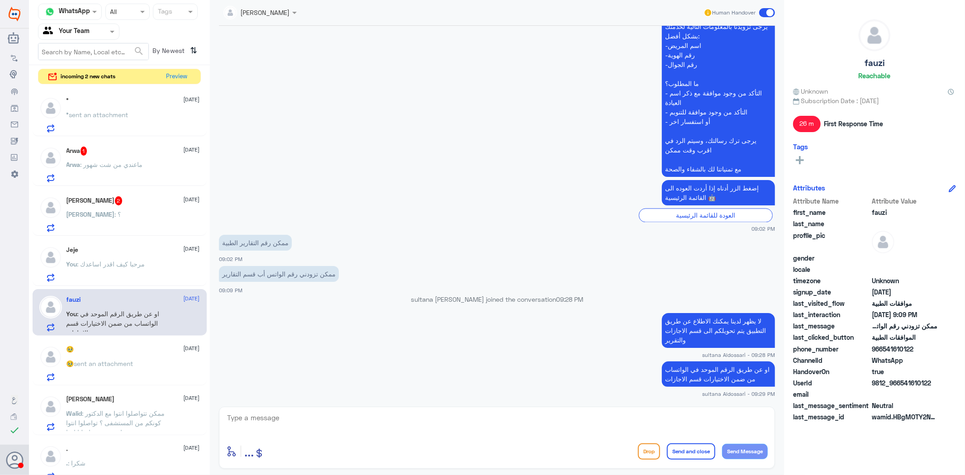
click at [129, 252] on div "Jeje [DATE]" at bounding box center [133, 250] width 133 height 8
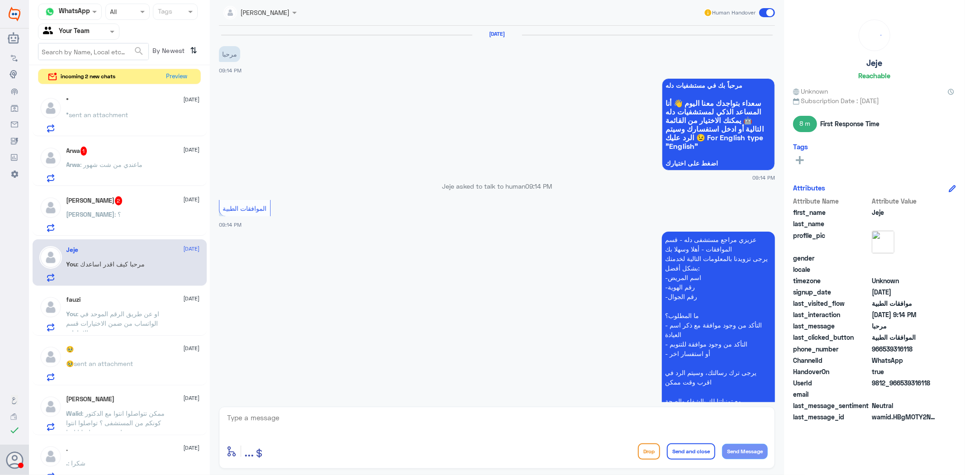
scroll to position [113, 0]
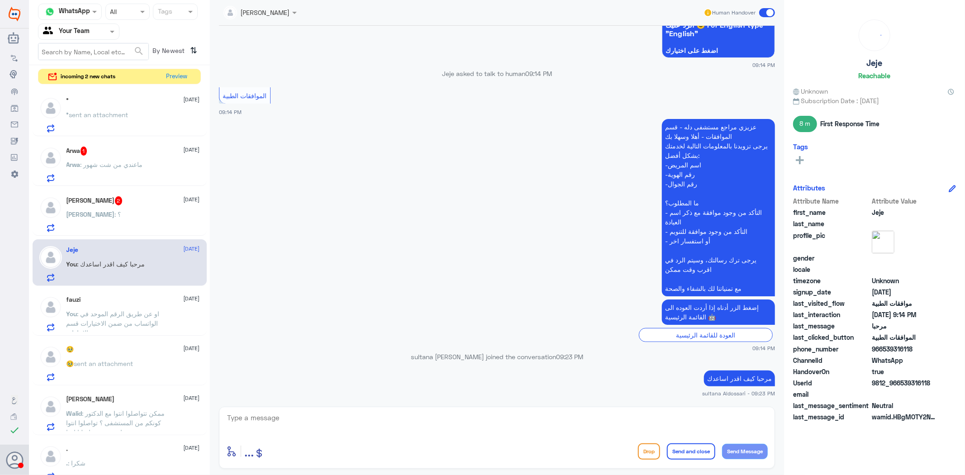
click at [148, 219] on div "[PERSON_NAME] : ؟" at bounding box center [133, 222] width 133 height 20
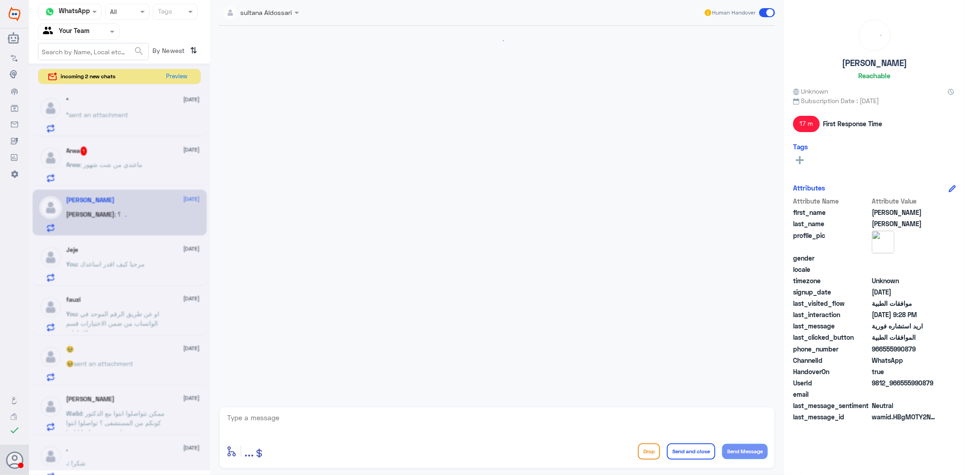
scroll to position [815, 0]
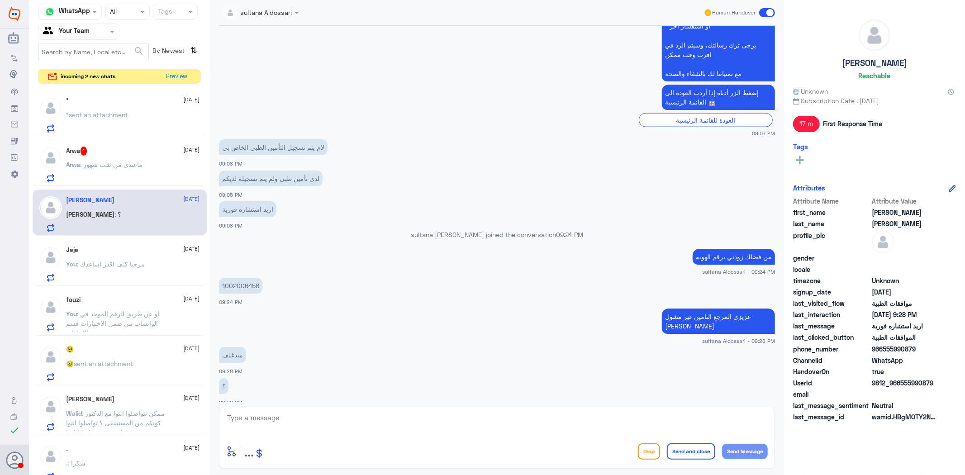
click at [313, 423] on textarea at bounding box center [497, 423] width 542 height 22
type textarea "k"
type textarea "نعم شركة مدغلف غير مغطى لدينا"
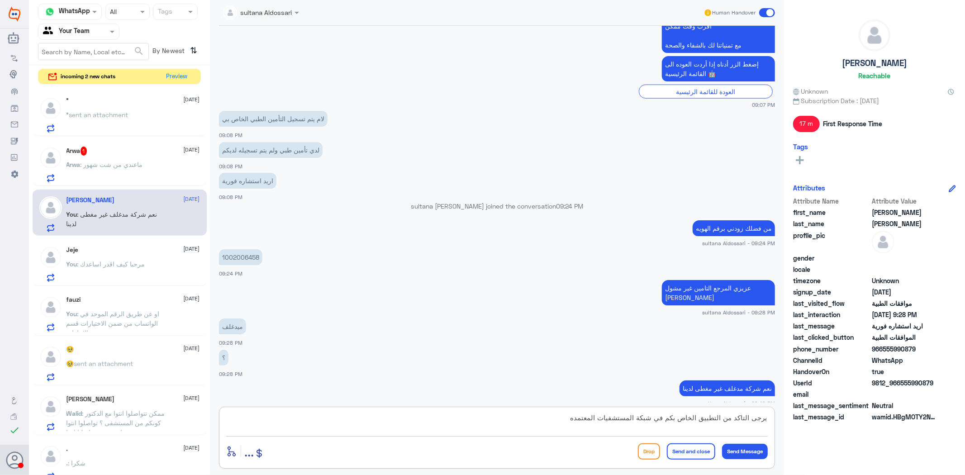
type textarea "يرجى التاكد من التطبيق الخاص بكم في شبكة المستشفيات المعتمده"
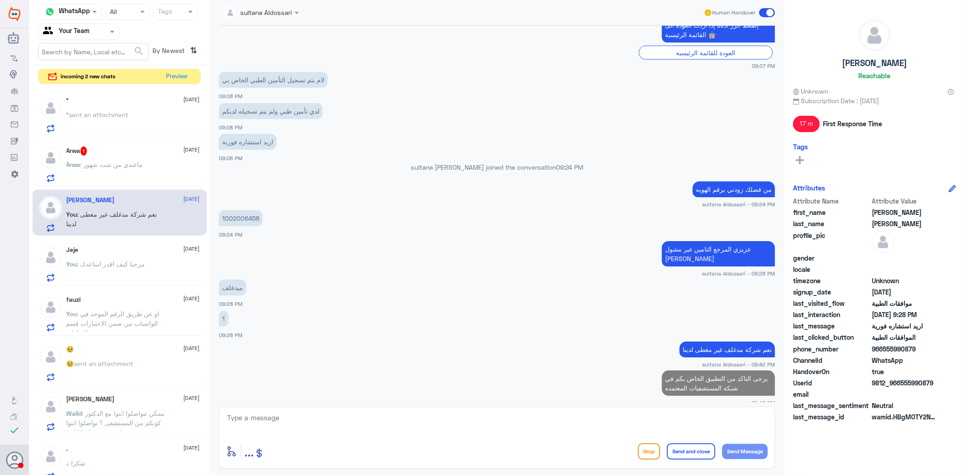
click at [154, 167] on div "Arwa : ماعندي من شت شهور" at bounding box center [133, 172] width 133 height 20
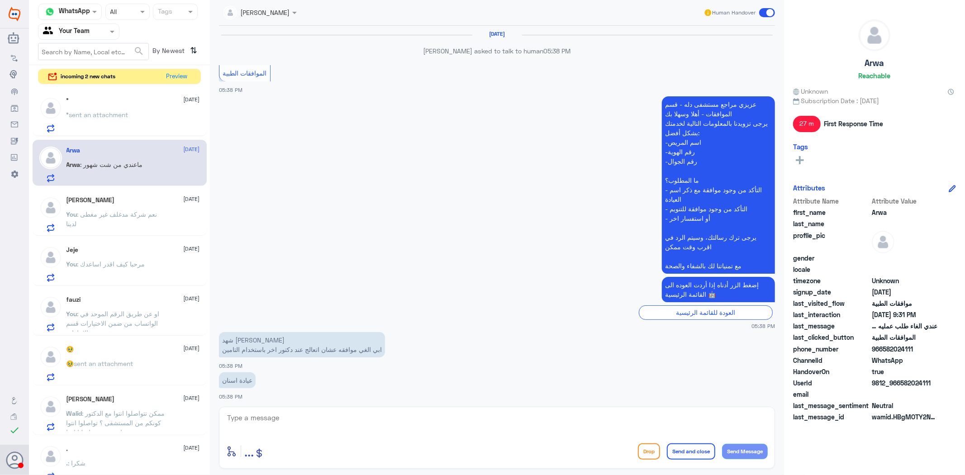
scroll to position [1369, 0]
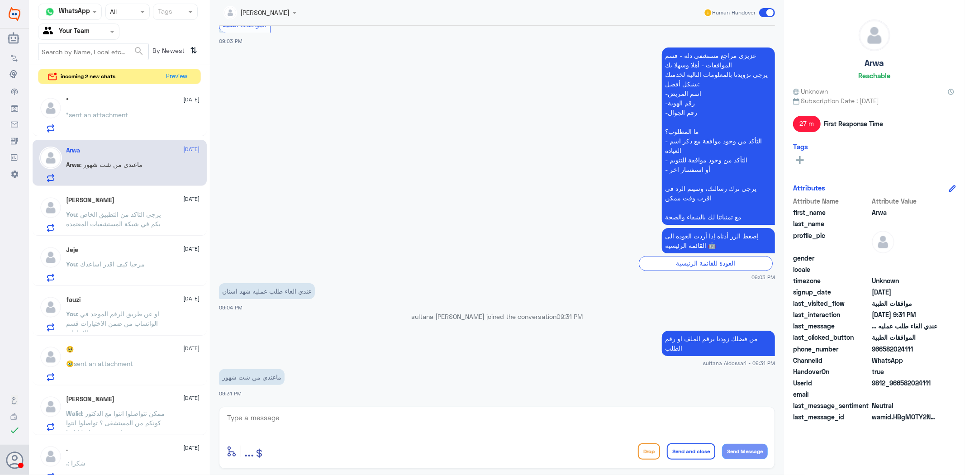
click at [411, 419] on textarea at bounding box center [497, 423] width 542 height 22
click at [531, 426] on textarea at bounding box center [497, 423] width 542 height 22
type textarea "طيب الله يسعدك ماعطيتني اي معلومات لمساعدتك زودني برقم الملف او الطلب من فضلك"
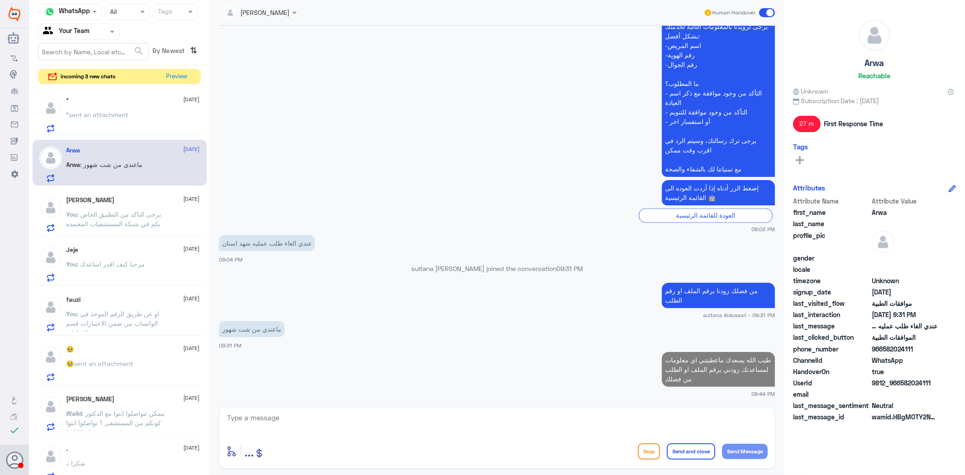
click at [123, 114] on span "sent an attachment" at bounding box center [98, 115] width 59 height 8
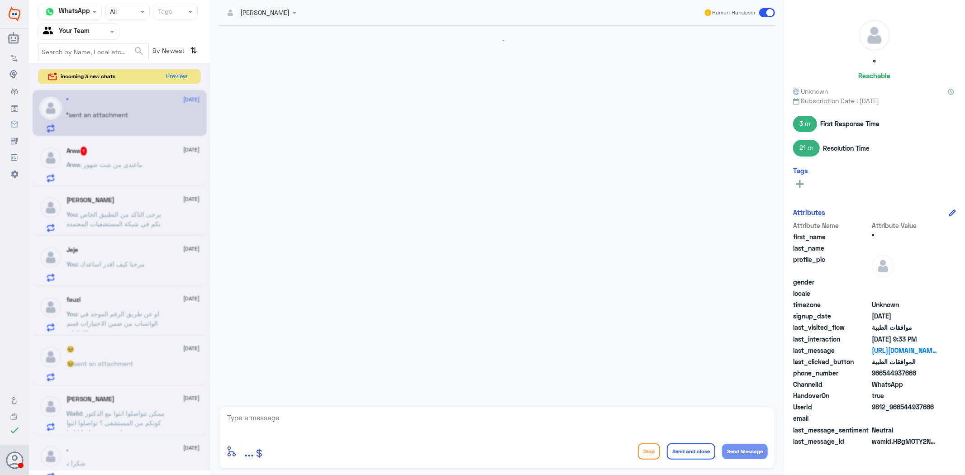
scroll to position [1295, 0]
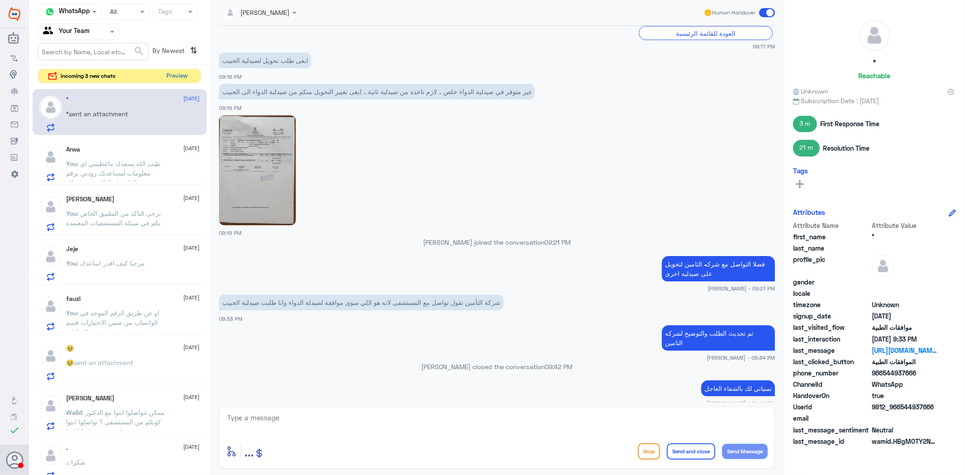
click at [181, 73] on button "Preview" at bounding box center [177, 76] width 28 height 14
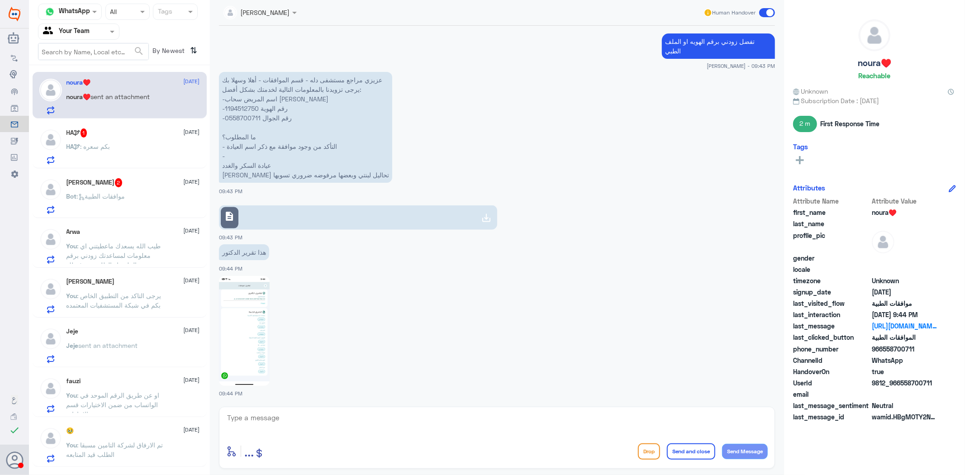
scroll to position [1050, 0]
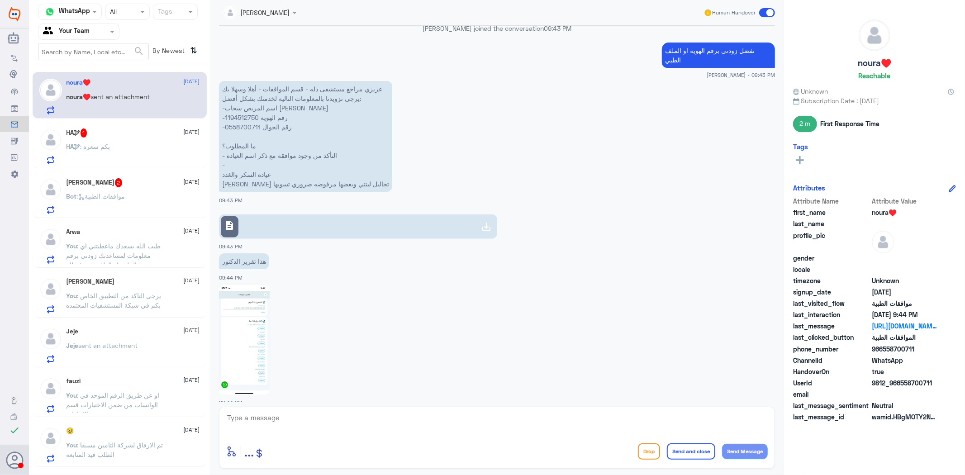
click at [484, 222] on icon at bounding box center [486, 227] width 11 height 11
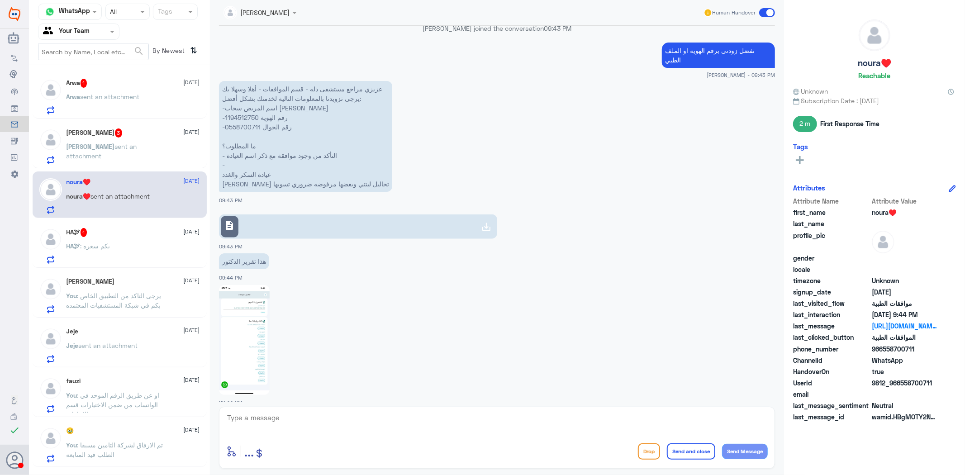
click at [251, 346] on img at bounding box center [244, 340] width 51 height 110
click at [308, 415] on textarea at bounding box center [497, 423] width 542 height 22
type textarea "تم الارفاق طلبكم قيد الاجراء لدى التامين"
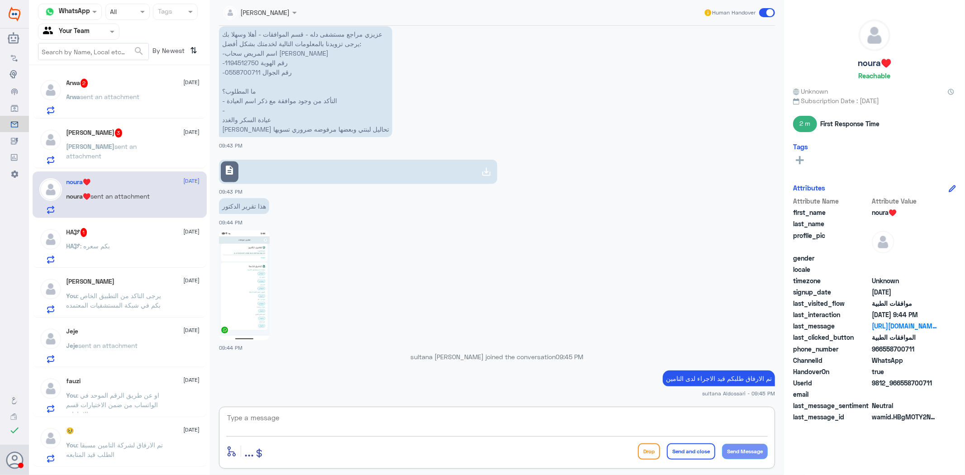
click at [142, 152] on p "[PERSON_NAME] sent an attachment" at bounding box center [118, 153] width 102 height 23
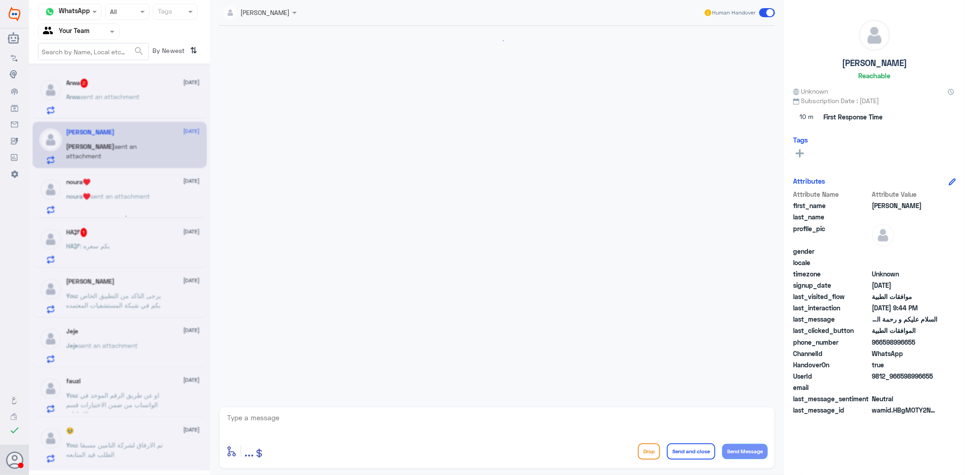
scroll to position [127, 0]
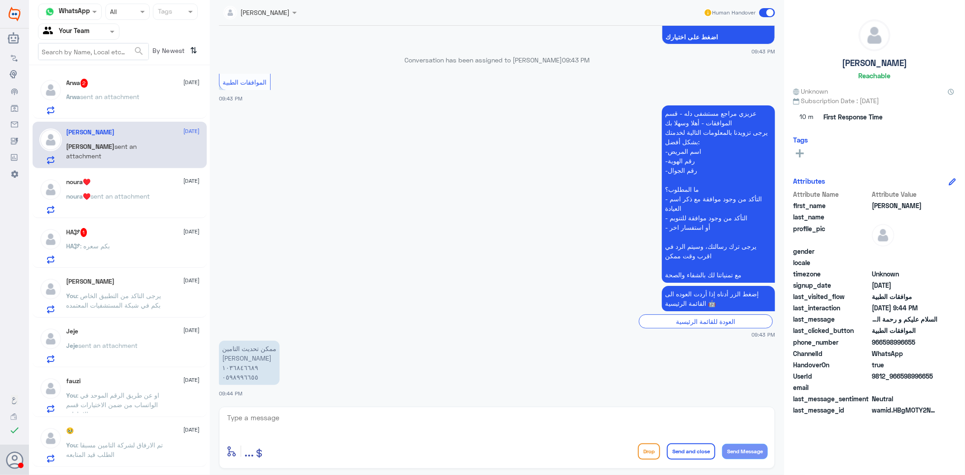
click at [279, 409] on div "enter flow name ... Drop Send and close Send Message" at bounding box center [497, 438] width 556 height 62
click at [279, 421] on textarea at bounding box center [497, 423] width 542 height 22
drag, startPoint x: 314, startPoint y: 412, endPoint x: 27, endPoint y: 369, distance: 290.4
click at [26, 369] on div "Dallah Hospitals Flow Builder Conversational Skills Broadcast Audience Inbox Gr…" at bounding box center [482, 237] width 965 height 475
type textarea "تم تحديث التامين"
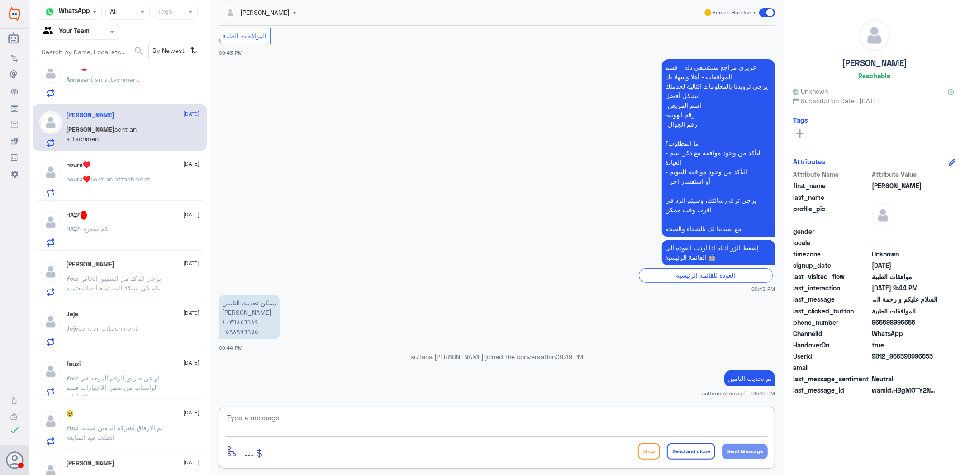
scroll to position [0, 0]
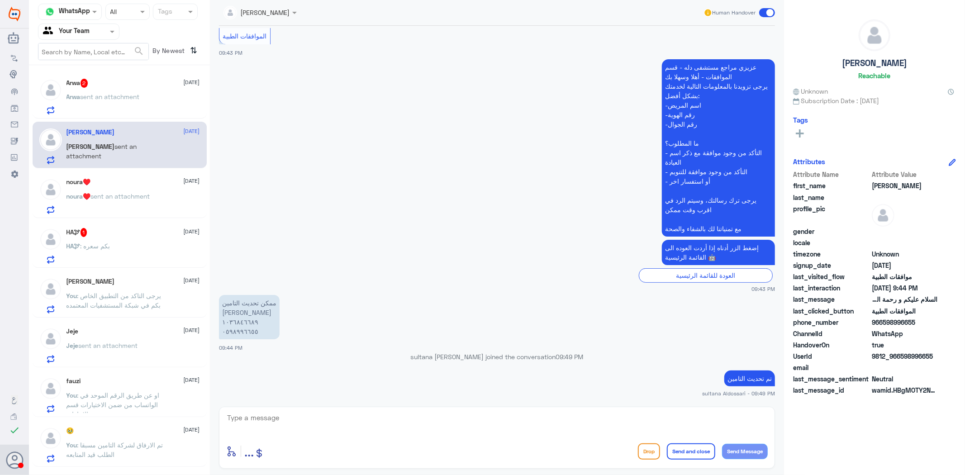
click at [130, 231] on div "HA🕊 1 [DATE]" at bounding box center [133, 232] width 133 height 9
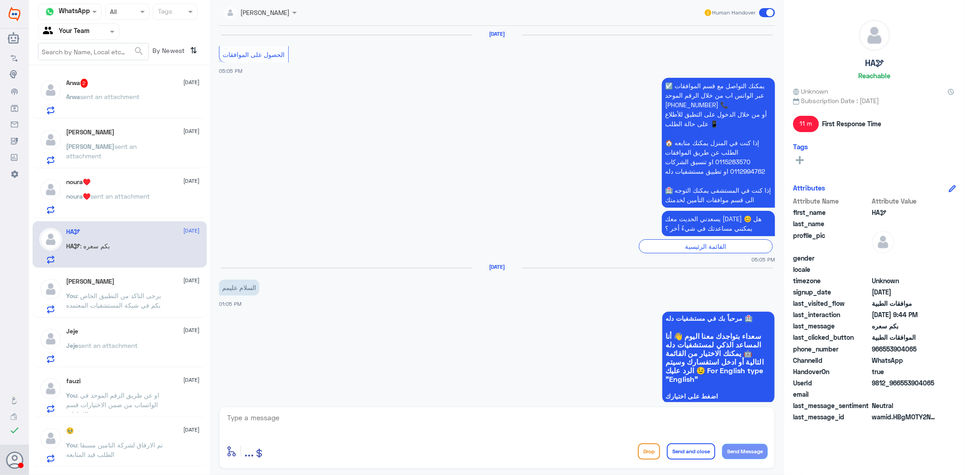
scroll to position [1351, 0]
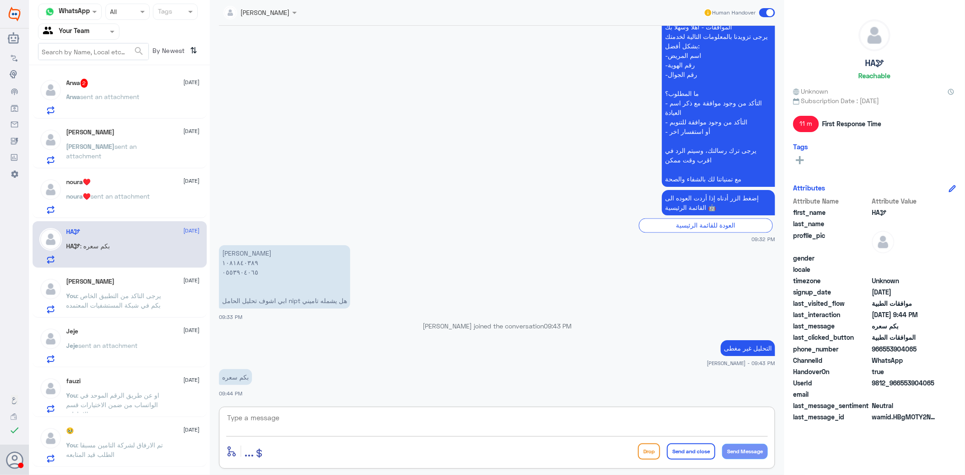
click at [502, 415] on textarea at bounding box center [497, 423] width 542 height 22
type textarea "2000"
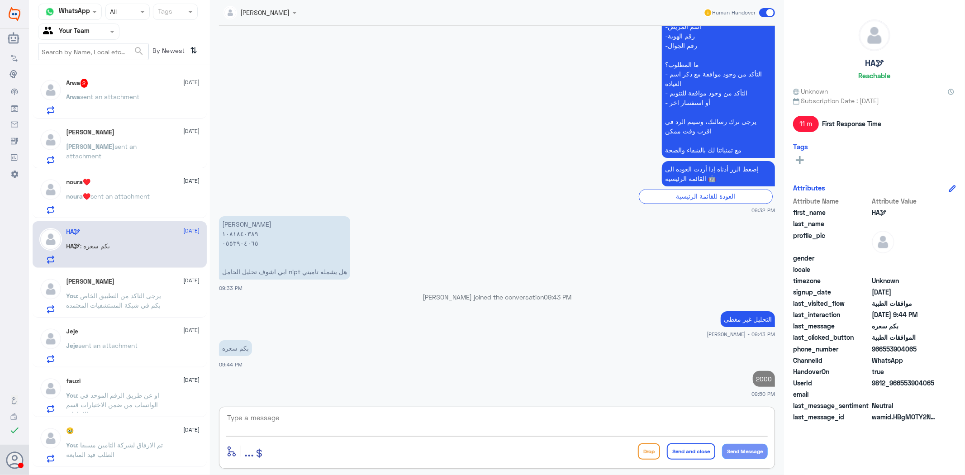
click at [123, 189] on div "noura♥️ [DATE] noura♥️ sent an attachment" at bounding box center [133, 196] width 133 height 36
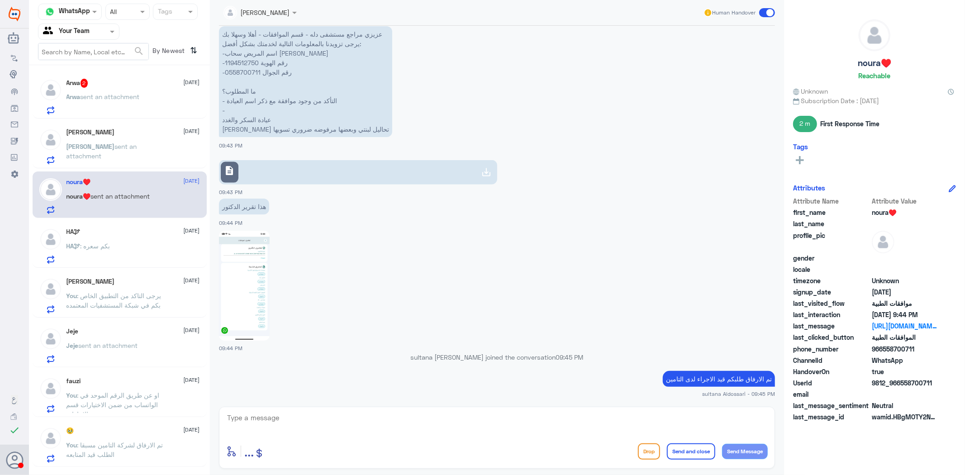
scroll to position [1035, 0]
click at [135, 155] on p "[PERSON_NAME] sent an attachment" at bounding box center [118, 153] width 102 height 23
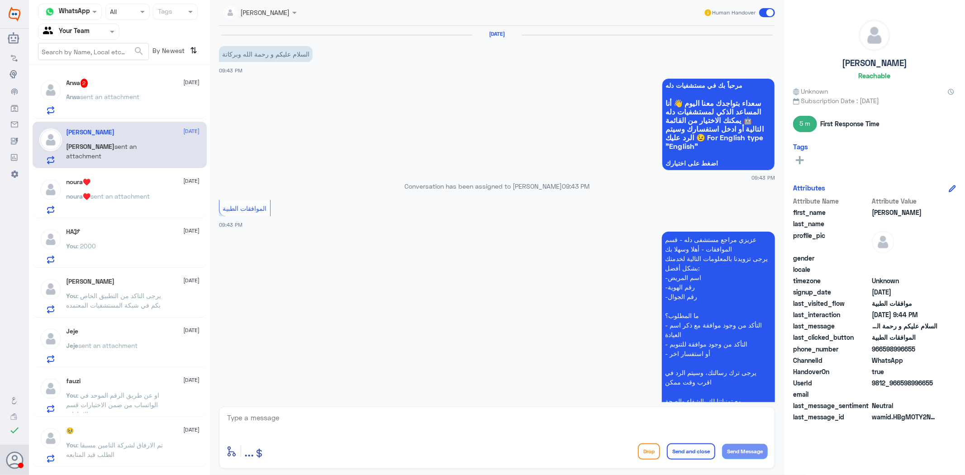
scroll to position [172, 0]
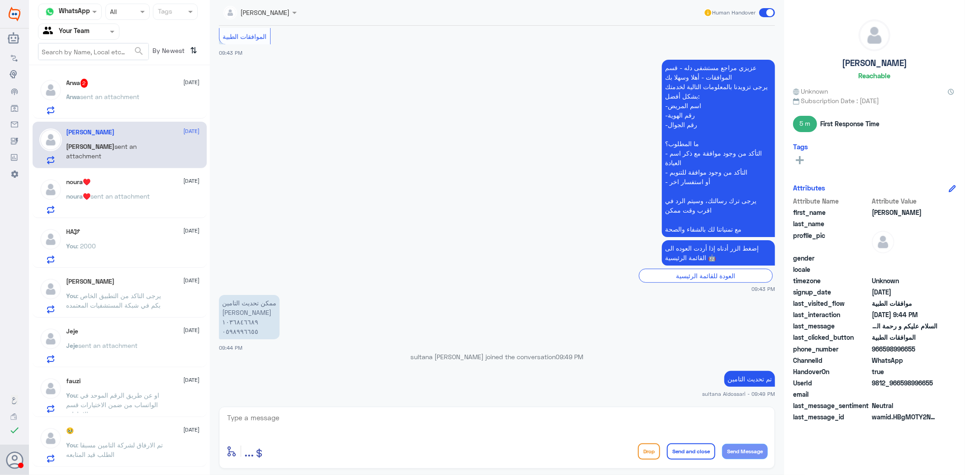
click at [124, 101] on p "Arwa sent an attachment" at bounding box center [103, 103] width 73 height 23
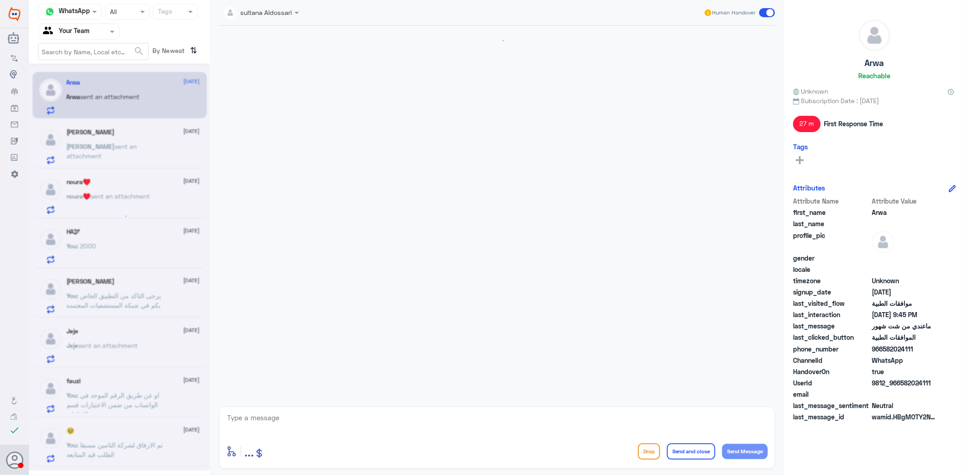
scroll to position [1287, 0]
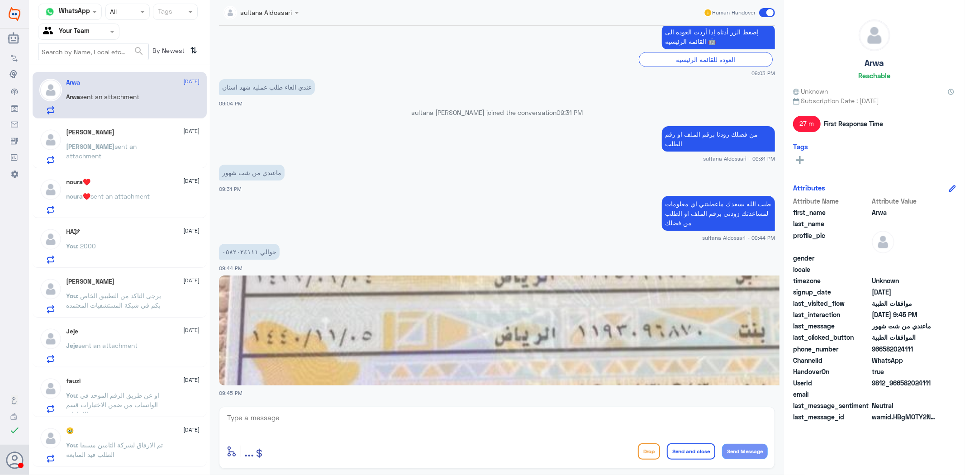
click at [559, 403] on div "sultana Aldossari Human Handover [DATE] شهد [PERSON_NAME] ابي الغي موافقه عشان …" at bounding box center [497, 239] width 574 height 478
click at [474, 419] on textarea at bounding box center [497, 423] width 542 height 22
drag, startPoint x: 277, startPoint y: 412, endPoint x: 109, endPoint y: 395, distance: 169.6
click at [109, 395] on div "Channel WhatsApp Status × All Tags Agent Filter Your Team search By Newest ⇅ Ar…" at bounding box center [497, 239] width 936 height 478
type textarea "1193096870"
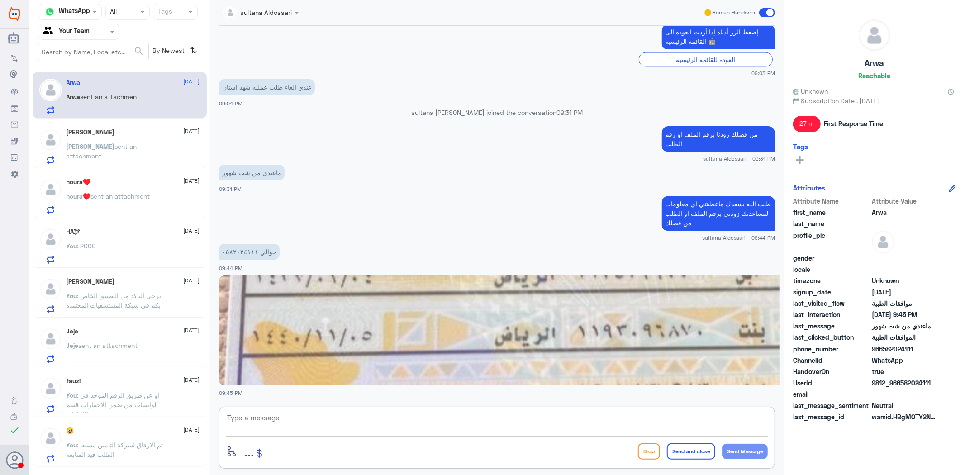
click at [557, 419] on textarea at bounding box center [497, 423] width 542 height 22
type textarea "تم تحويل طلب الالغاء لقسم موافقات التنويم للالغاء حسب طلبك"
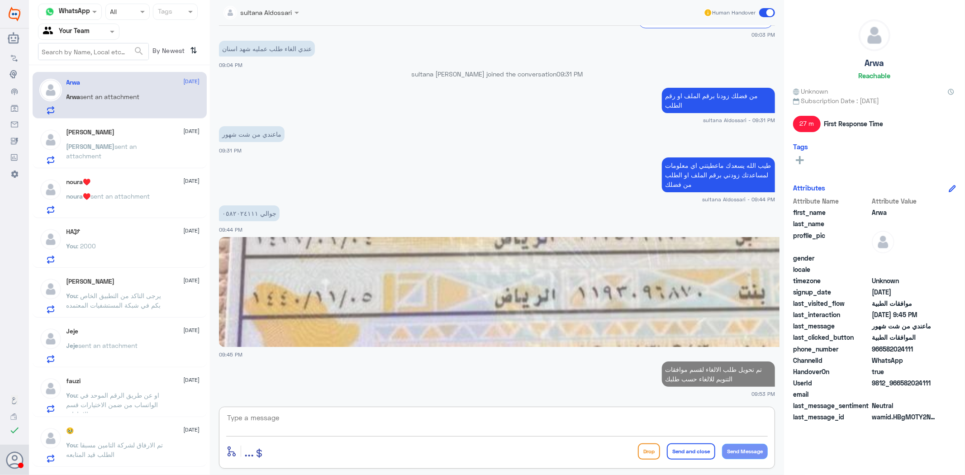
click at [103, 148] on span "sent an attachment" at bounding box center [102, 151] width 71 height 17
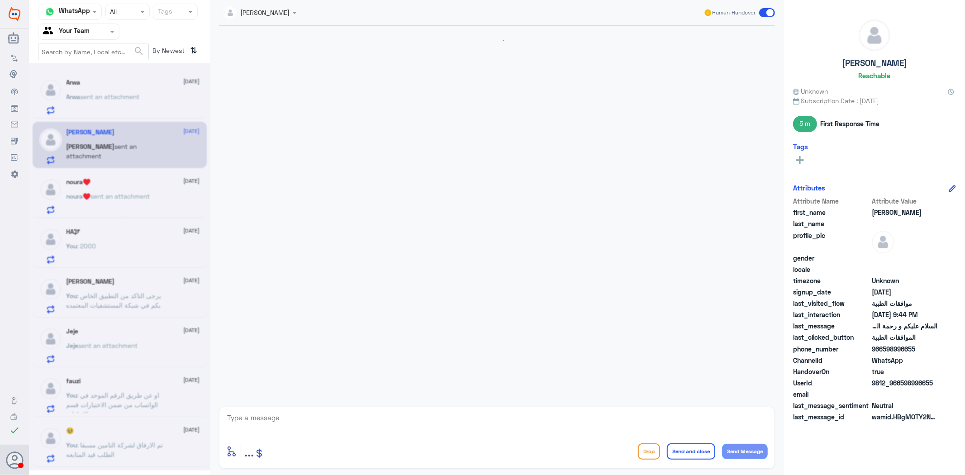
scroll to position [172, 0]
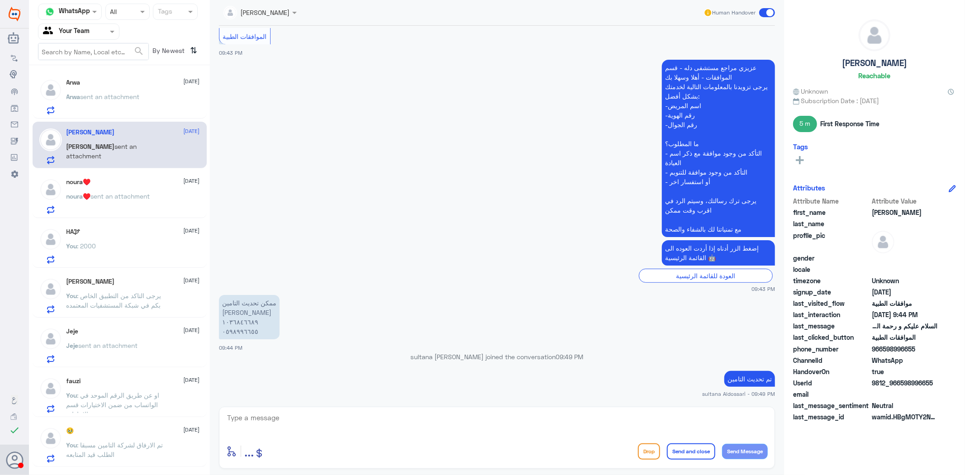
click at [126, 200] on p "noura♥️ sent an attachment" at bounding box center [109, 202] width 84 height 23
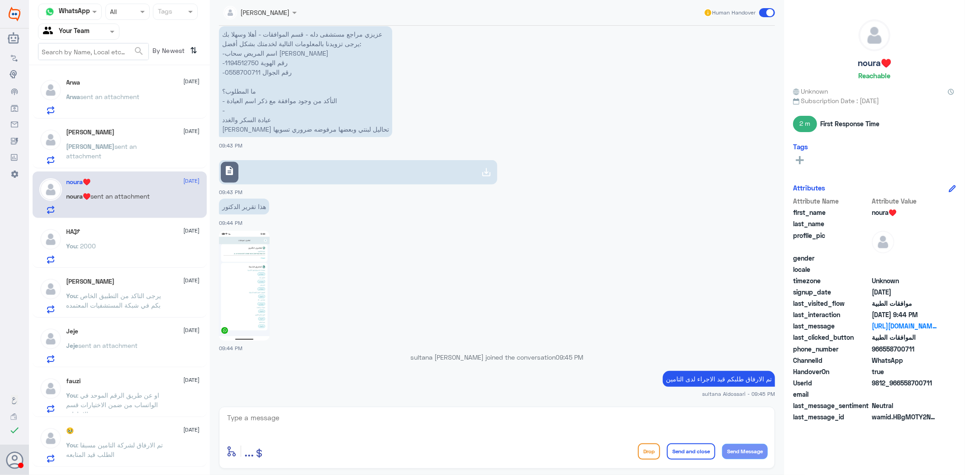
scroll to position [1035, 0]
click at [136, 274] on div "[PERSON_NAME] [DATE] You : يرجى التاكد من التطبيق الخاص بكم في شبكة المستشفيات …" at bounding box center [120, 294] width 174 height 47
click at [129, 254] on div "You : 2000" at bounding box center [133, 253] width 133 height 20
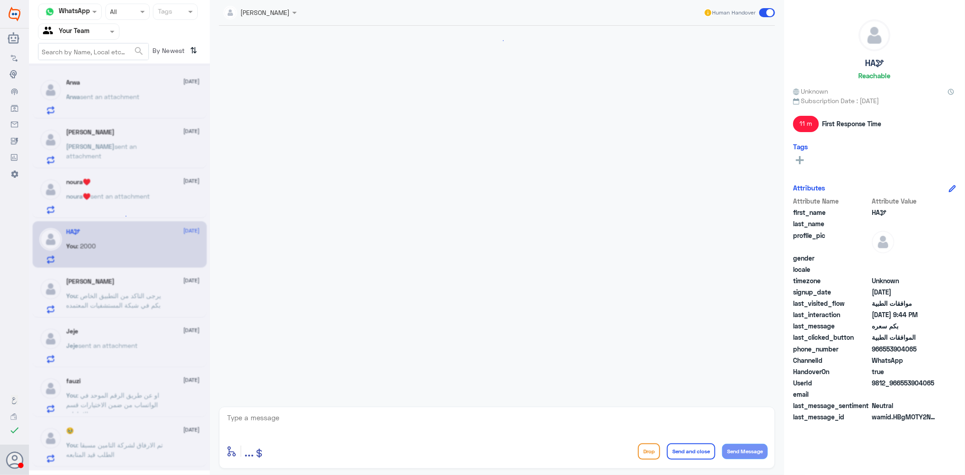
scroll to position [1153, 0]
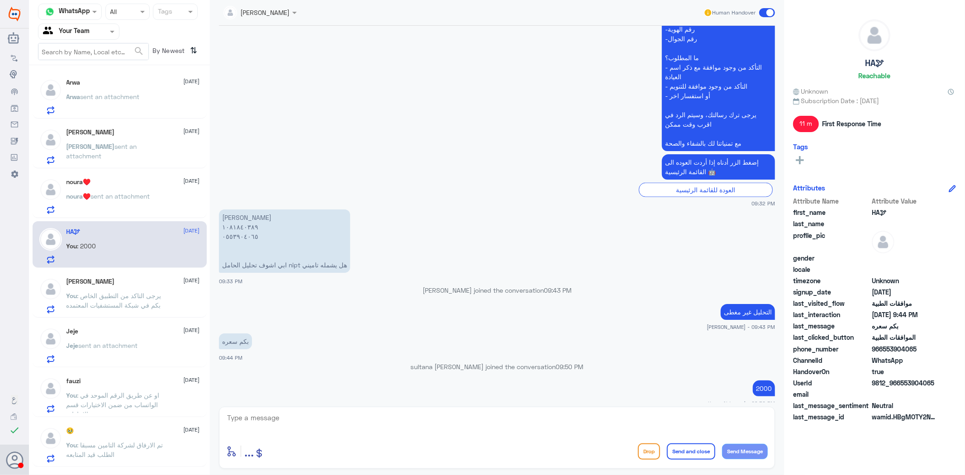
click at [151, 290] on div "[PERSON_NAME] [DATE] You : يرجى التاكد من التطبيق الخاص بكم في شبكة المستشفيات …" at bounding box center [133, 296] width 133 height 36
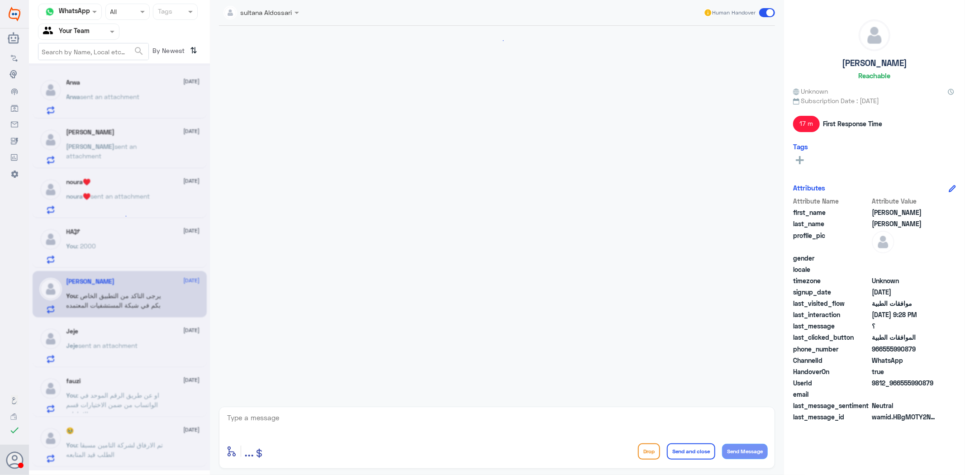
scroll to position [813, 0]
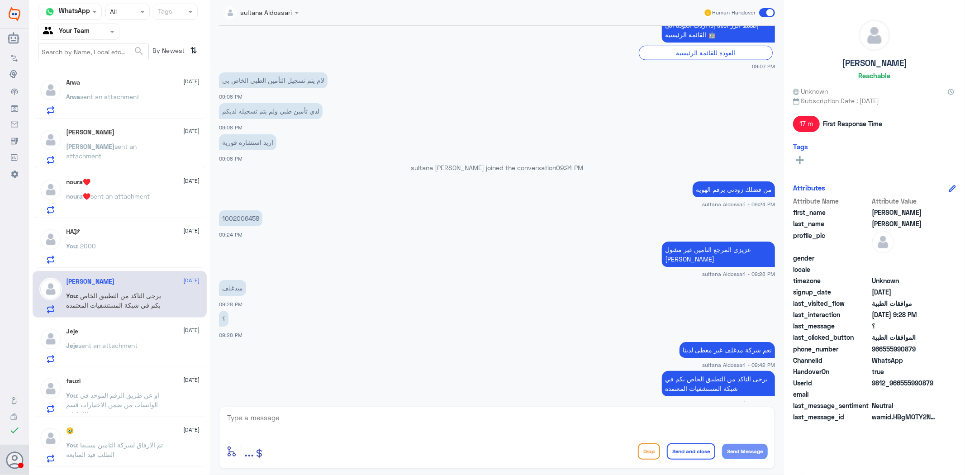
click at [134, 347] on span "sent an attachment" at bounding box center [108, 346] width 59 height 8
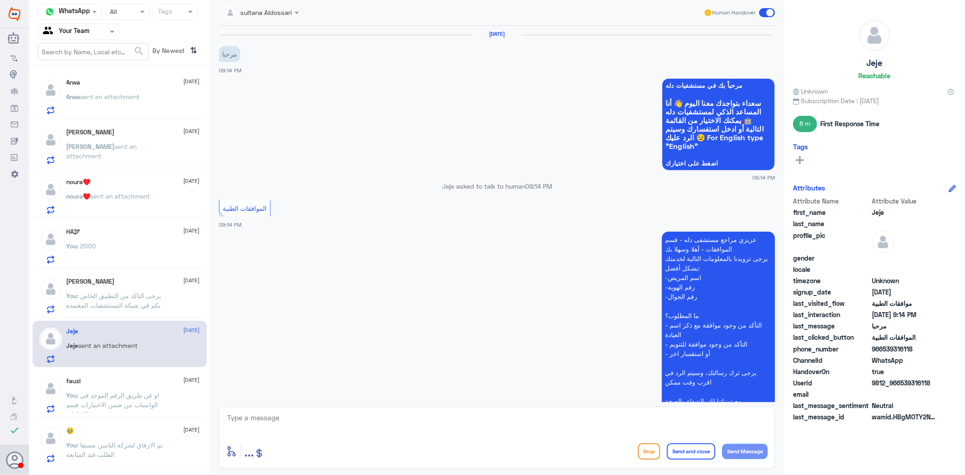
scroll to position [113, 0]
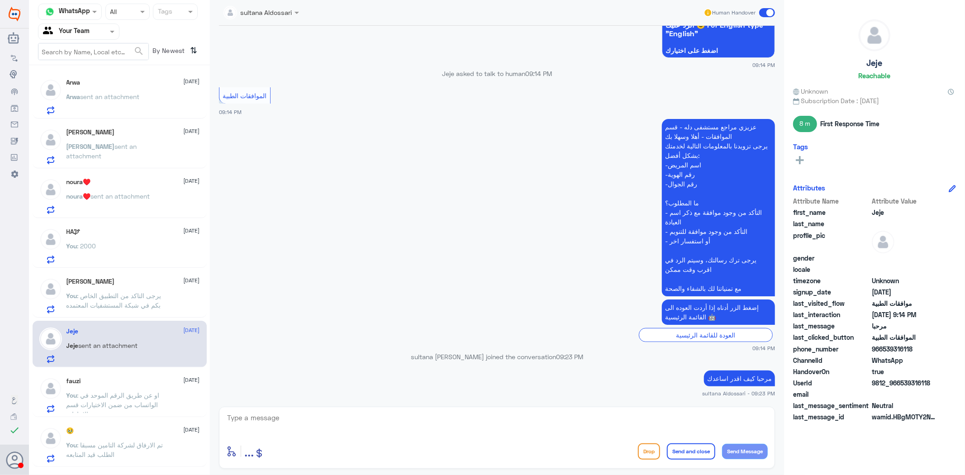
click at [126, 391] on span ": او عن طريق الرقم الموحد في الواتساب من ضمن الاختيارات قسم الاجازات" at bounding box center [113, 404] width 93 height 27
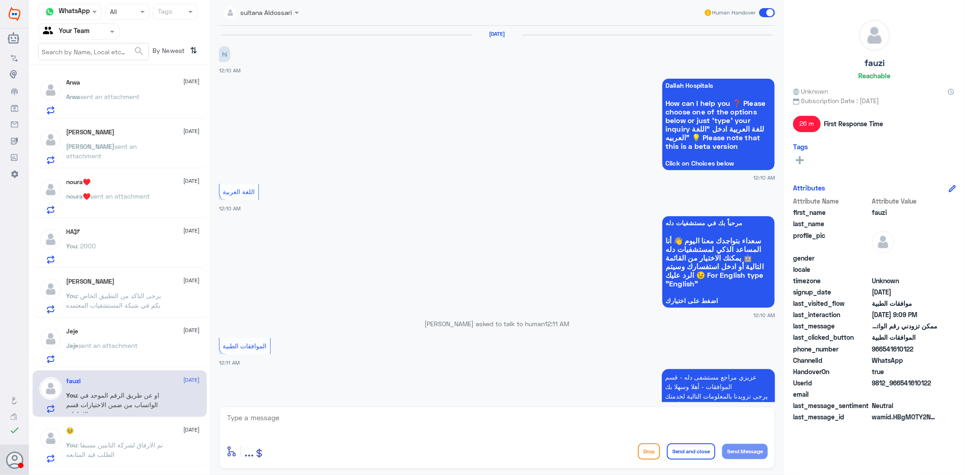
scroll to position [1329, 0]
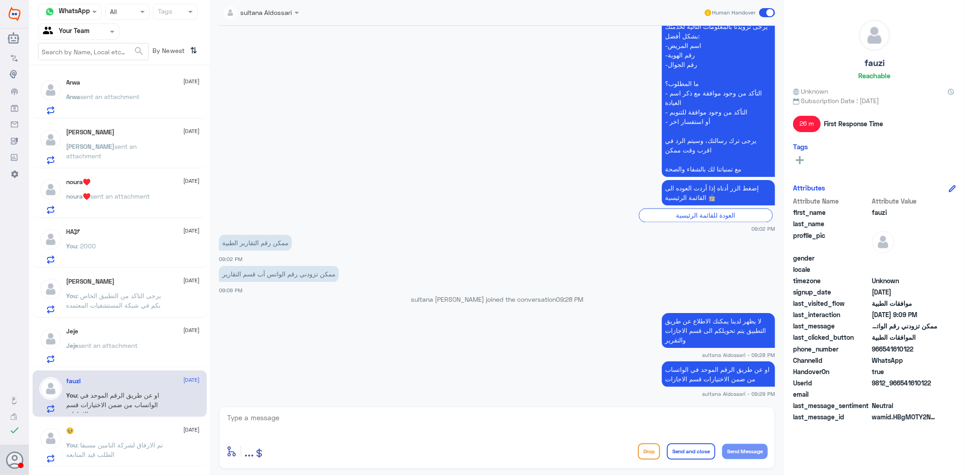
click at [75, 29] on input "text" at bounding box center [68, 31] width 50 height 10
click at [65, 85] on div "Your Inbox" at bounding box center [78, 81] width 81 height 21
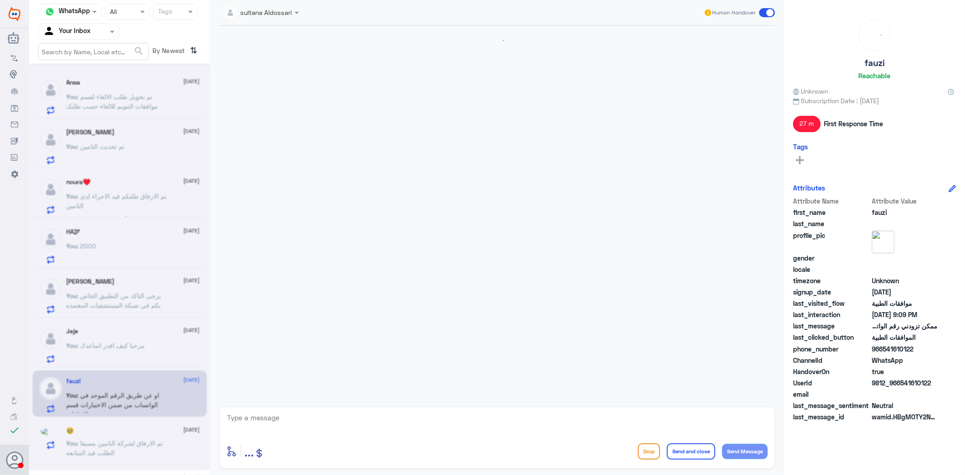
scroll to position [1285, 0]
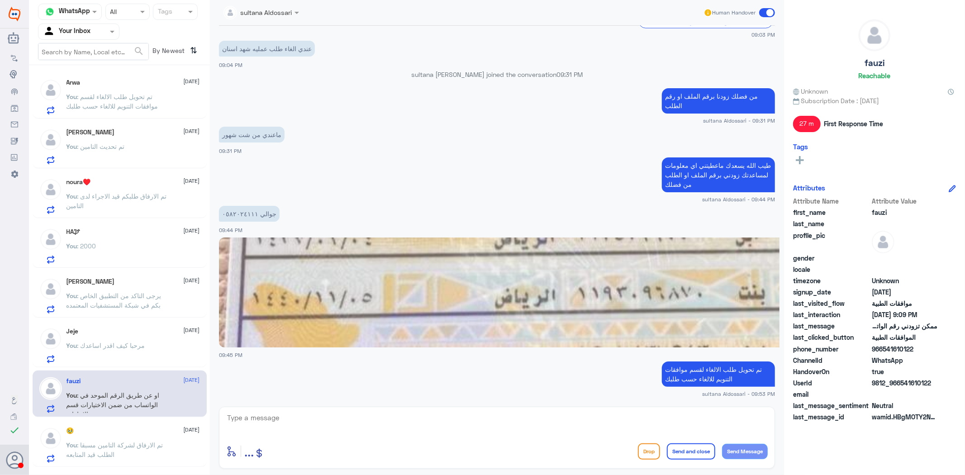
click at [138, 90] on div "Arwa [DATE] You : تم تحويل طلب الالغاء لقسم موافقات التنويم للالغاء حسب طلبك" at bounding box center [133, 97] width 133 height 36
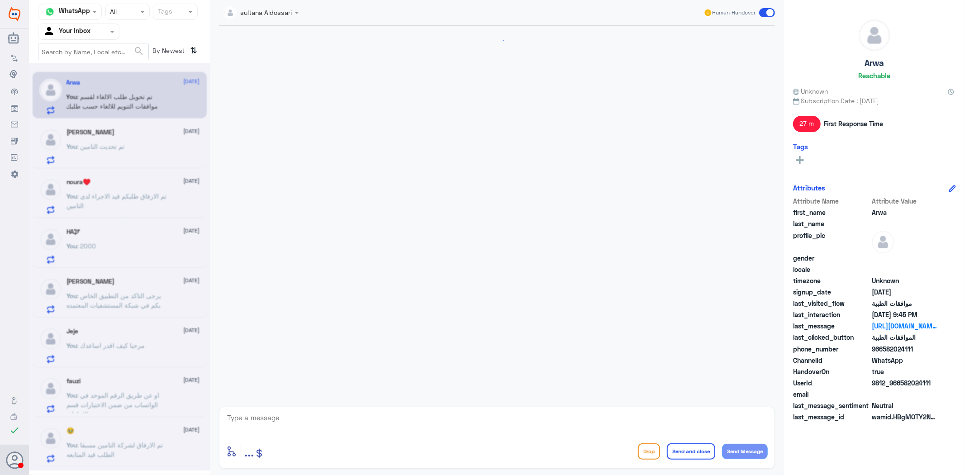
scroll to position [1285, 0]
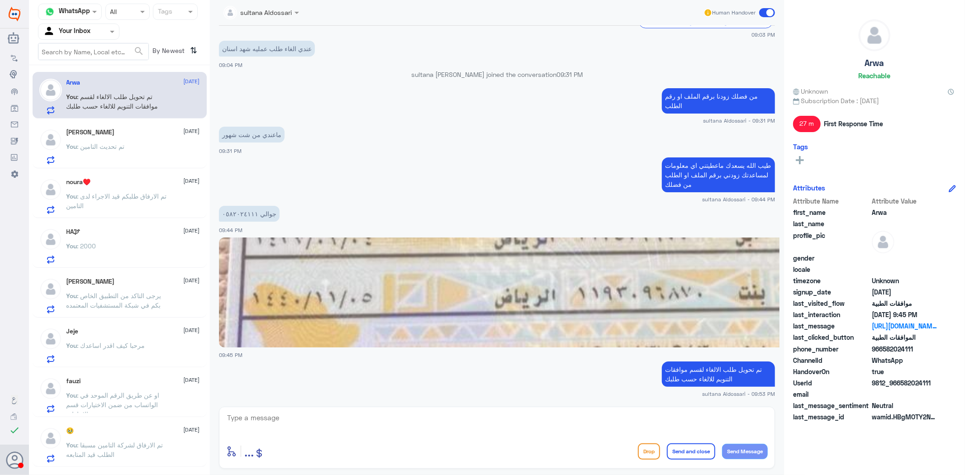
click at [121, 139] on div "[PERSON_NAME] [DATE] You : تم تحديث التامين" at bounding box center [133, 146] width 133 height 36
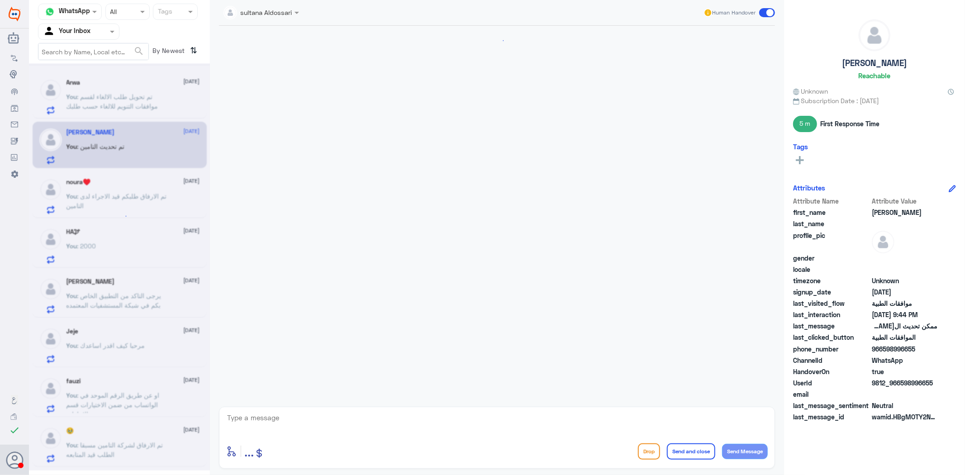
scroll to position [172, 0]
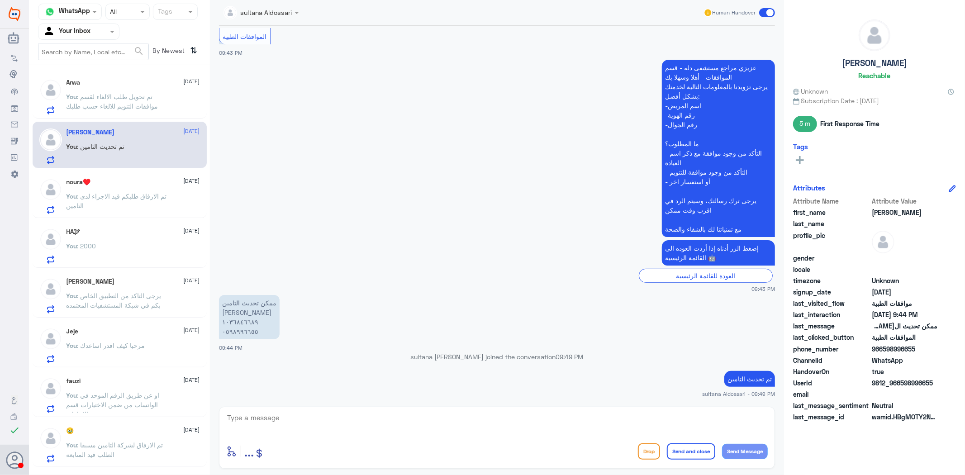
click at [84, 29] on input "text" at bounding box center [68, 31] width 50 height 10
click at [68, 102] on Team "Your Team" at bounding box center [73, 101] width 31 height 8
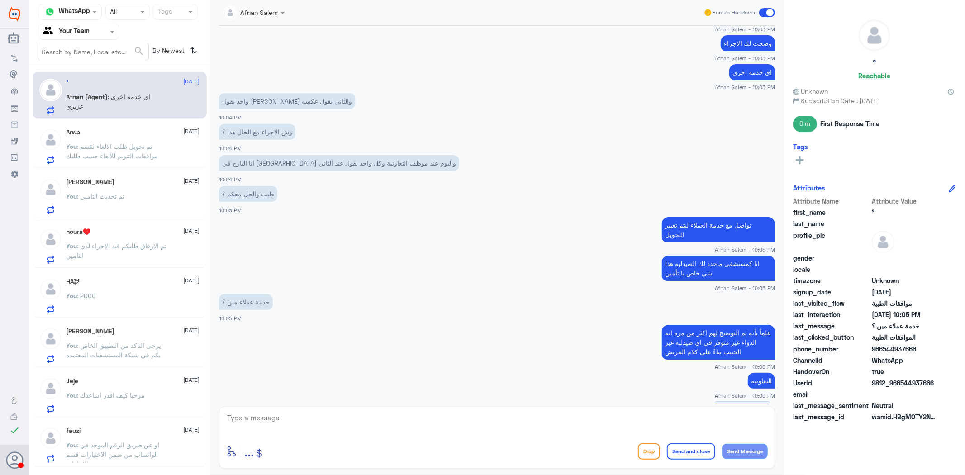
scroll to position [2291, 0]
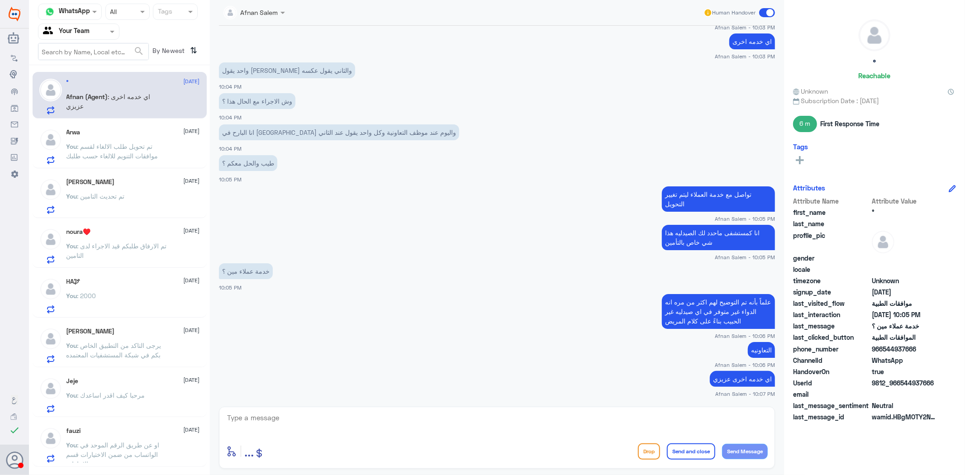
click at [122, 139] on div "Arwa [DATE] You : تم تحويل طلب الالغاء لقسم موافقات التنويم للالغاء حسب طلبك" at bounding box center [133, 146] width 133 height 36
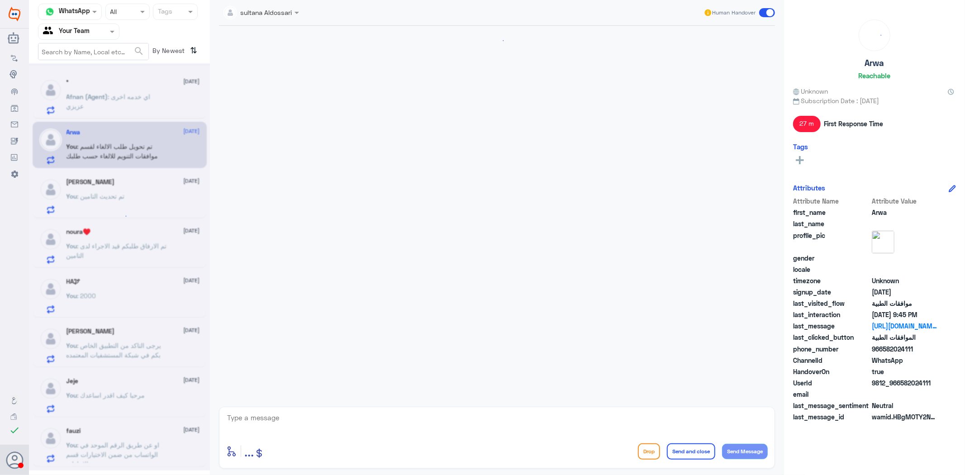
scroll to position [1285, 0]
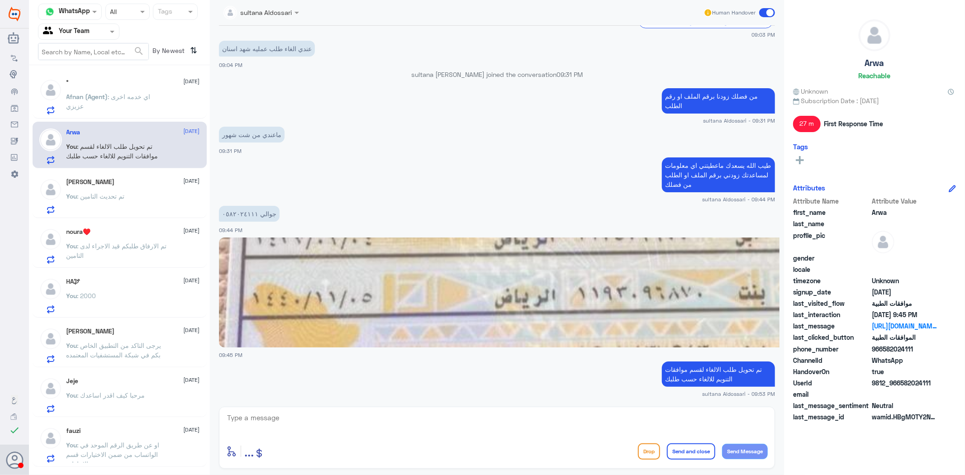
click at [118, 181] on div "[PERSON_NAME] [DATE]" at bounding box center [133, 182] width 133 height 8
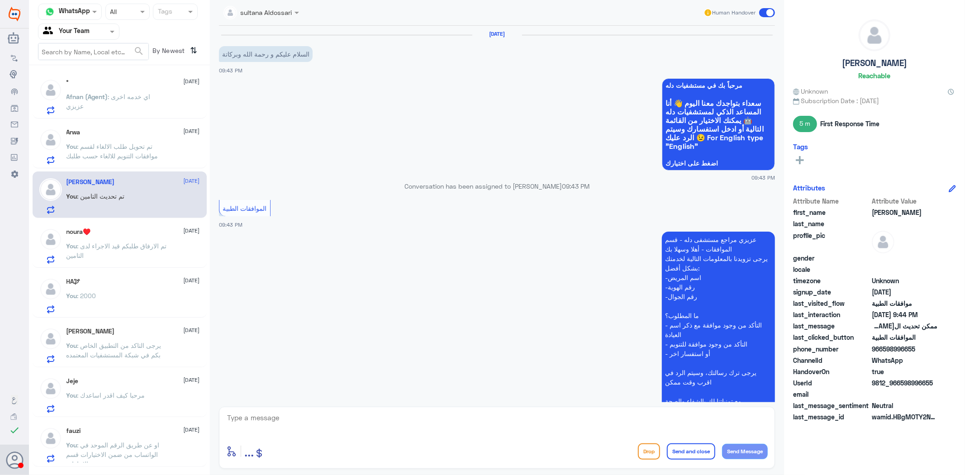
scroll to position [172, 0]
